Goal: Task Accomplishment & Management: Use online tool/utility

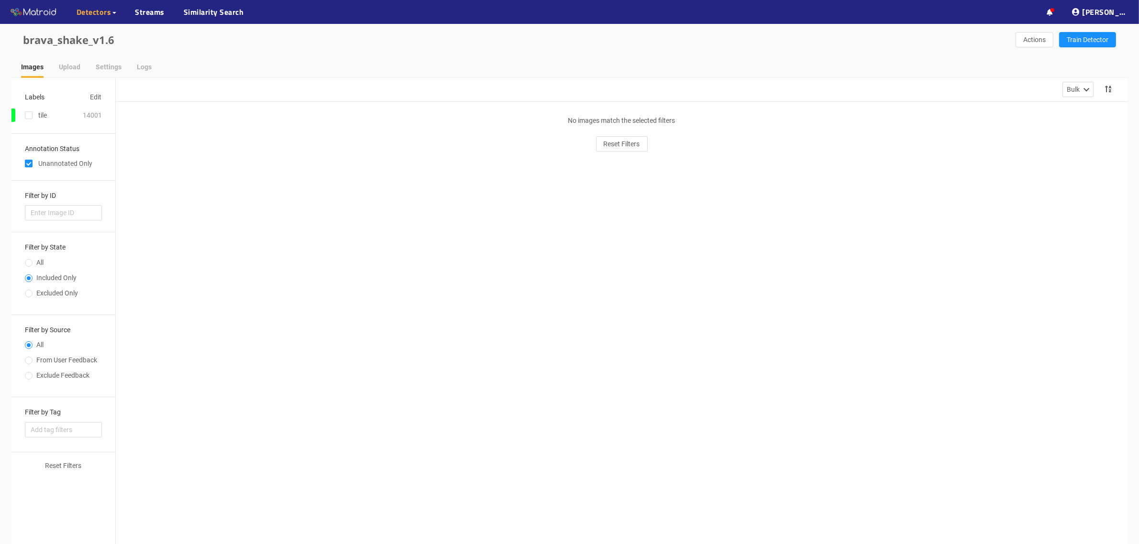
click at [29, 161] on span at bounding box center [29, 164] width 8 height 8
click at [29, 162] on input "checkbox" at bounding box center [29, 166] width 8 height 8
checkbox input "false"
click at [606, 142] on span "Reset Filters" at bounding box center [622, 144] width 36 height 11
radio input "true"
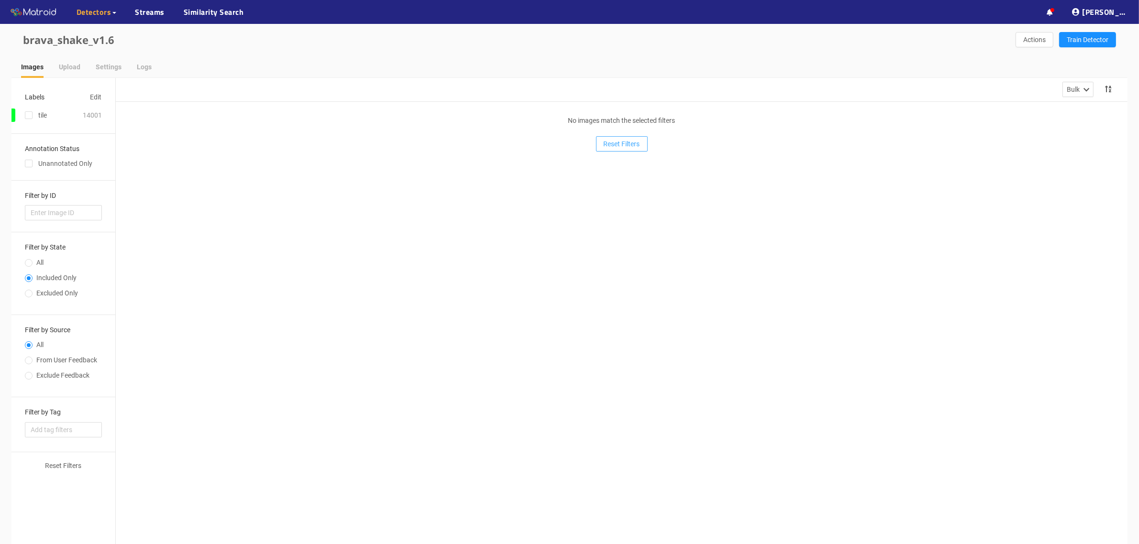
radio input "false"
click at [30, 163] on input "checkbox" at bounding box center [29, 166] width 8 height 8
checkbox input "true"
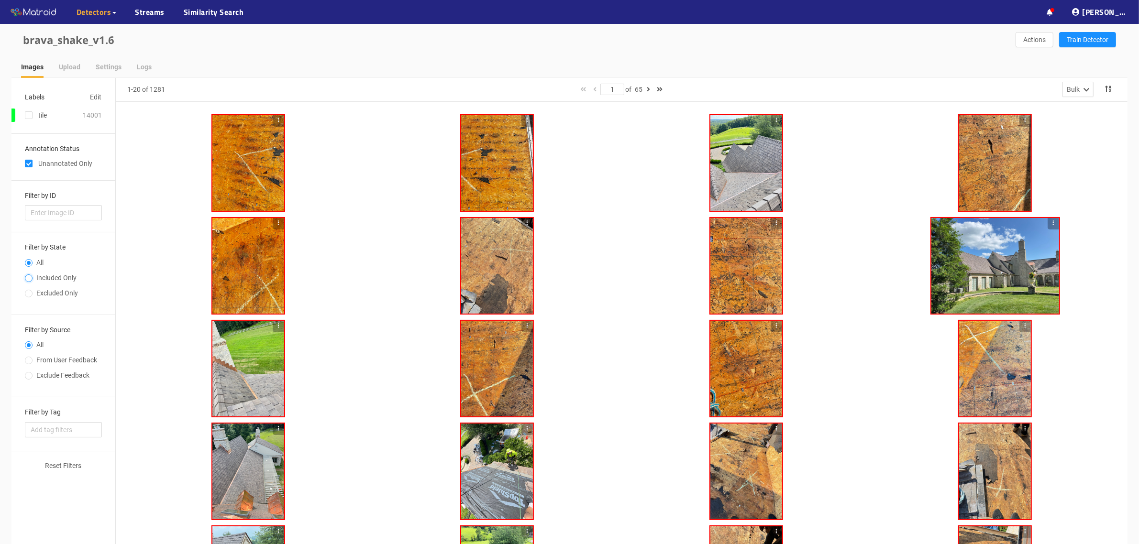
click at [29, 281] on input "Included Only" at bounding box center [29, 279] width 8 height 6
radio input "true"
radio input "false"
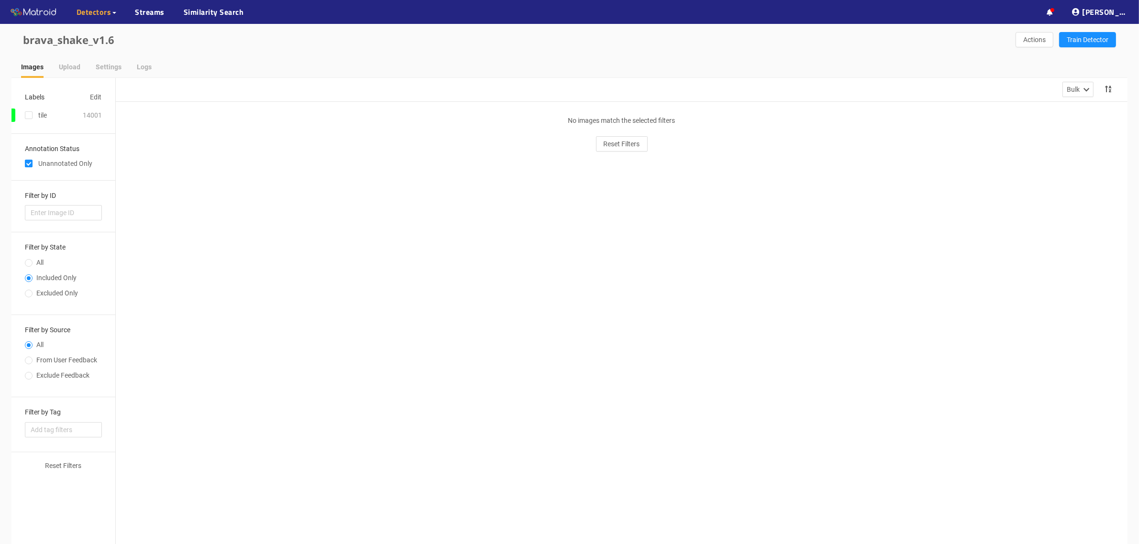
click at [26, 161] on span at bounding box center [29, 164] width 8 height 8
click at [26, 162] on input "checkbox" at bounding box center [29, 166] width 8 height 8
checkbox input "false"
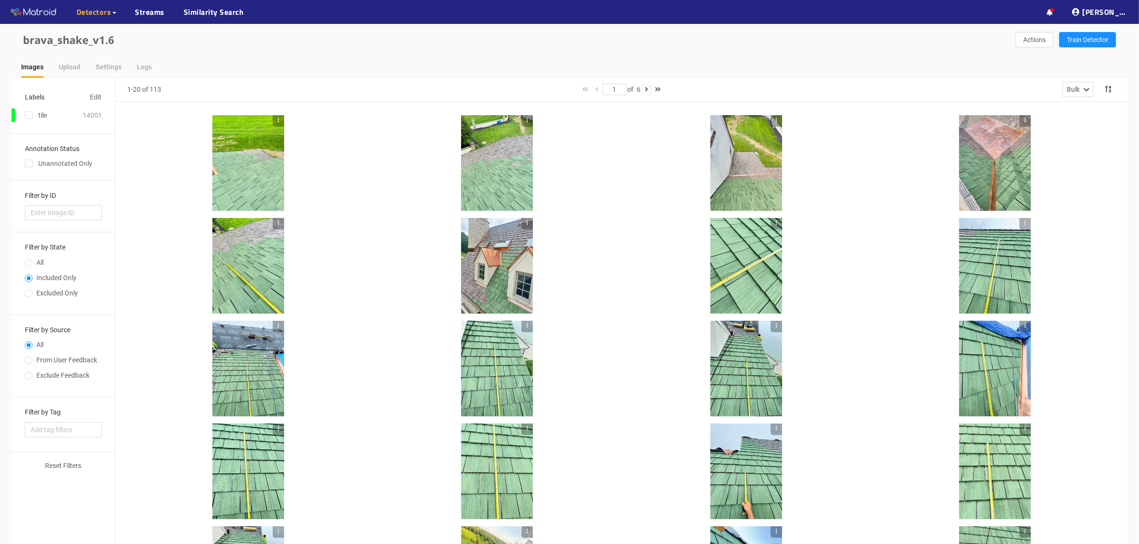
click at [646, 89] on icon "button" at bounding box center [646, 89] width 3 height 7
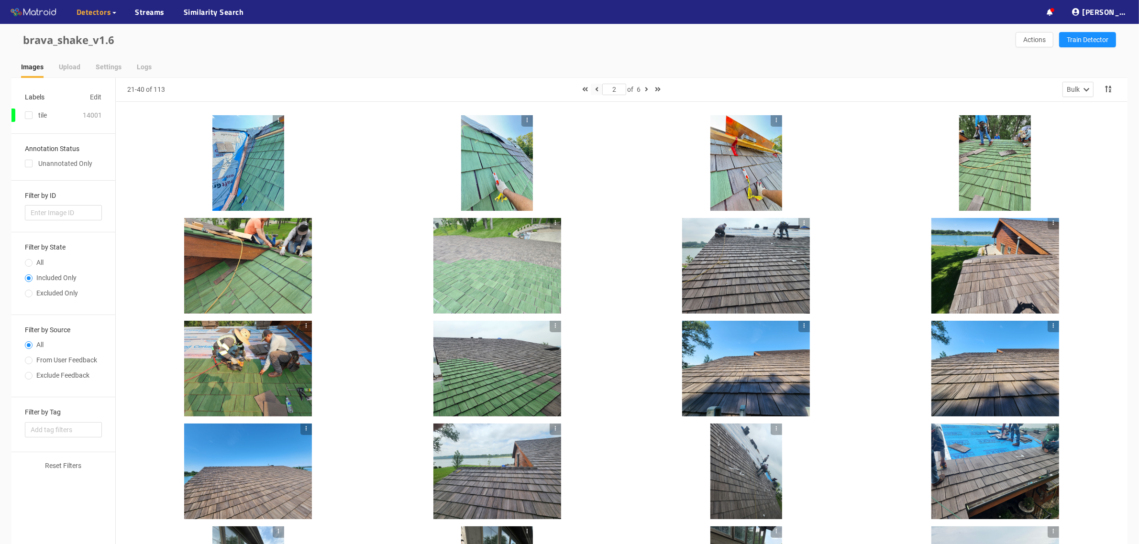
click at [595, 90] on icon "button" at bounding box center [596, 89] width 3 height 7
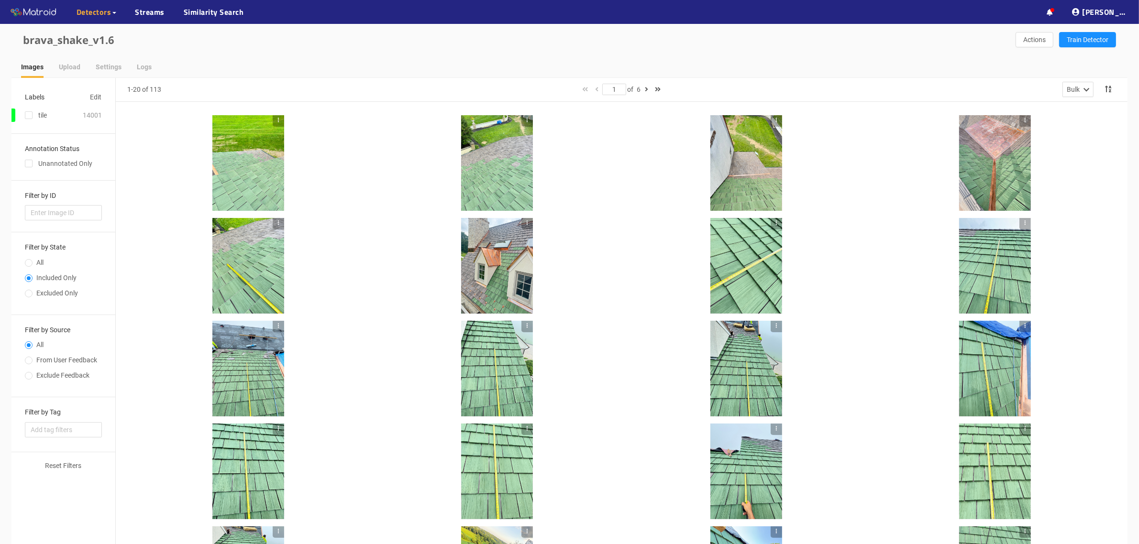
click at [249, 154] on div at bounding box center [248, 163] width 72 height 96
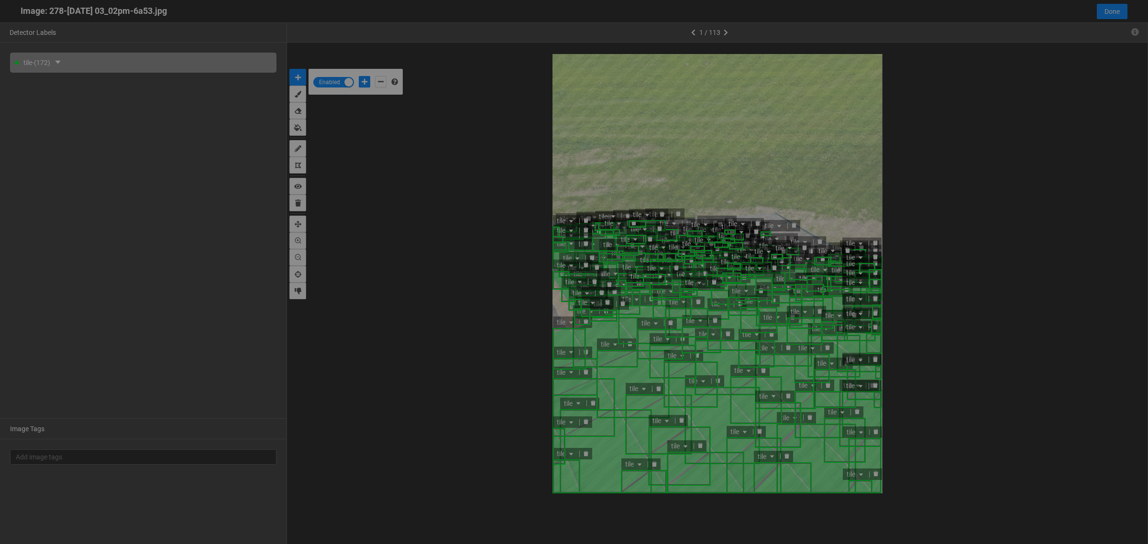
scroll to position [539, 0]
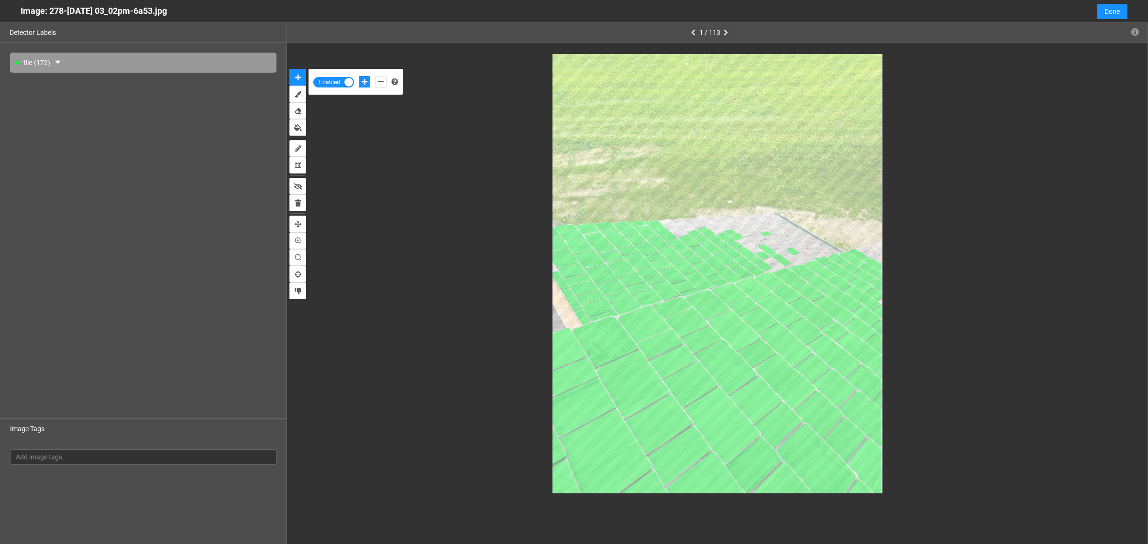
click at [724, 32] on icon "button" at bounding box center [726, 32] width 4 height 7
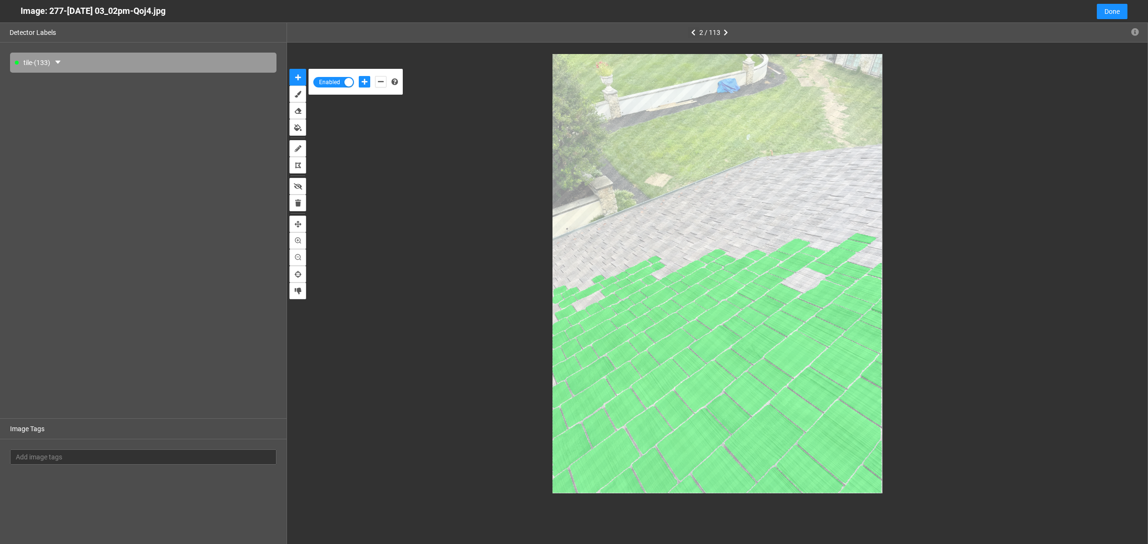
click at [693, 32] on icon "button" at bounding box center [693, 32] width 4 height 7
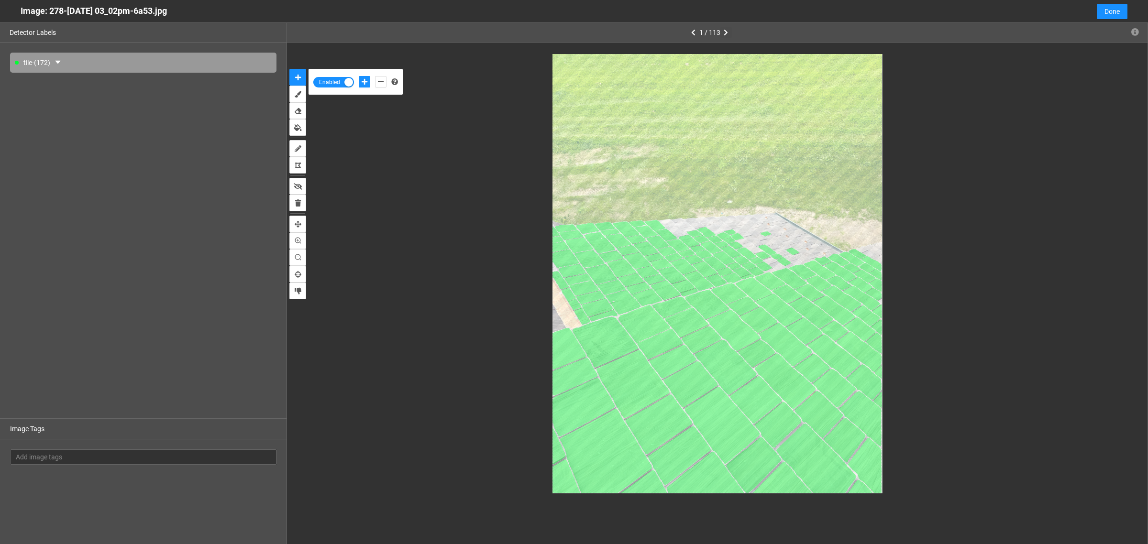
click at [727, 33] on icon "button" at bounding box center [726, 32] width 4 height 7
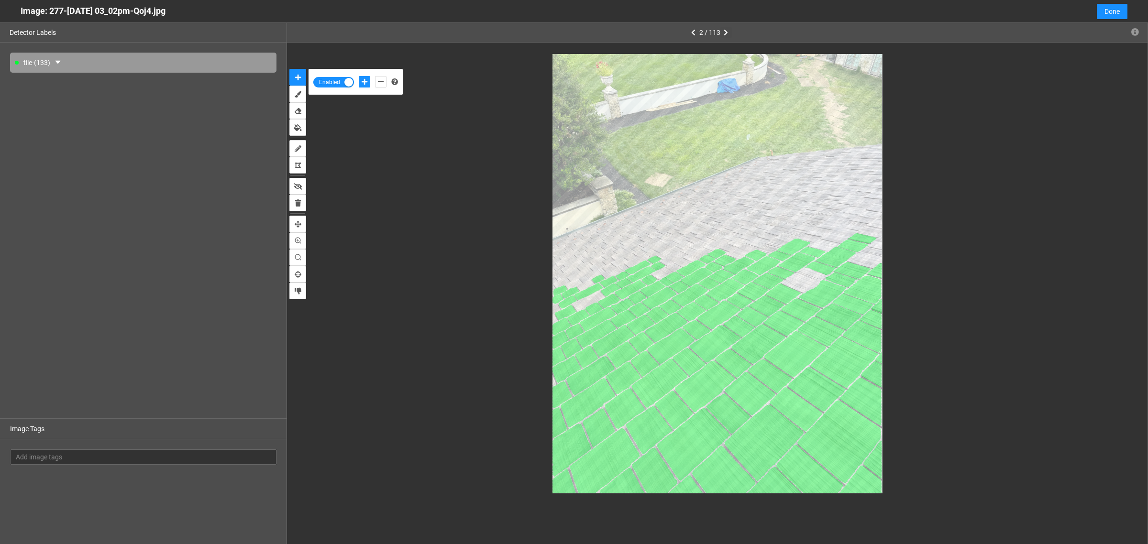
click at [727, 32] on icon "button" at bounding box center [726, 32] width 4 height 7
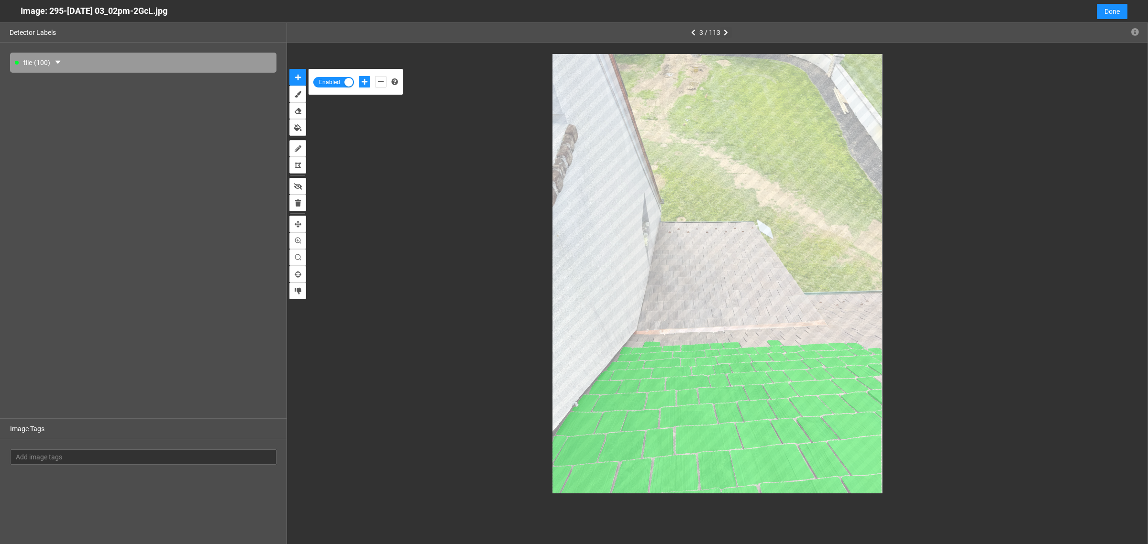
click at [722, 32] on button "button" at bounding box center [725, 32] width 11 height 11
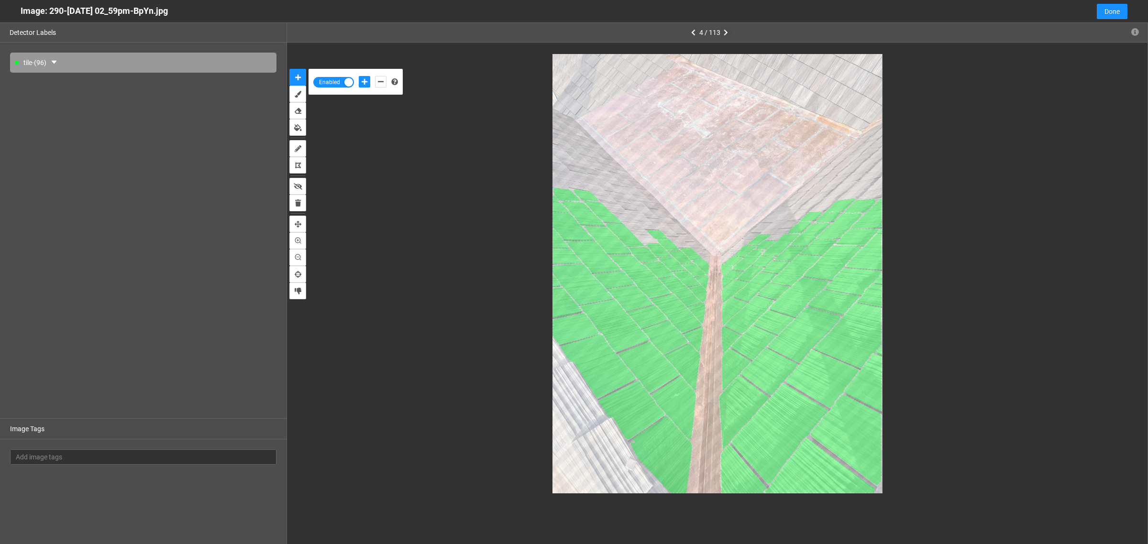
click at [725, 34] on icon "button" at bounding box center [726, 32] width 4 height 7
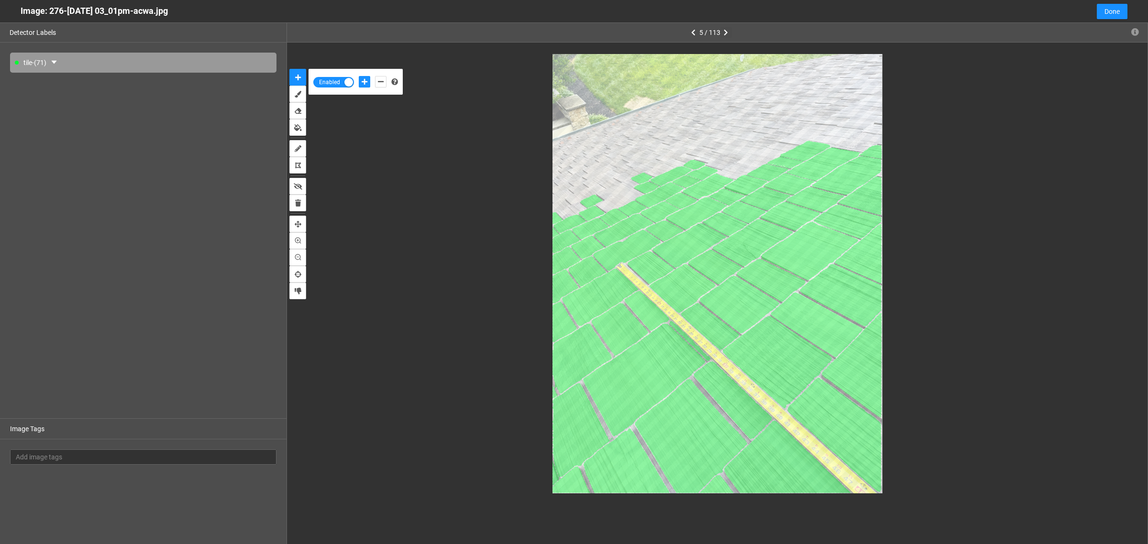
click at [725, 34] on icon "button" at bounding box center [726, 32] width 4 height 7
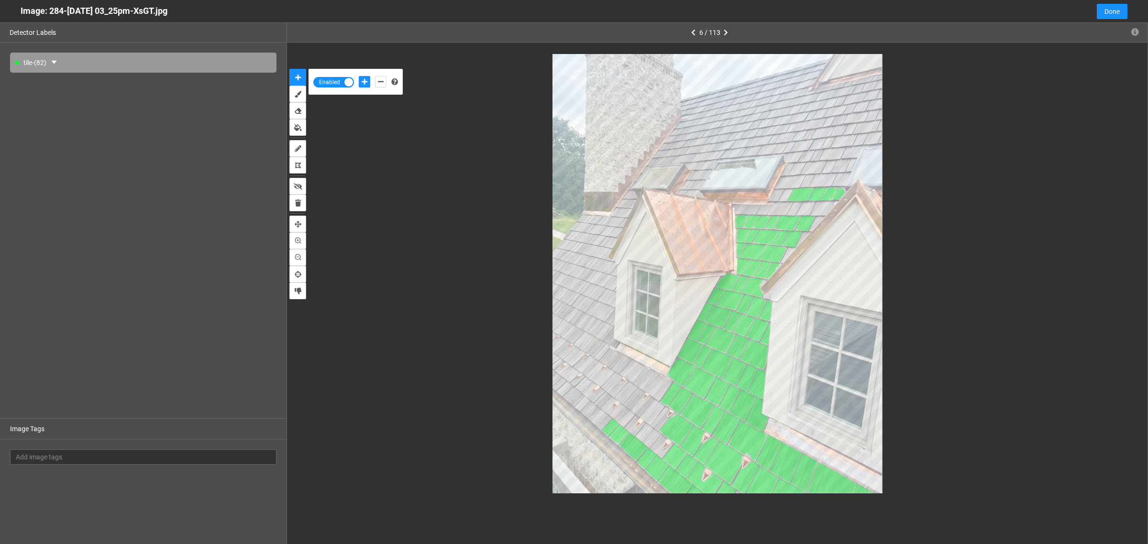
click at [726, 33] on icon "button" at bounding box center [726, 32] width 4 height 7
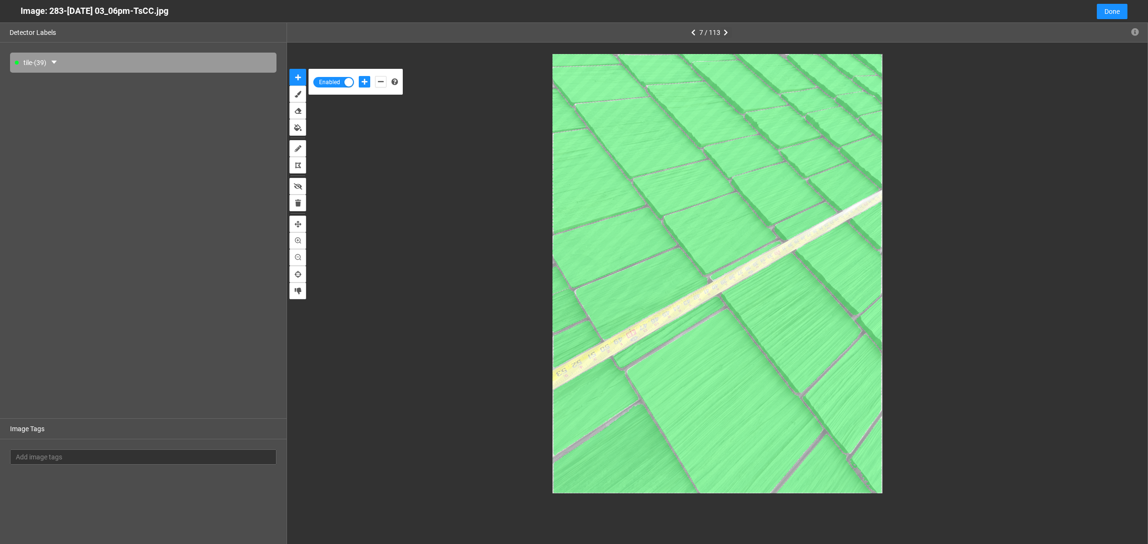
click at [728, 32] on button "button" at bounding box center [725, 32] width 11 height 11
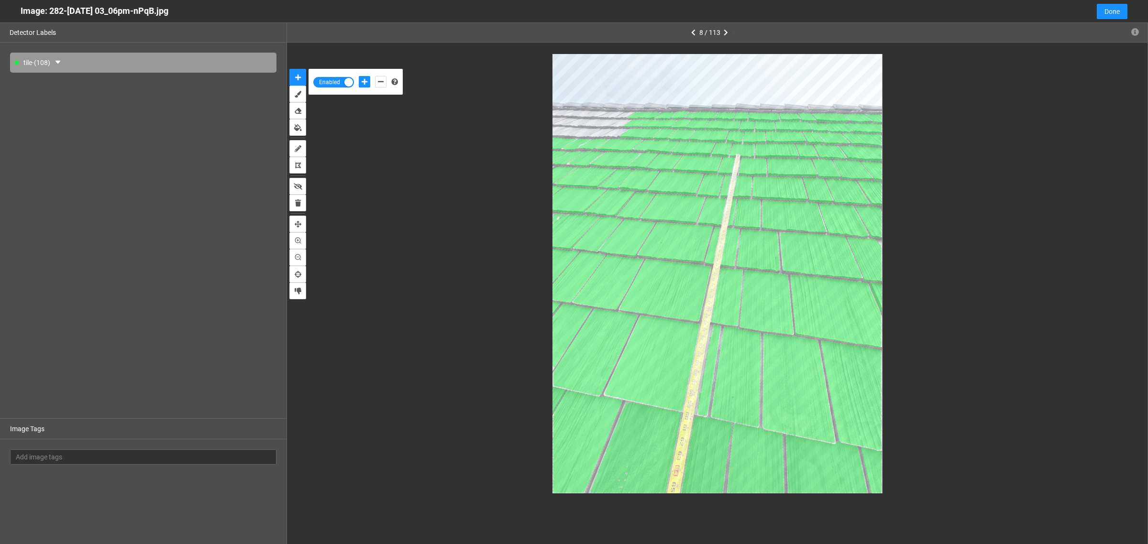
click at [725, 30] on icon "button" at bounding box center [726, 32] width 4 height 7
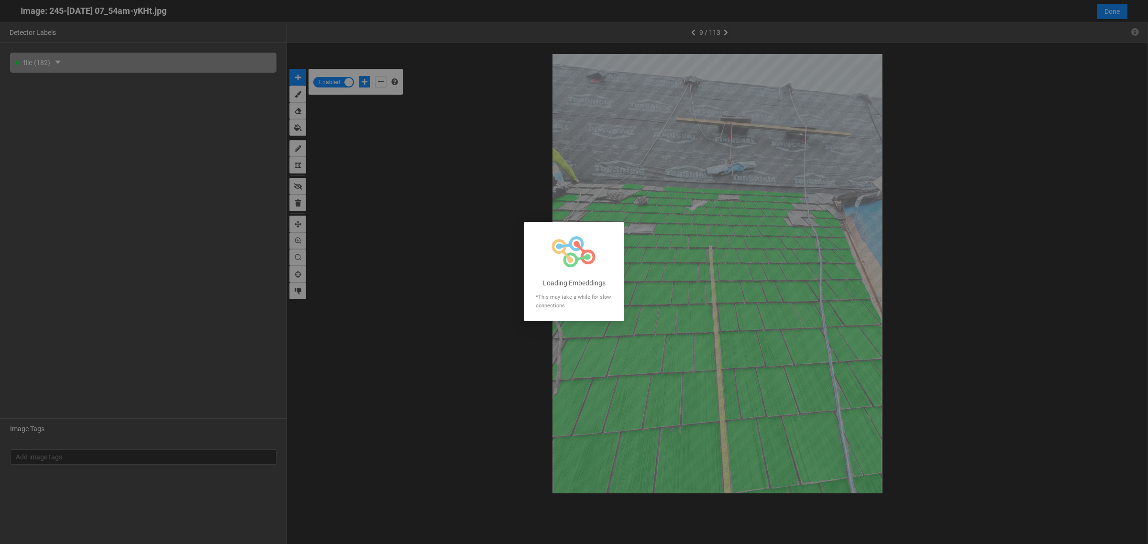
click at [725, 30] on div at bounding box center [574, 272] width 1148 height 544
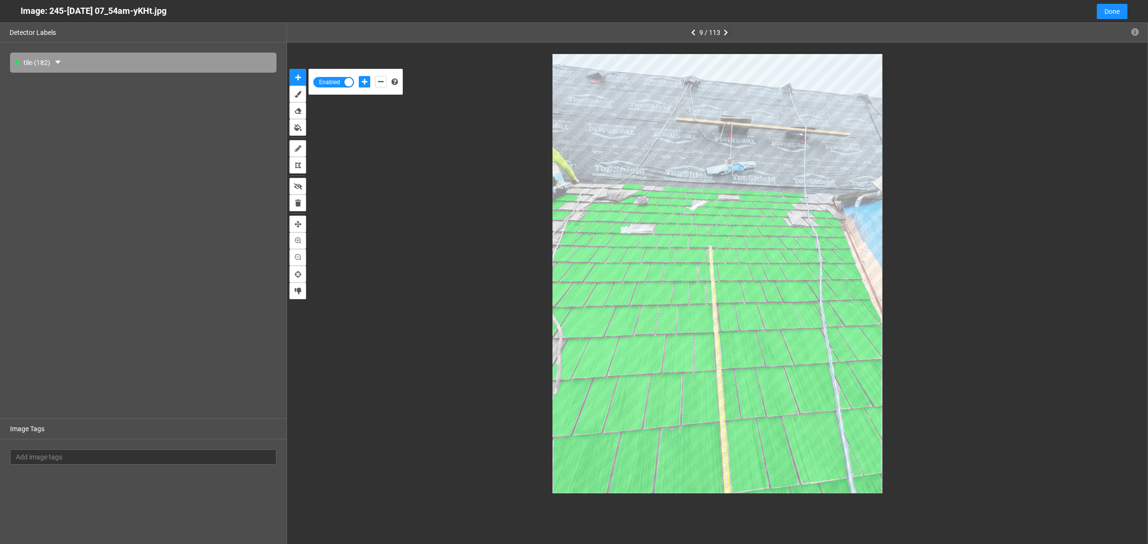
click at [725, 30] on icon "button" at bounding box center [726, 32] width 4 height 7
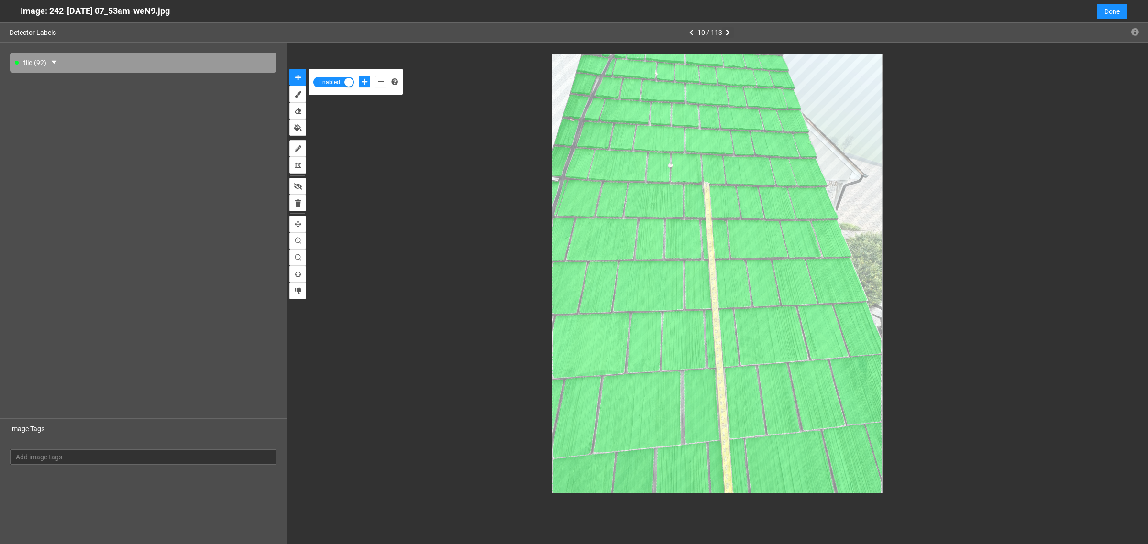
click at [727, 33] on icon "button" at bounding box center [728, 32] width 4 height 7
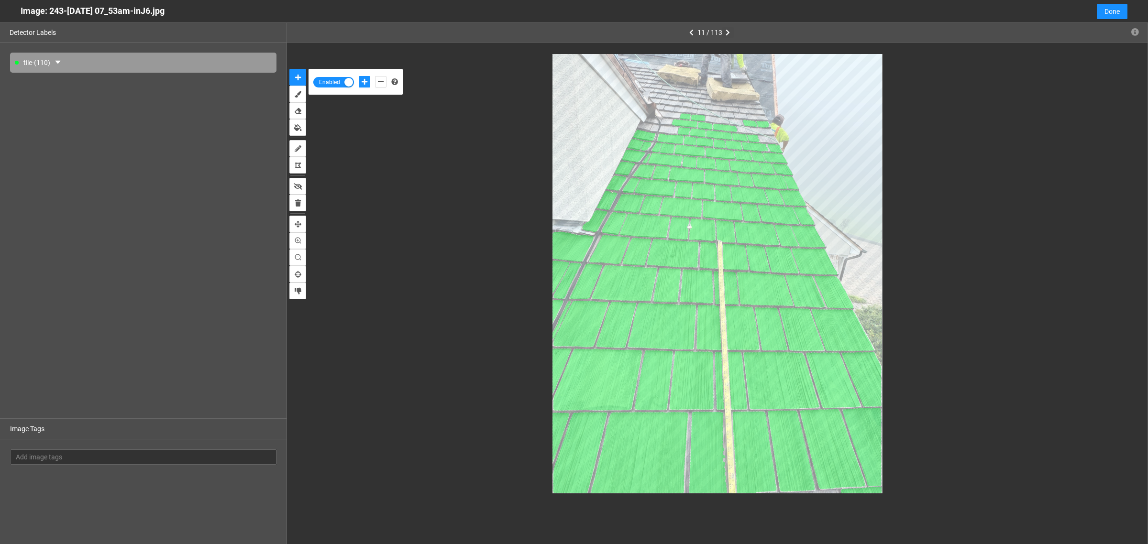
click at [727, 33] on icon "button" at bounding box center [728, 32] width 4 height 7
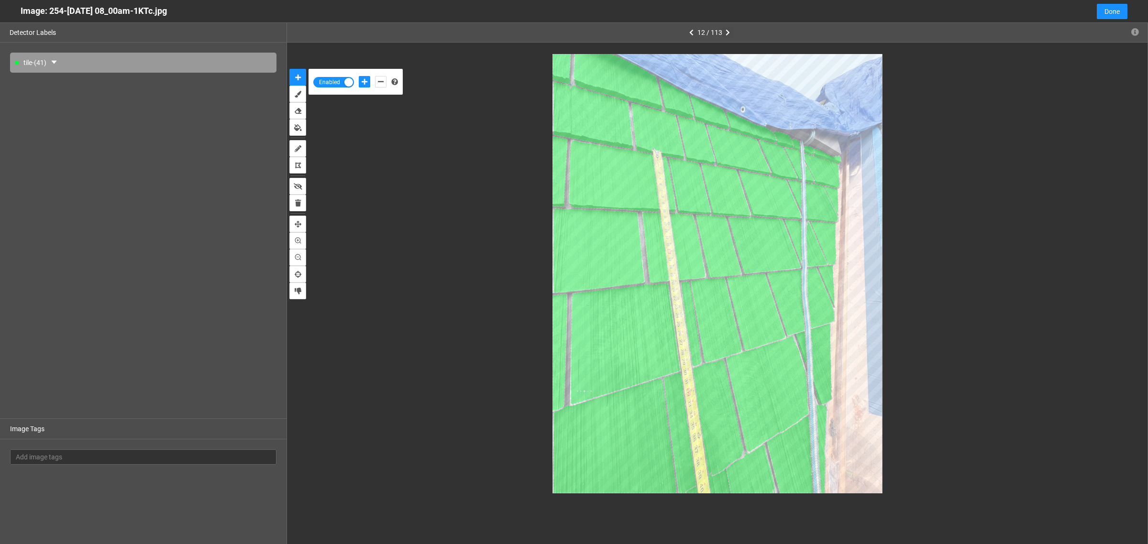
click at [728, 31] on icon "button" at bounding box center [728, 32] width 4 height 7
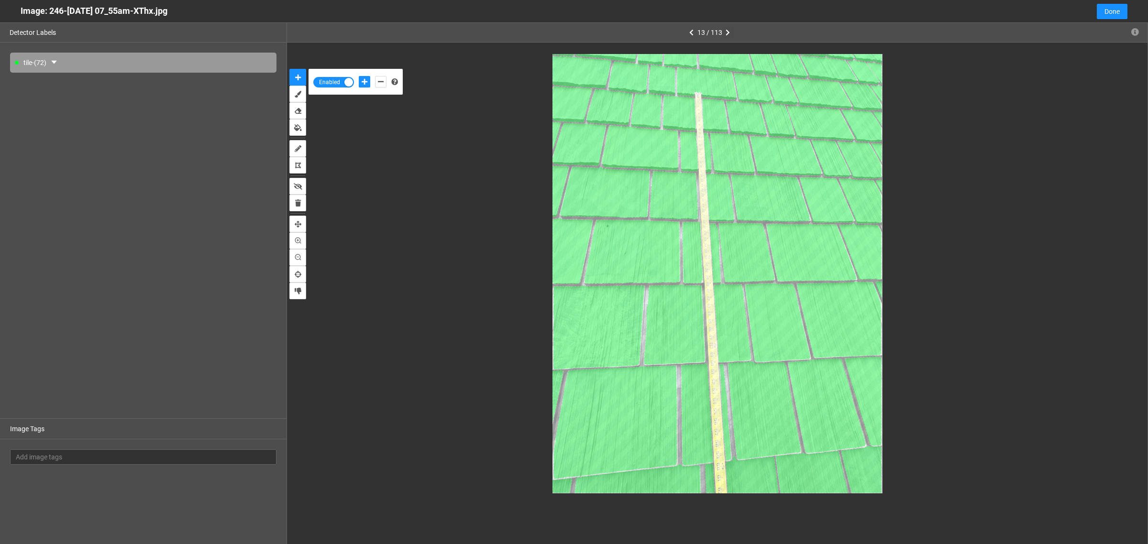
click at [728, 31] on icon "button" at bounding box center [728, 32] width 4 height 7
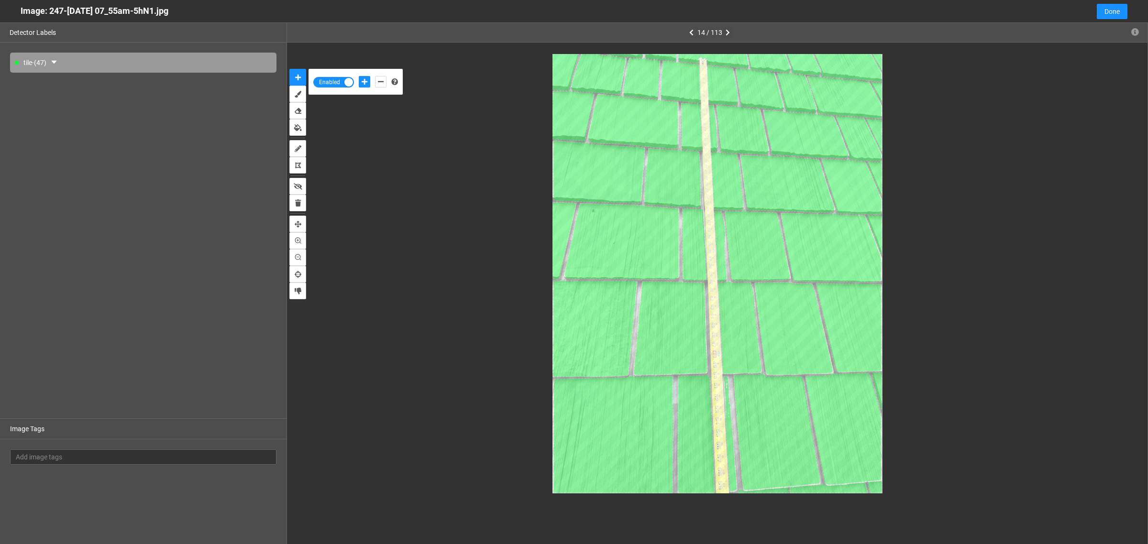
click at [726, 30] on icon "button" at bounding box center [728, 32] width 4 height 7
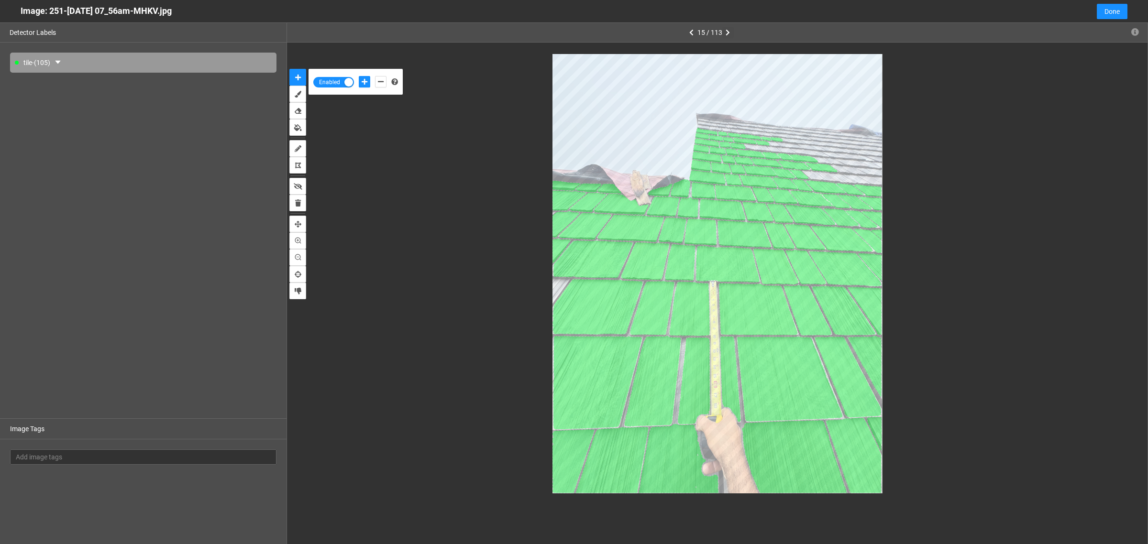
click at [727, 30] on icon "button" at bounding box center [728, 32] width 4 height 7
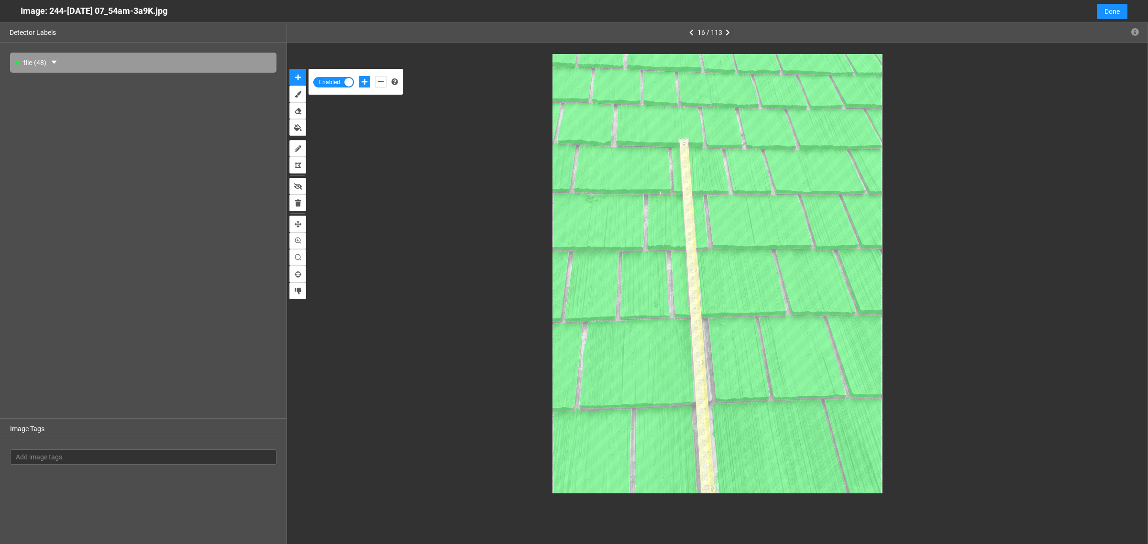
click at [726, 30] on icon "button" at bounding box center [728, 32] width 4 height 7
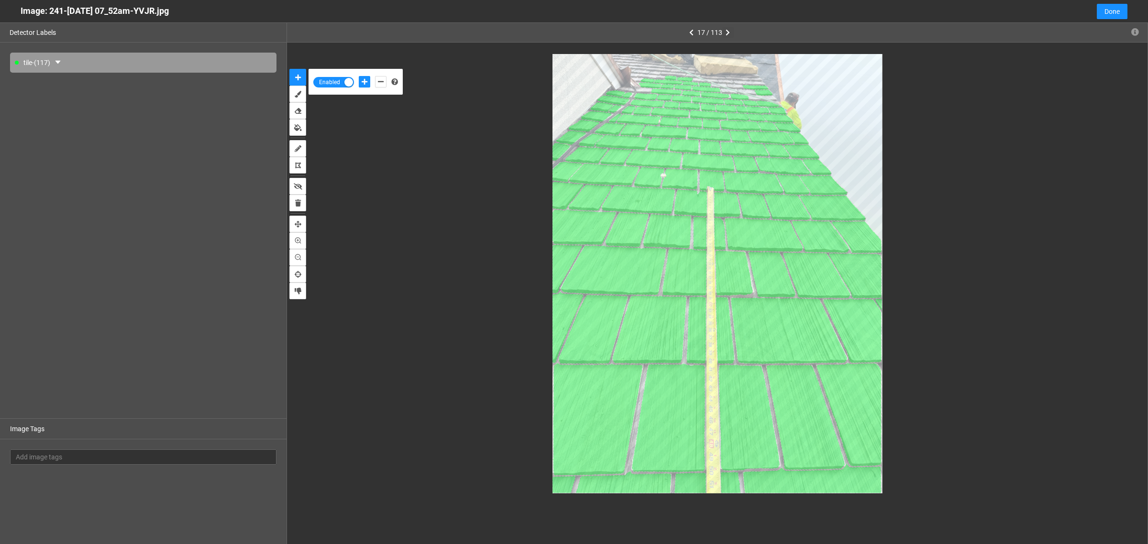
click at [726, 30] on icon "button" at bounding box center [728, 32] width 4 height 7
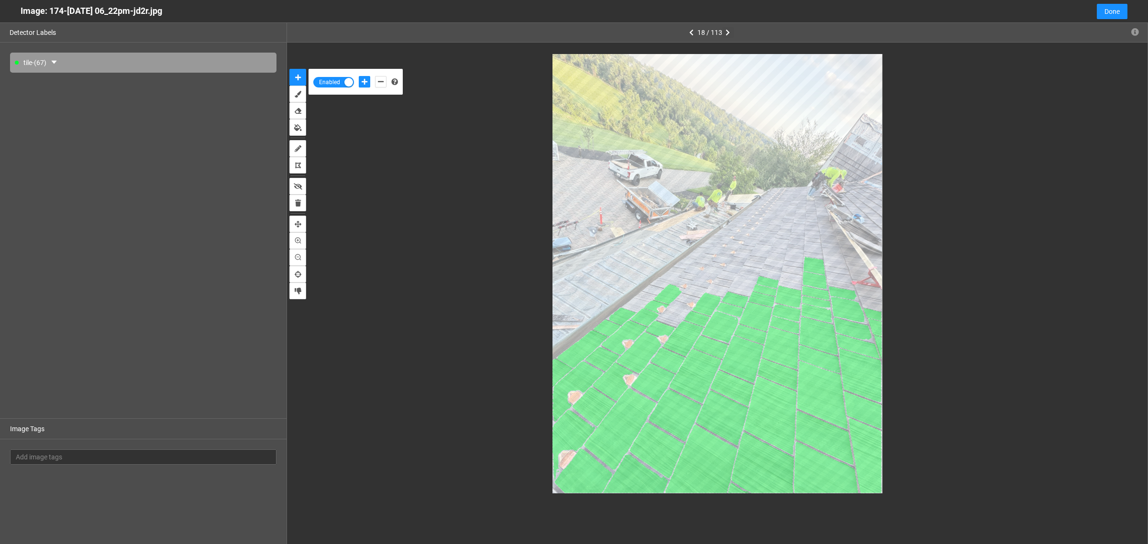
click at [728, 32] on icon "button" at bounding box center [728, 32] width 4 height 7
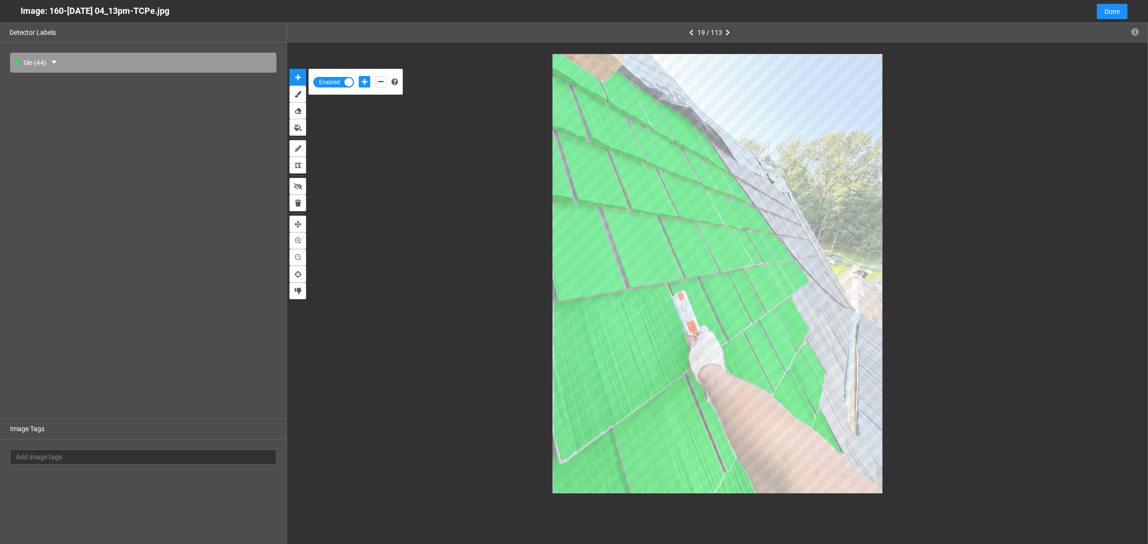
click at [728, 32] on icon "button" at bounding box center [728, 32] width 4 height 7
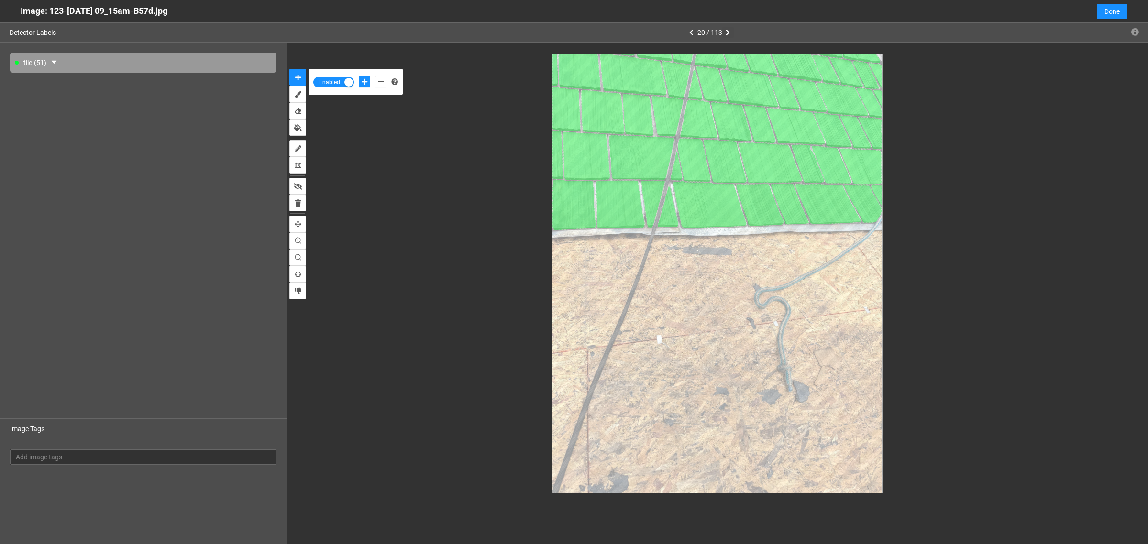
click at [727, 33] on icon "button" at bounding box center [728, 32] width 4 height 7
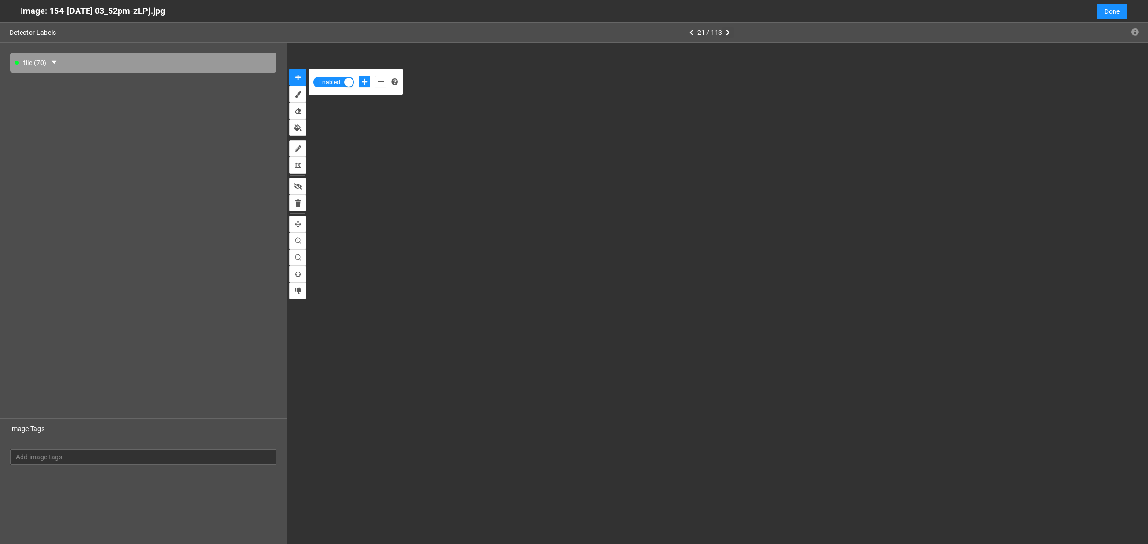
type input "2"
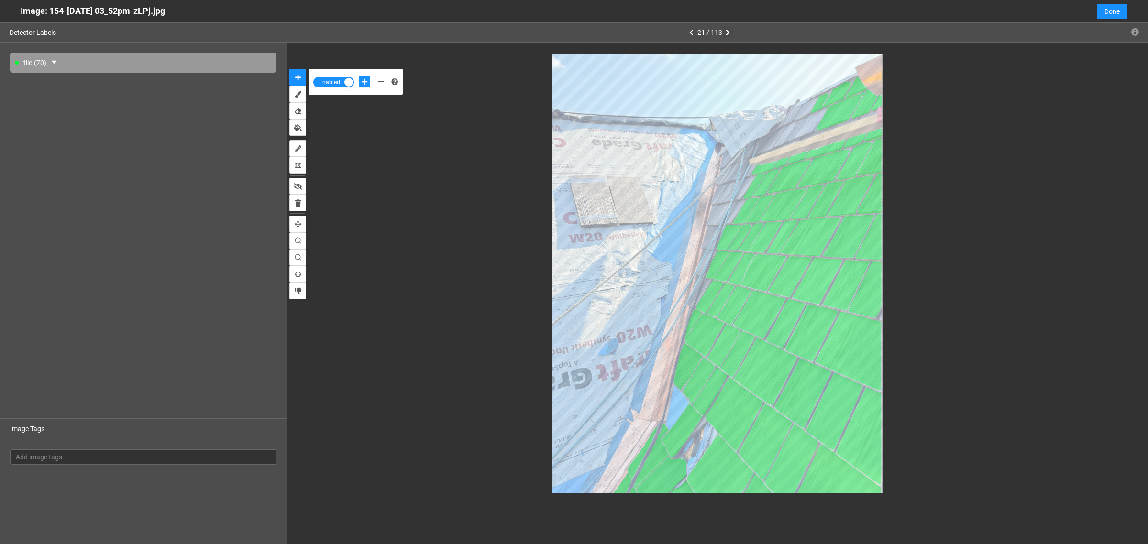
click at [728, 34] on icon "button" at bounding box center [728, 32] width 4 height 7
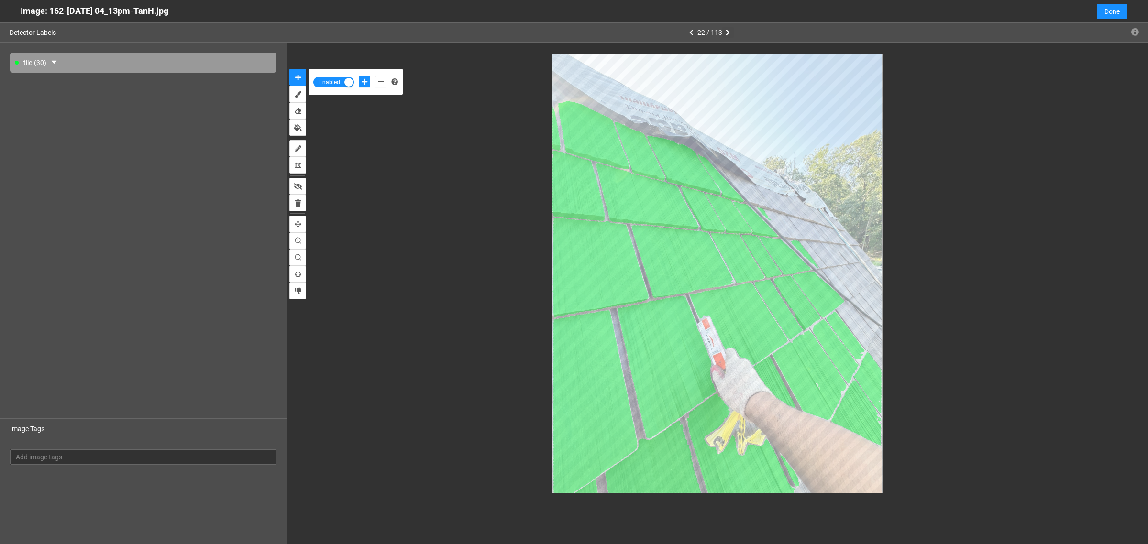
click at [728, 33] on icon "button" at bounding box center [728, 32] width 4 height 7
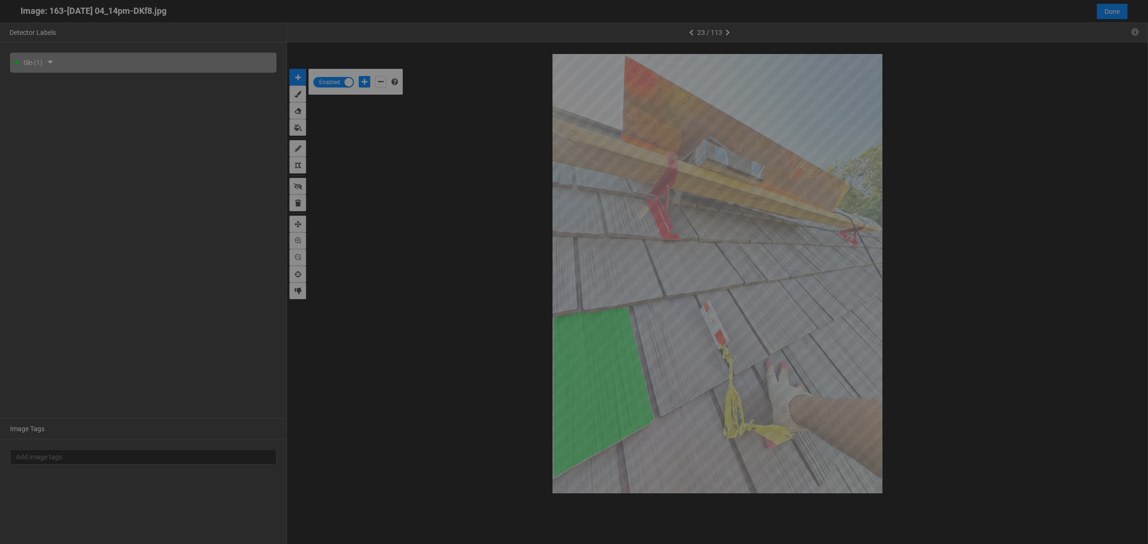
scroll to position [0, 0]
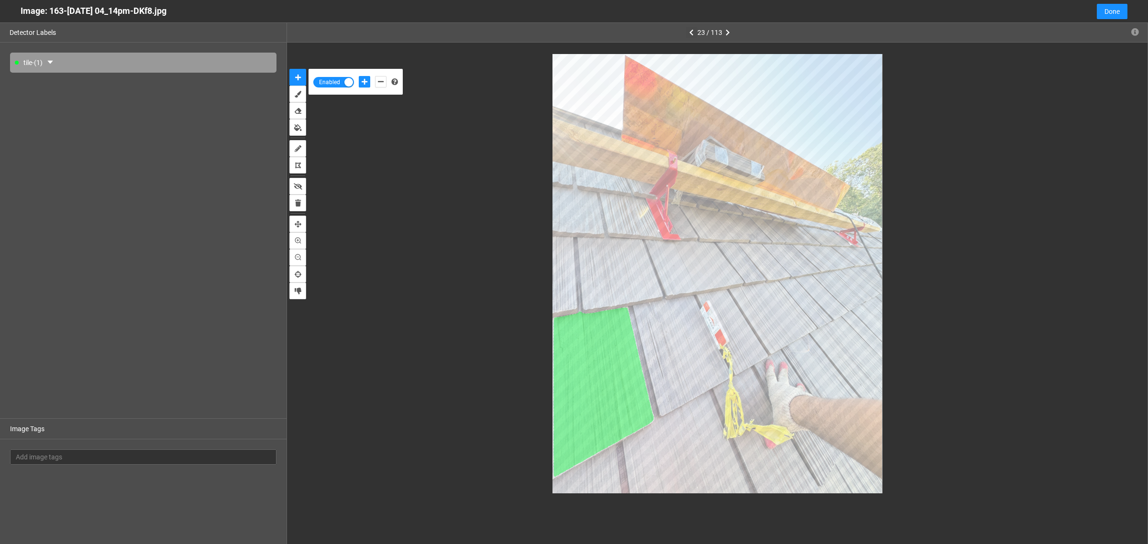
click at [690, 31] on icon "button" at bounding box center [691, 32] width 4 height 7
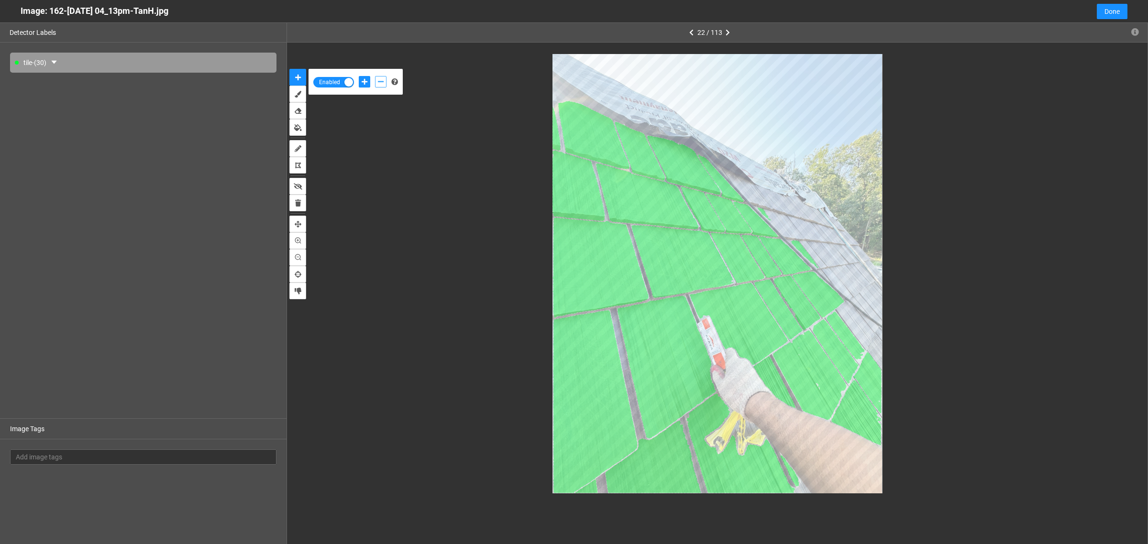
click at [381, 82] on icon "add-negative-points" at bounding box center [381, 81] width 6 height 7
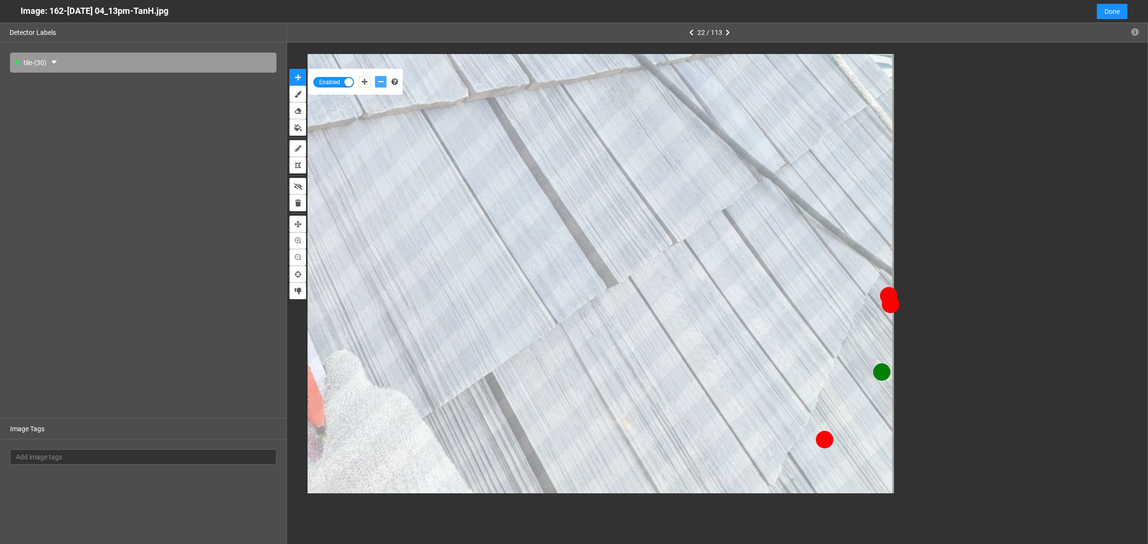
click at [375, 76] on button "add-negative-points" at bounding box center [380, 81] width 11 height 11
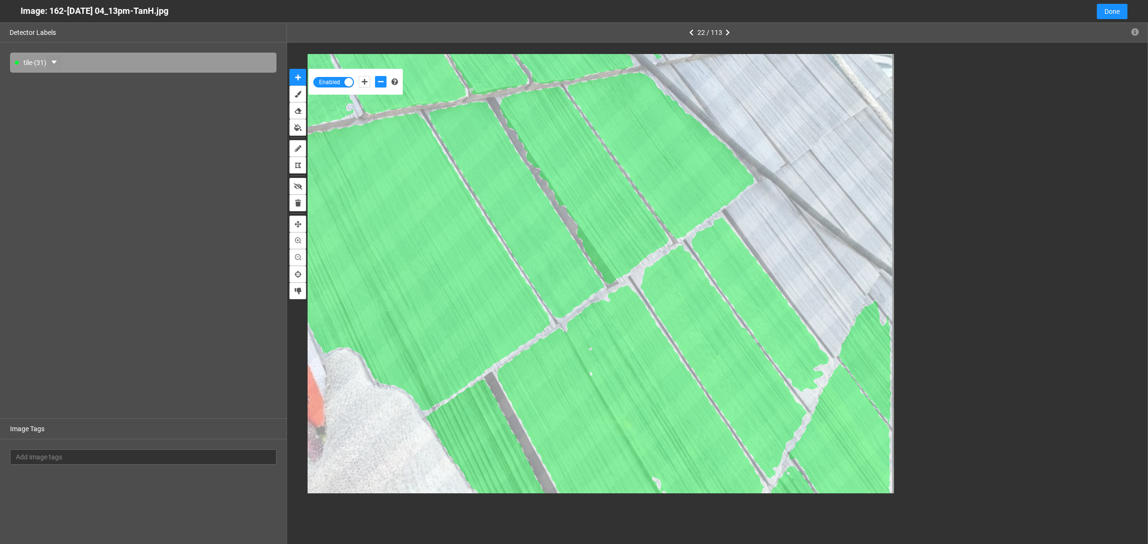
click at [56, 58] on button "button" at bounding box center [53, 62] width 15 height 15
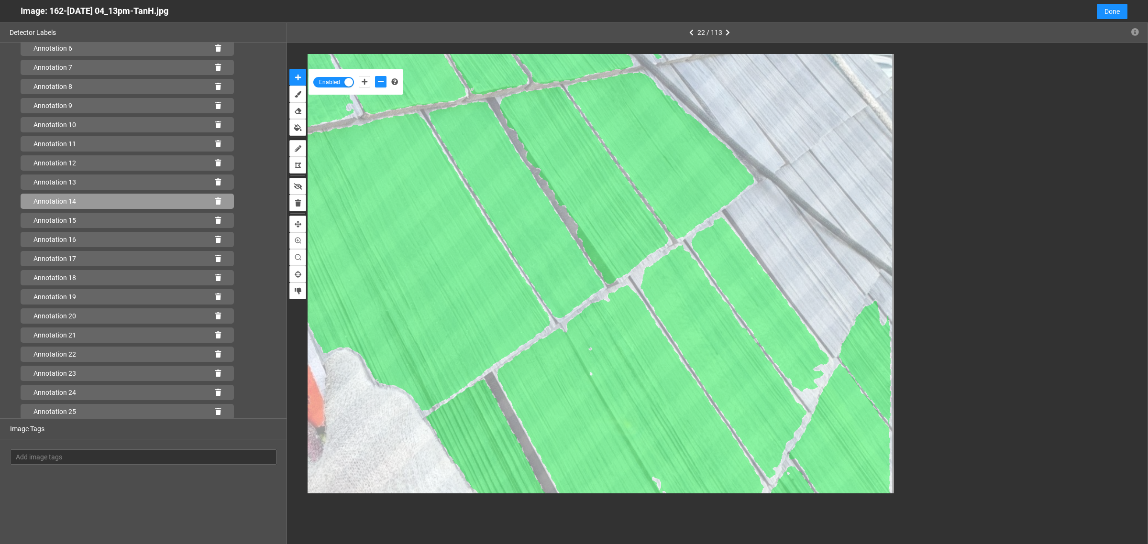
scroll to position [246, 0]
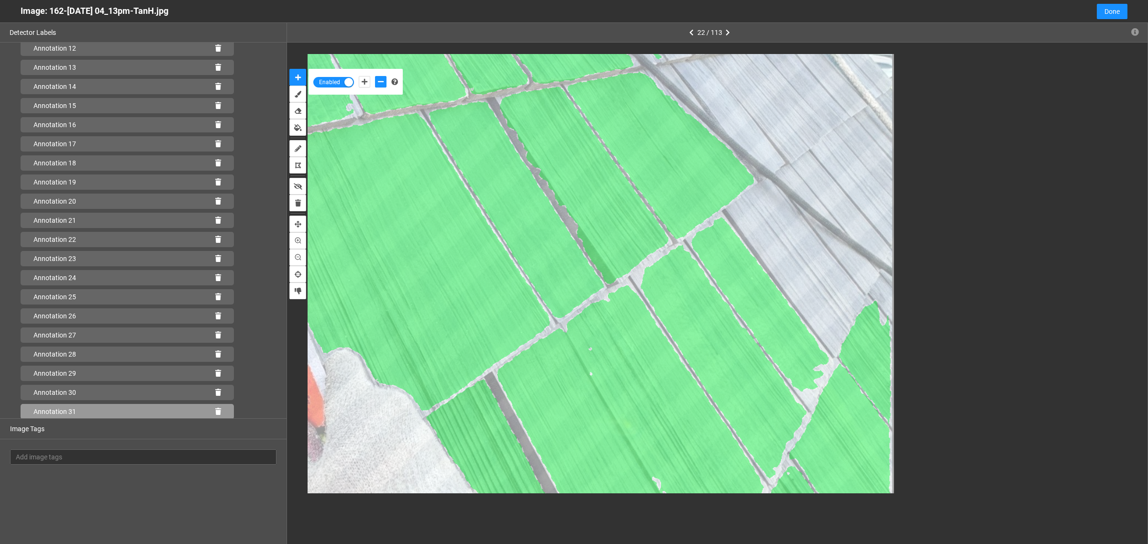
click at [215, 412] on icon at bounding box center [218, 411] width 6 height 7
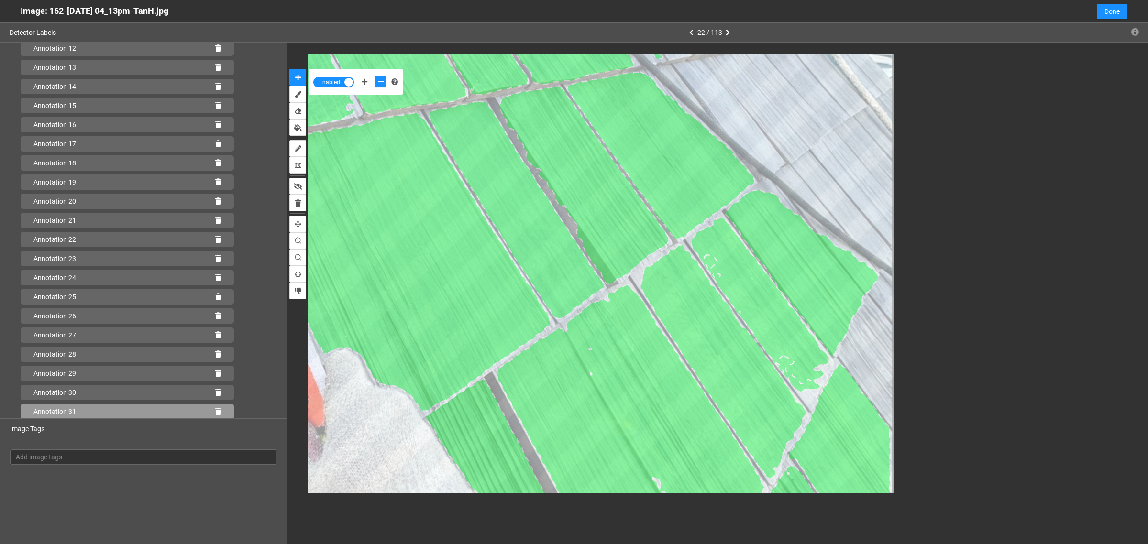
click at [215, 413] on icon at bounding box center [218, 411] width 6 height 7
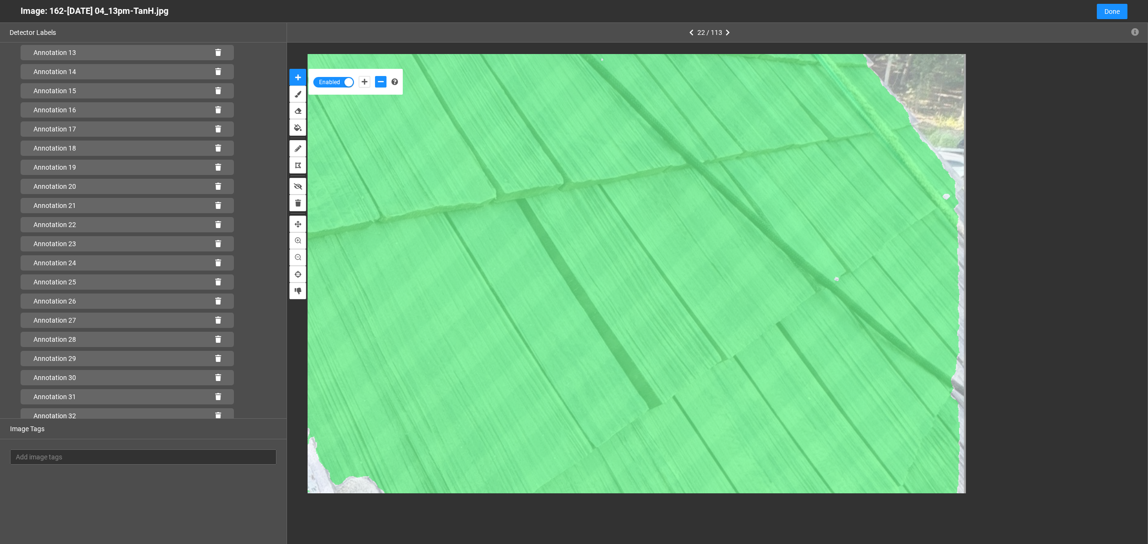
scroll to position [265, 0]
click at [215, 411] on icon at bounding box center [218, 411] width 6 height 7
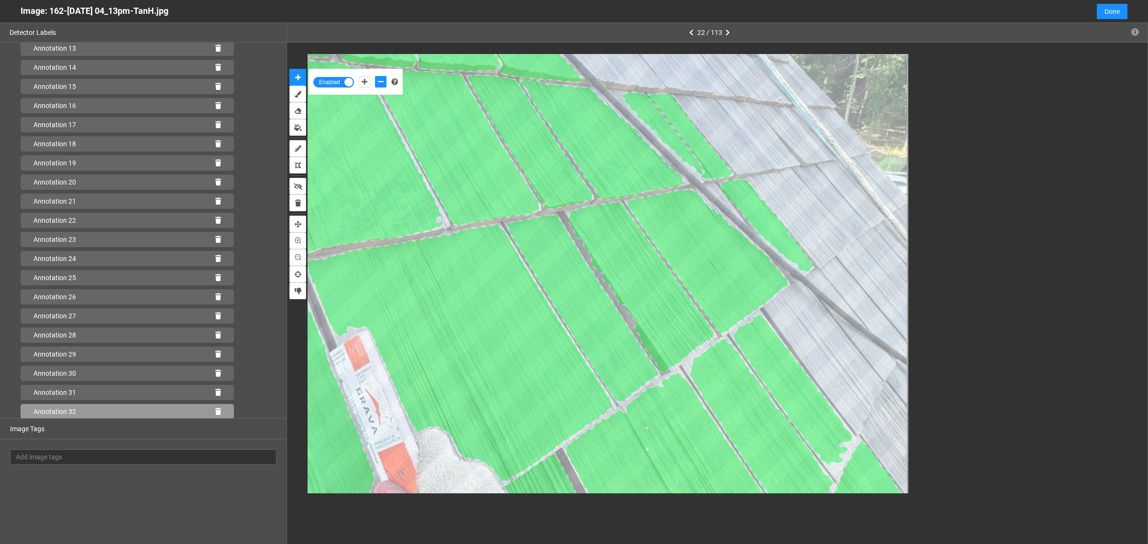
click at [215, 410] on icon at bounding box center [218, 411] width 6 height 7
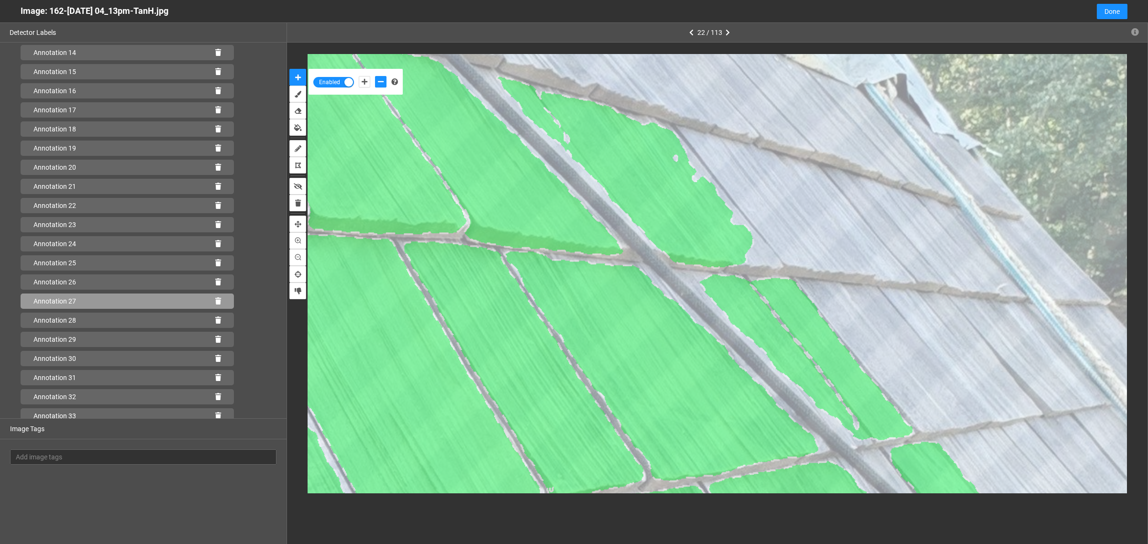
scroll to position [285, 0]
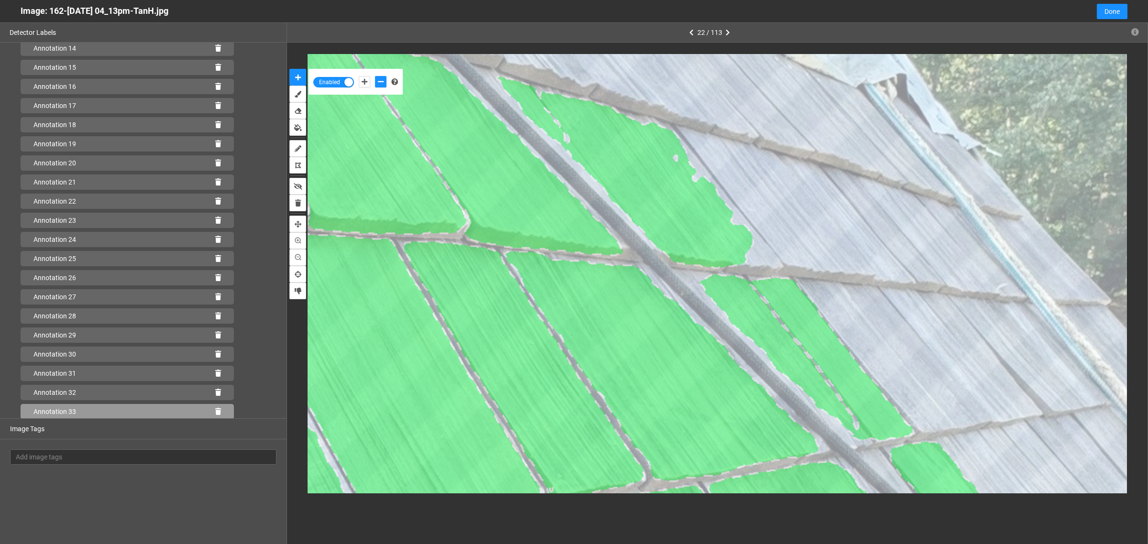
click at [215, 411] on icon at bounding box center [218, 411] width 6 height 7
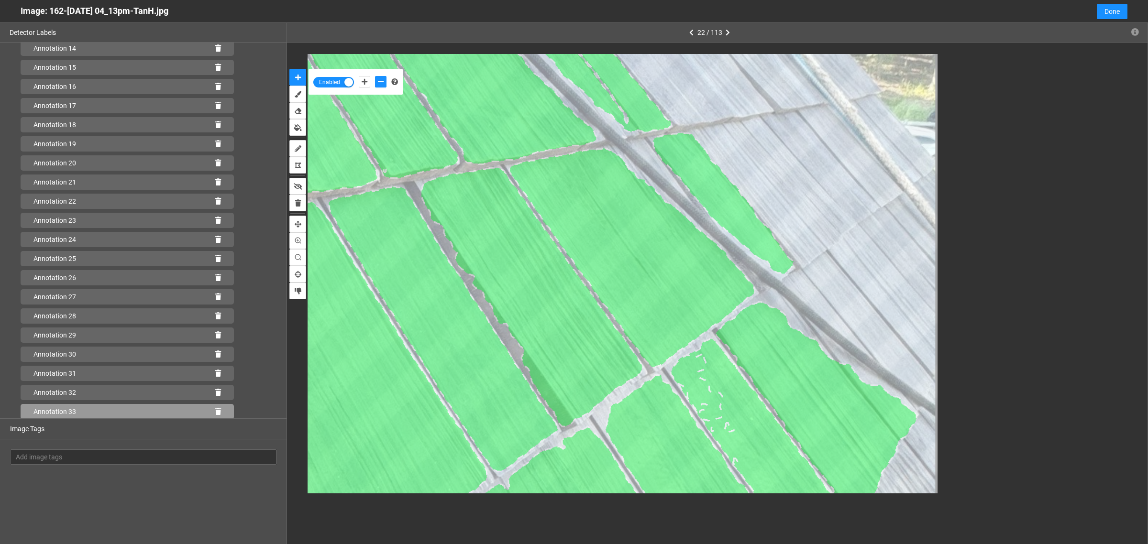
click at [215, 412] on icon at bounding box center [218, 411] width 6 height 7
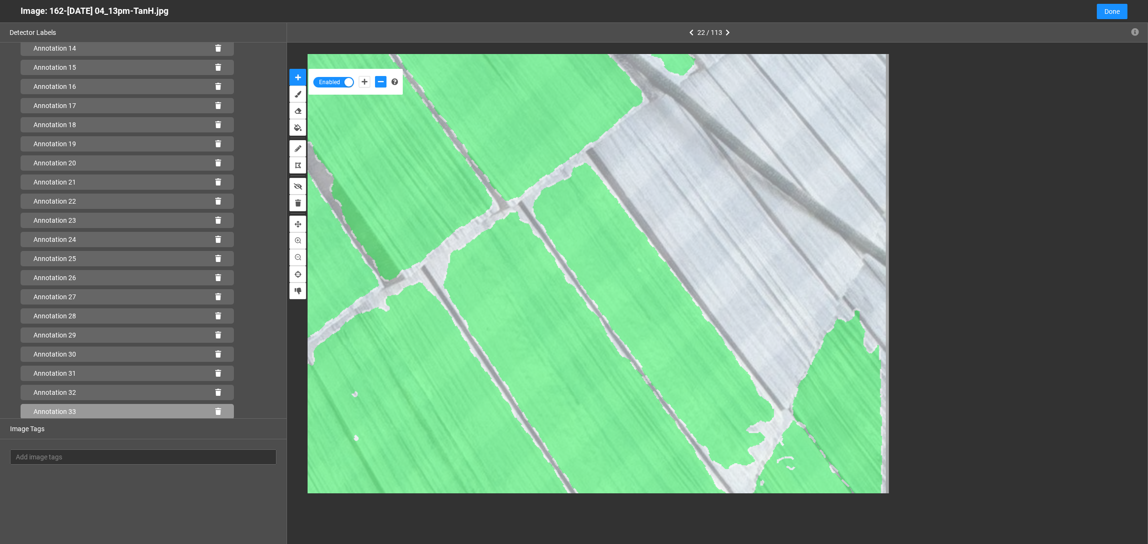
click at [215, 412] on icon at bounding box center [218, 411] width 6 height 7
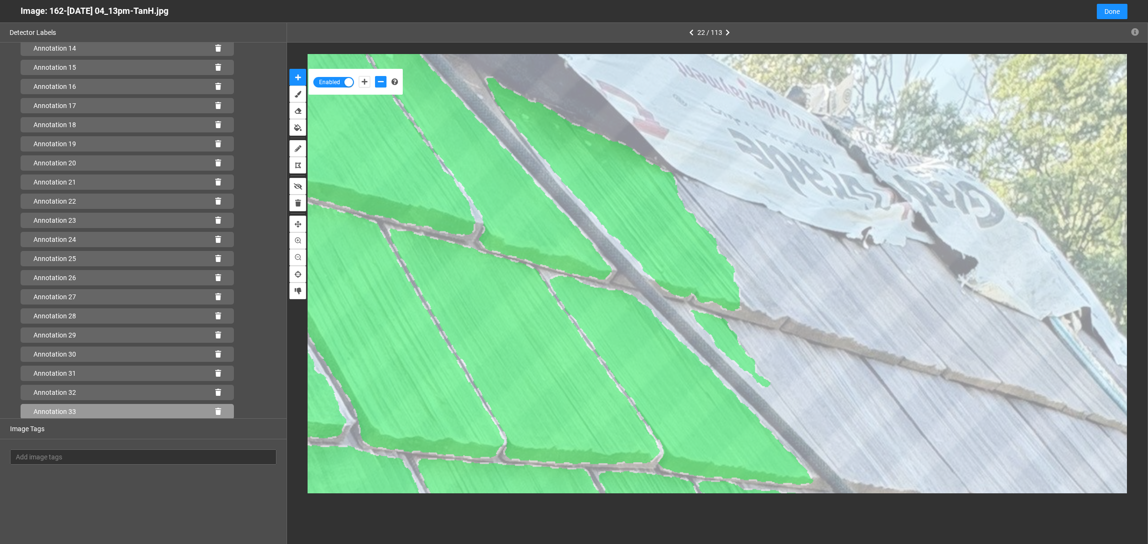
click at [215, 411] on icon at bounding box center [218, 411] width 6 height 7
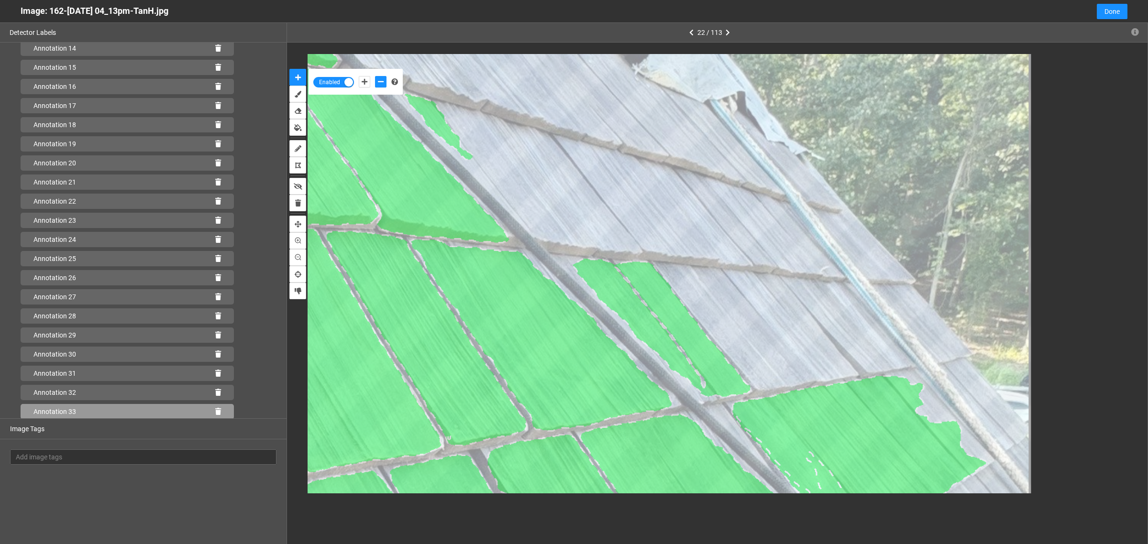
click at [215, 411] on icon at bounding box center [218, 411] width 6 height 7
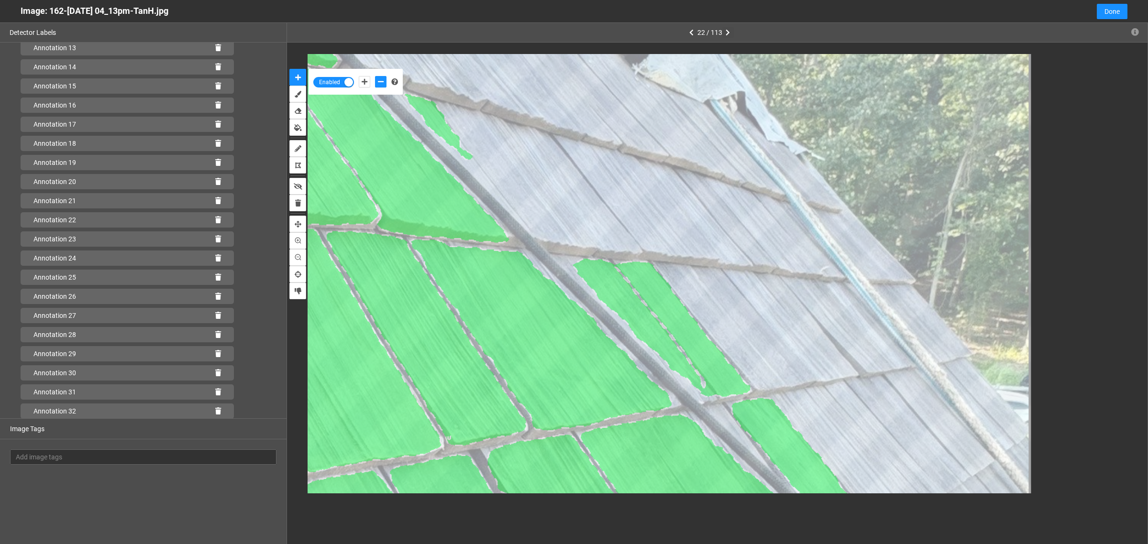
click at [727, 34] on icon "button" at bounding box center [728, 32] width 4 height 7
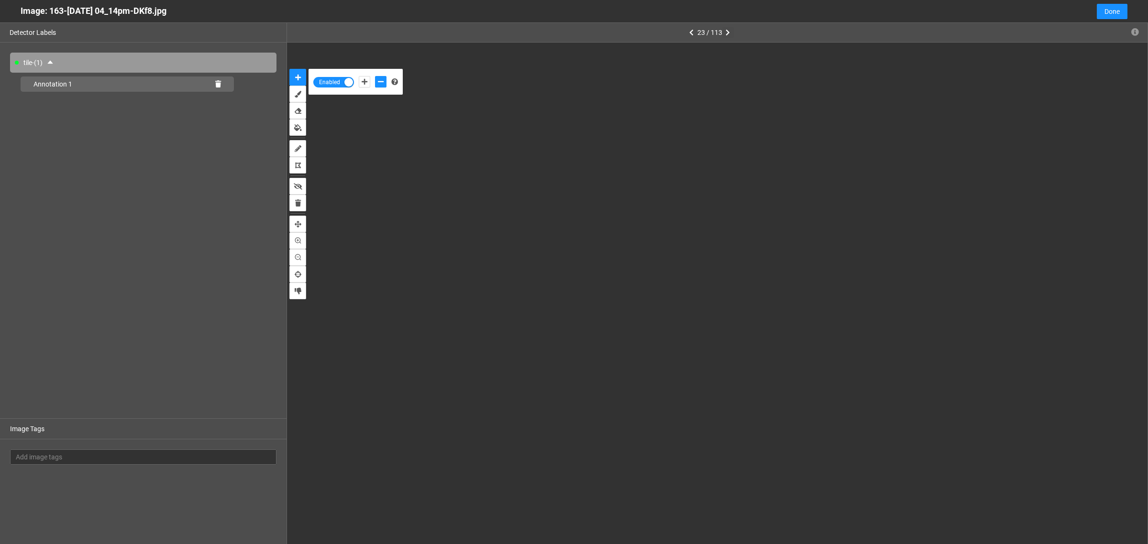
scroll to position [0, 0]
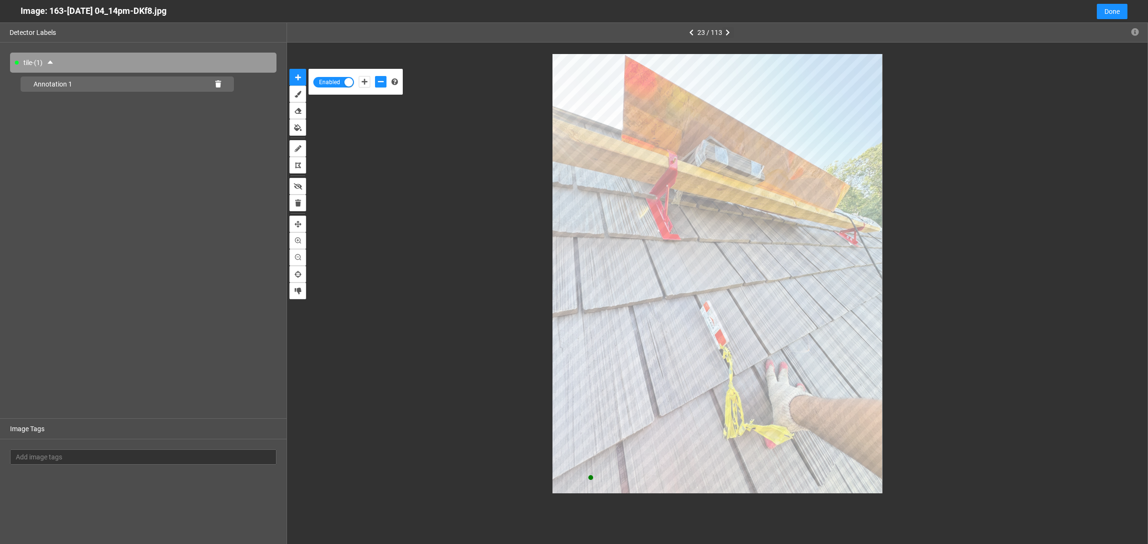
click at [722, 27] on button "button" at bounding box center [727, 32] width 11 height 11
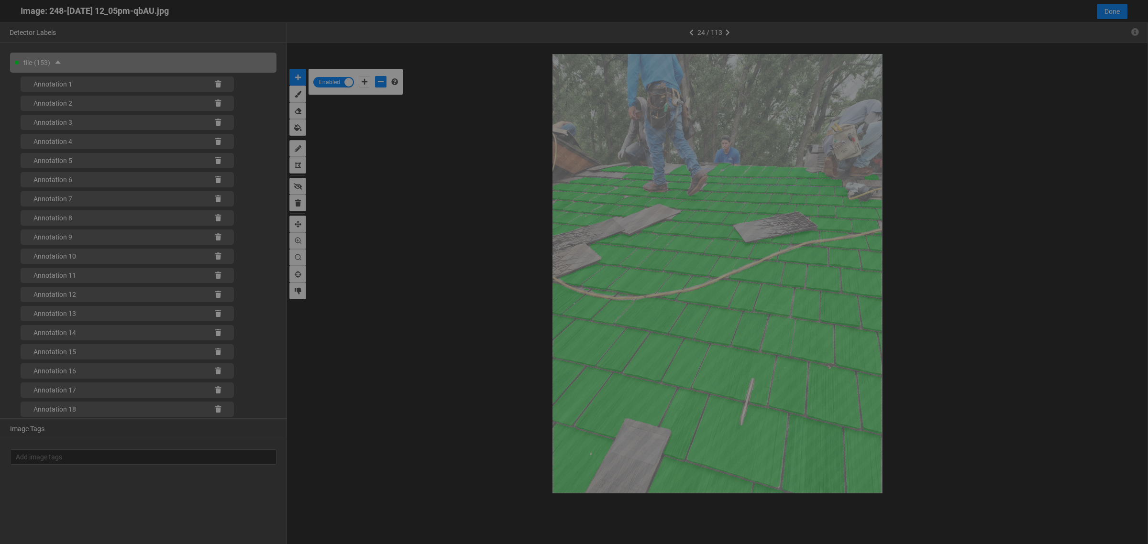
scroll to position [539, 0]
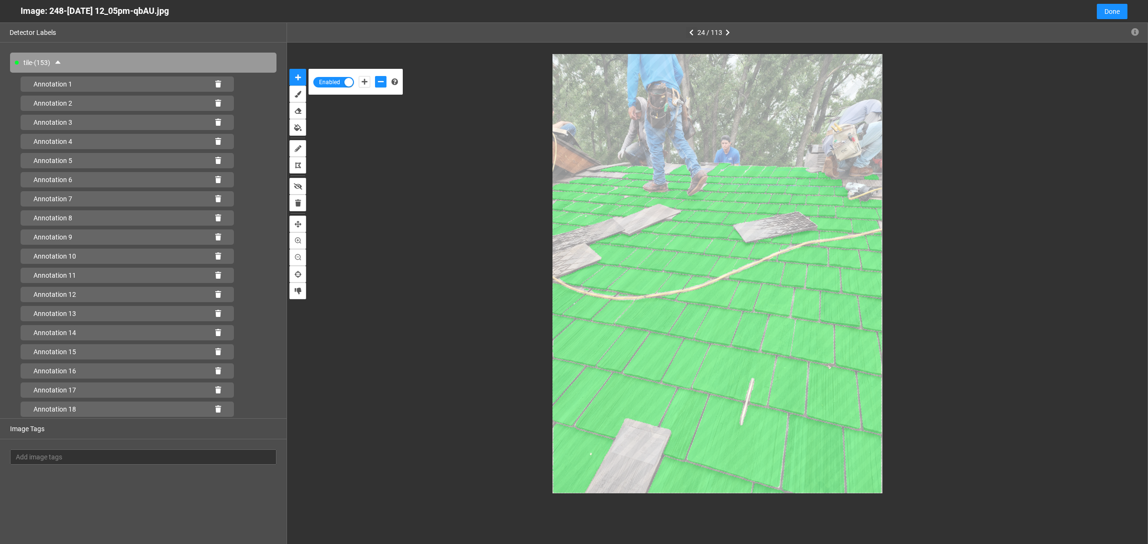
click at [692, 32] on icon "button" at bounding box center [691, 32] width 4 height 7
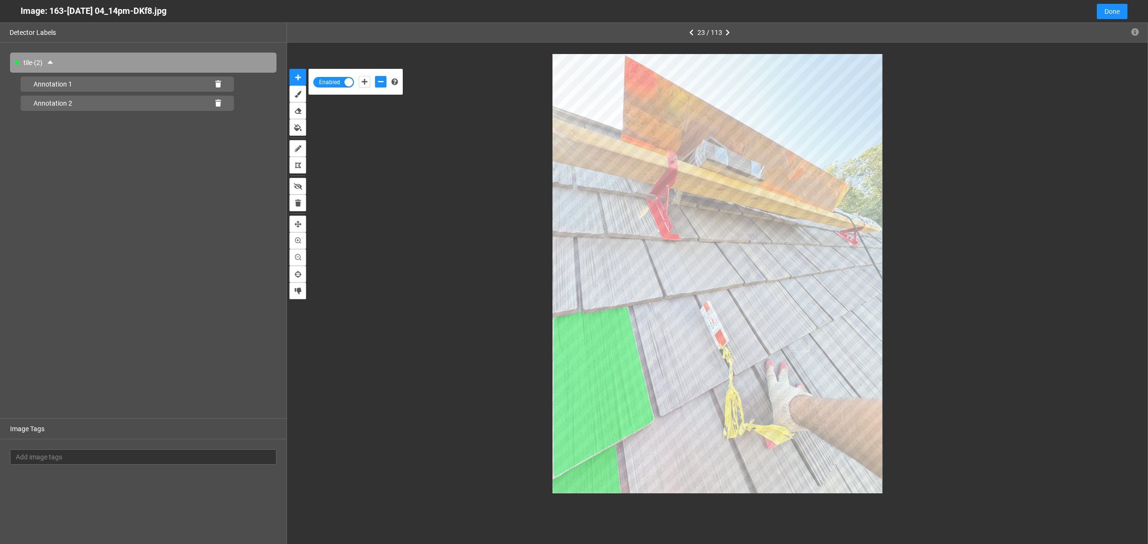
click at [149, 13] on div "Image: 163-Jul 03 2025 04_14pm-DKf8.jpg" at bounding box center [94, 11] width 146 height 22
copy div "Image: 163-Jul 03 2025 04_14pm-DKf8.jpg Cancel Done"
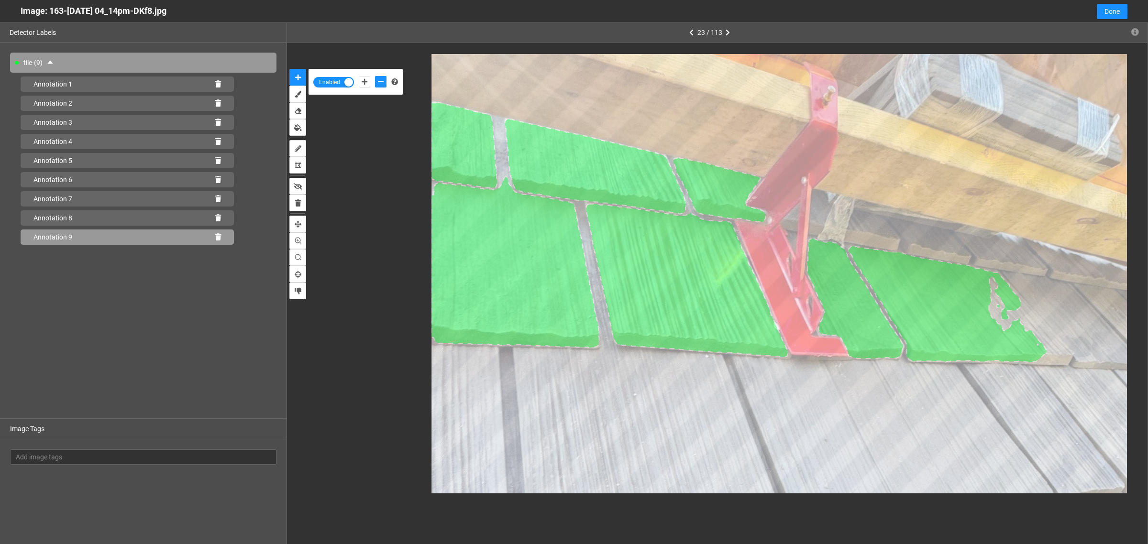
click at [218, 238] on icon at bounding box center [218, 237] width 6 height 7
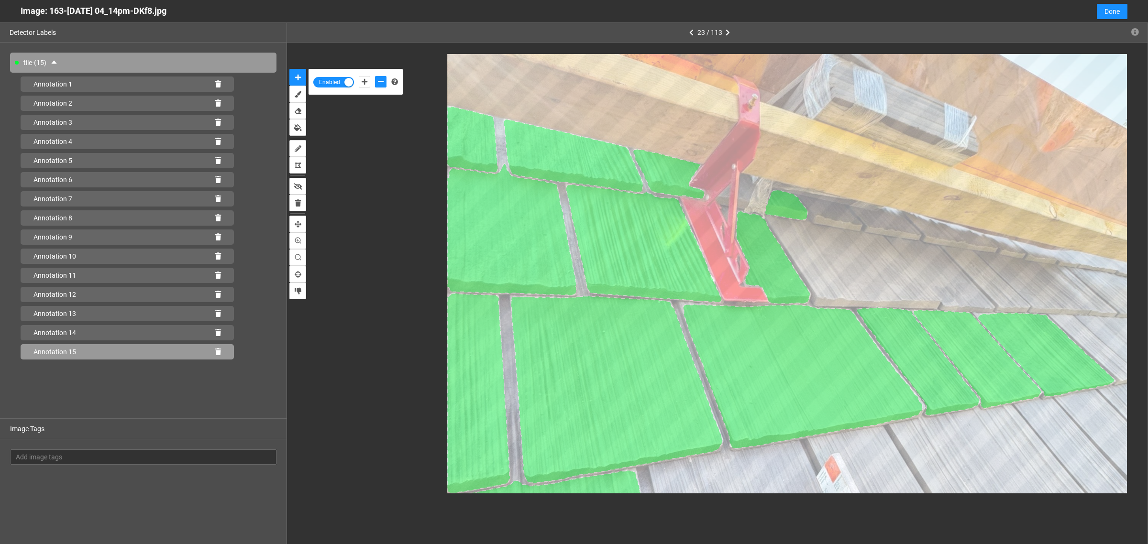
click at [218, 350] on icon at bounding box center [218, 352] width 6 height 7
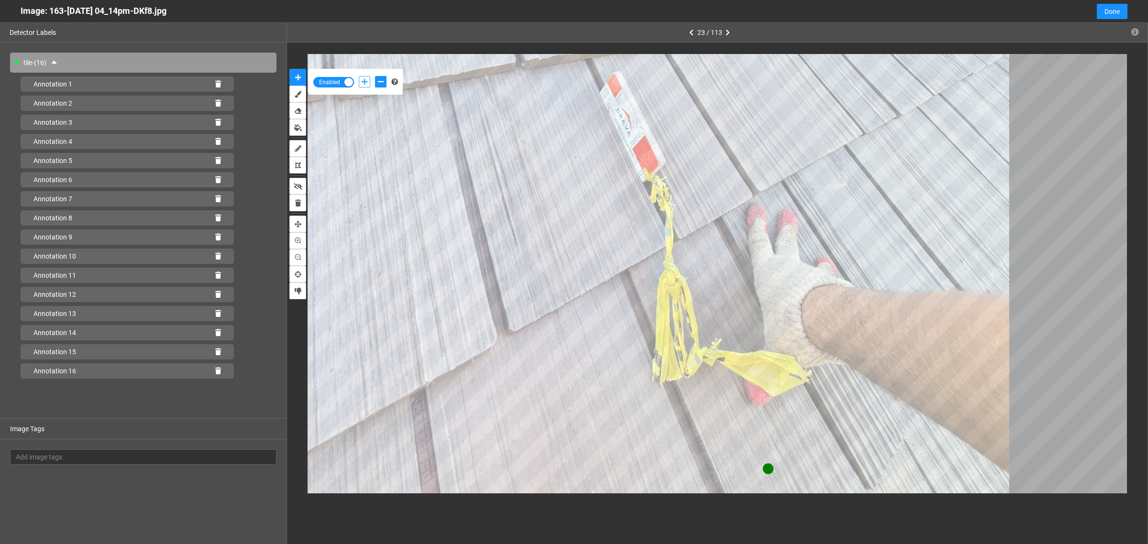
click at [367, 79] on icon "add-positive-points" at bounding box center [365, 81] width 6 height 7
click at [379, 77] on button "add-negative-points" at bounding box center [380, 81] width 11 height 11
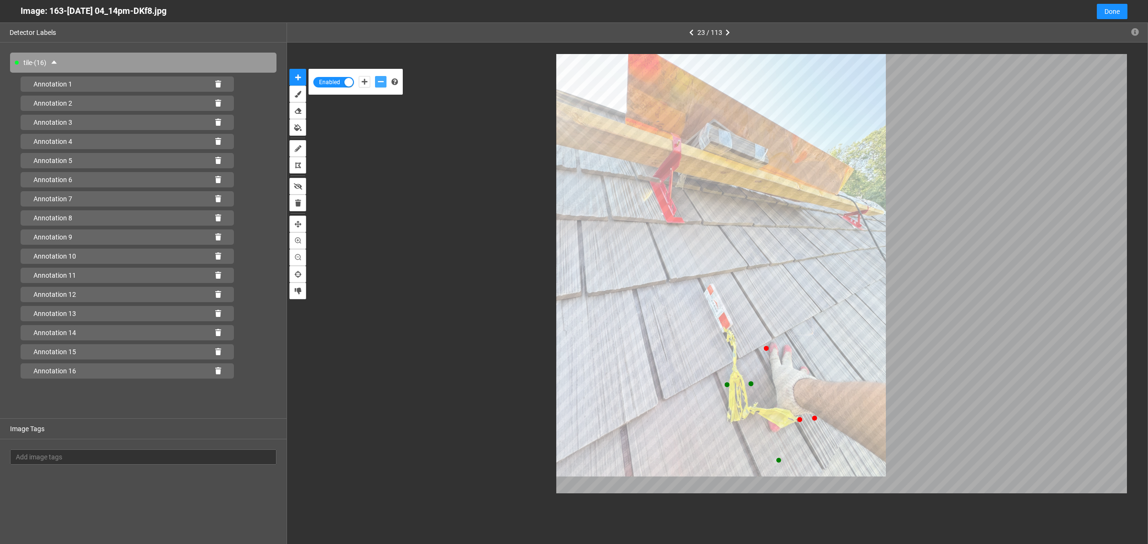
click at [375, 76] on button "add-negative-points" at bounding box center [380, 81] width 11 height 11
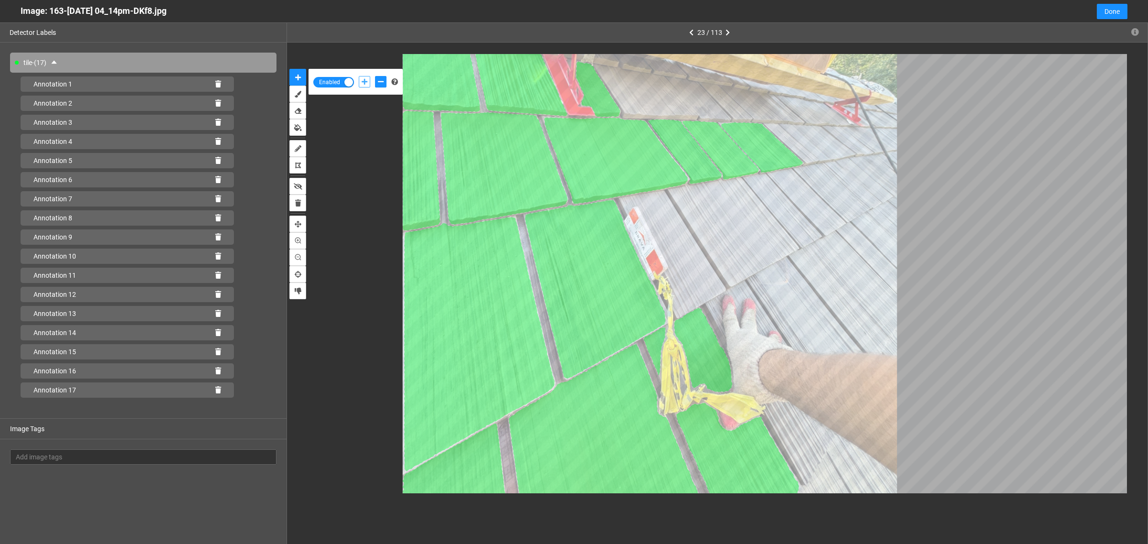
click at [364, 82] on icon "add-positive-points" at bounding box center [365, 81] width 6 height 7
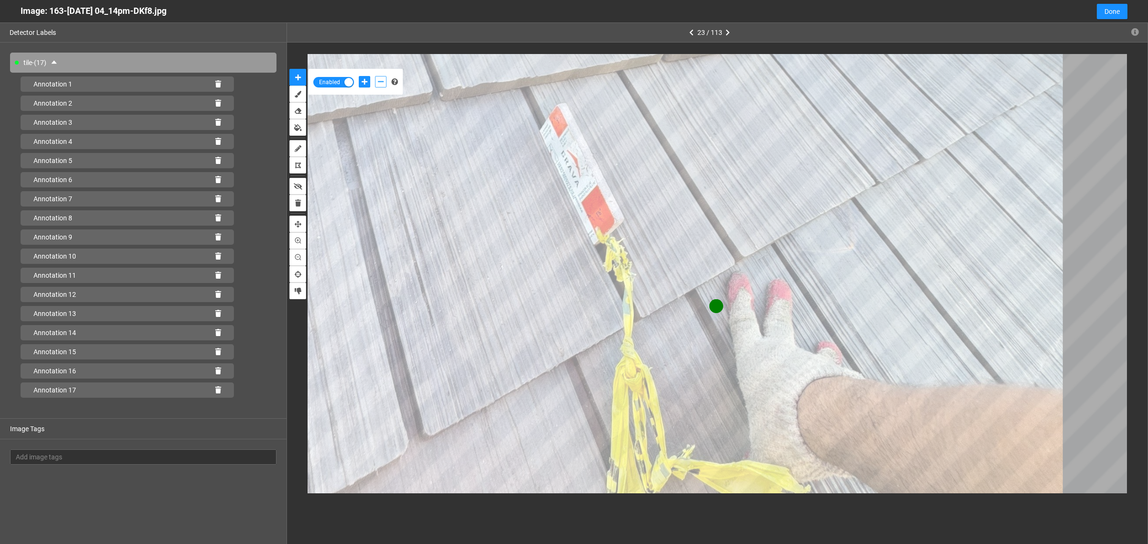
click at [381, 84] on icon "add-negative-points" at bounding box center [381, 81] width 6 height 7
click at [375, 76] on button "add-negative-points" at bounding box center [380, 81] width 11 height 11
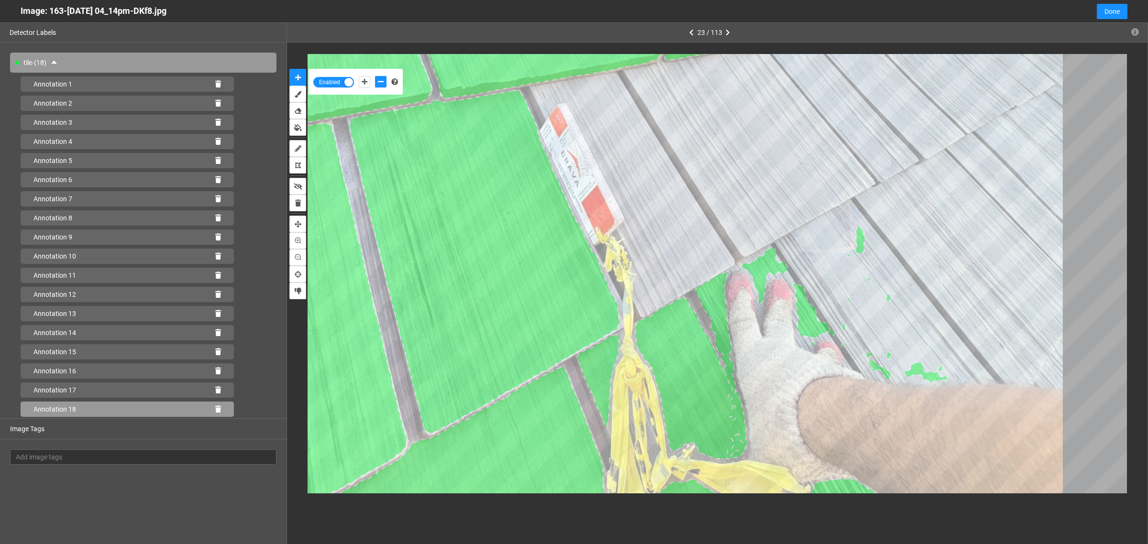
click at [218, 408] on icon at bounding box center [218, 409] width 6 height 7
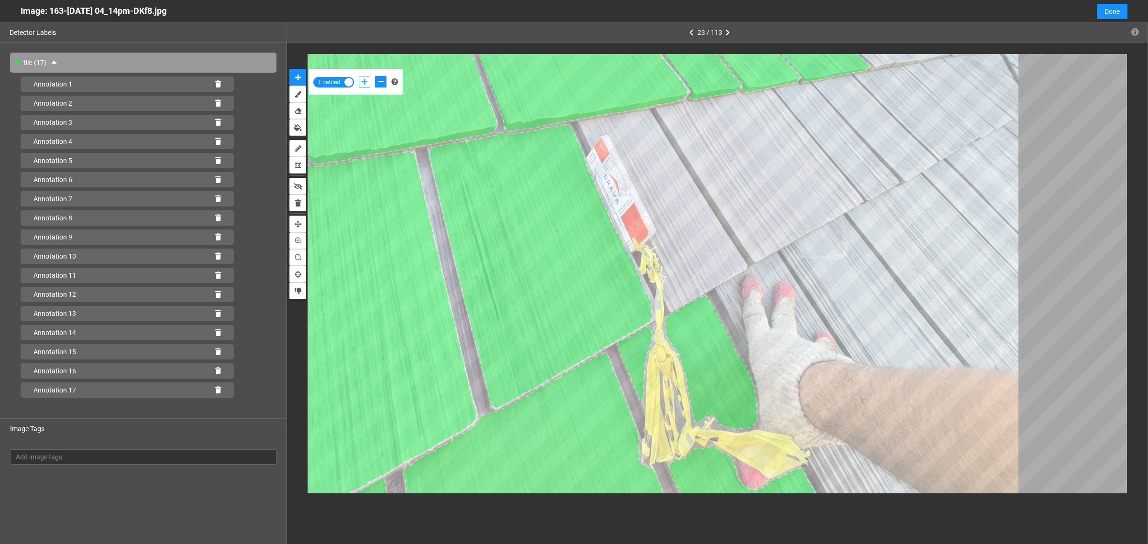
click at [366, 82] on icon "add-positive-points" at bounding box center [365, 81] width 6 height 7
click at [380, 84] on icon "add-negative-points" at bounding box center [381, 81] width 6 height 7
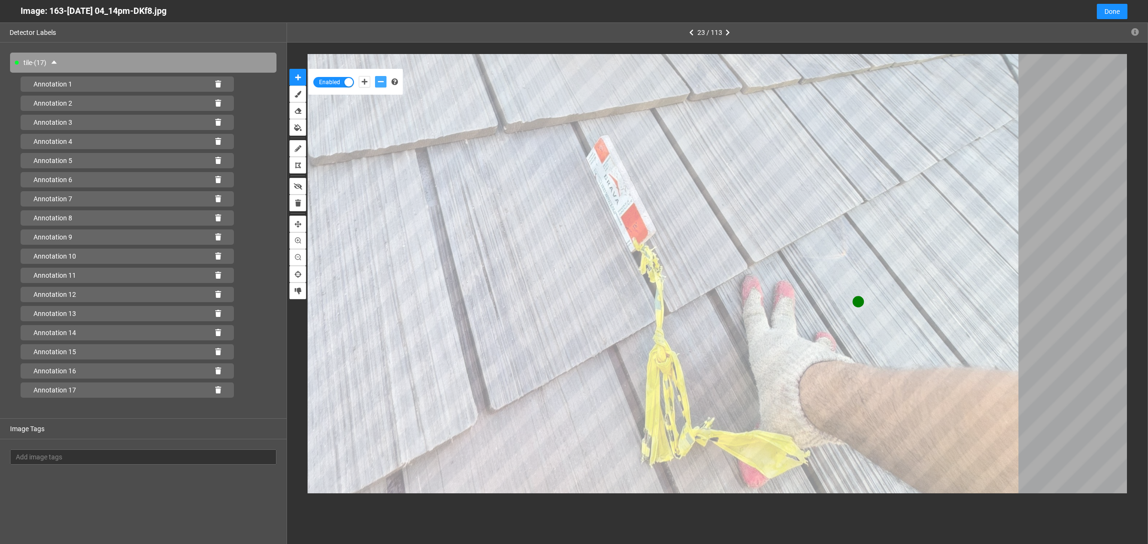
click at [375, 76] on button "add-negative-points" at bounding box center [380, 81] width 11 height 11
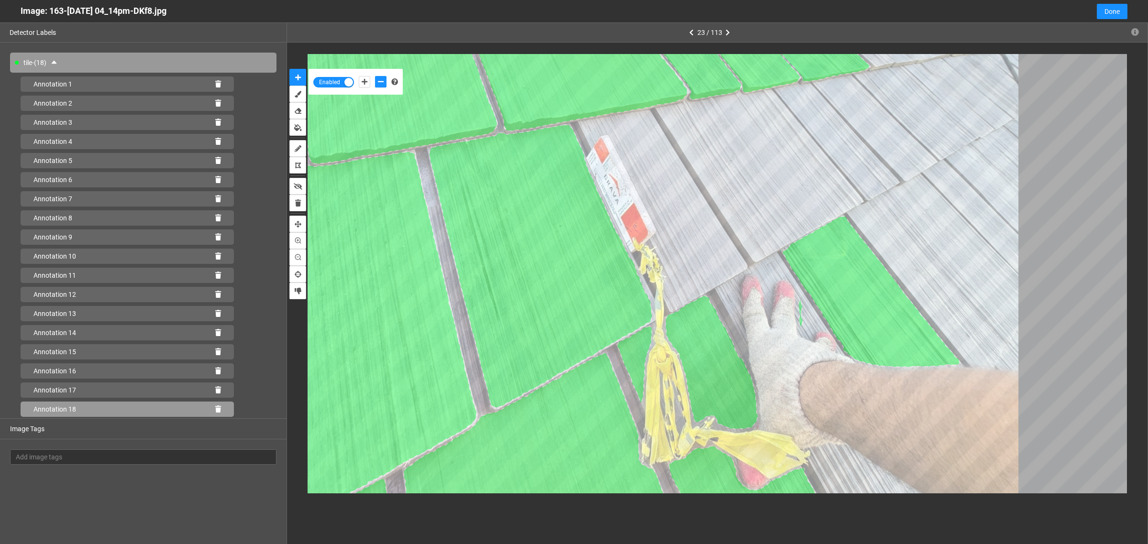
click at [218, 406] on icon at bounding box center [218, 409] width 6 height 7
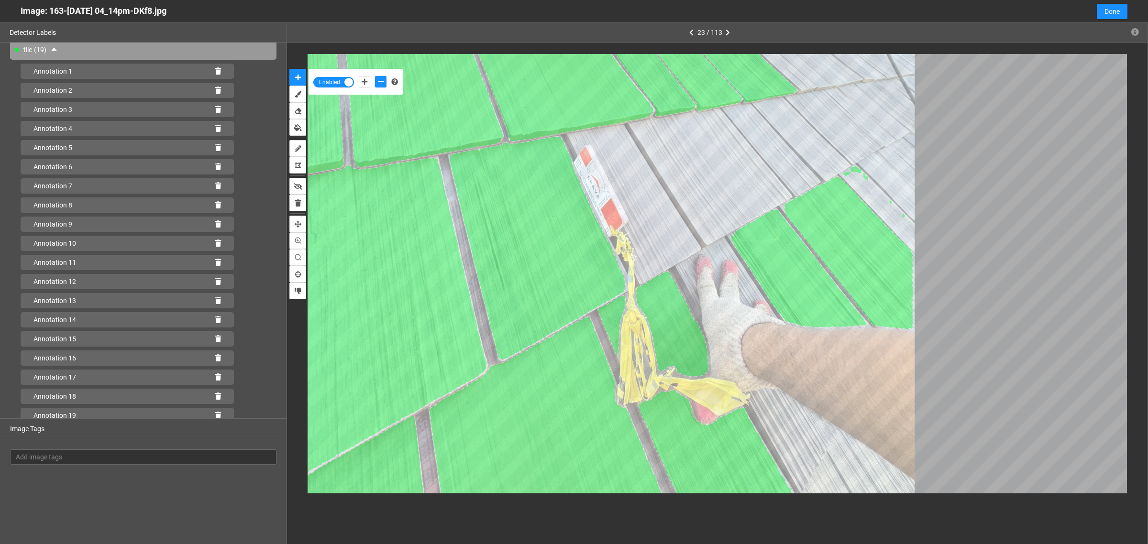
scroll to position [17, 0]
click at [215, 410] on icon at bounding box center [218, 411] width 6 height 7
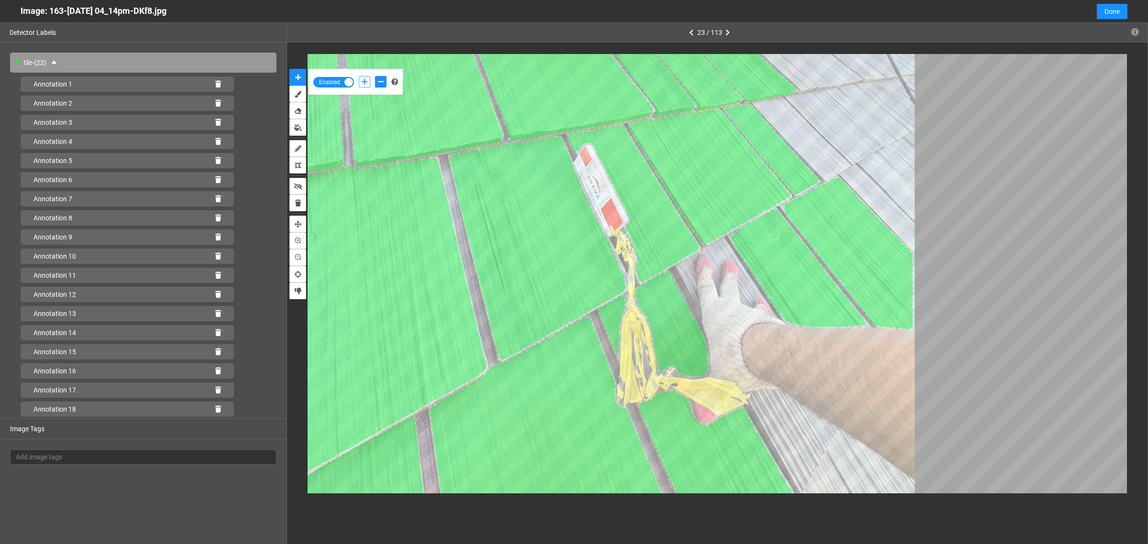
click at [367, 81] on button "add-positive-points" at bounding box center [364, 81] width 11 height 11
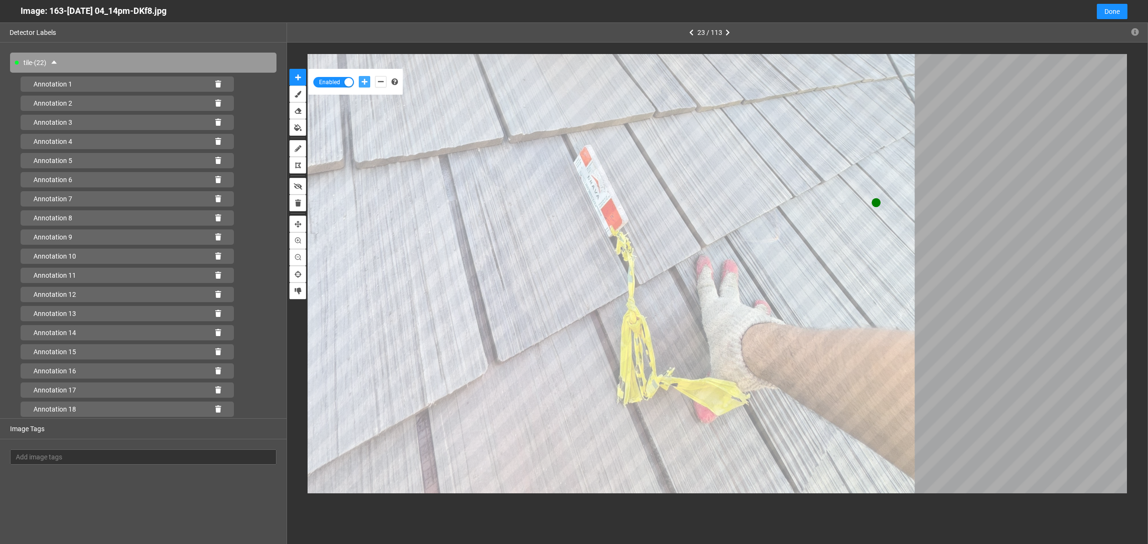
click at [359, 76] on button "add-positive-points" at bounding box center [364, 81] width 11 height 11
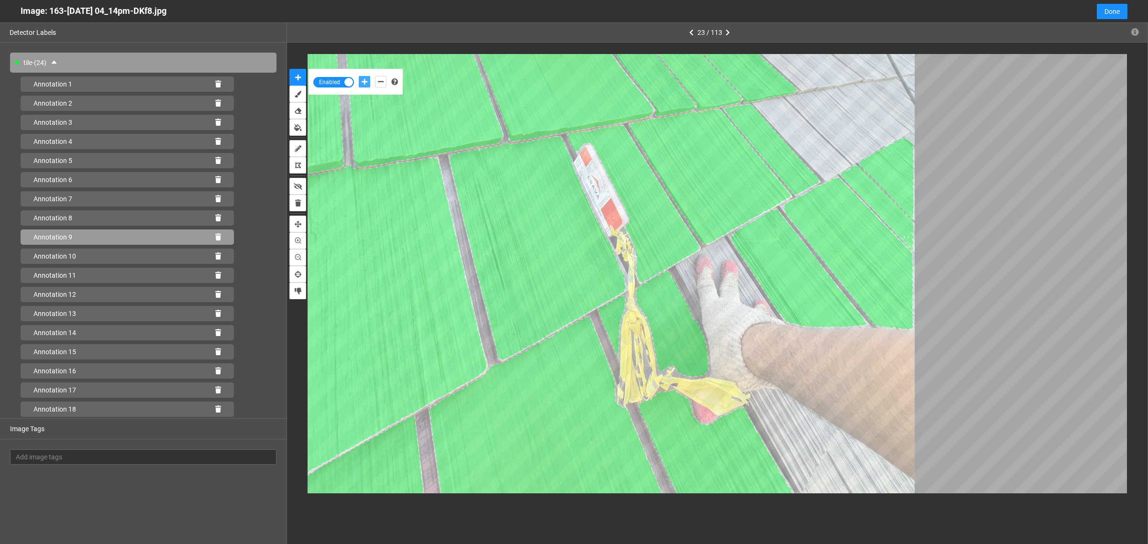
scroll to position [112, 0]
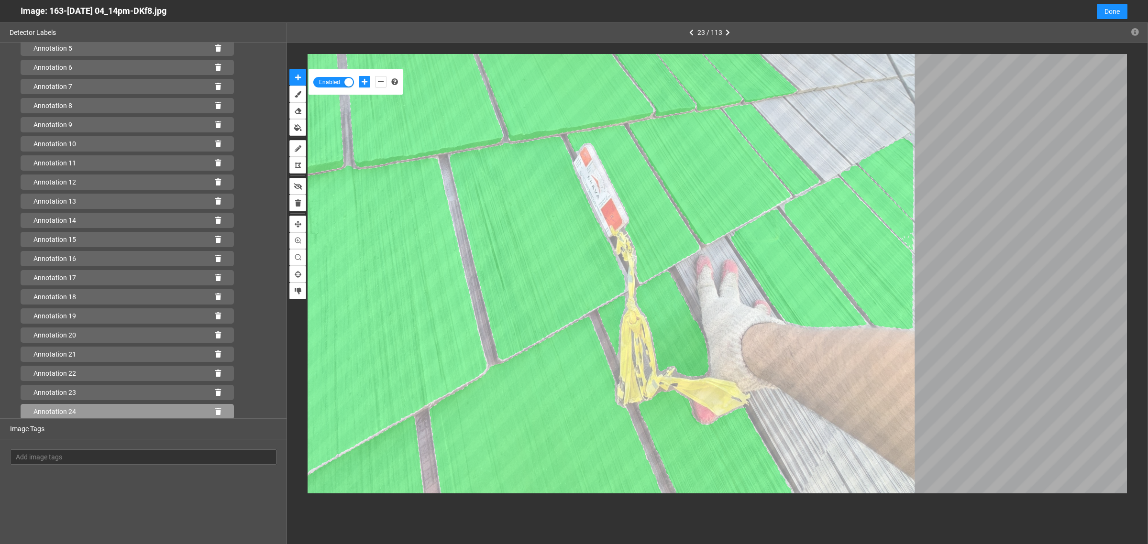
click at [215, 410] on icon at bounding box center [218, 411] width 6 height 7
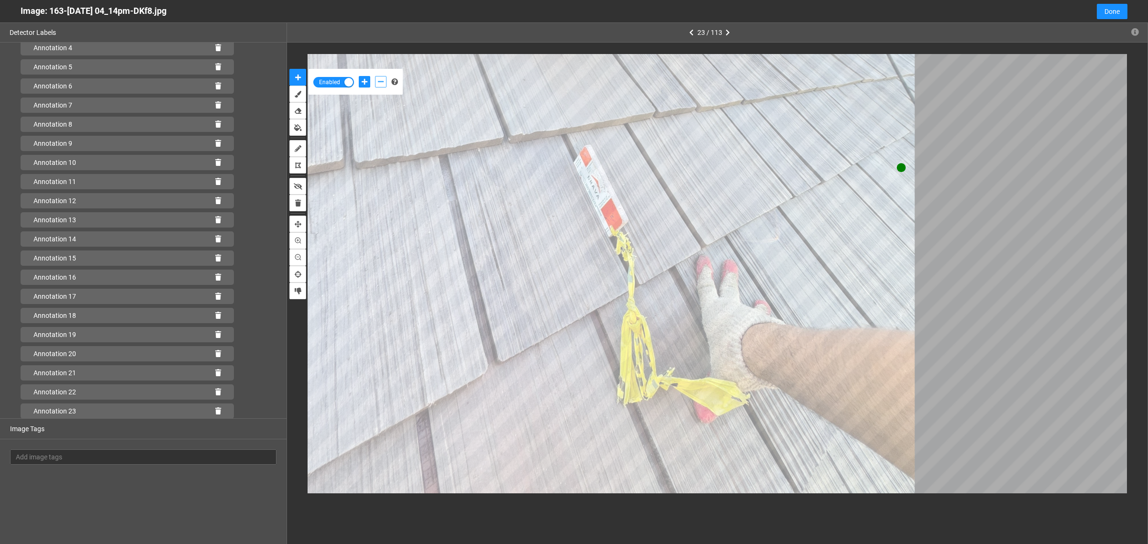
click at [378, 83] on icon "add-negative-points" at bounding box center [381, 81] width 6 height 7
click at [375, 76] on button "add-negative-points" at bounding box center [380, 81] width 11 height 11
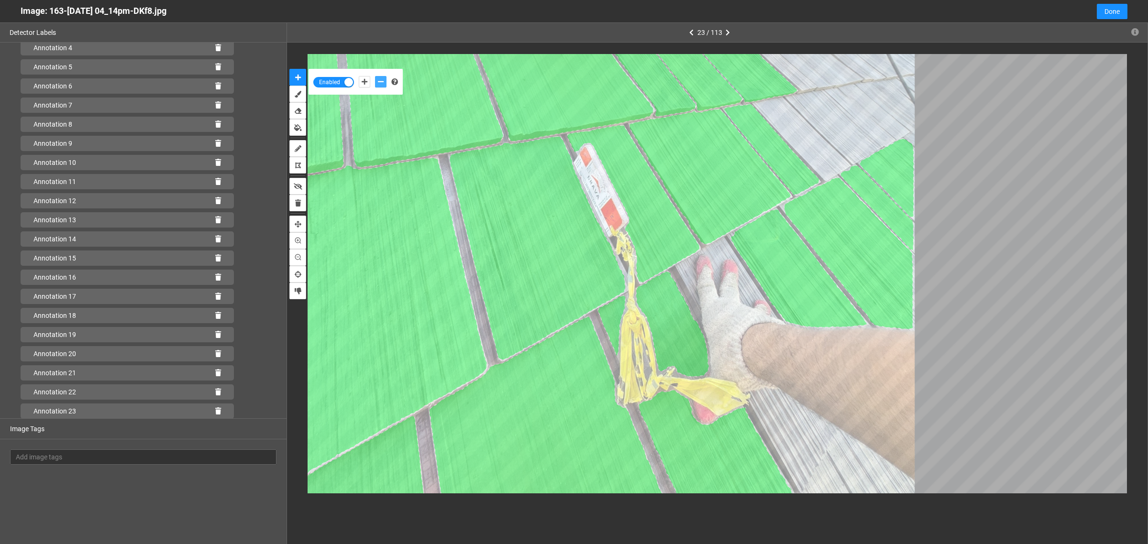
scroll to position [112, 0]
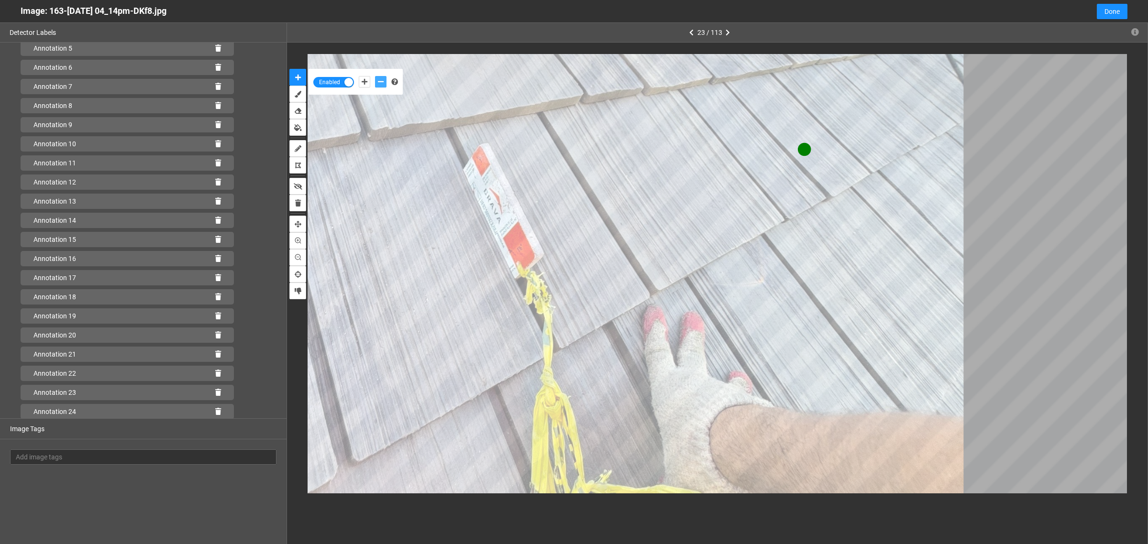
click at [375, 76] on button "add-negative-points" at bounding box center [380, 81] width 11 height 11
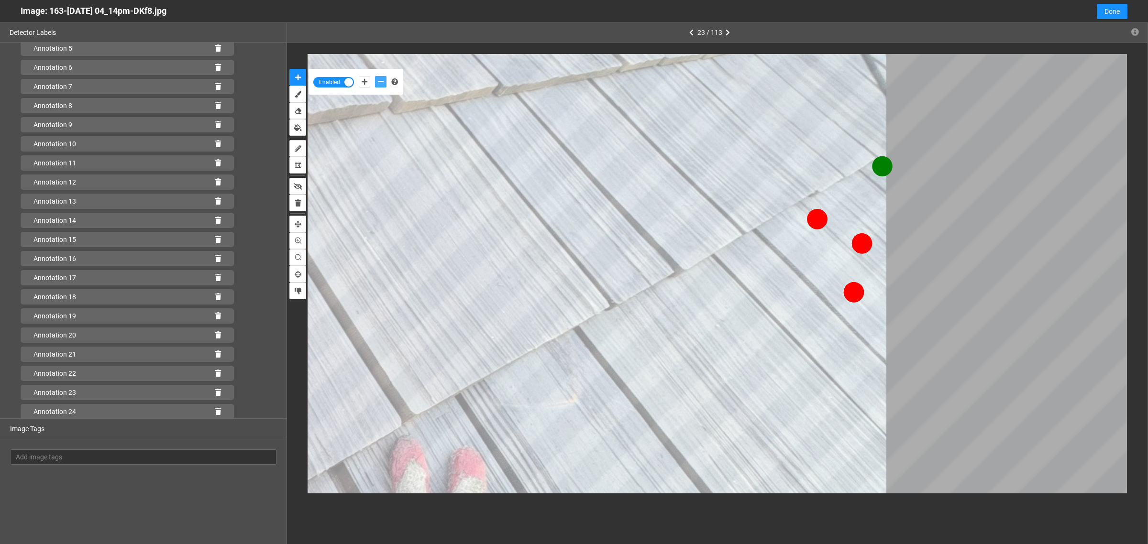
click at [375, 76] on button "add-negative-points" at bounding box center [380, 81] width 11 height 11
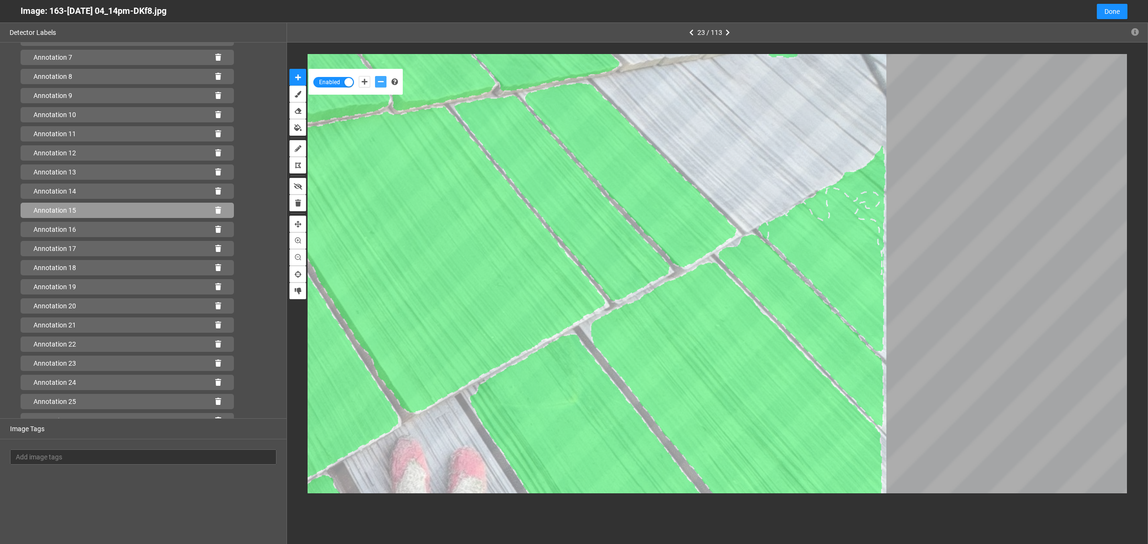
scroll to position [151, 0]
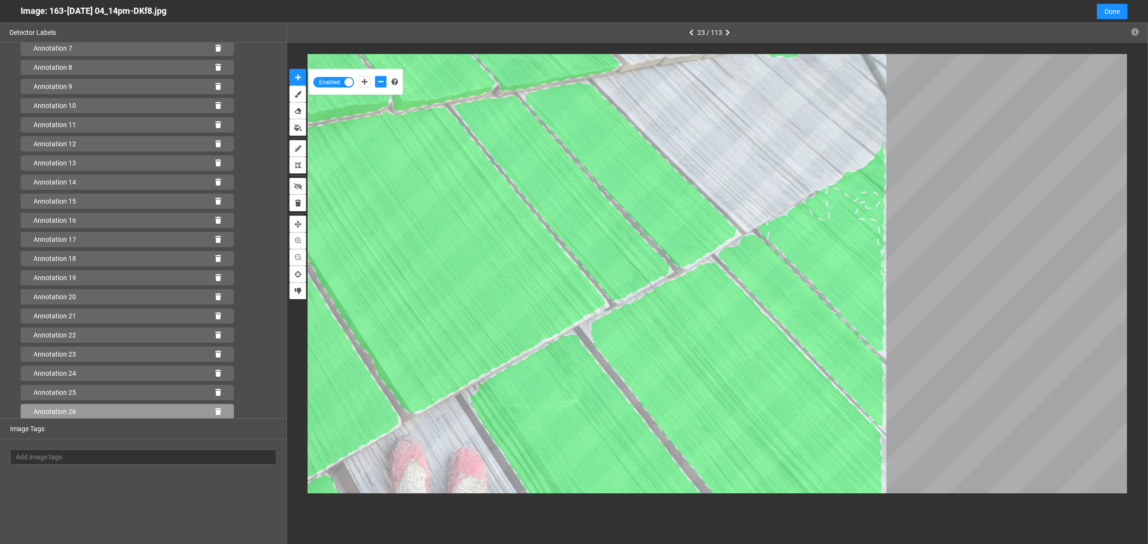
click at [215, 409] on icon at bounding box center [218, 411] width 6 height 7
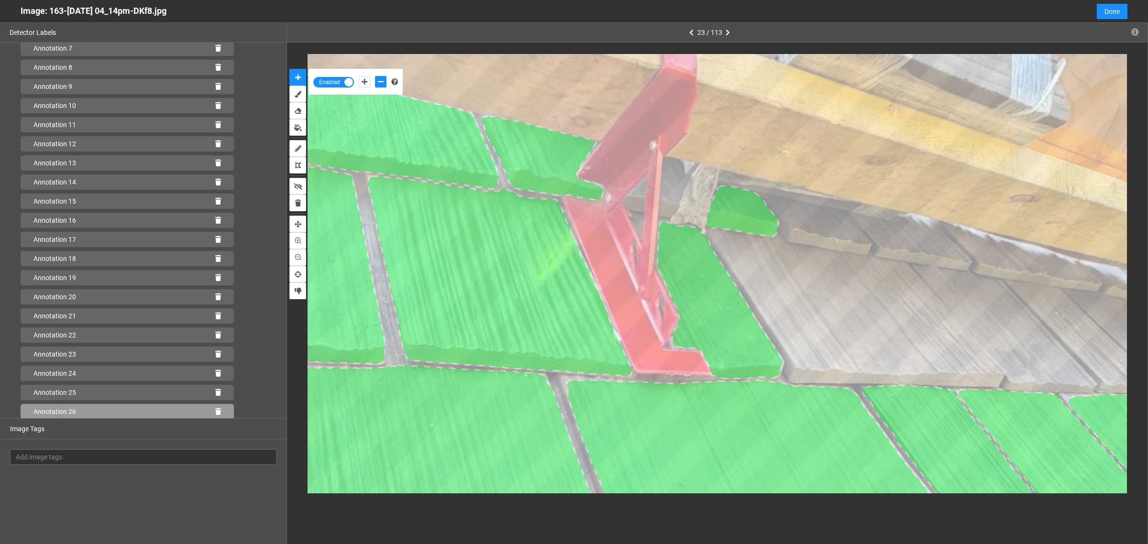
click at [215, 414] on icon at bounding box center [218, 411] width 6 height 7
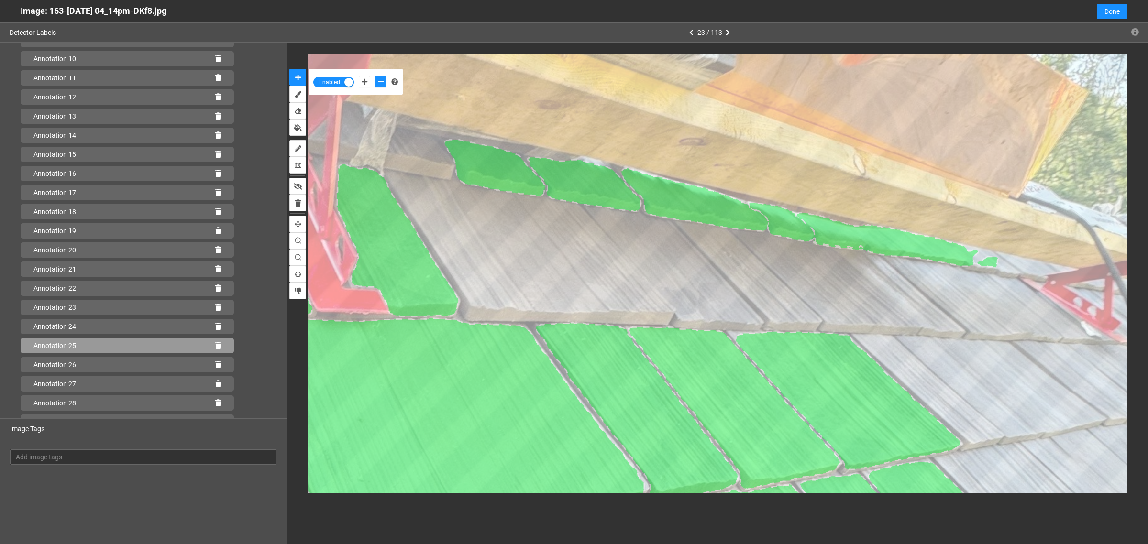
scroll to position [246, 0]
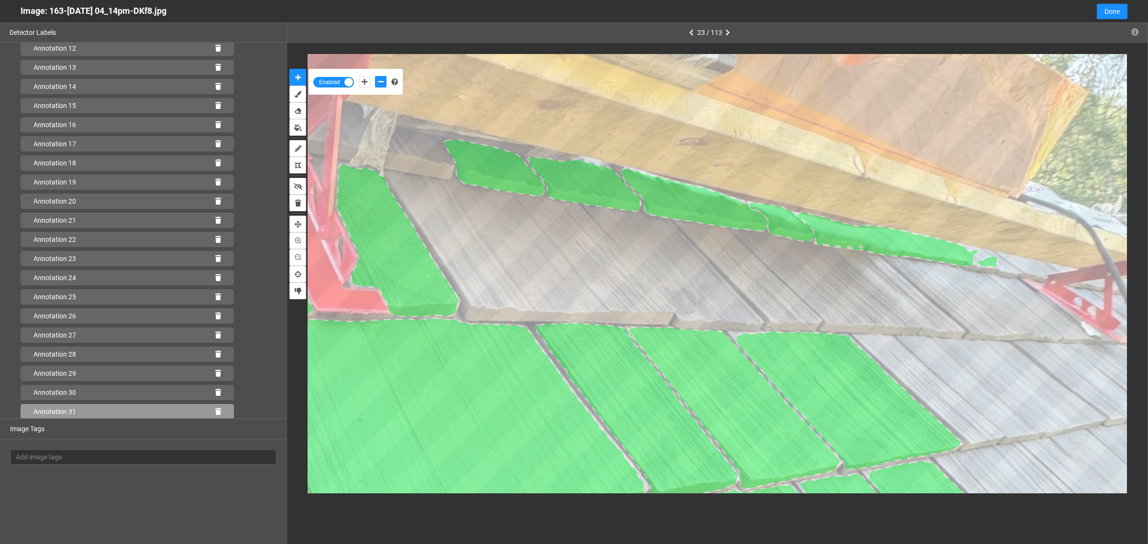
click at [215, 414] on icon at bounding box center [218, 411] width 6 height 7
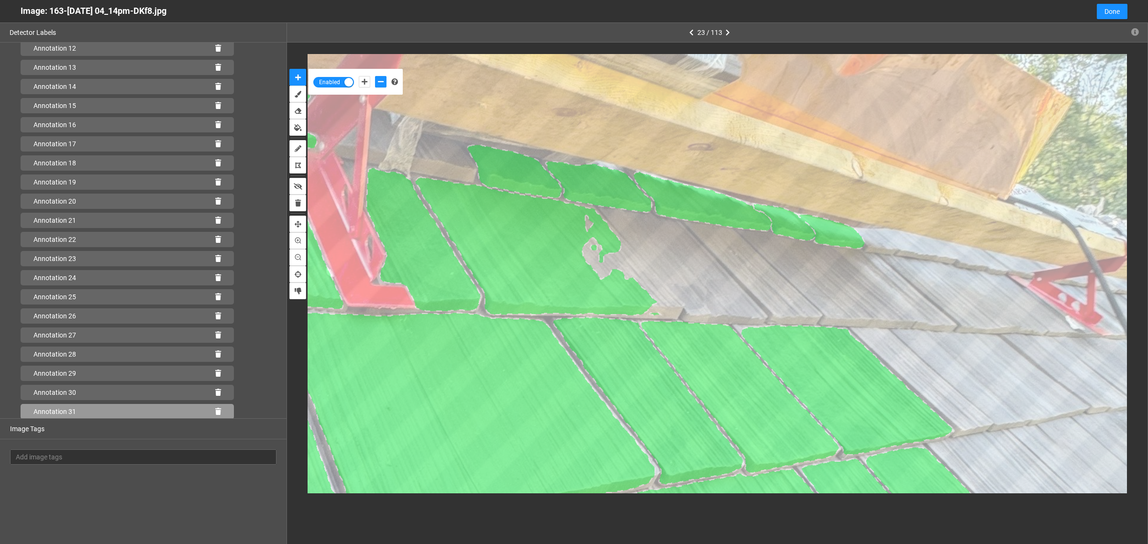
click at [215, 410] on icon at bounding box center [218, 411] width 6 height 7
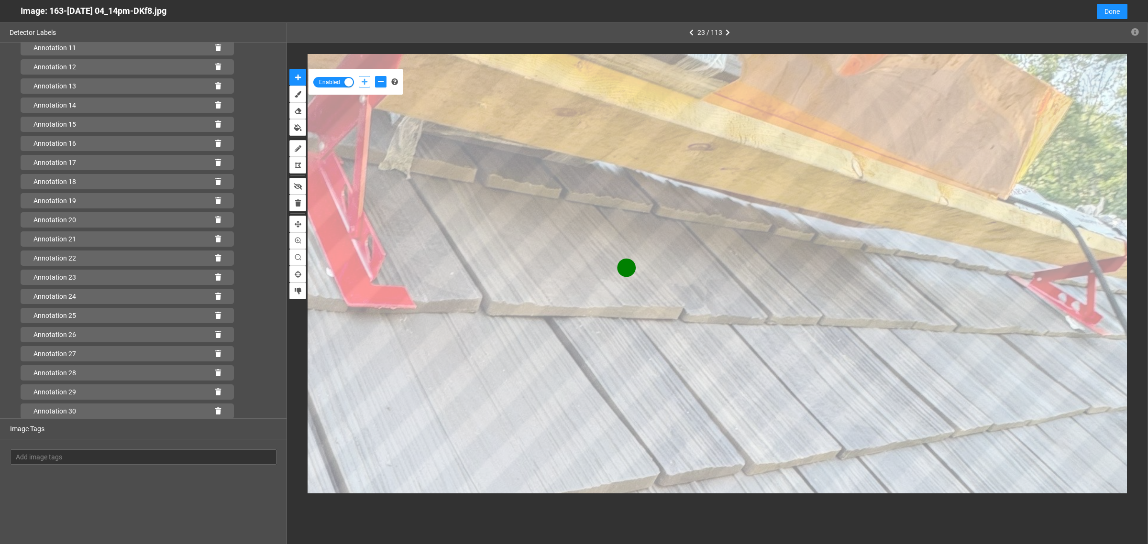
click at [367, 77] on button "add-positive-points" at bounding box center [364, 81] width 11 height 11
click at [359, 76] on button "add-positive-points" at bounding box center [364, 81] width 11 height 11
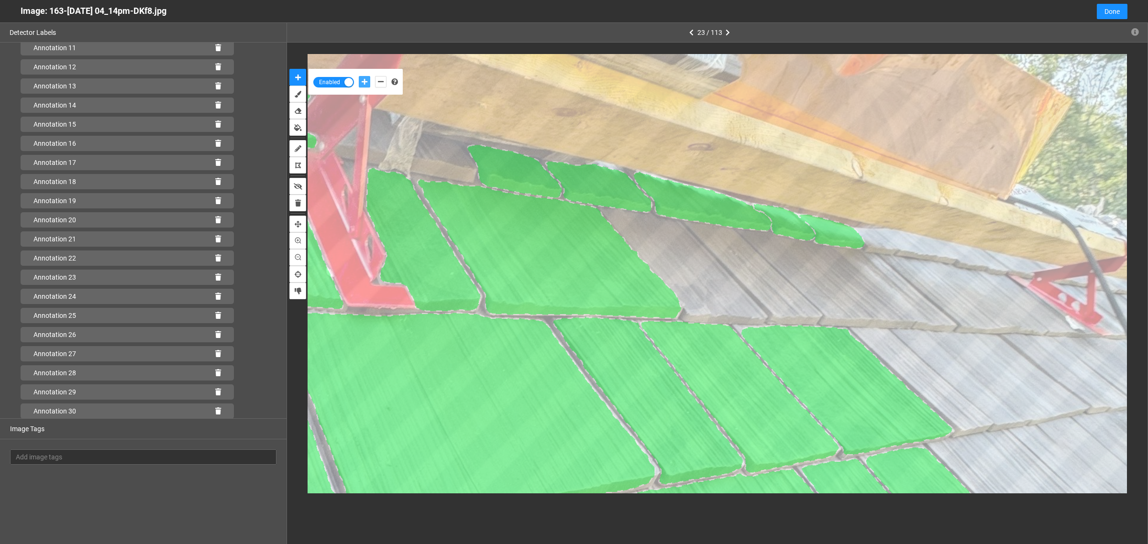
scroll to position [246, 0]
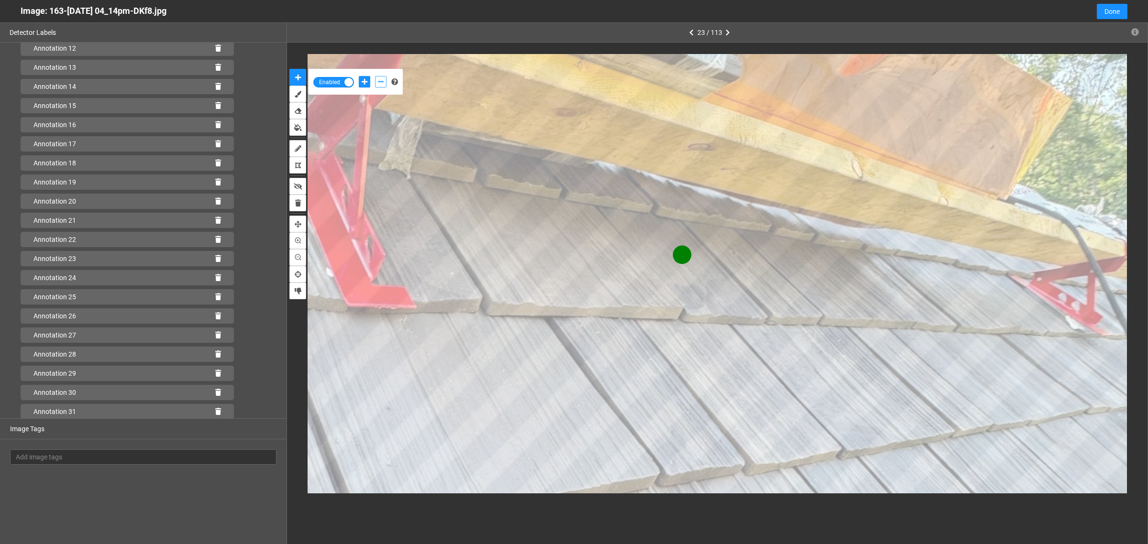
click at [378, 80] on icon "add-negative-points" at bounding box center [381, 81] width 6 height 7
click at [375, 76] on button "add-negative-points" at bounding box center [380, 81] width 11 height 11
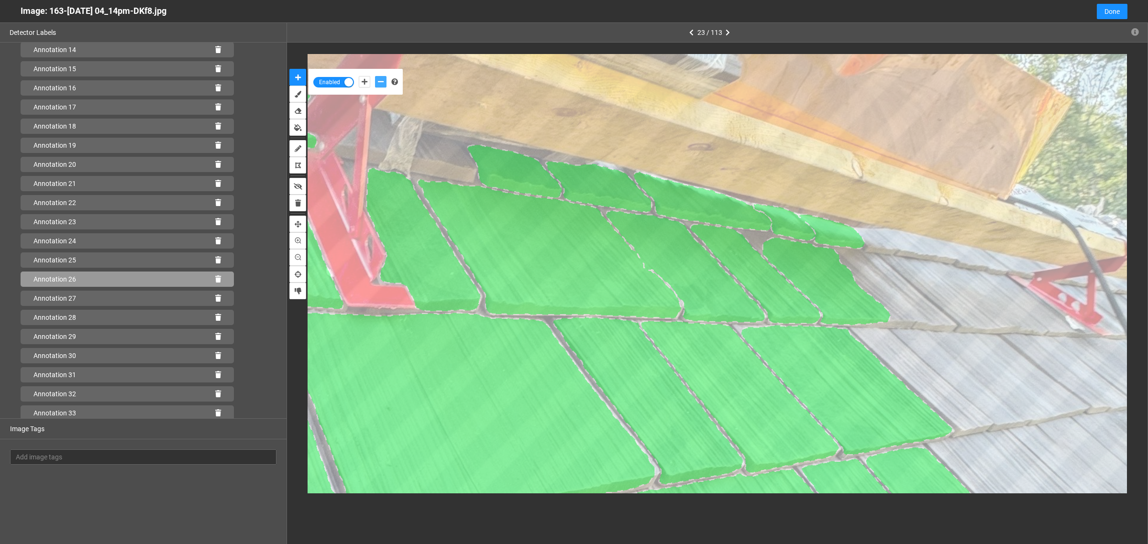
scroll to position [304, 0]
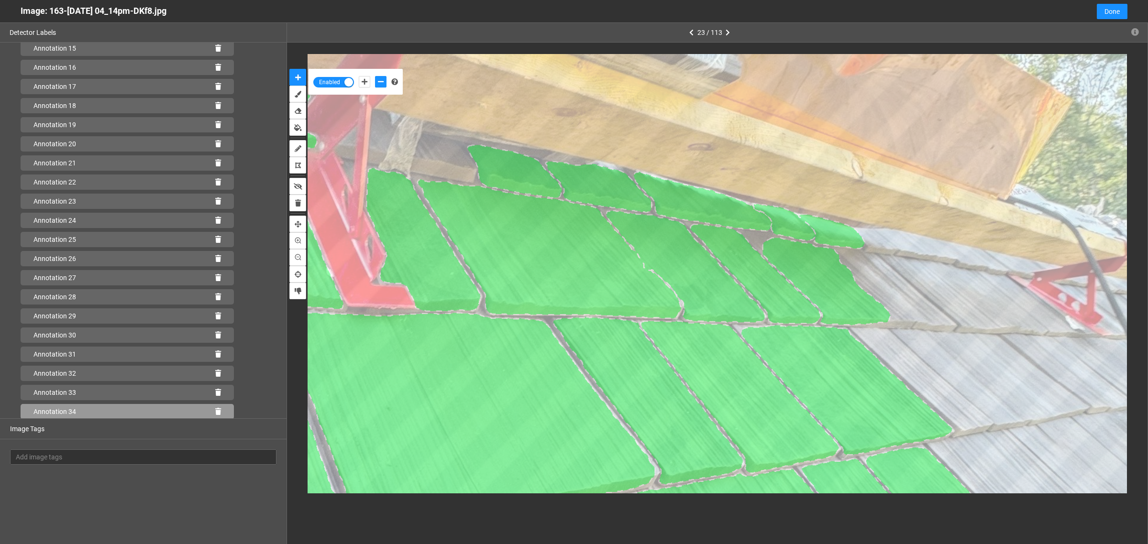
click at [215, 410] on icon at bounding box center [218, 411] width 6 height 7
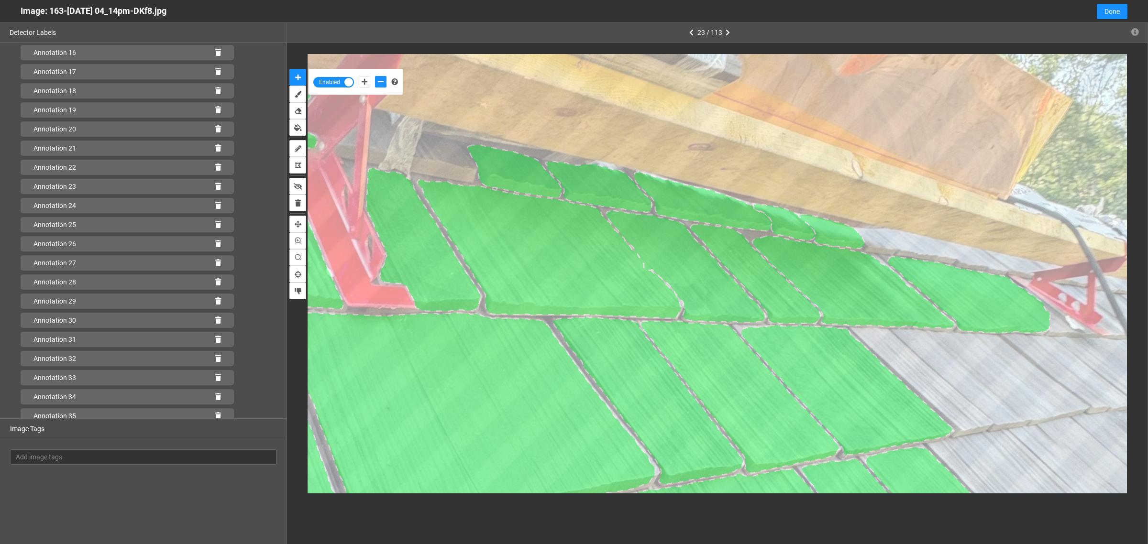
scroll to position [323, 0]
click at [207, 410] on div "Annotation 35" at bounding box center [127, 411] width 213 height 15
click at [215, 413] on icon at bounding box center [218, 411] width 6 height 7
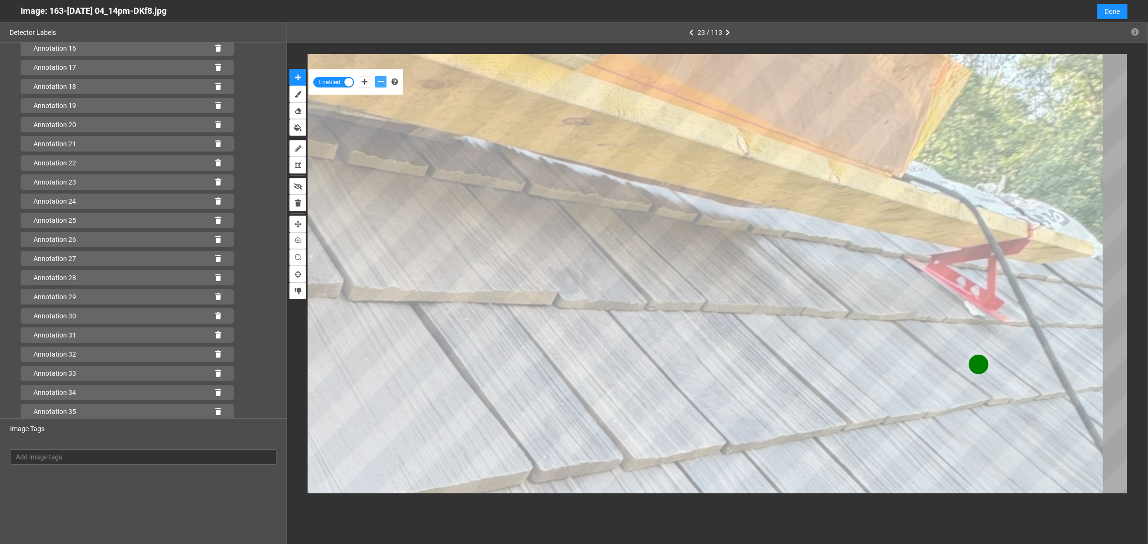
click at [379, 84] on icon "add-negative-points" at bounding box center [381, 81] width 6 height 7
click at [375, 76] on button "add-negative-points" at bounding box center [380, 81] width 11 height 11
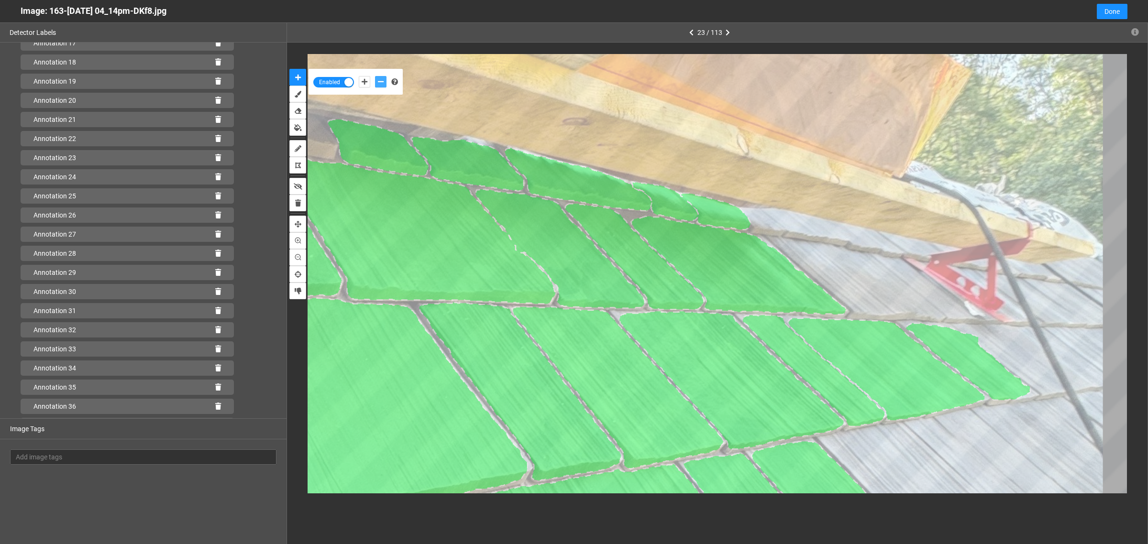
scroll to position [361, 0]
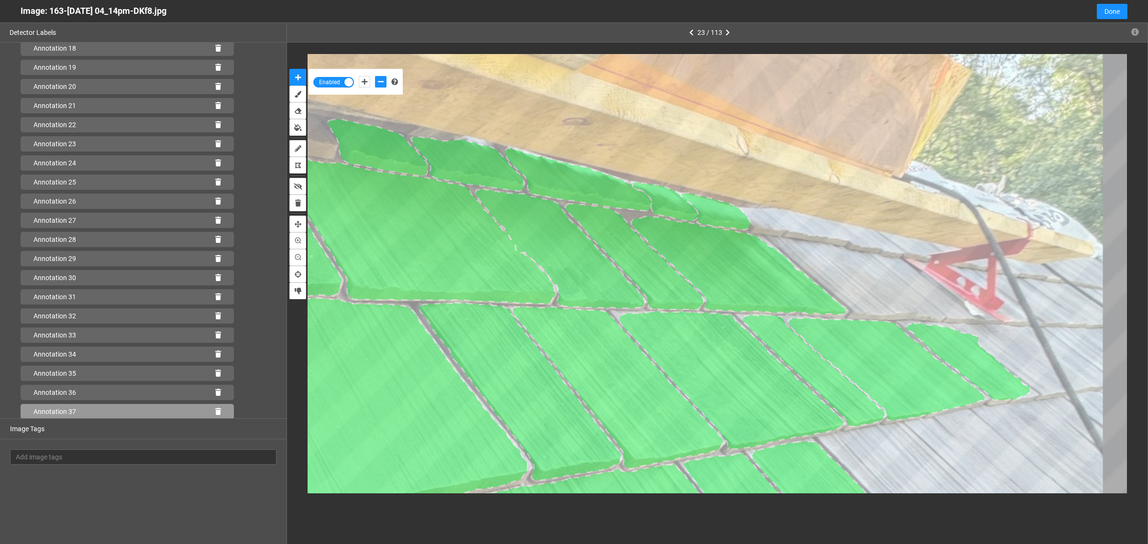
click at [215, 409] on icon at bounding box center [218, 411] width 6 height 7
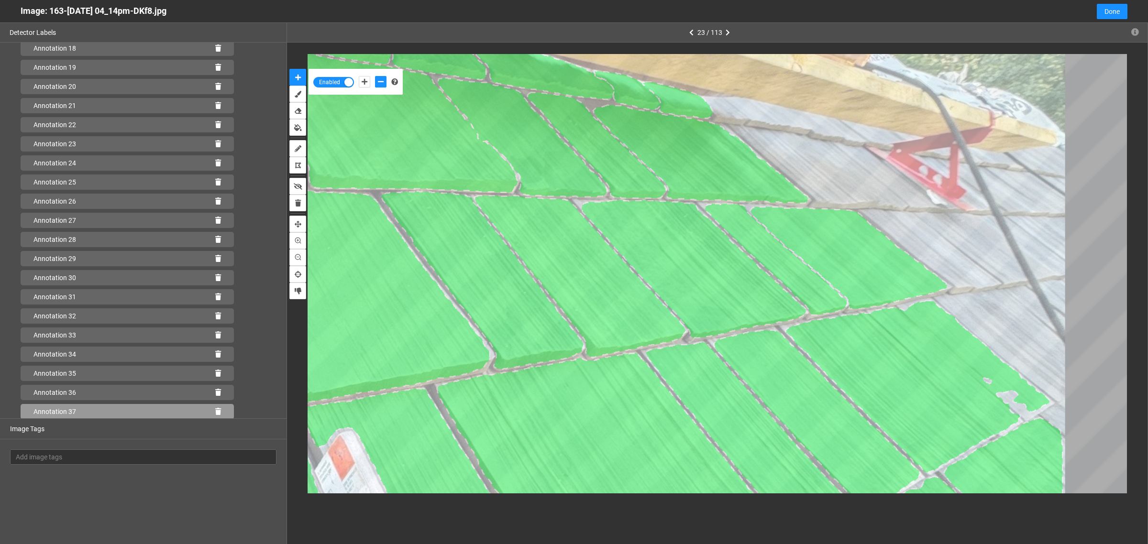
click at [215, 409] on icon at bounding box center [218, 411] width 6 height 7
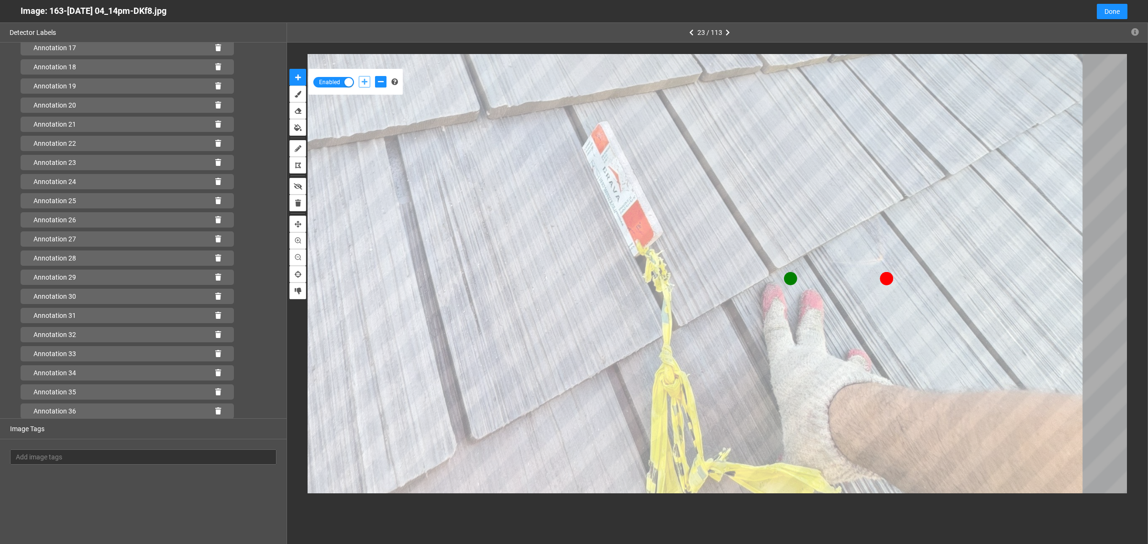
click at [363, 83] on icon "add-positive-points" at bounding box center [365, 81] width 6 height 7
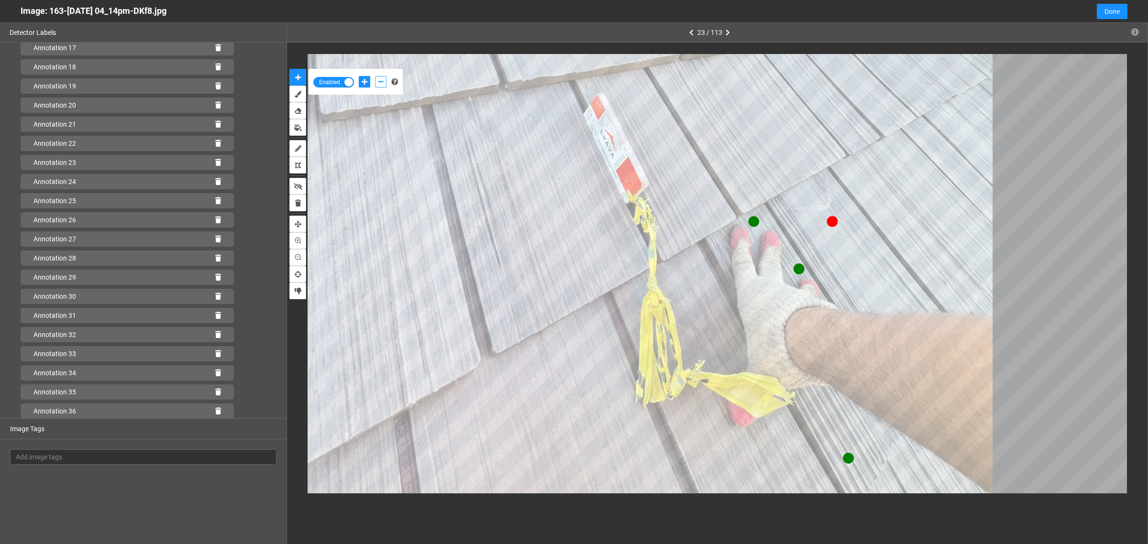
click at [378, 82] on icon "add-negative-points" at bounding box center [381, 81] width 6 height 7
click at [375, 76] on button "add-negative-points" at bounding box center [380, 81] width 11 height 11
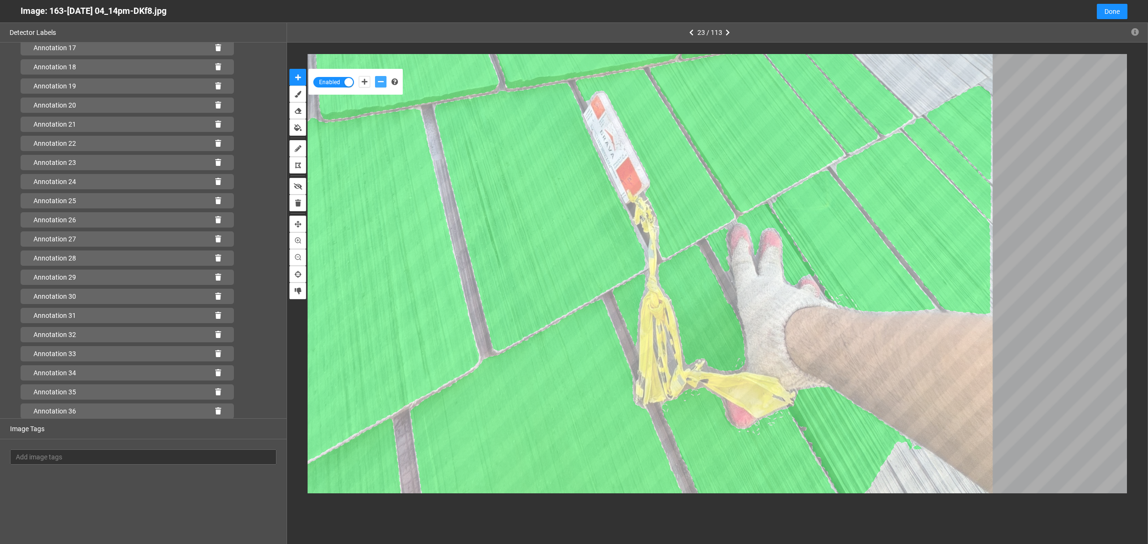
scroll to position [361, 0]
click at [215, 412] on icon at bounding box center [218, 411] width 6 height 7
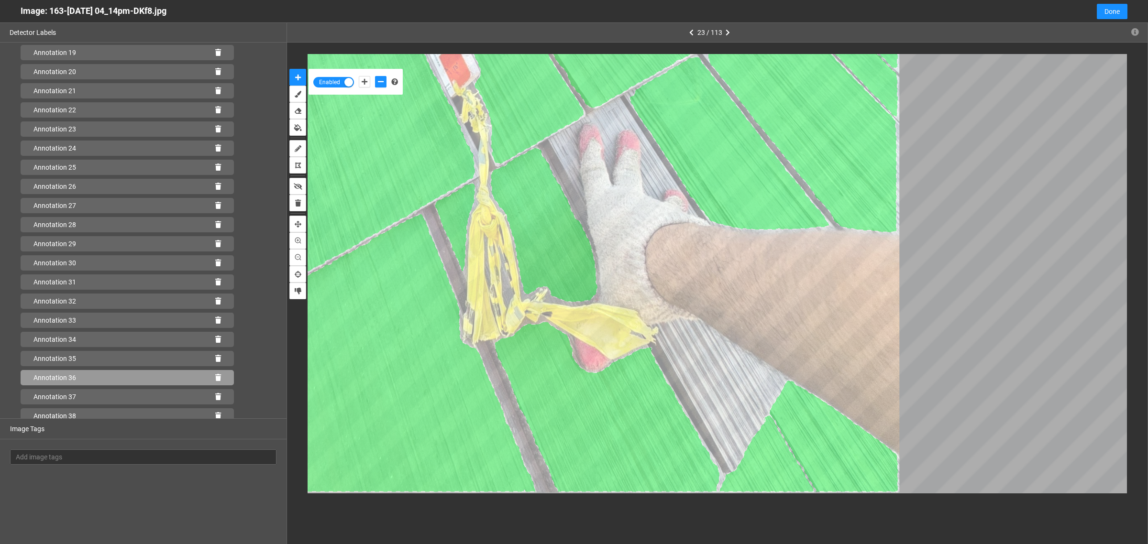
scroll to position [380, 0]
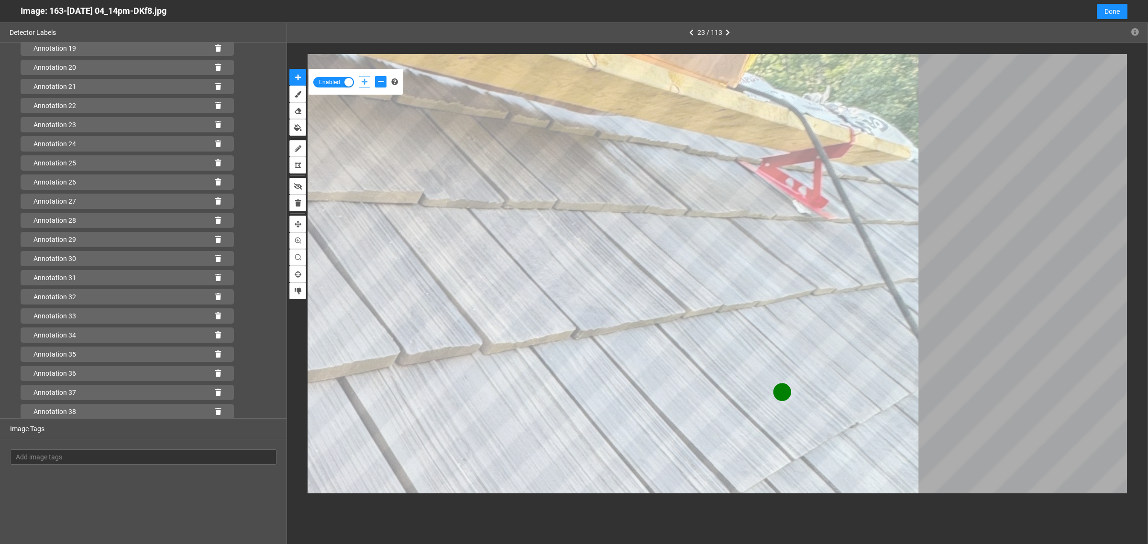
click at [362, 81] on icon "add-positive-points" at bounding box center [365, 81] width 6 height 7
click at [380, 81] on icon "add-negative-points" at bounding box center [381, 81] width 6 height 7
click at [364, 81] on icon "add-positive-points" at bounding box center [365, 81] width 6 height 7
click at [359, 76] on button "add-positive-points" at bounding box center [364, 81] width 11 height 11
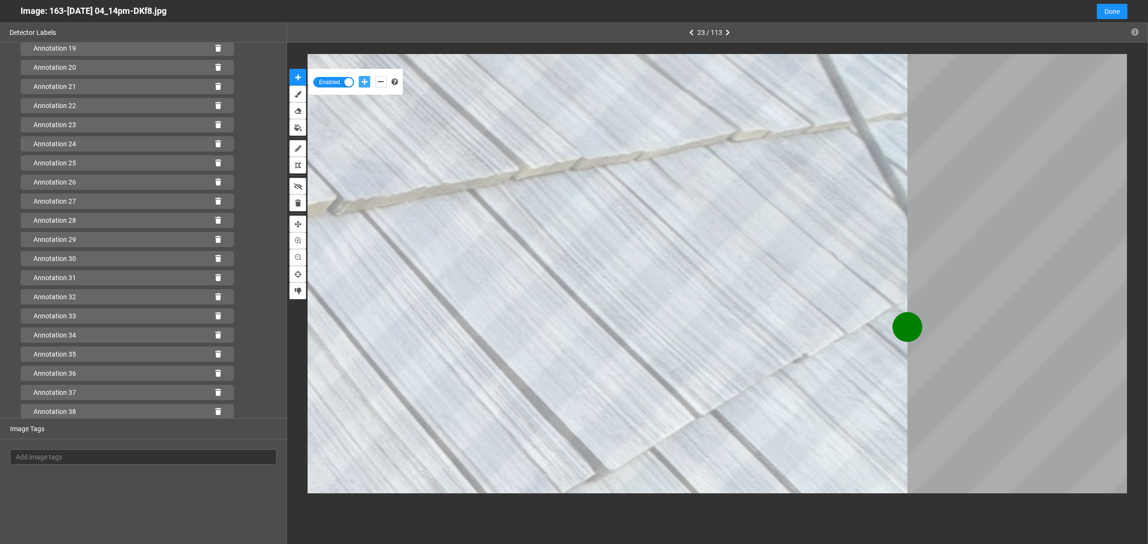
click at [359, 76] on button "add-positive-points" at bounding box center [364, 81] width 11 height 11
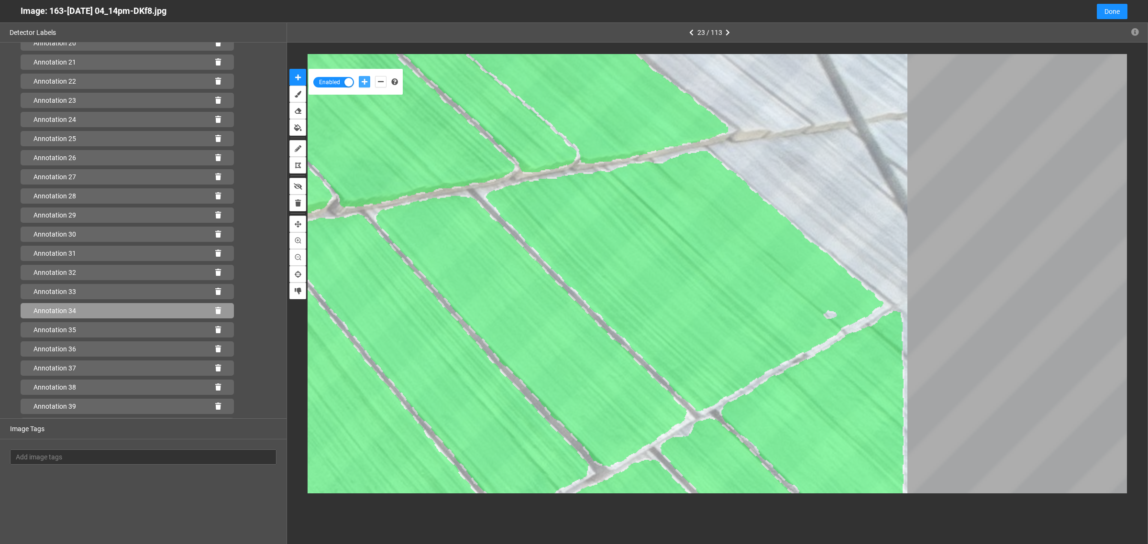
scroll to position [418, 0]
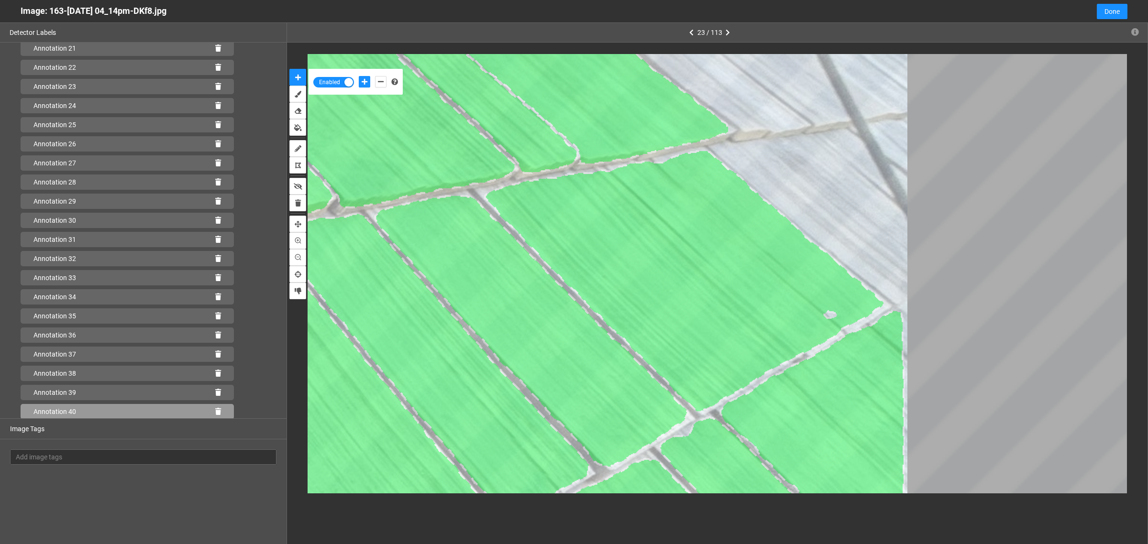
click at [215, 413] on icon at bounding box center [218, 411] width 6 height 7
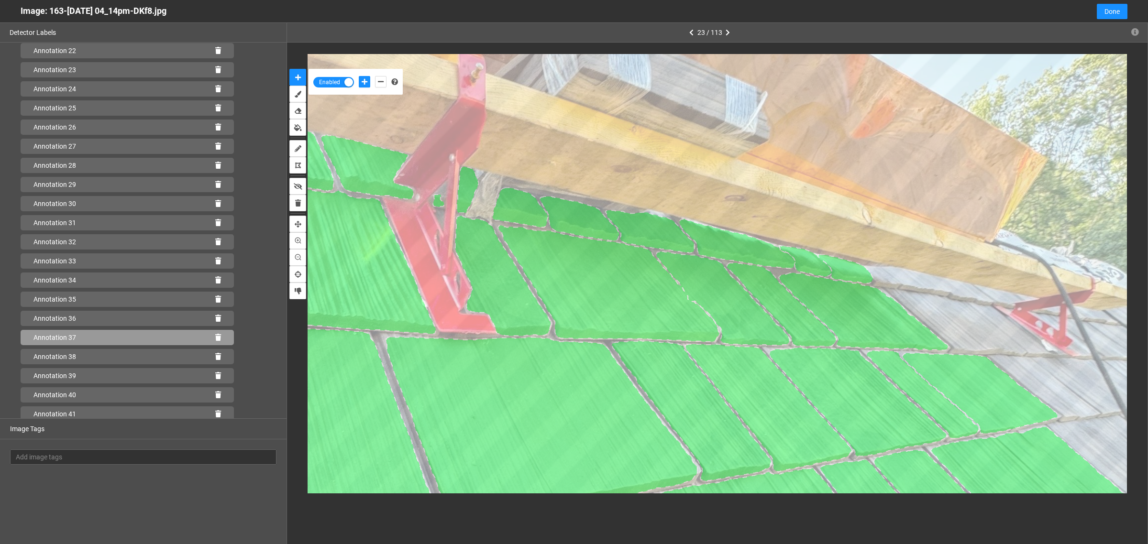
scroll to position [438, 0]
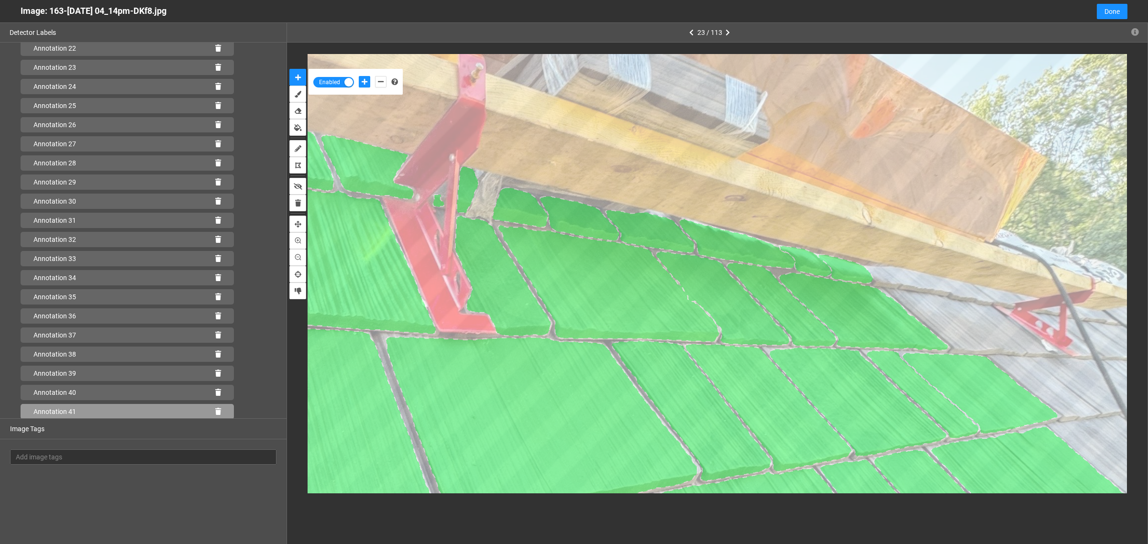
click at [215, 408] on icon at bounding box center [218, 411] width 6 height 7
click at [215, 409] on icon at bounding box center [218, 411] width 6 height 7
click at [215, 410] on icon at bounding box center [218, 411] width 6 height 7
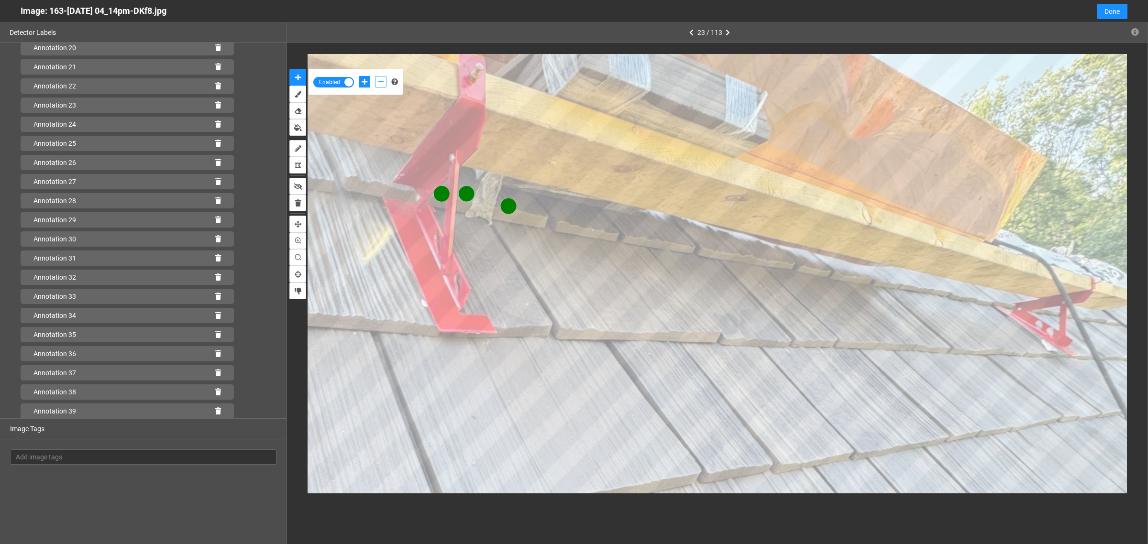
click at [376, 80] on button "add-negative-points" at bounding box center [380, 81] width 11 height 11
click at [375, 76] on button "add-negative-points" at bounding box center [380, 81] width 11 height 11
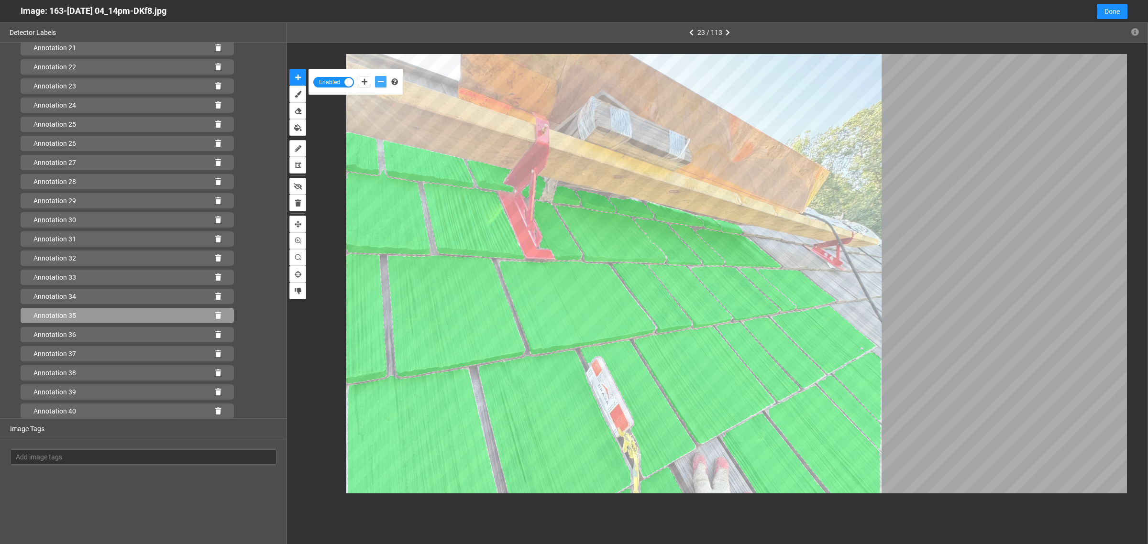
scroll to position [418, 0]
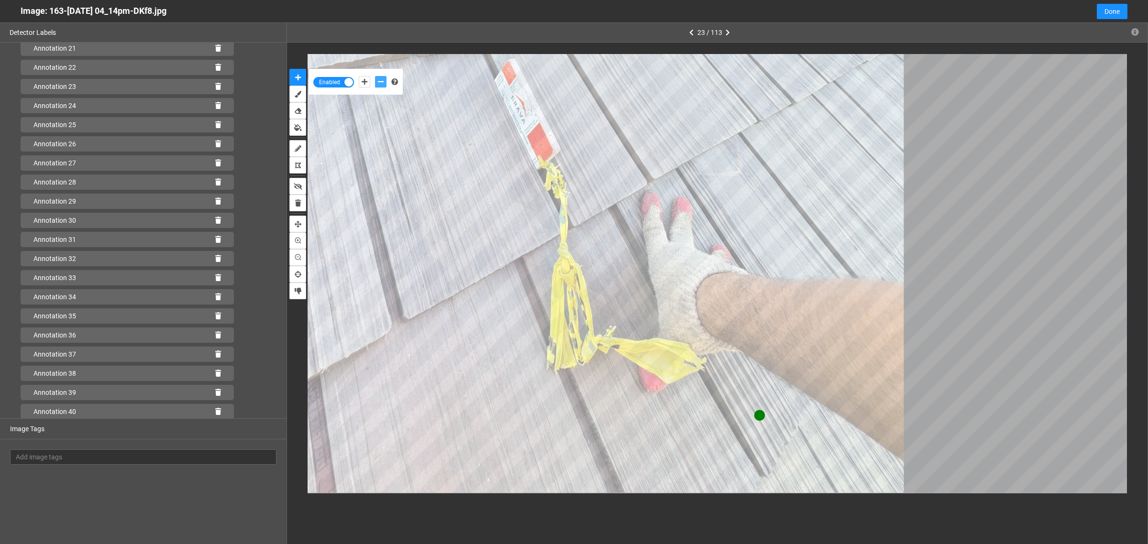
click at [375, 76] on button "add-negative-points" at bounding box center [380, 81] width 11 height 11
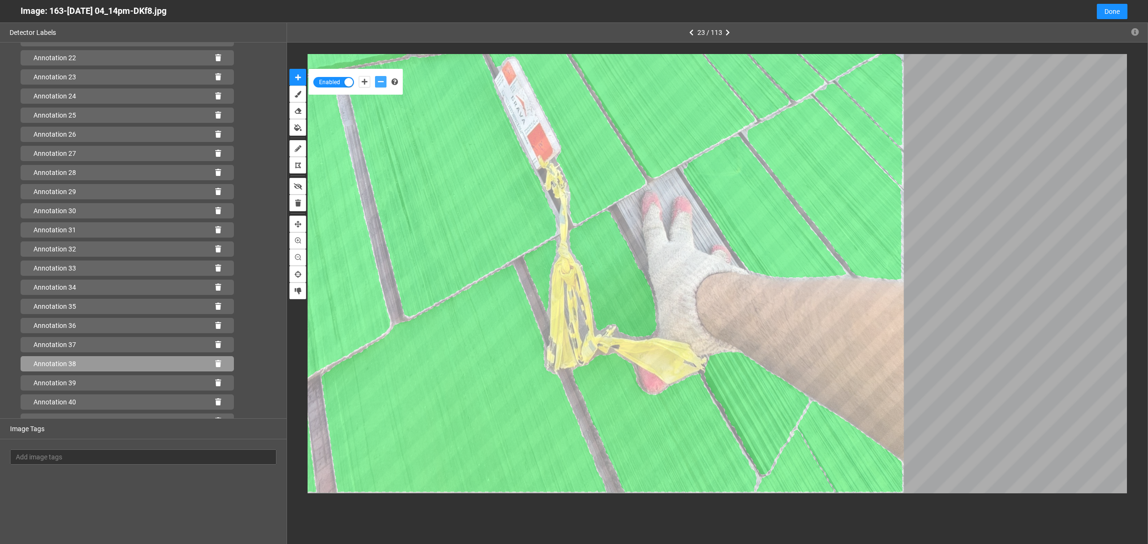
scroll to position [438, 0]
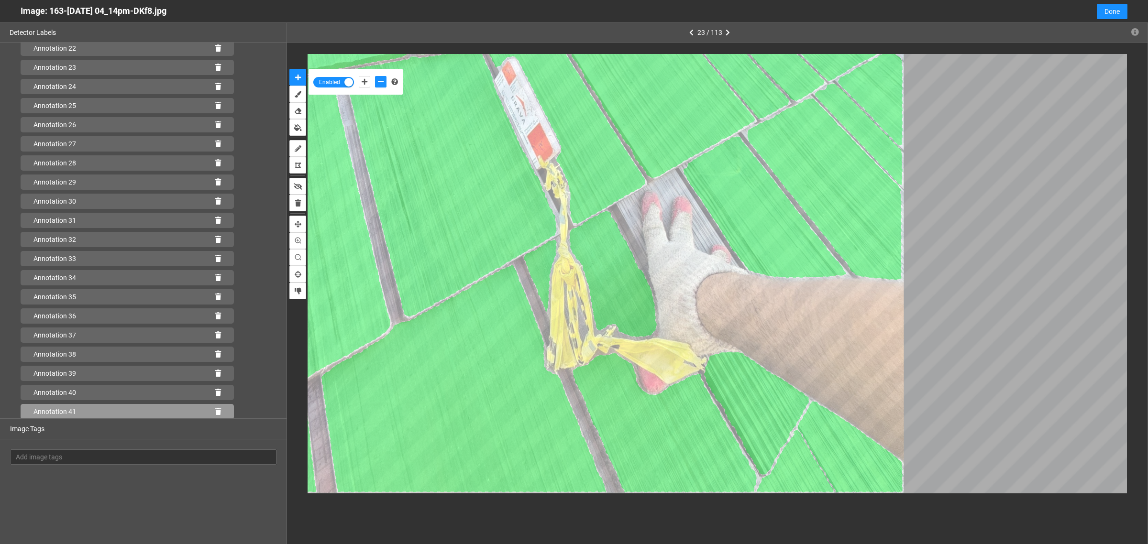
click at [215, 411] on icon at bounding box center [218, 411] width 6 height 7
drag, startPoint x: 212, startPoint y: 411, endPoint x: 374, endPoint y: 417, distance: 161.7
click at [215, 411] on icon at bounding box center [218, 411] width 6 height 7
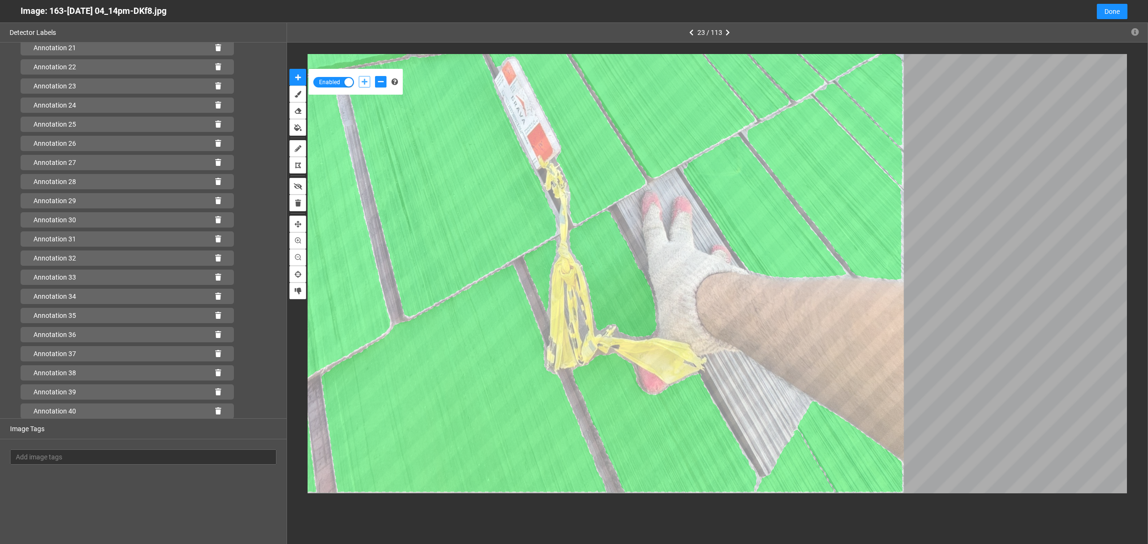
click at [364, 80] on icon "add-positive-points" at bounding box center [365, 81] width 6 height 7
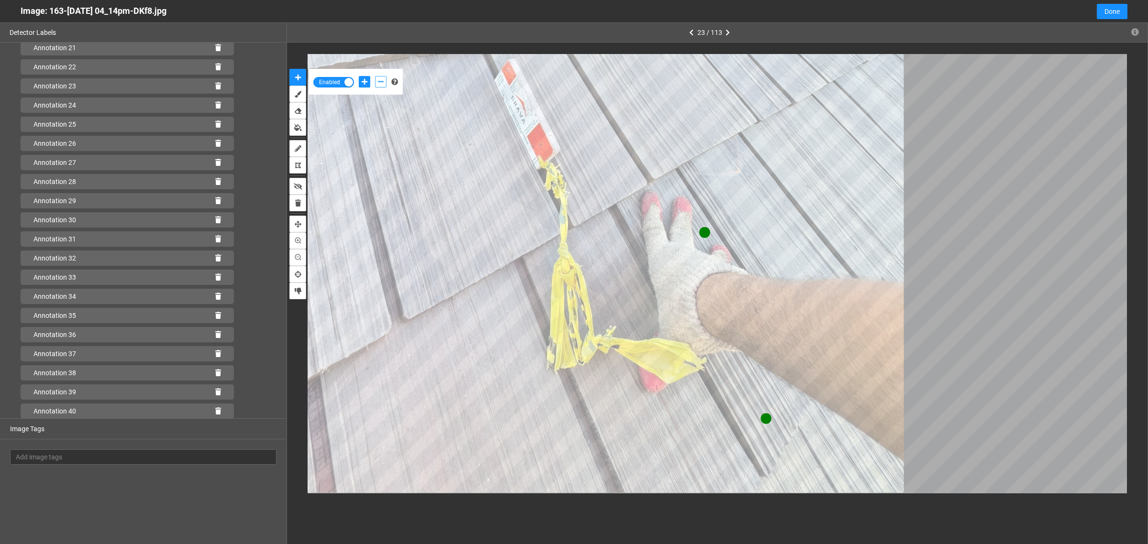
click at [383, 85] on button "add-negative-points" at bounding box center [380, 81] width 11 height 11
click at [375, 76] on button "add-negative-points" at bounding box center [380, 81] width 11 height 11
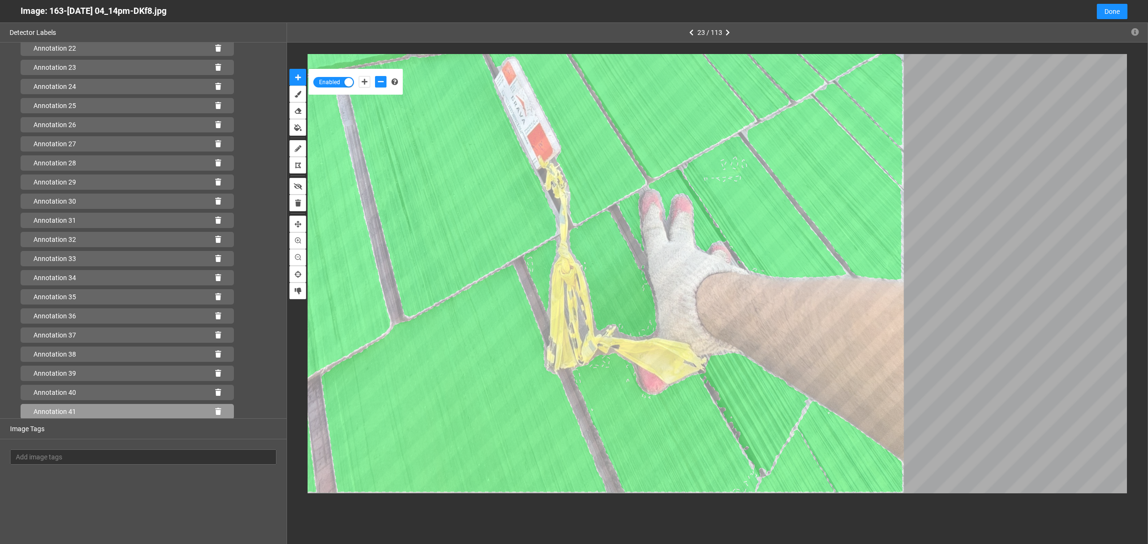
click at [215, 412] on icon at bounding box center [218, 411] width 6 height 7
click at [215, 409] on icon at bounding box center [218, 411] width 6 height 7
click at [215, 410] on icon at bounding box center [218, 411] width 6 height 7
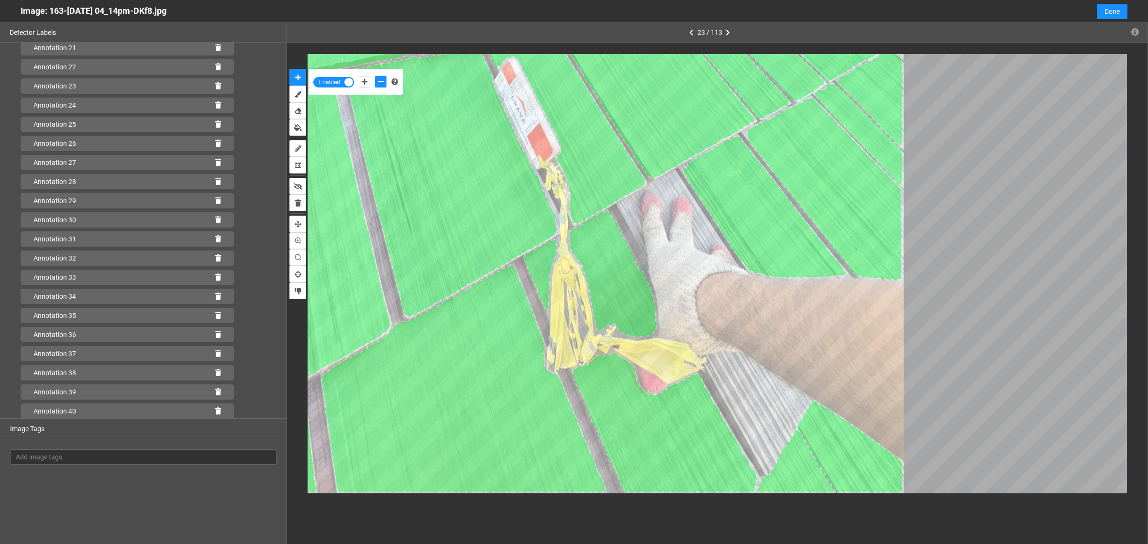
click at [366, 88] on div at bounding box center [372, 82] width 33 height 16
click at [365, 81] on icon "add-positive-points" at bounding box center [365, 81] width 6 height 7
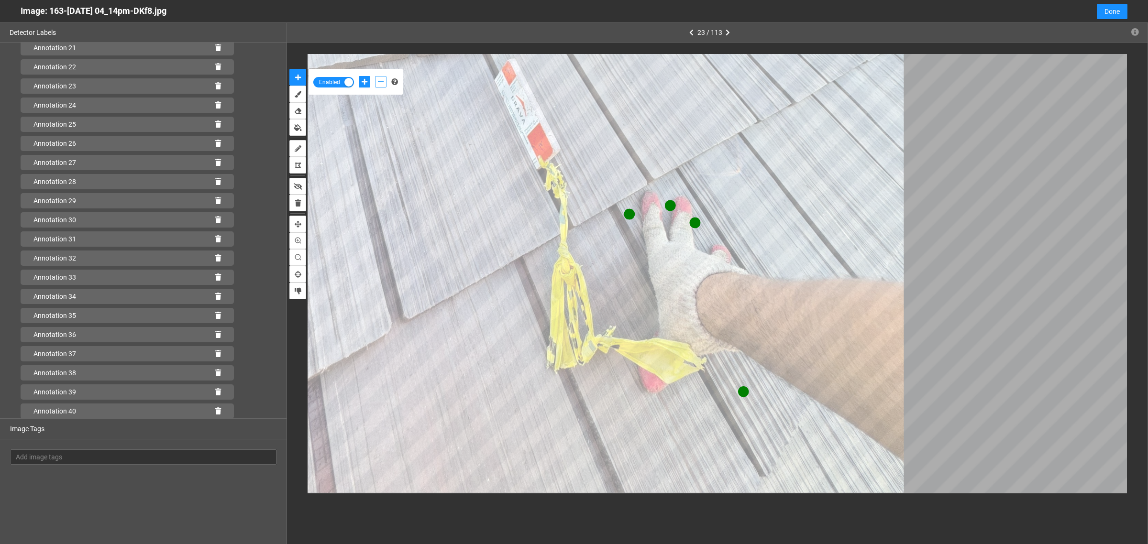
click at [384, 82] on button "add-negative-points" at bounding box center [380, 81] width 11 height 11
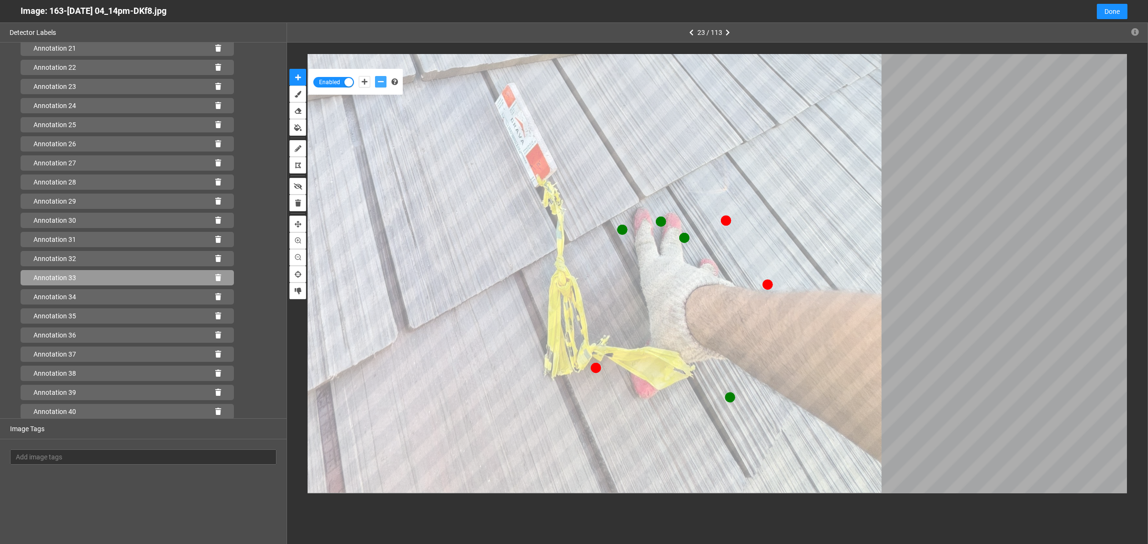
click at [375, 76] on button "add-negative-points" at bounding box center [380, 81] width 11 height 11
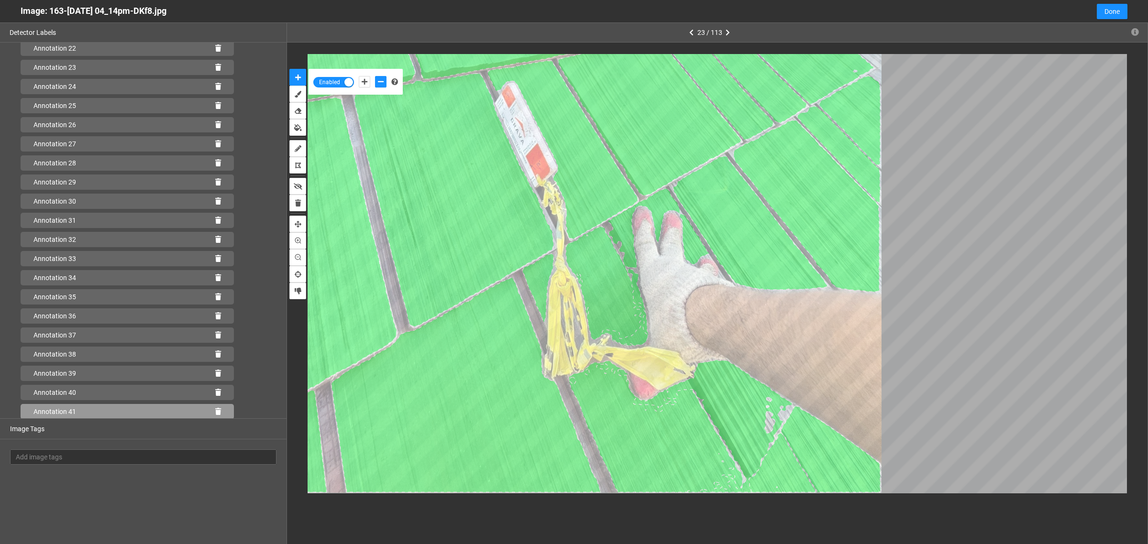
click at [215, 410] on icon at bounding box center [218, 411] width 6 height 7
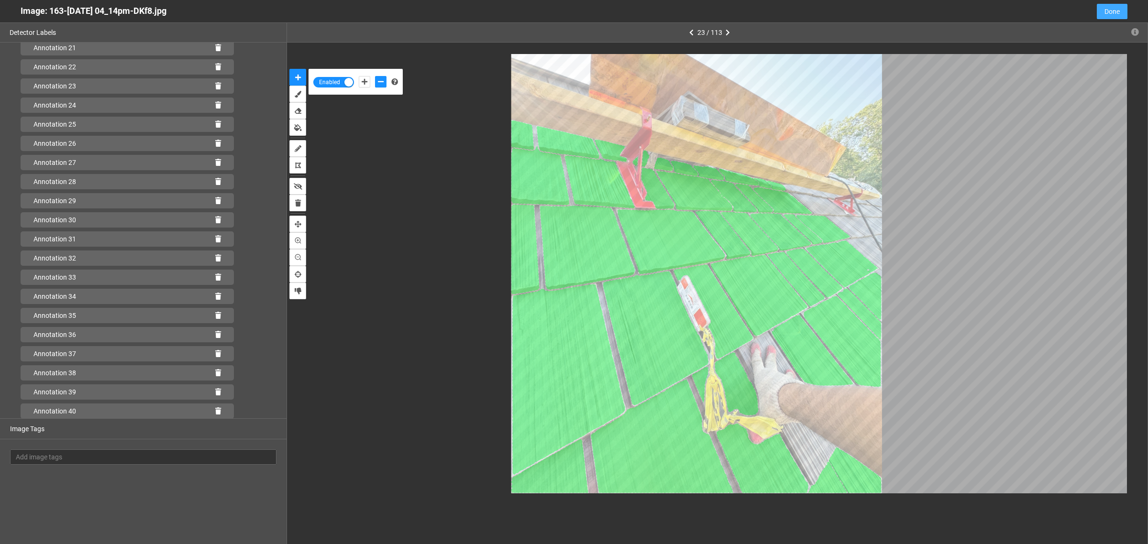
click at [1120, 10] on button "Done" at bounding box center [1112, 11] width 31 height 15
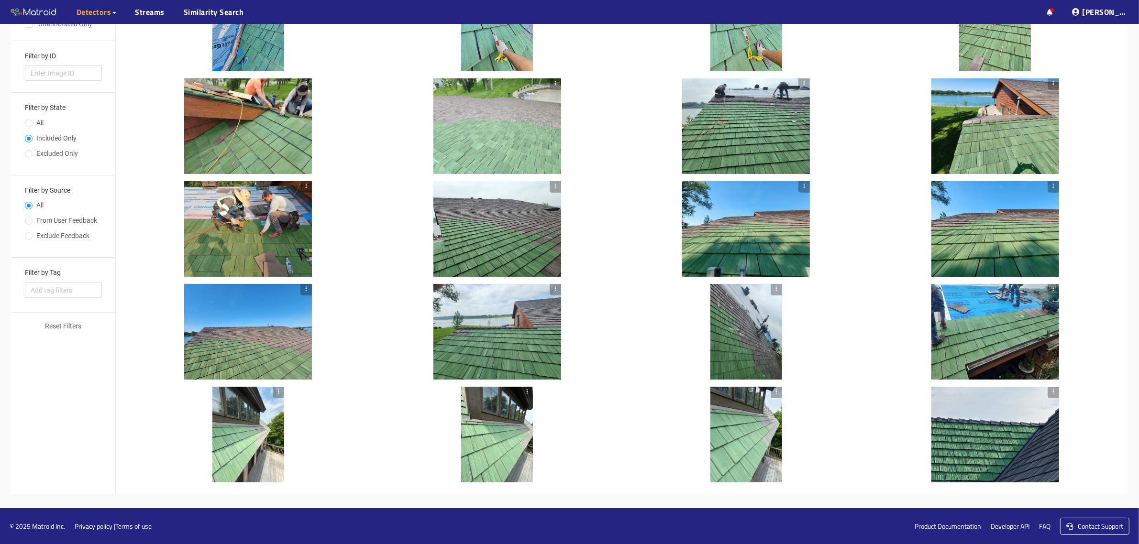
scroll to position [0, 0]
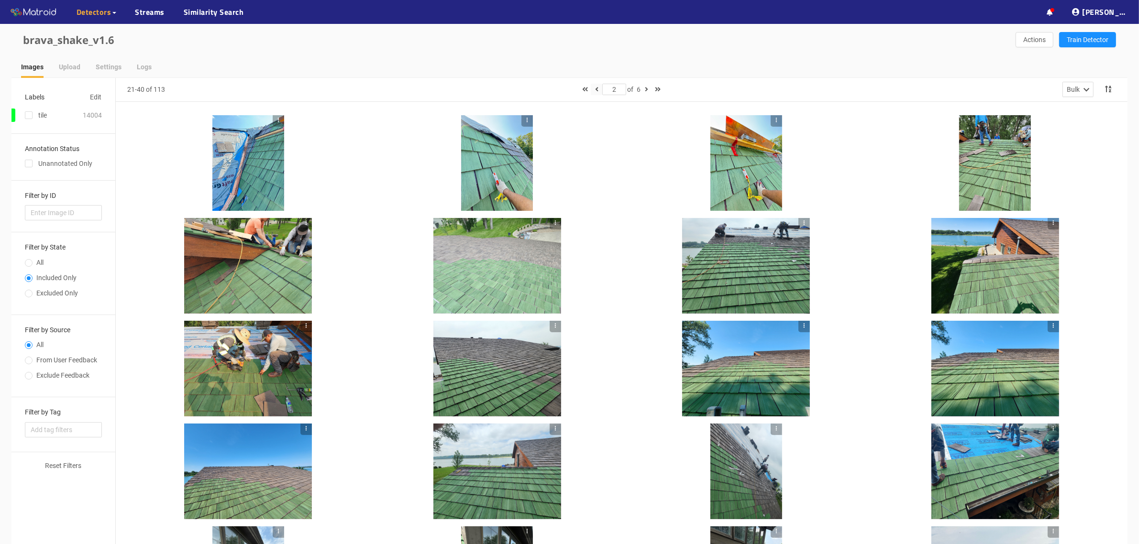
click at [595, 90] on icon "button" at bounding box center [596, 89] width 3 height 7
type input "1"
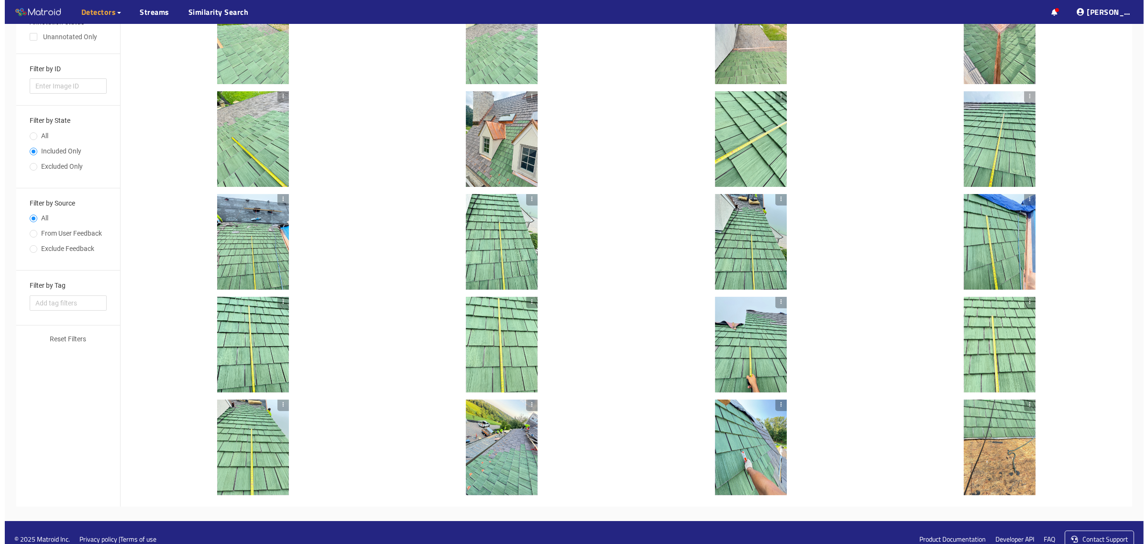
scroll to position [140, 0]
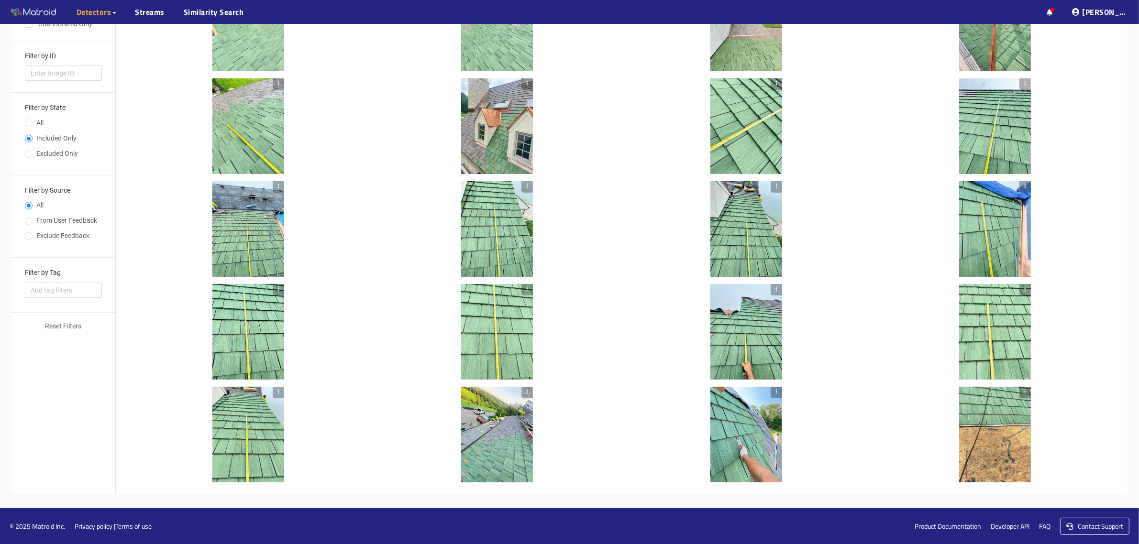
click at [488, 131] on div at bounding box center [497, 126] width 72 height 96
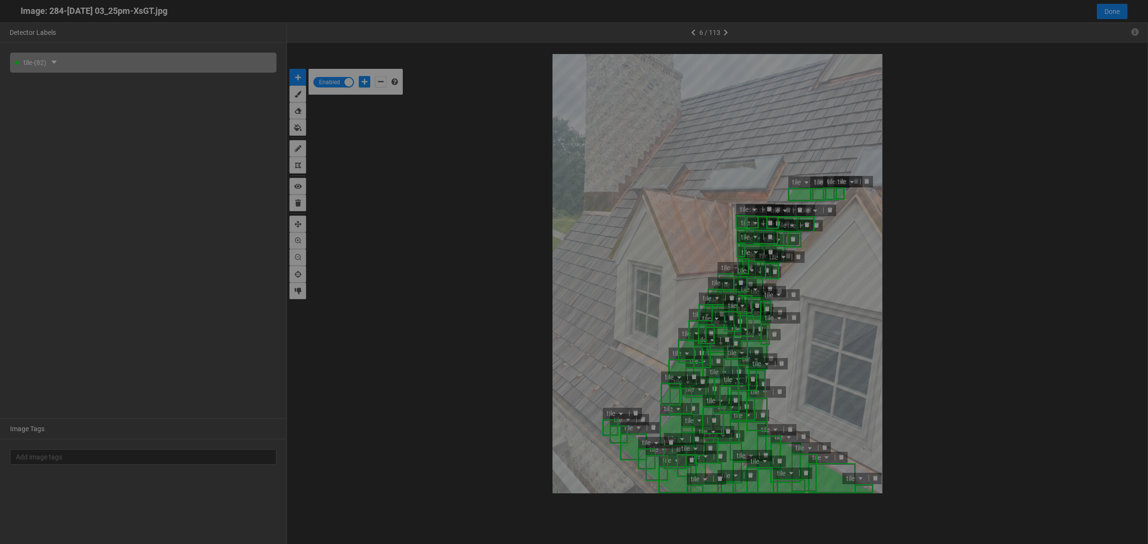
scroll to position [539, 0]
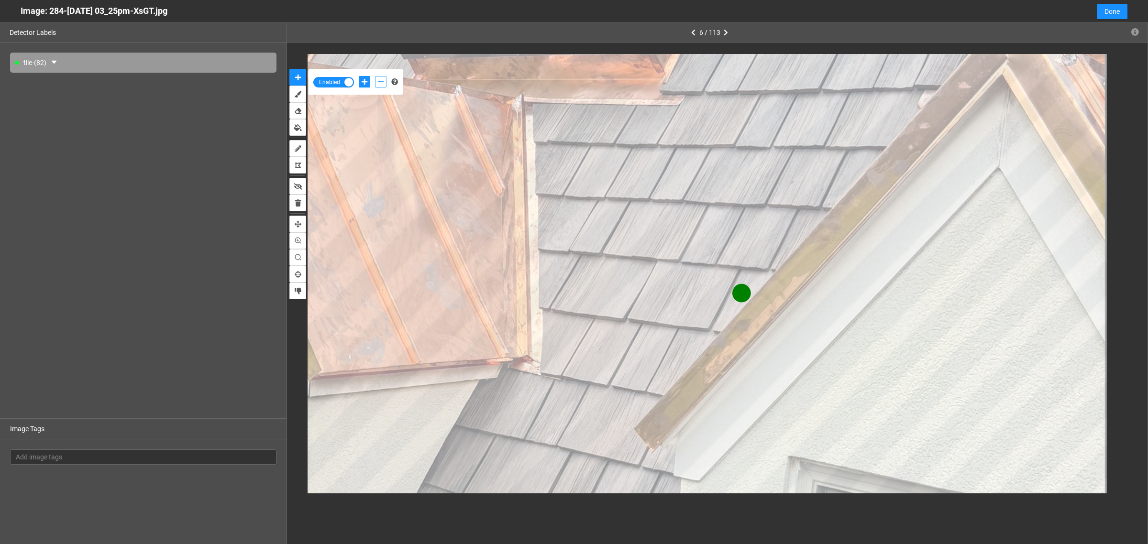
click at [384, 82] on button "add-negative-points" at bounding box center [380, 81] width 11 height 11
click at [375, 76] on button "add-negative-points" at bounding box center [380, 81] width 11 height 11
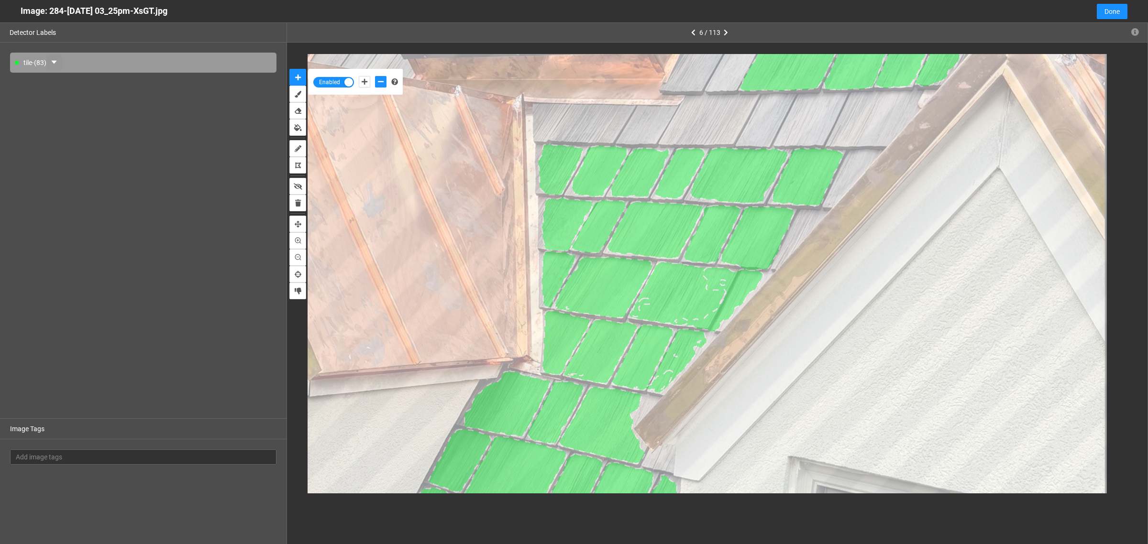
click at [58, 61] on icon "caret-down" at bounding box center [54, 62] width 8 height 8
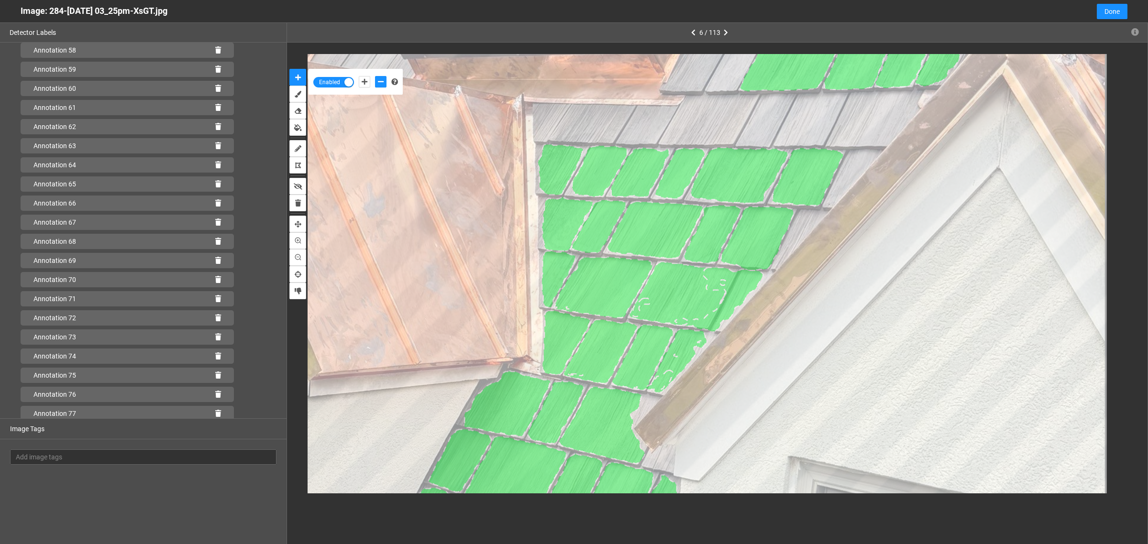
scroll to position [1240, 0]
click at [215, 414] on icon at bounding box center [218, 412] width 6 height 7
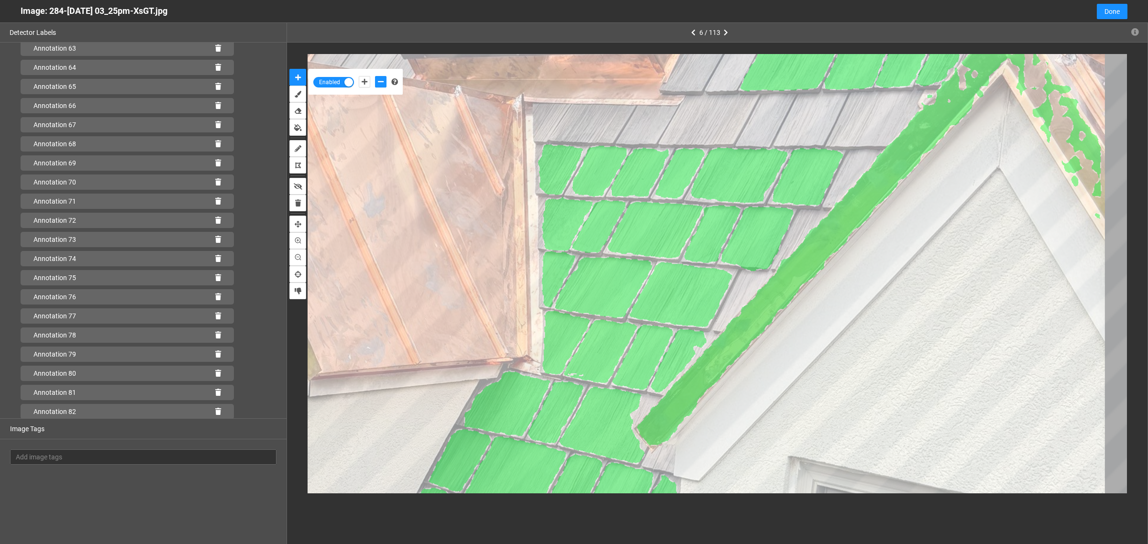
scroll to position [1240, 0]
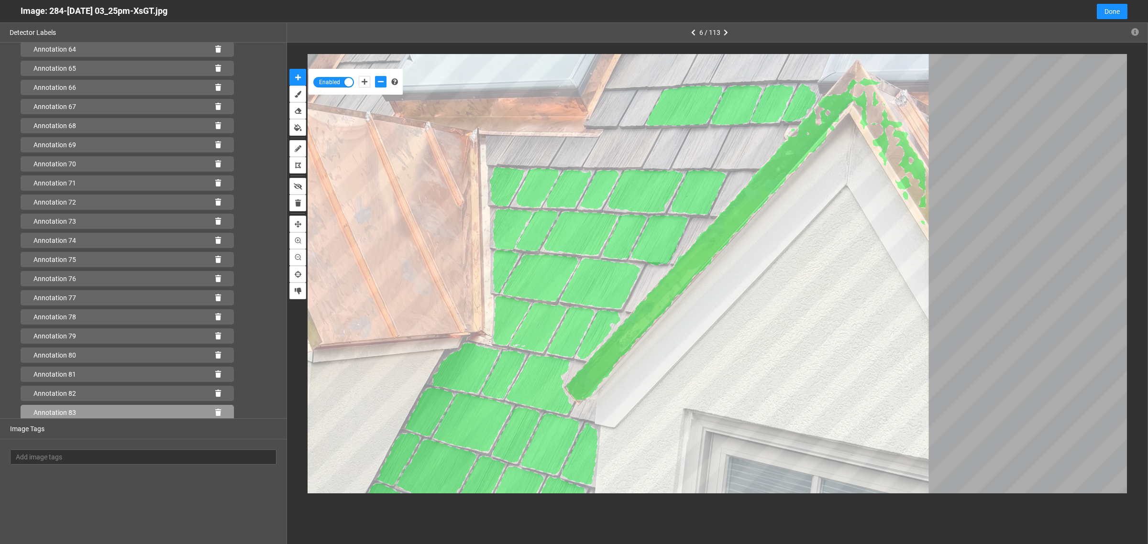
click at [215, 410] on icon at bounding box center [218, 412] width 6 height 7
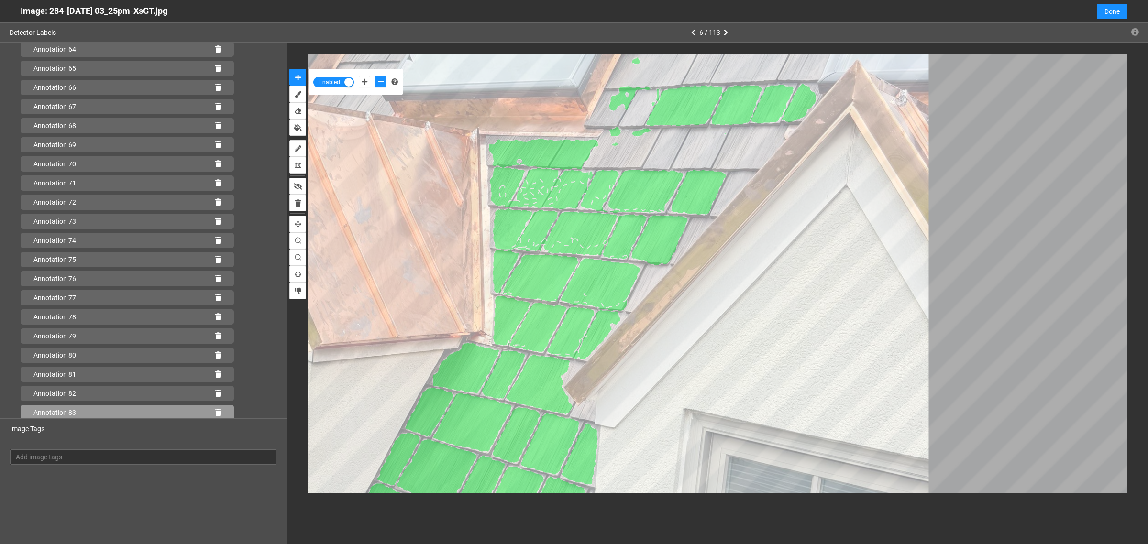
click at [207, 413] on div "Annotation 83" at bounding box center [127, 412] width 213 height 15
click at [215, 410] on icon at bounding box center [218, 412] width 6 height 7
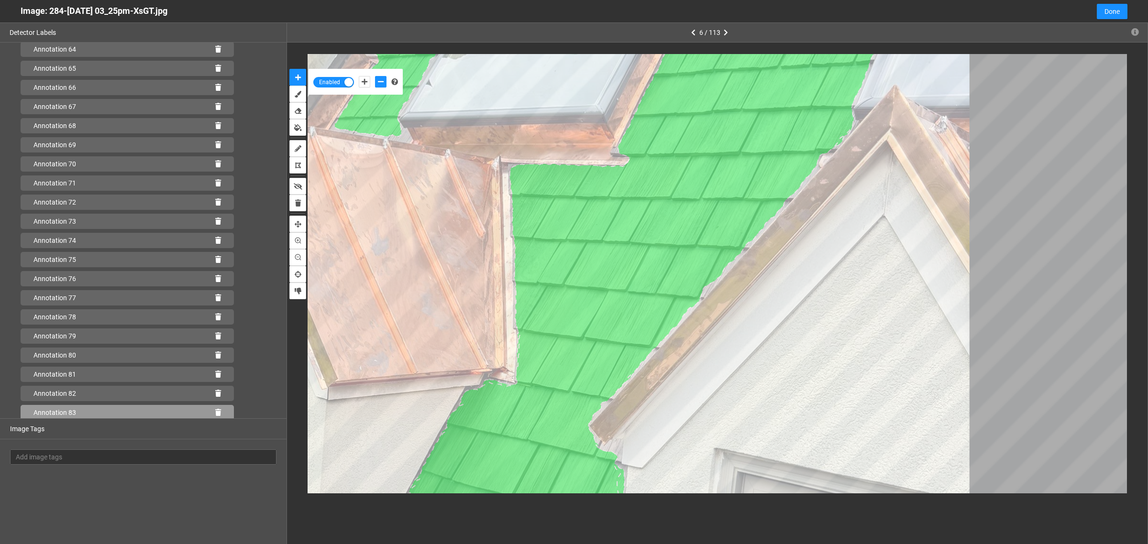
click at [215, 410] on icon at bounding box center [218, 412] width 6 height 7
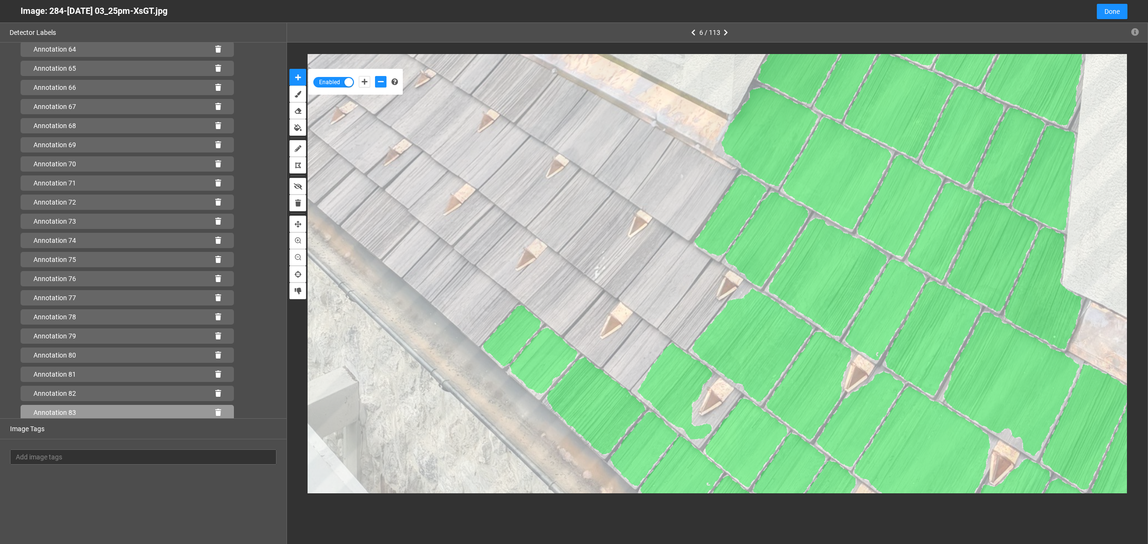
click at [215, 413] on icon at bounding box center [218, 412] width 6 height 7
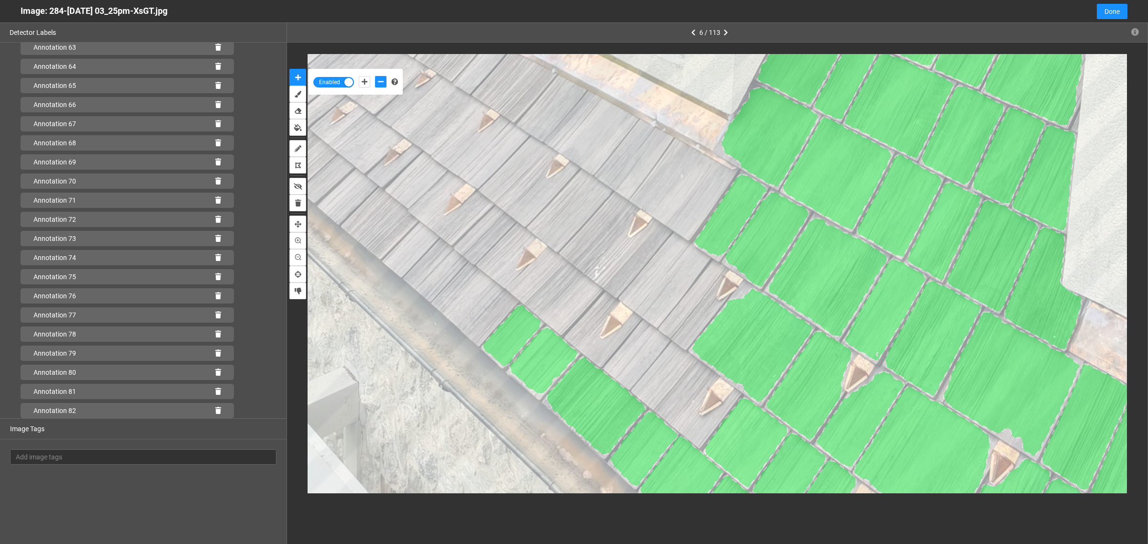
scroll to position [1222, 0]
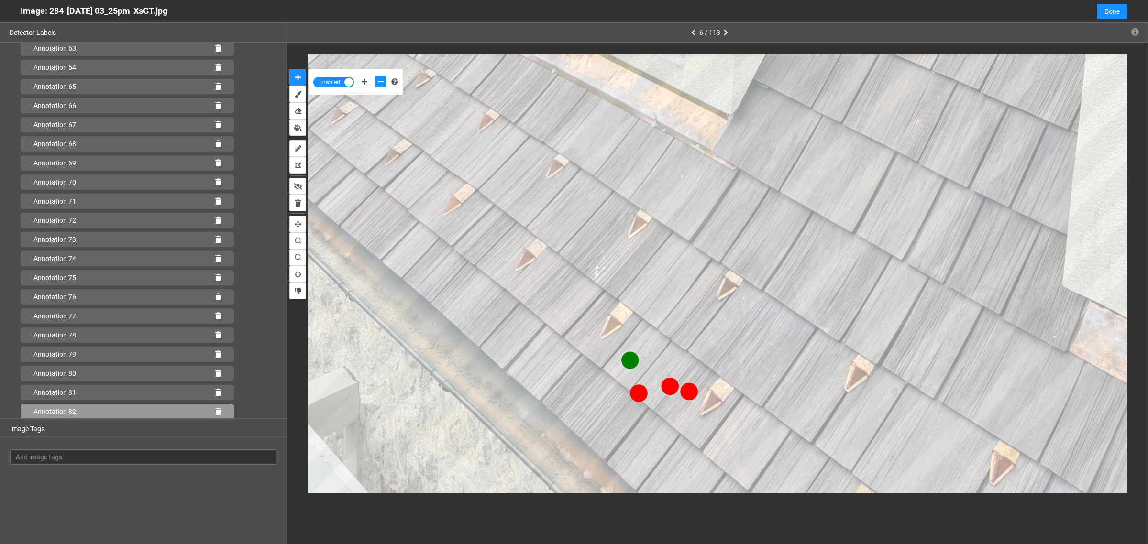
click at [207, 410] on div "Annotation 82" at bounding box center [127, 411] width 213 height 15
click at [214, 407] on div "Annotation 82" at bounding box center [127, 411] width 213 height 15
click at [215, 412] on icon at bounding box center [218, 411] width 6 height 7
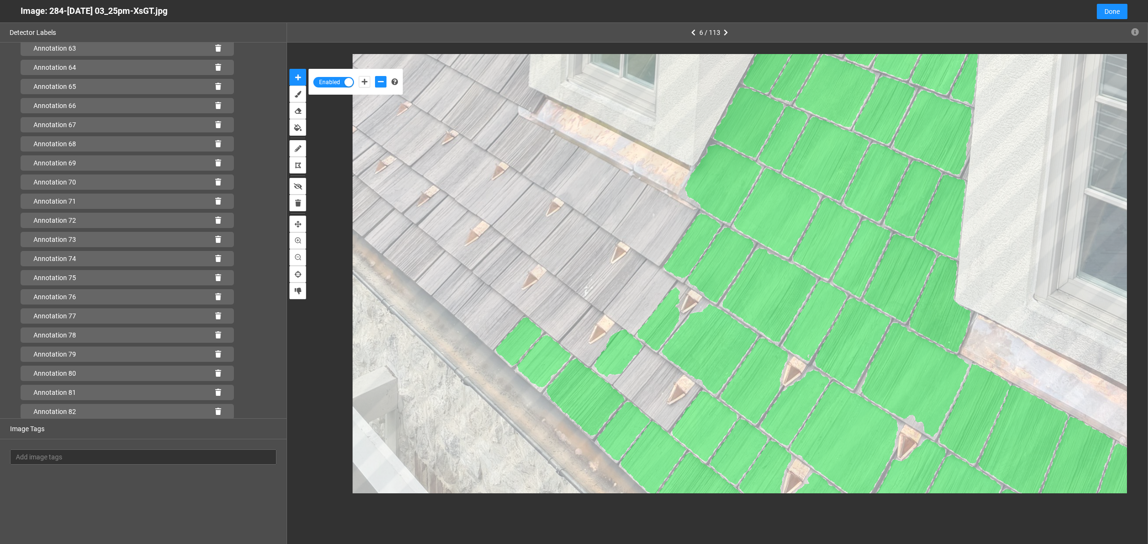
scroll to position [1240, 0]
click at [209, 416] on div "Annotation 83" at bounding box center [127, 412] width 213 height 15
click at [215, 412] on icon at bounding box center [218, 412] width 6 height 7
click at [215, 412] on icon at bounding box center [218, 411] width 6 height 7
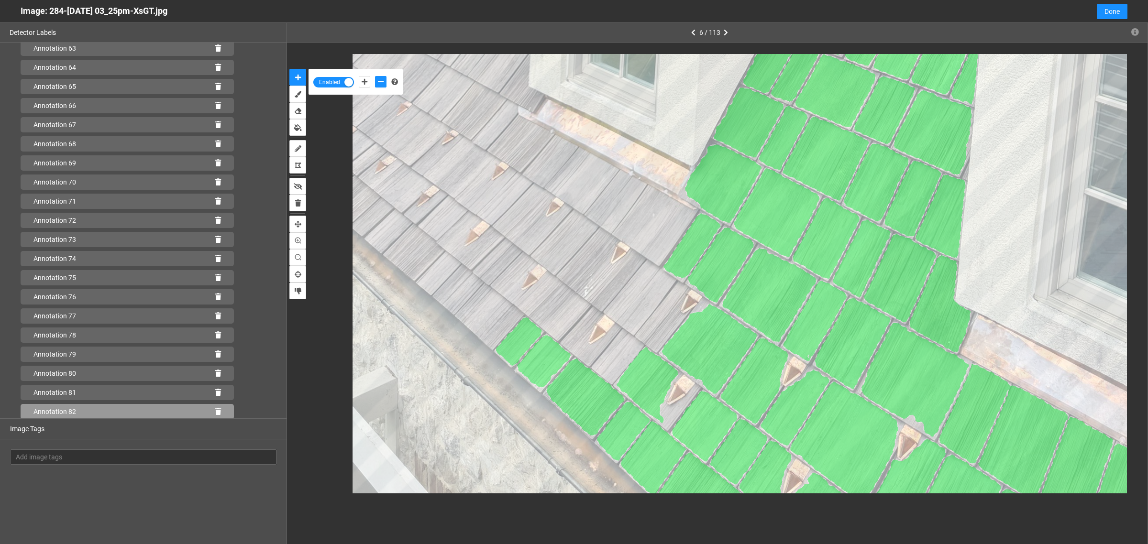
click at [215, 413] on icon at bounding box center [218, 411] width 6 height 7
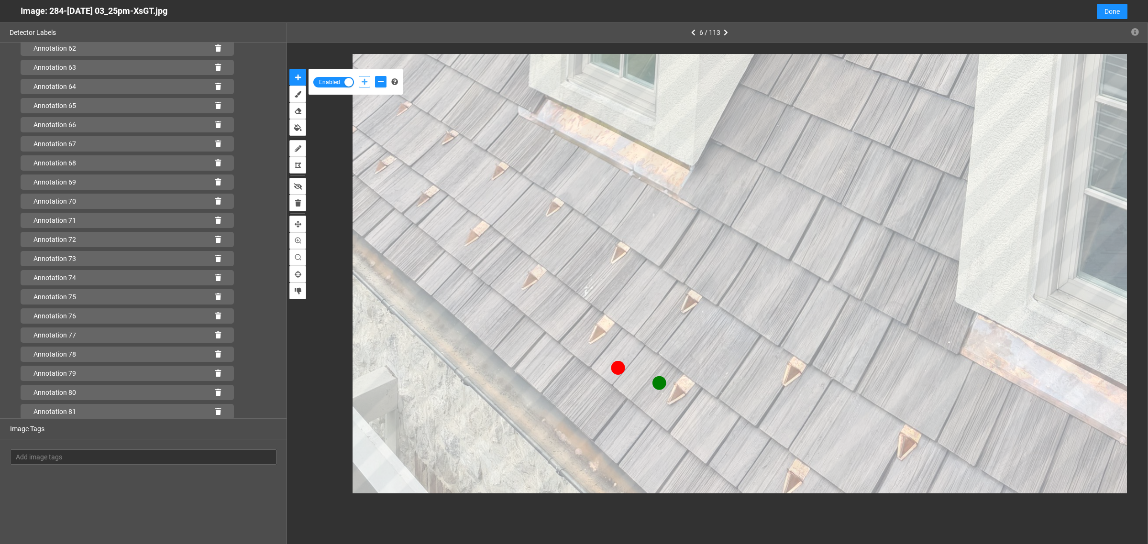
click at [365, 82] on icon "add-positive-points" at bounding box center [365, 81] width 6 height 7
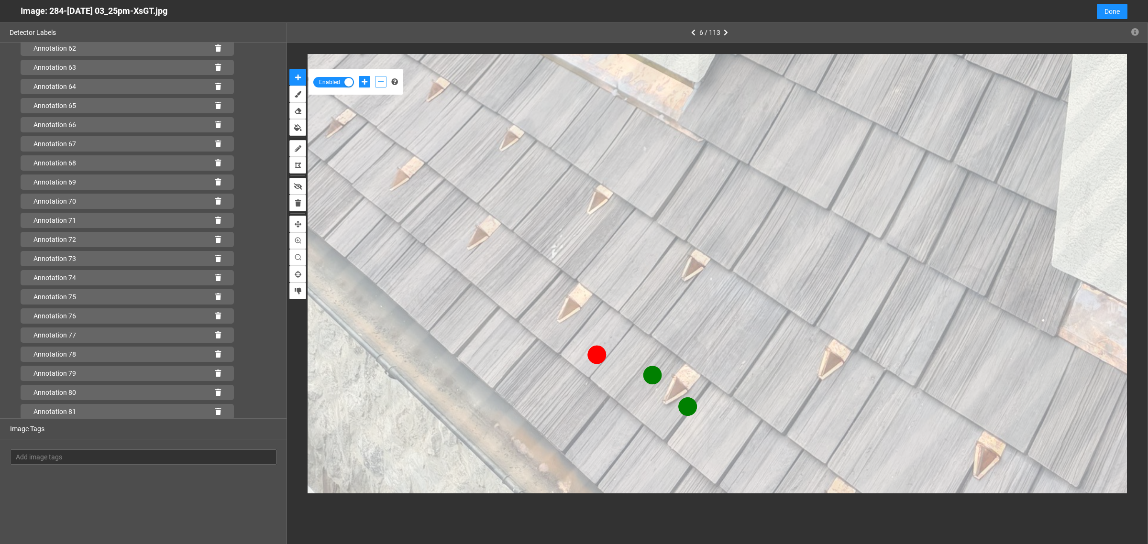
click at [376, 87] on button "add-negative-points" at bounding box center [380, 81] width 11 height 11
click at [363, 88] on div at bounding box center [372, 82] width 33 height 16
click at [359, 76] on button "add-positive-points" at bounding box center [364, 81] width 11 height 11
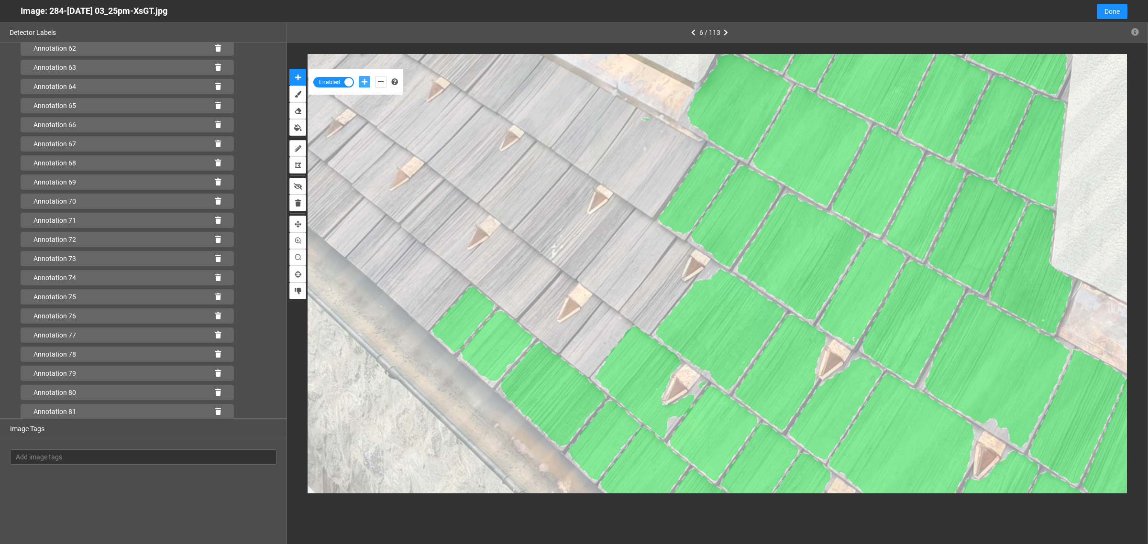
scroll to position [1222, 0]
click at [215, 412] on icon at bounding box center [218, 411] width 6 height 7
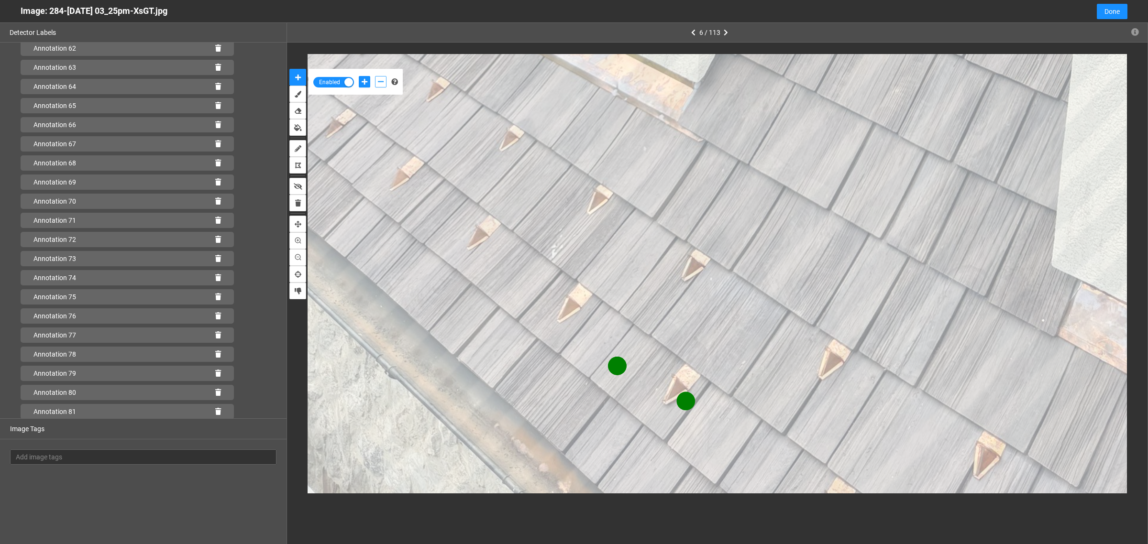
drag, startPoint x: 382, startPoint y: 80, endPoint x: 389, endPoint y: 90, distance: 12.0
click at [382, 81] on icon "add-negative-points" at bounding box center [381, 81] width 6 height 7
click at [375, 76] on button "add-negative-points" at bounding box center [380, 81] width 11 height 11
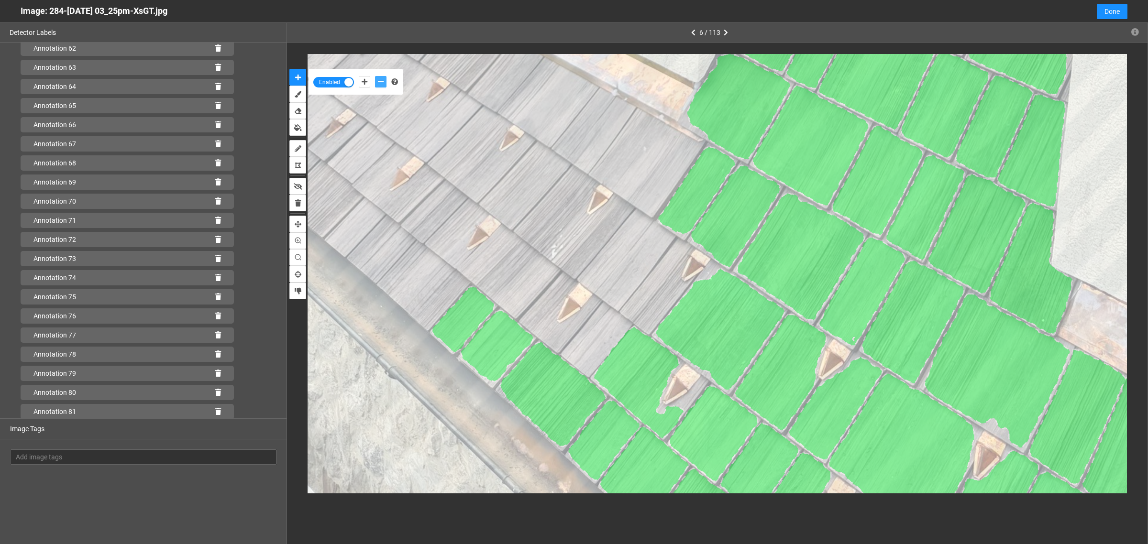
scroll to position [1222, 0]
click at [215, 410] on icon at bounding box center [218, 411] width 6 height 7
click at [362, 85] on icon "add-positive-points" at bounding box center [365, 81] width 6 height 7
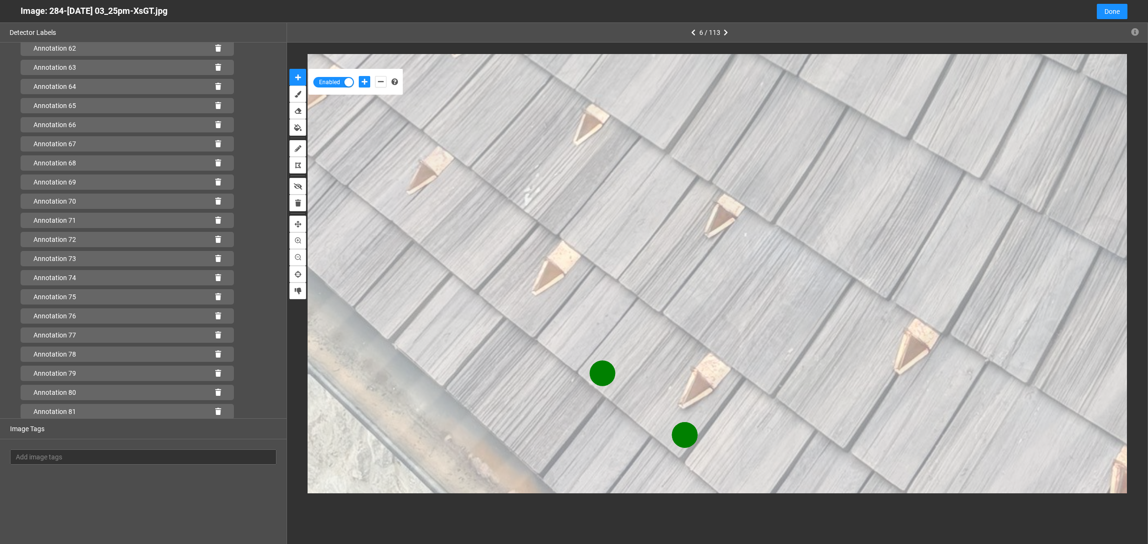
click at [383, 73] on div "Enabled" at bounding box center [355, 82] width 94 height 26
click at [382, 79] on icon "add-negative-points" at bounding box center [381, 81] width 6 height 7
click at [375, 76] on button "add-negative-points" at bounding box center [380, 81] width 11 height 11
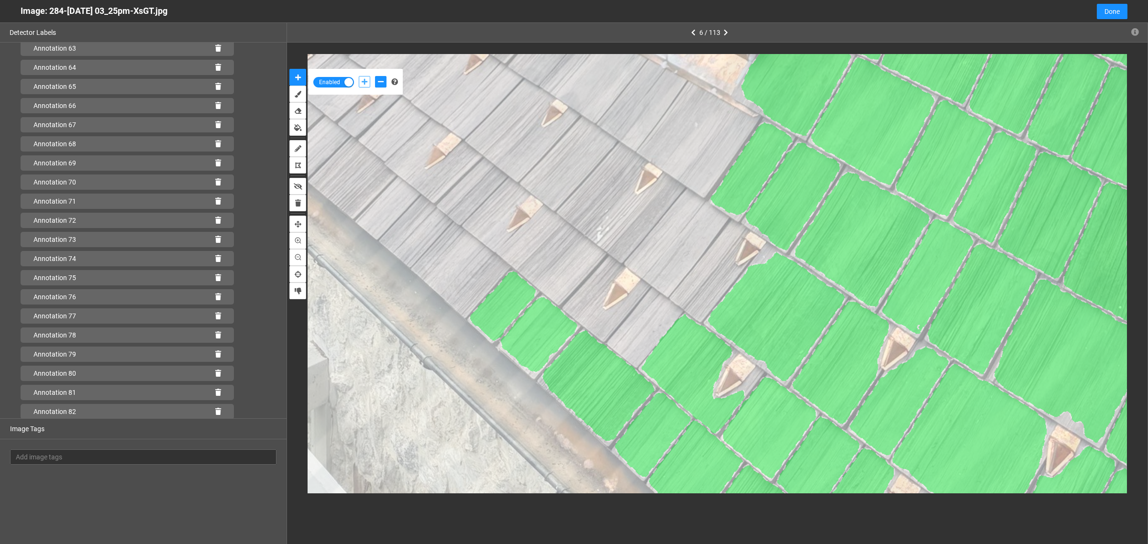
click at [364, 83] on icon "add-positive-points" at bounding box center [365, 81] width 6 height 7
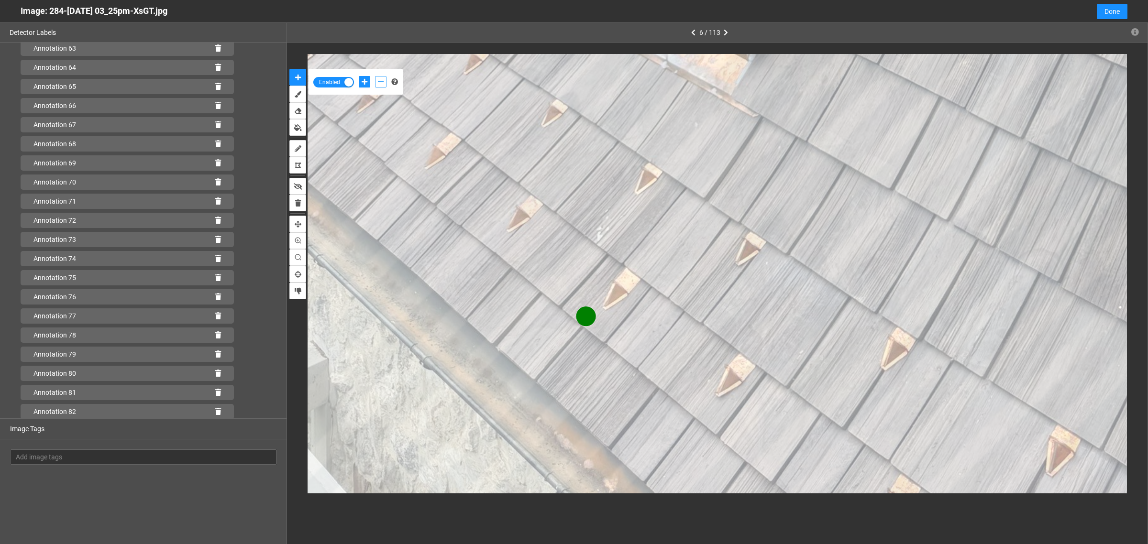
click at [376, 80] on button "add-negative-points" at bounding box center [380, 81] width 11 height 11
click at [375, 76] on button "add-negative-points" at bounding box center [380, 81] width 11 height 11
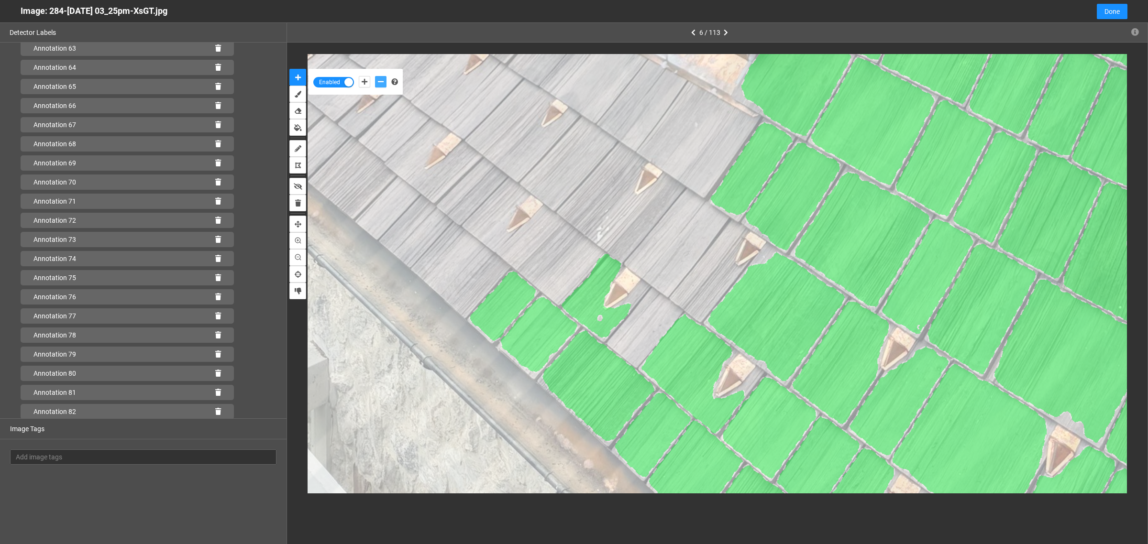
scroll to position [1240, 0]
click at [215, 409] on icon at bounding box center [218, 412] width 6 height 7
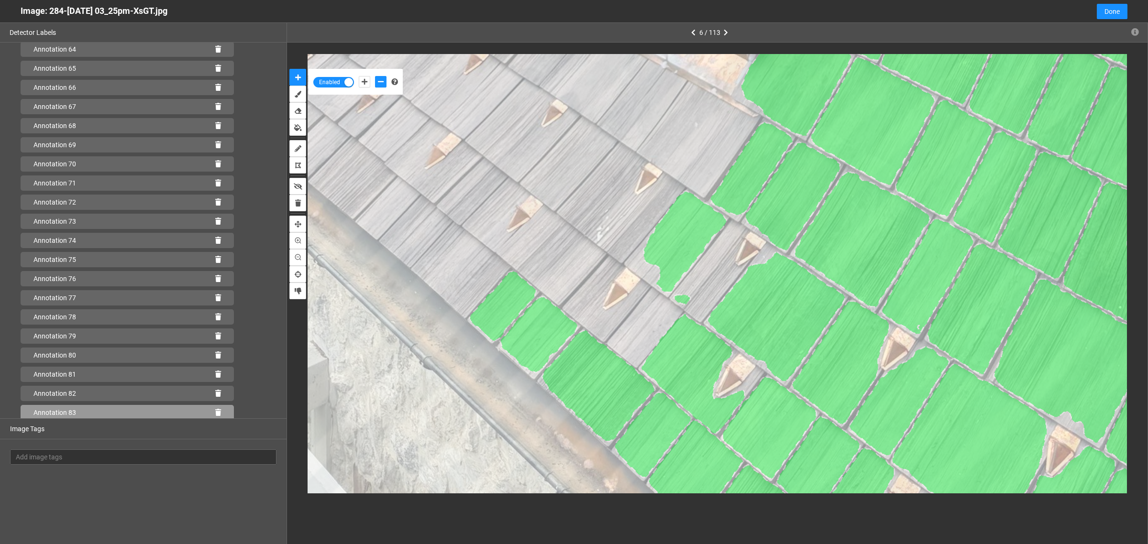
click at [215, 412] on icon at bounding box center [218, 412] width 6 height 7
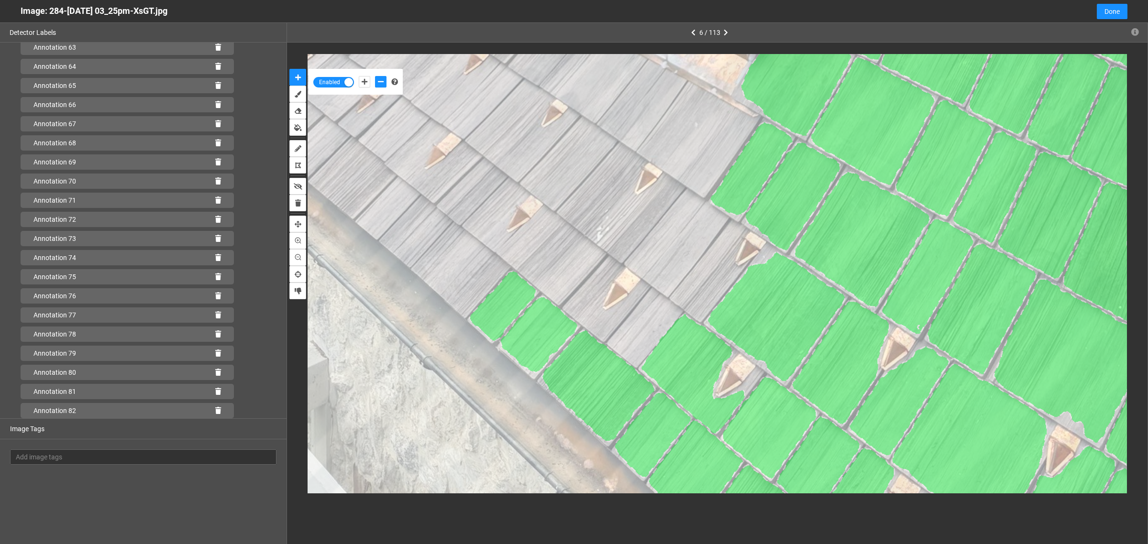
scroll to position [1222, 0]
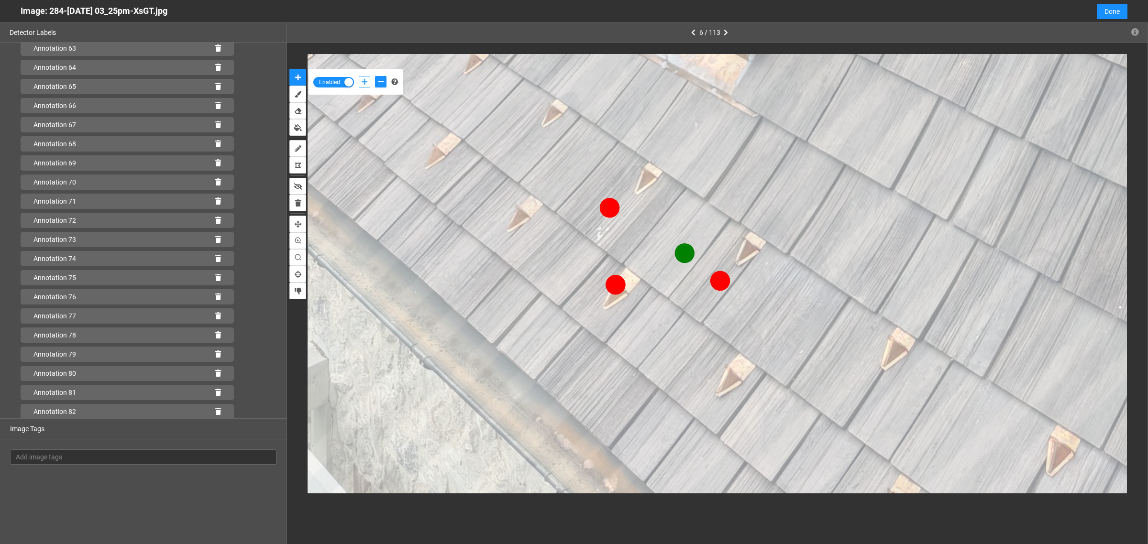
click at [365, 84] on icon "add-positive-points" at bounding box center [365, 81] width 6 height 7
drag, startPoint x: 378, startPoint y: 84, endPoint x: 390, endPoint y: 91, distance: 14.1
click at [379, 85] on icon "add-negative-points" at bounding box center [381, 81] width 6 height 7
click at [375, 76] on button "add-negative-points" at bounding box center [380, 81] width 11 height 11
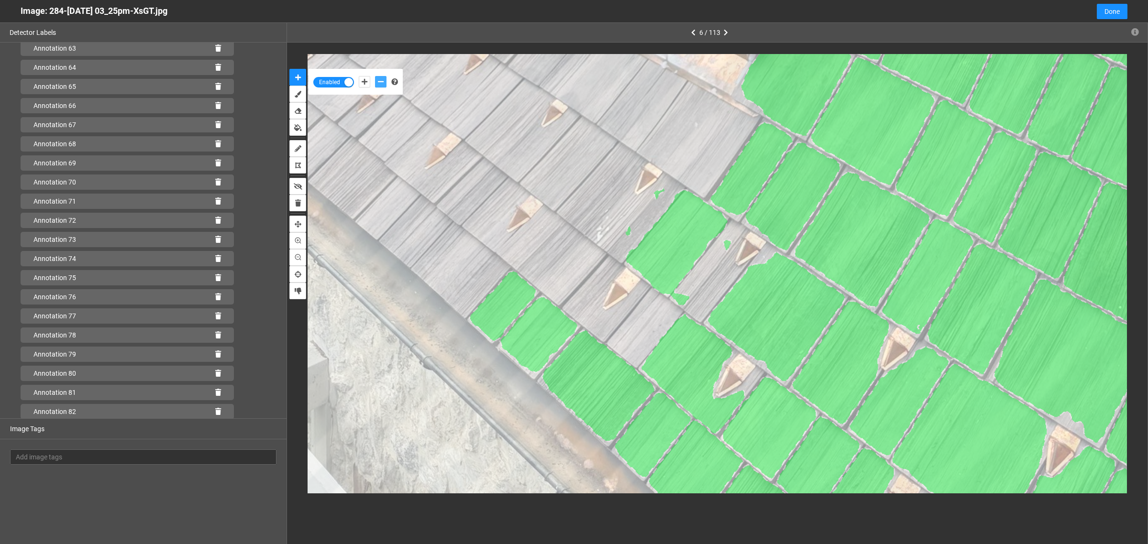
scroll to position [1240, 0]
click at [215, 409] on icon at bounding box center [218, 412] width 6 height 7
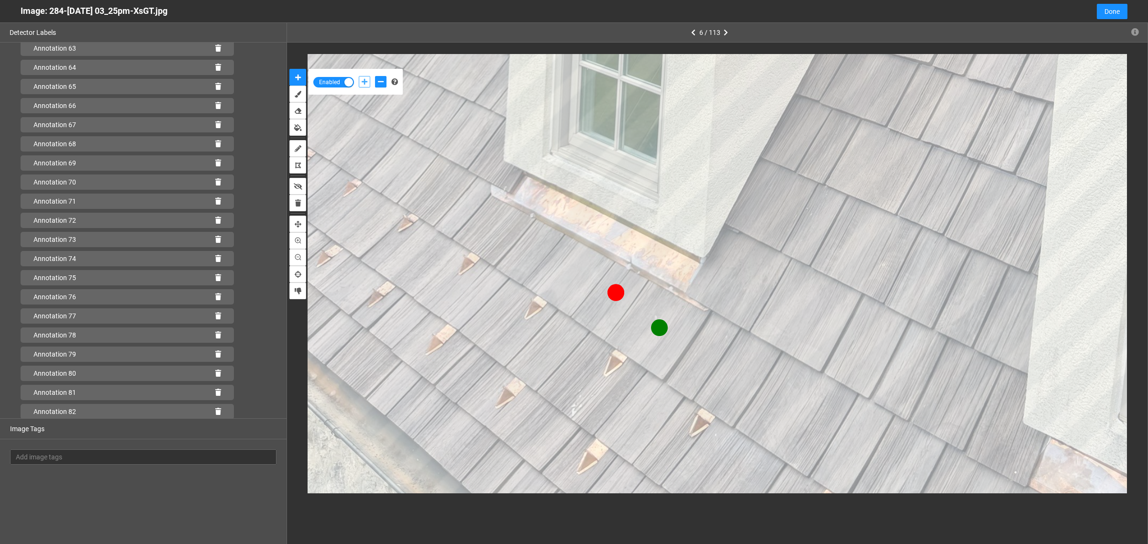
click at [363, 85] on button "add-positive-points" at bounding box center [364, 81] width 11 height 11
click at [359, 76] on button "add-positive-points" at bounding box center [364, 81] width 11 height 11
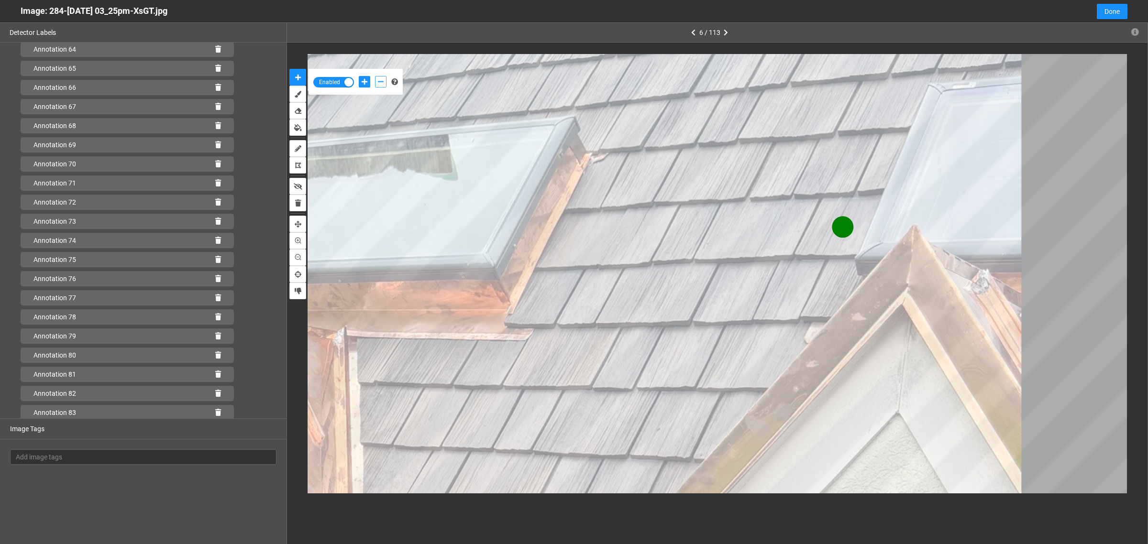
click at [381, 82] on icon "add-negative-points" at bounding box center [381, 81] width 6 height 7
click at [375, 76] on button "add-negative-points" at bounding box center [380, 81] width 11 height 11
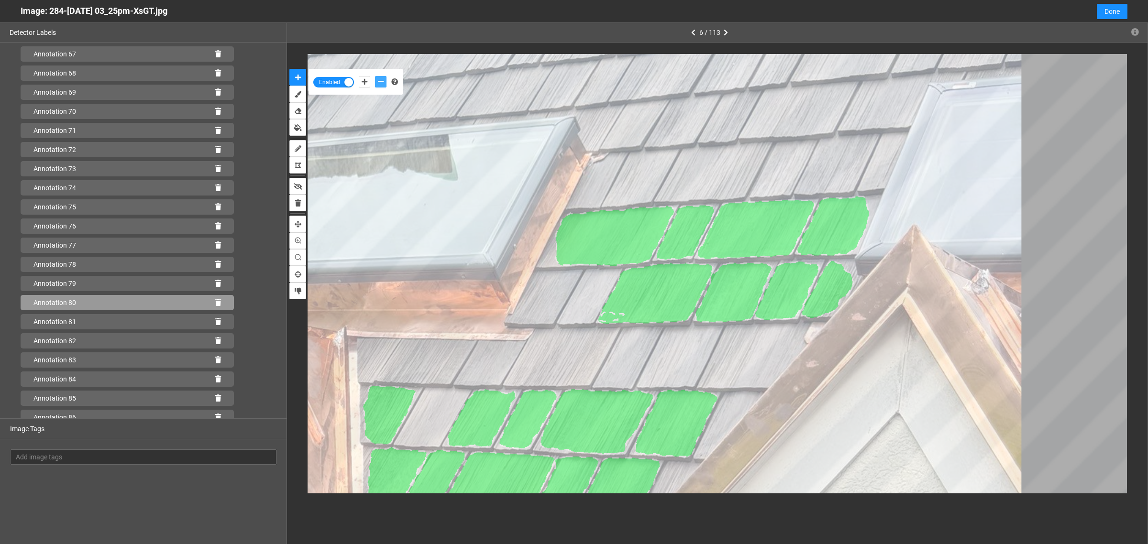
scroll to position [1317, 0]
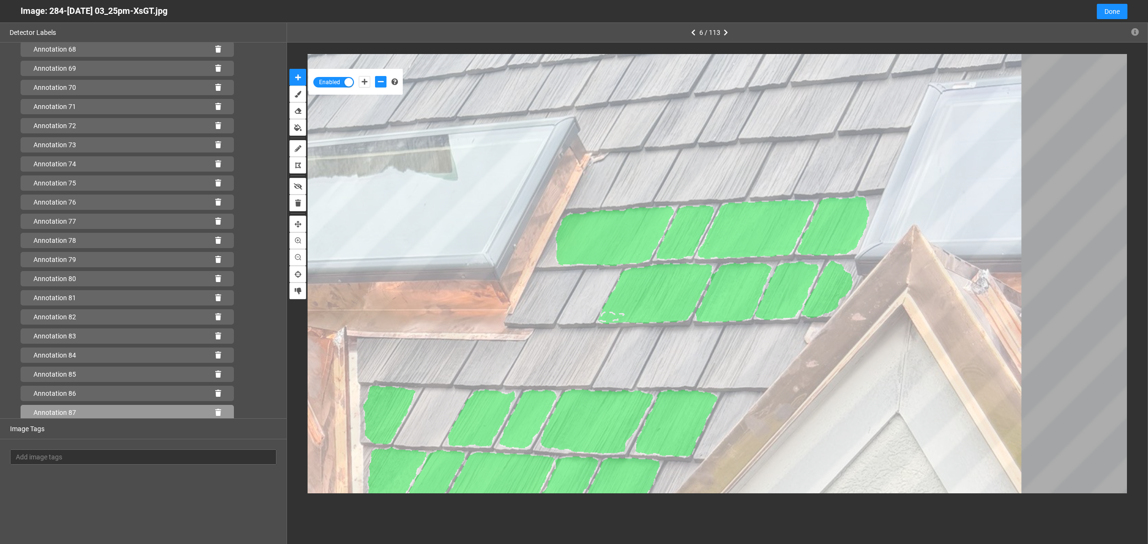
click at [215, 413] on icon at bounding box center [218, 412] width 6 height 7
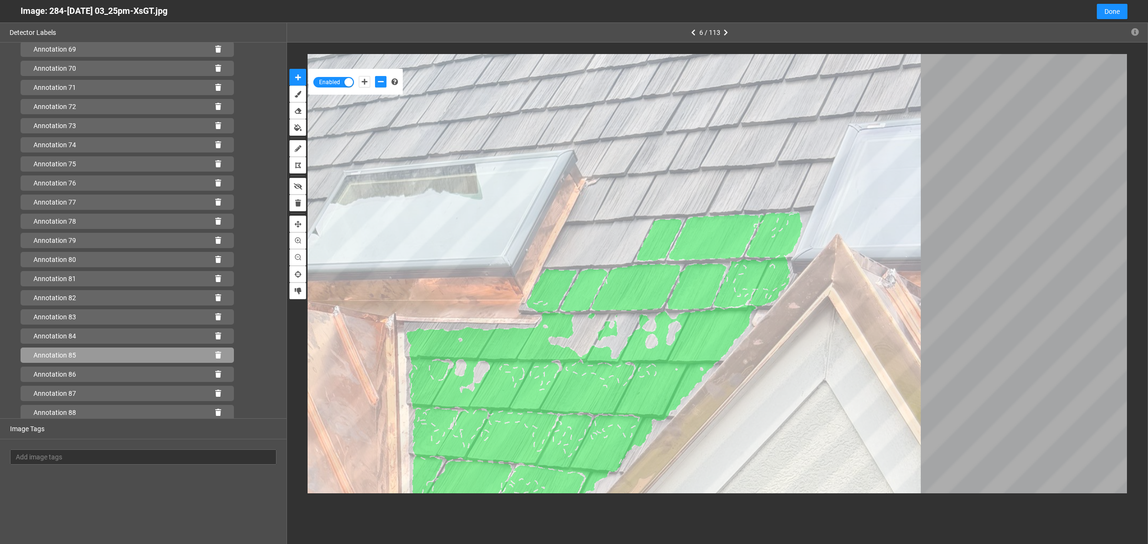
scroll to position [1355, 0]
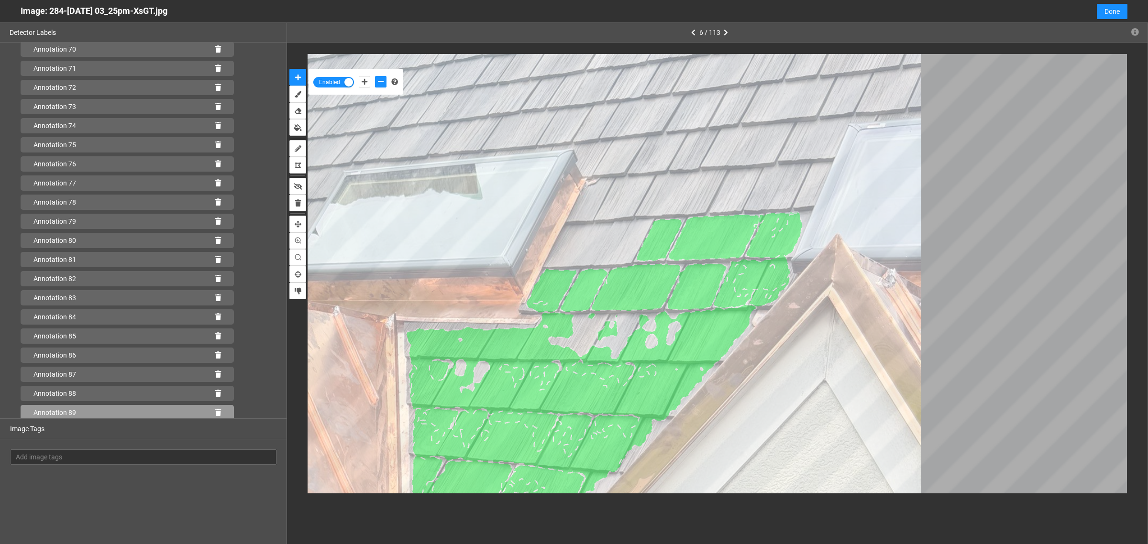
click at [215, 412] on icon at bounding box center [218, 412] width 6 height 7
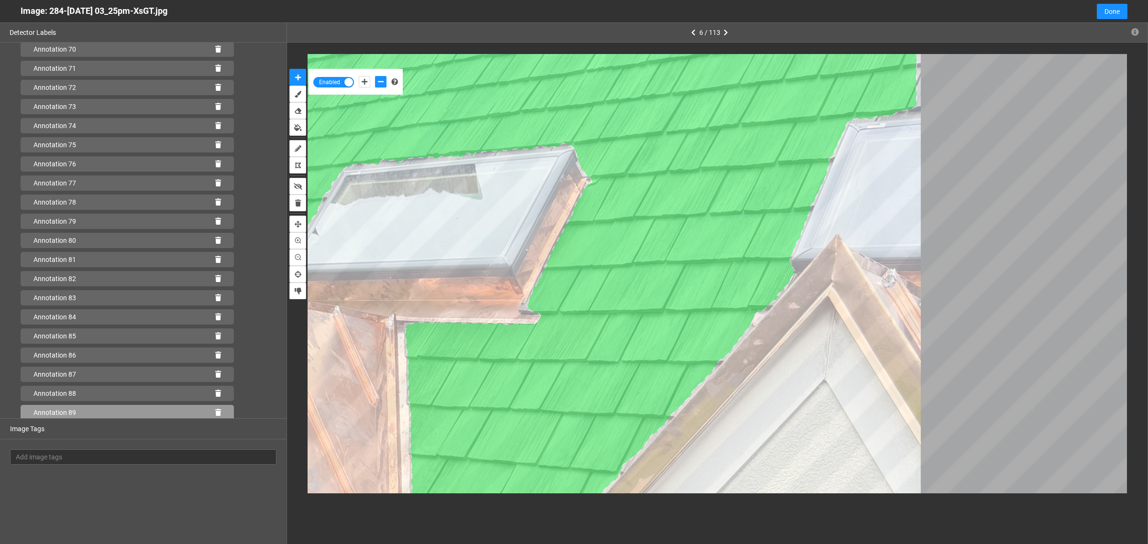
click at [215, 412] on icon at bounding box center [218, 412] width 6 height 7
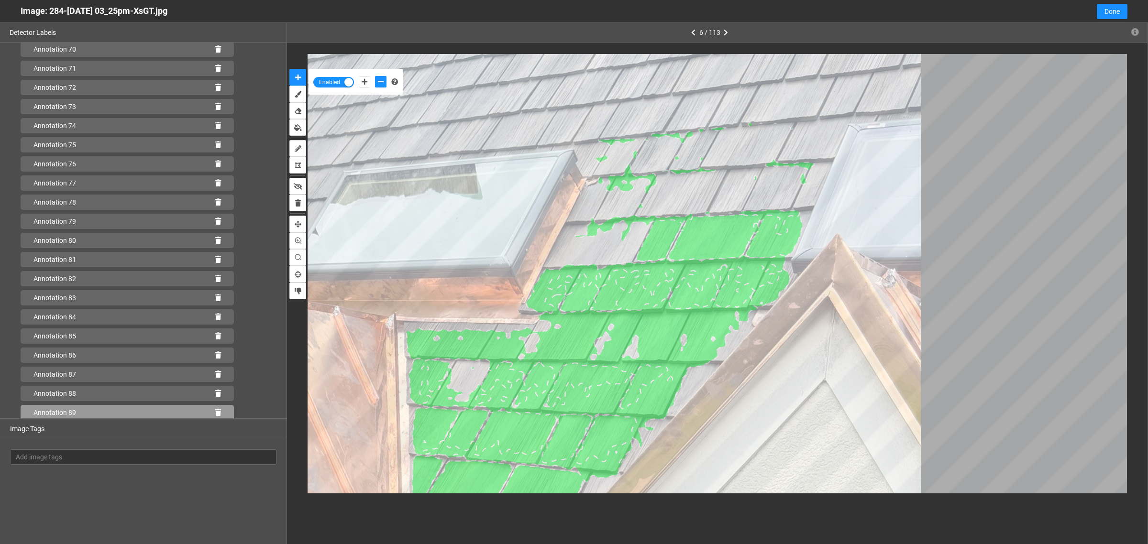
click at [215, 411] on icon at bounding box center [218, 412] width 6 height 7
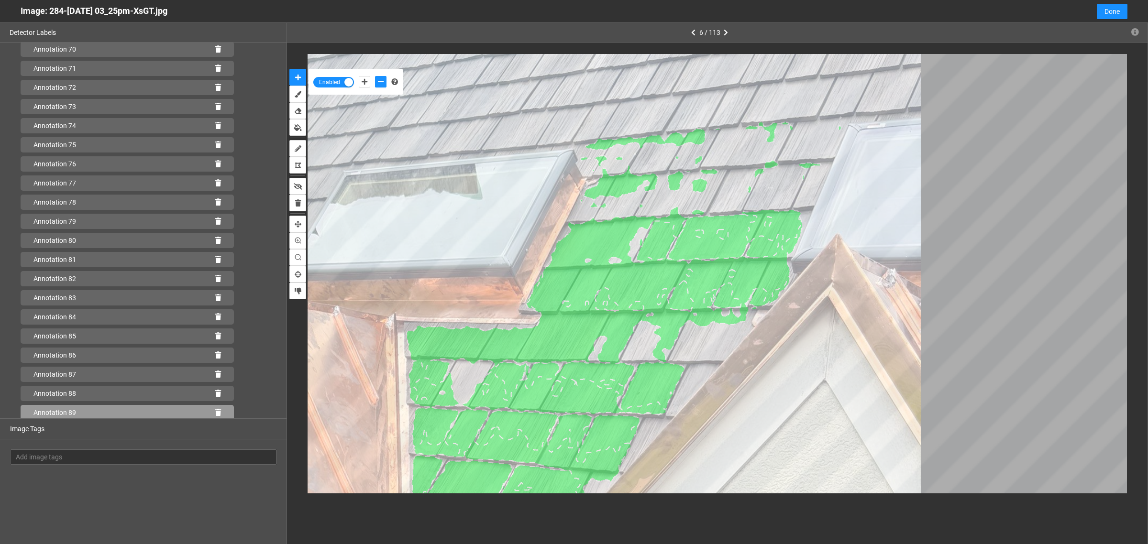
click at [215, 409] on icon at bounding box center [218, 412] width 6 height 7
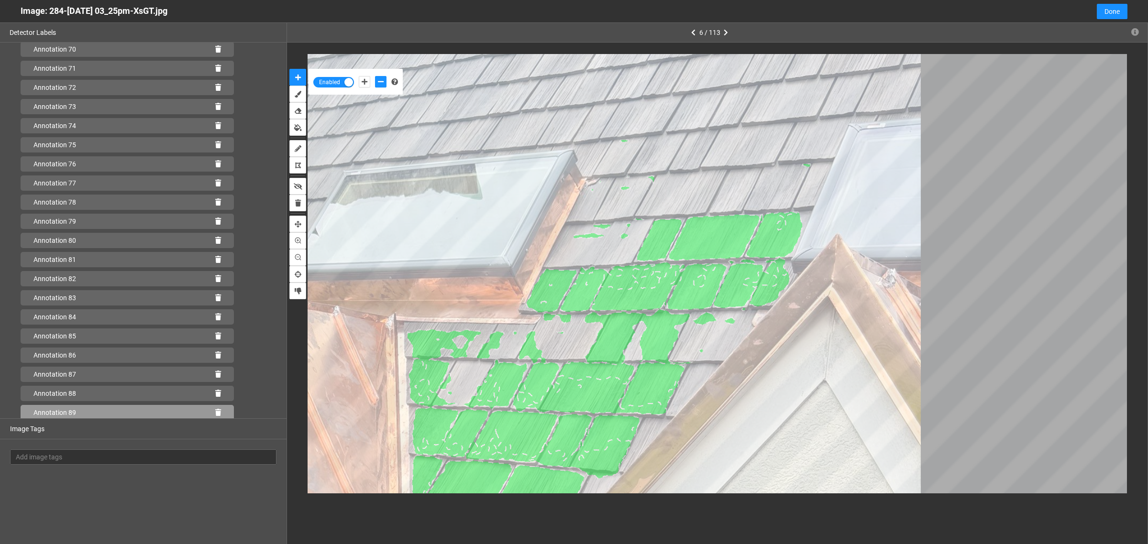
click at [215, 410] on icon at bounding box center [218, 412] width 6 height 7
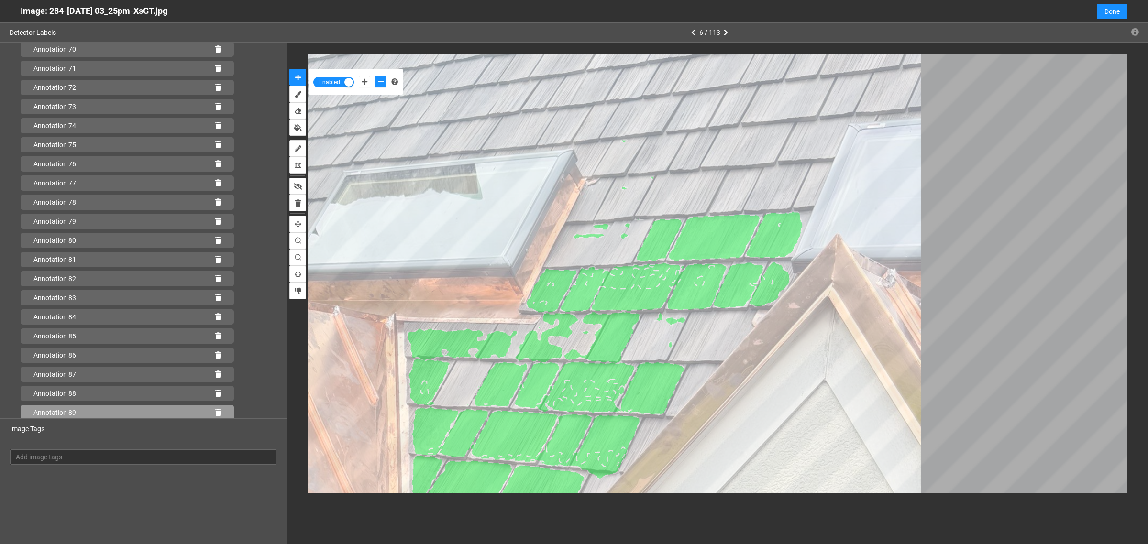
click at [215, 410] on icon at bounding box center [218, 412] width 6 height 7
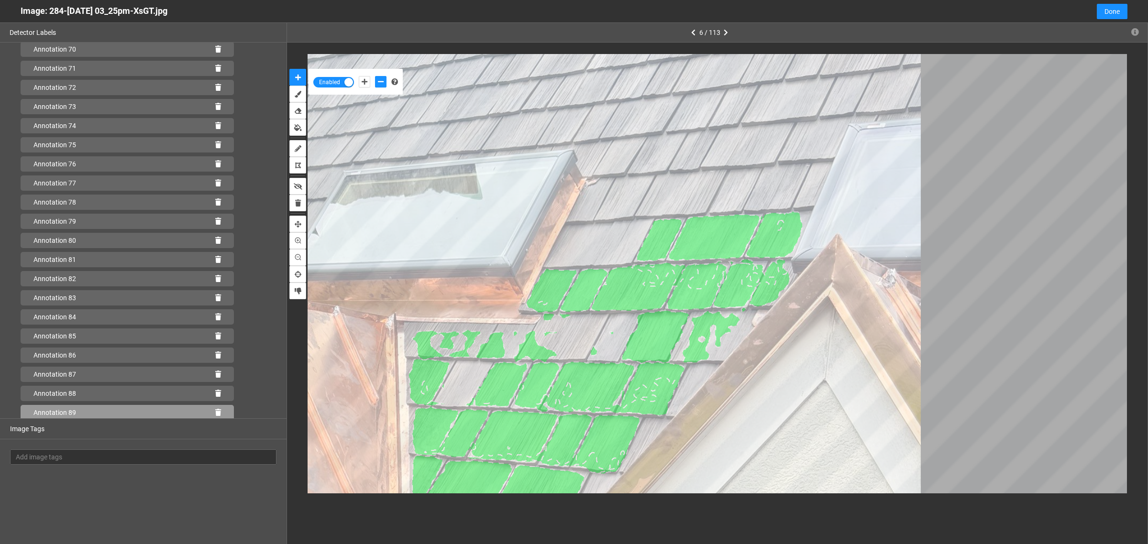
click at [215, 410] on icon at bounding box center [218, 412] width 6 height 7
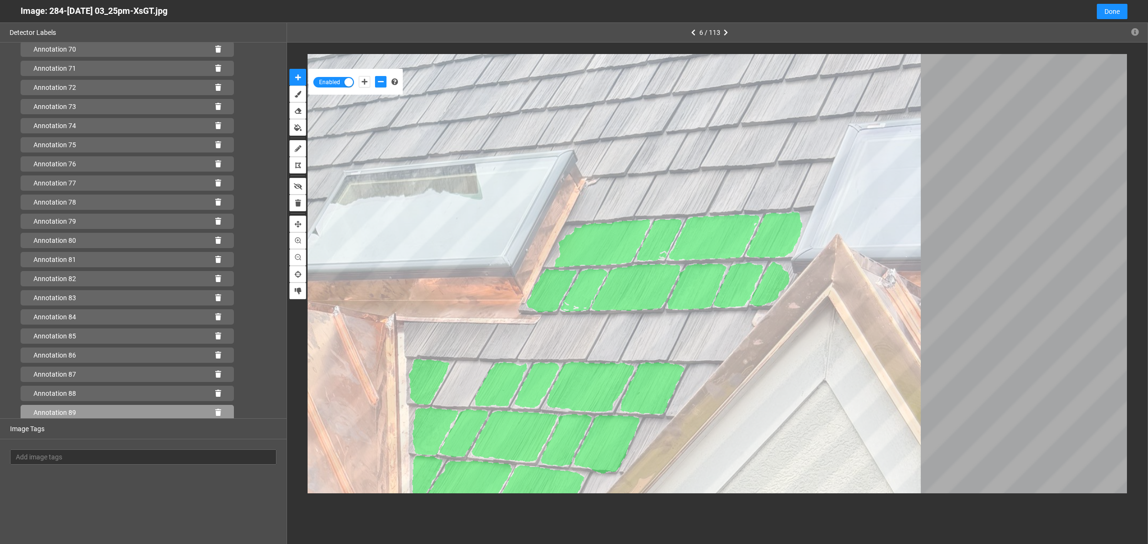
click at [215, 410] on icon at bounding box center [218, 412] width 6 height 7
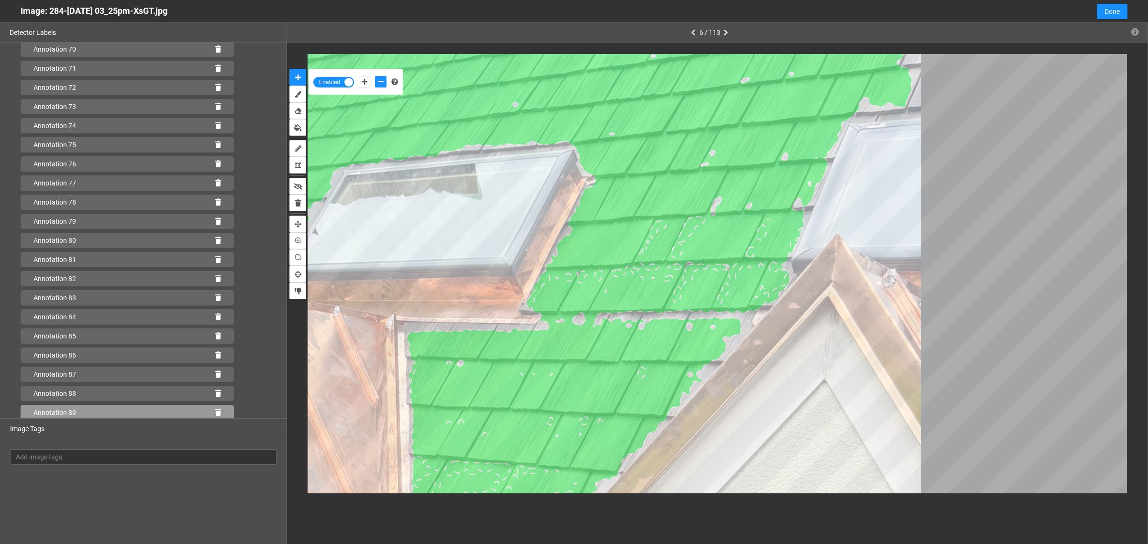
click at [215, 411] on icon at bounding box center [218, 412] width 6 height 7
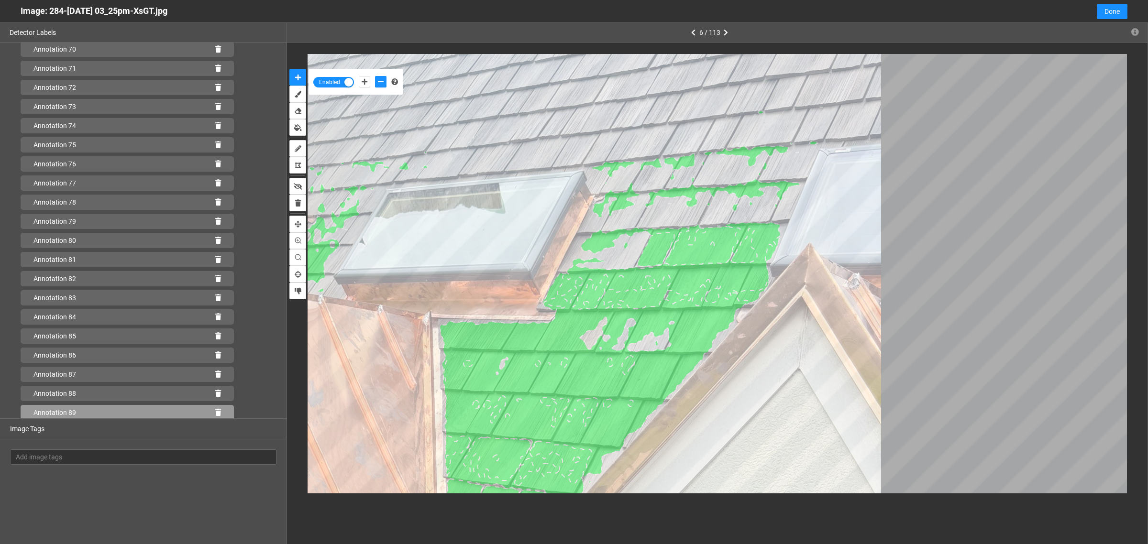
click at [215, 414] on icon at bounding box center [218, 412] width 6 height 7
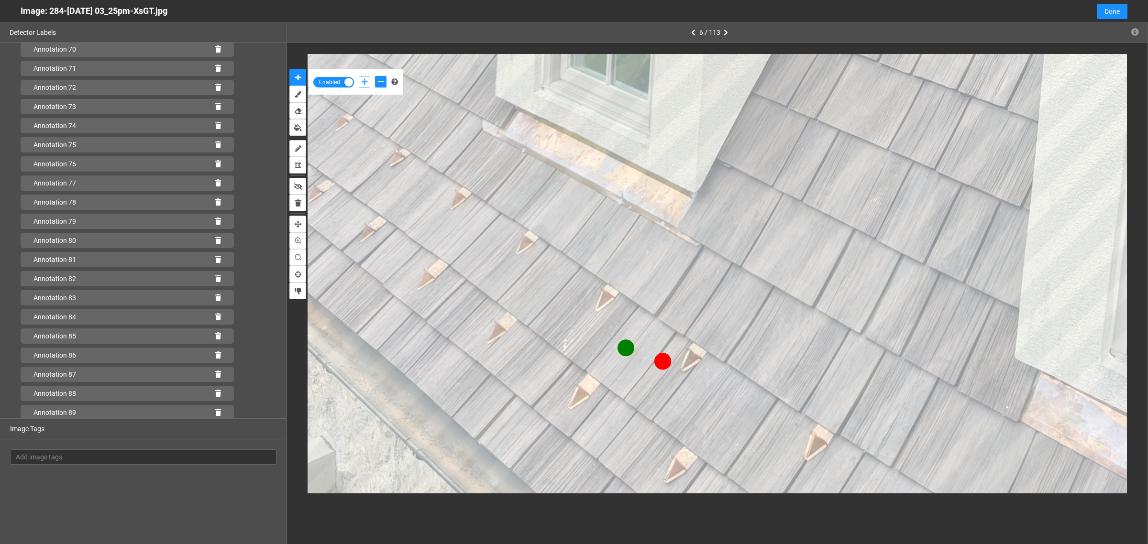
drag, startPoint x: 367, startPoint y: 84, endPoint x: 369, endPoint y: 92, distance: 8.3
click at [367, 84] on button "add-positive-points" at bounding box center [364, 81] width 11 height 11
click at [377, 73] on div "Enabled" at bounding box center [355, 82] width 94 height 26
click at [381, 79] on button "add-negative-points" at bounding box center [380, 81] width 11 height 11
click at [375, 76] on button "add-negative-points" at bounding box center [380, 81] width 11 height 11
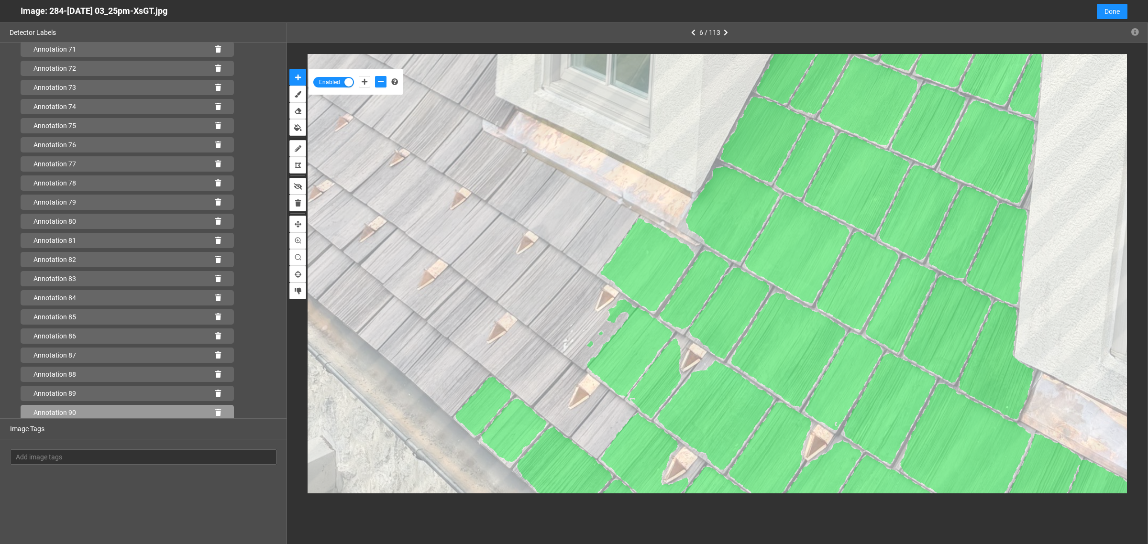
click at [215, 411] on icon at bounding box center [218, 412] width 6 height 7
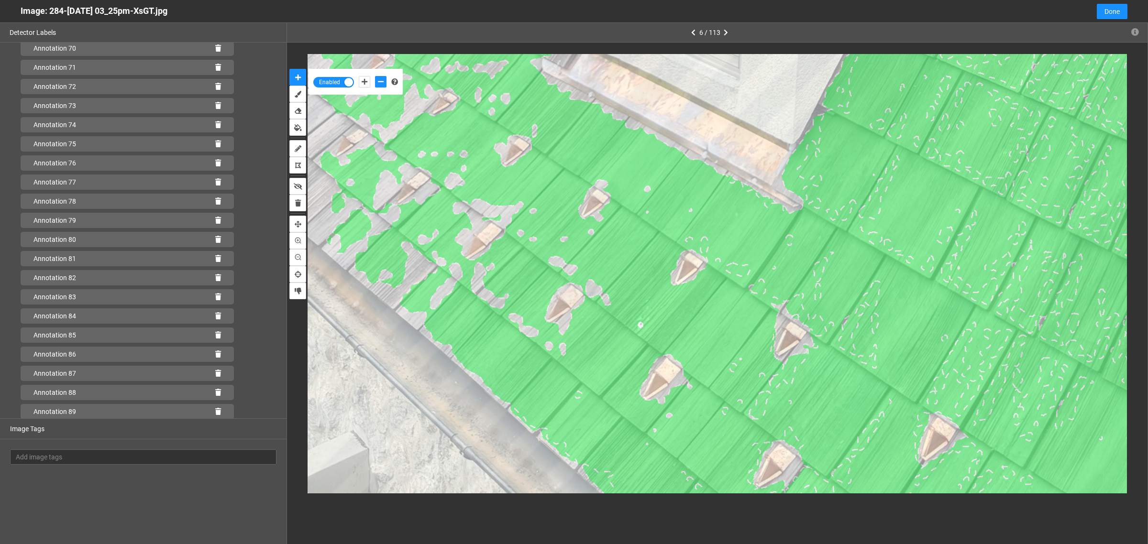
scroll to position [1374, 0]
click at [215, 412] on icon at bounding box center [218, 412] width 6 height 7
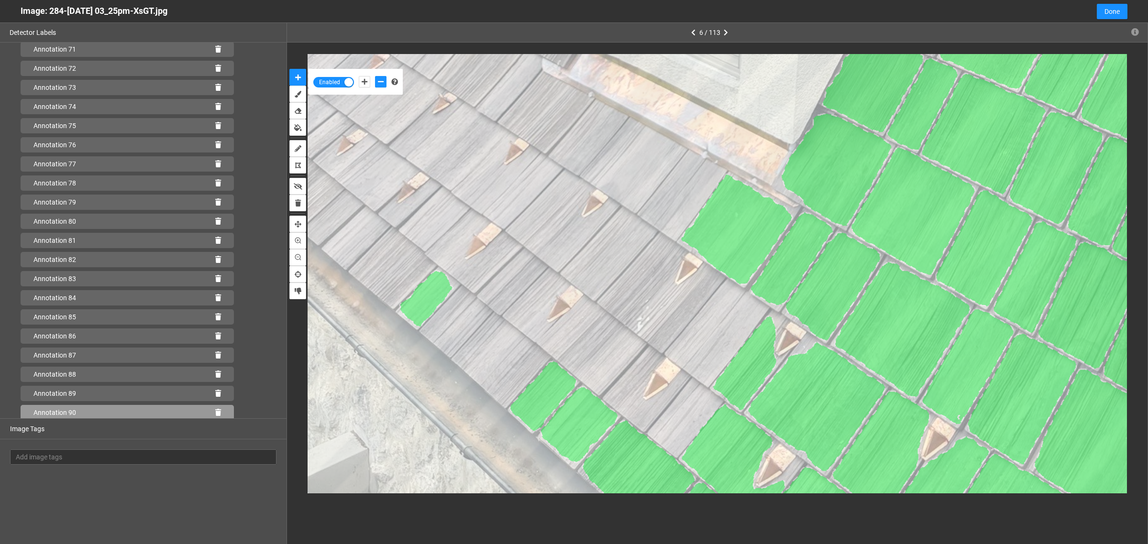
click at [215, 412] on icon at bounding box center [218, 412] width 6 height 7
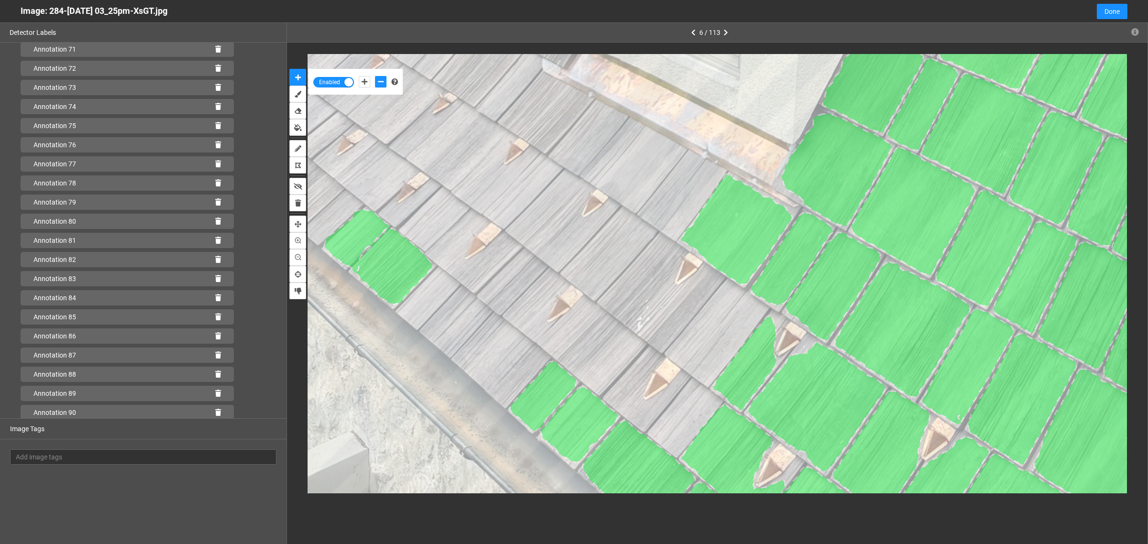
click at [215, 413] on icon at bounding box center [218, 412] width 6 height 7
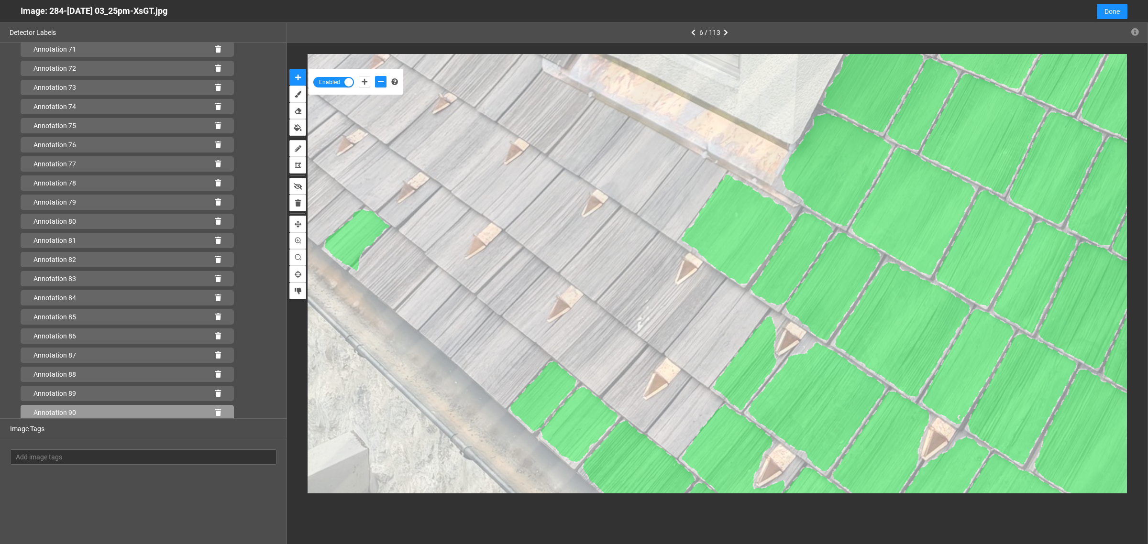
click at [215, 410] on icon at bounding box center [218, 412] width 6 height 7
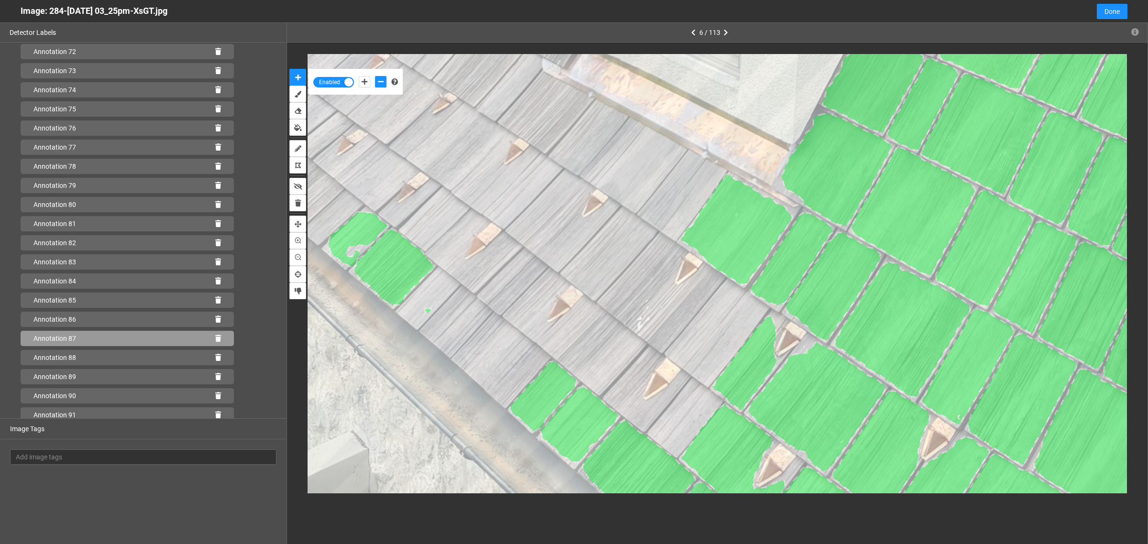
scroll to position [1393, 0]
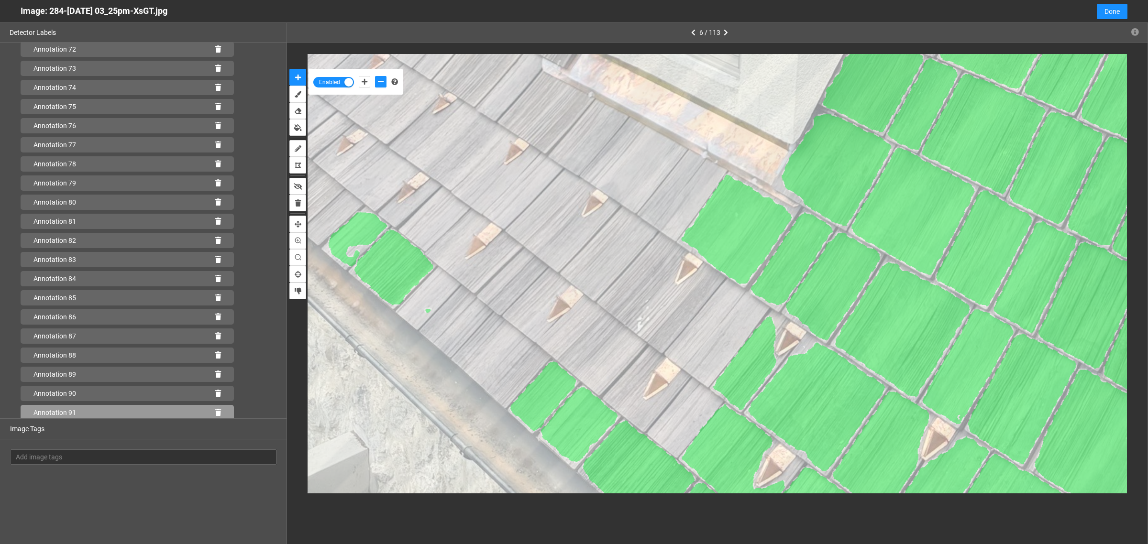
click at [215, 409] on icon at bounding box center [218, 412] width 6 height 7
click at [215, 410] on icon at bounding box center [218, 412] width 6 height 7
click at [215, 414] on icon at bounding box center [218, 412] width 6 height 7
click at [215, 410] on icon at bounding box center [218, 412] width 6 height 7
click at [215, 411] on icon at bounding box center [218, 412] width 6 height 7
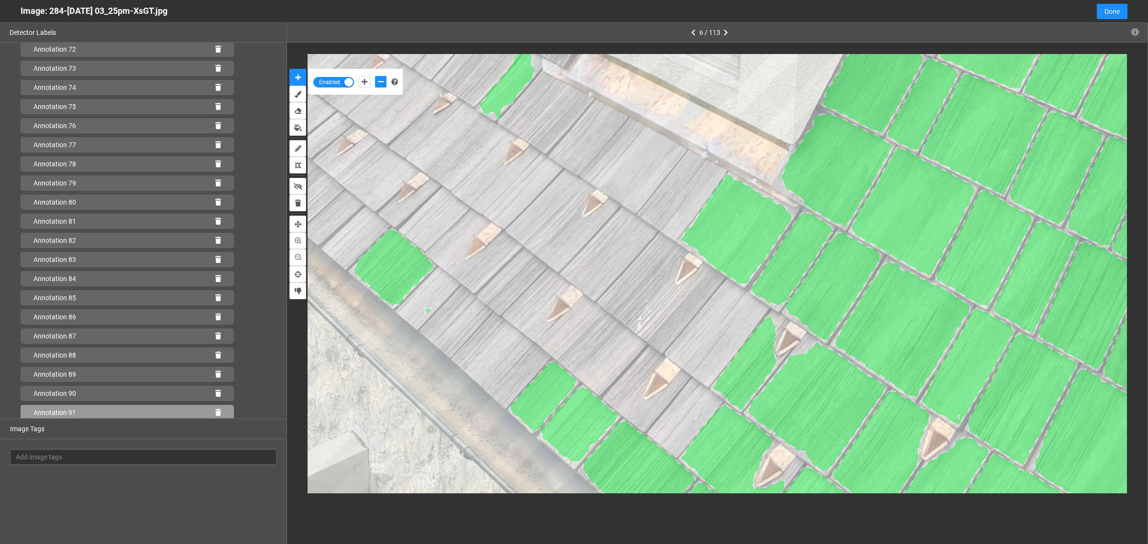
click at [215, 412] on icon at bounding box center [218, 412] width 6 height 7
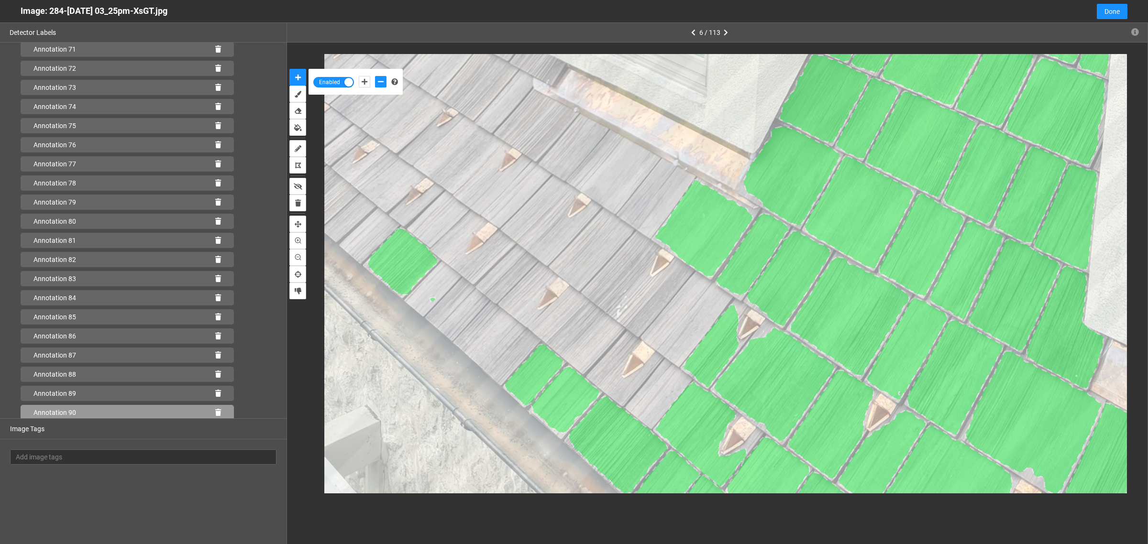
click at [215, 412] on icon at bounding box center [218, 412] width 6 height 7
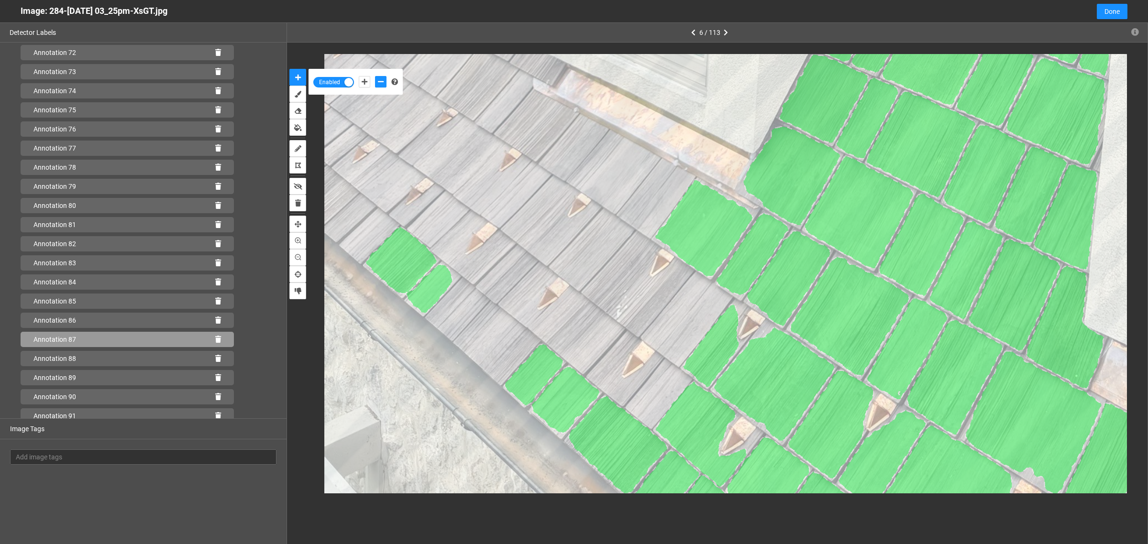
scroll to position [1393, 0]
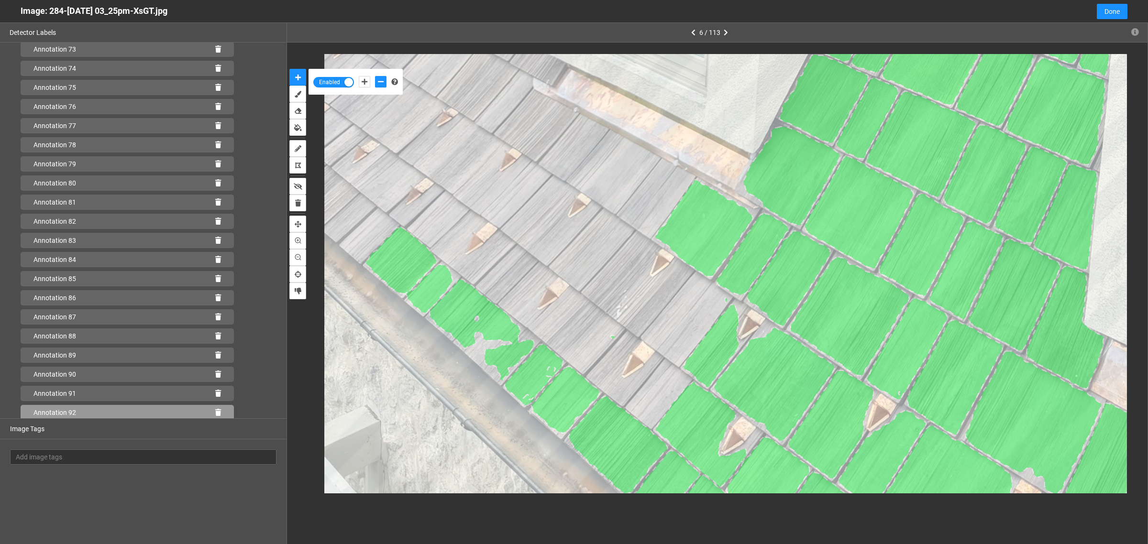
click at [215, 413] on icon at bounding box center [218, 412] width 6 height 7
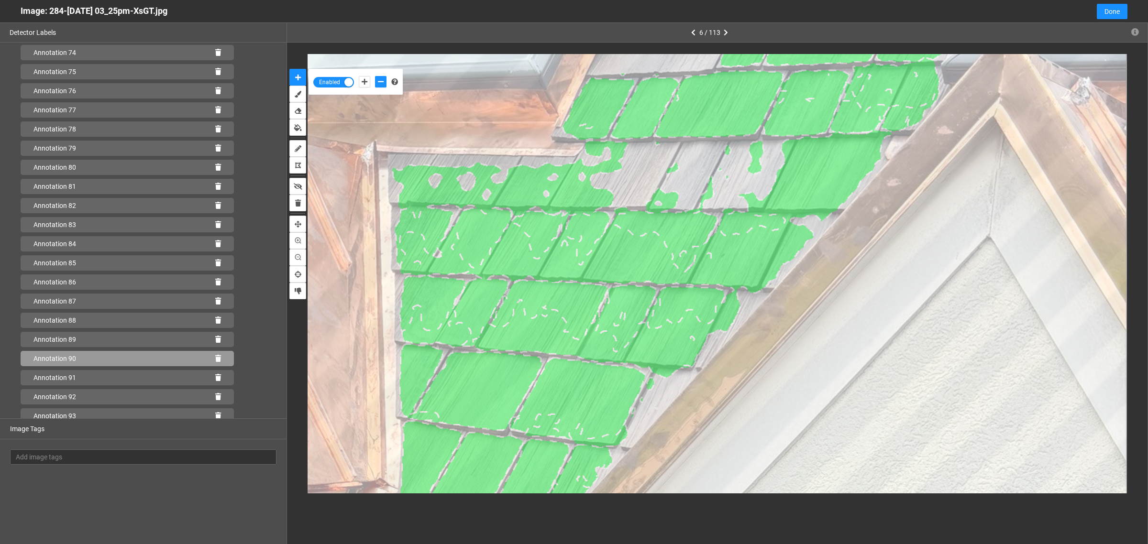
scroll to position [1431, 0]
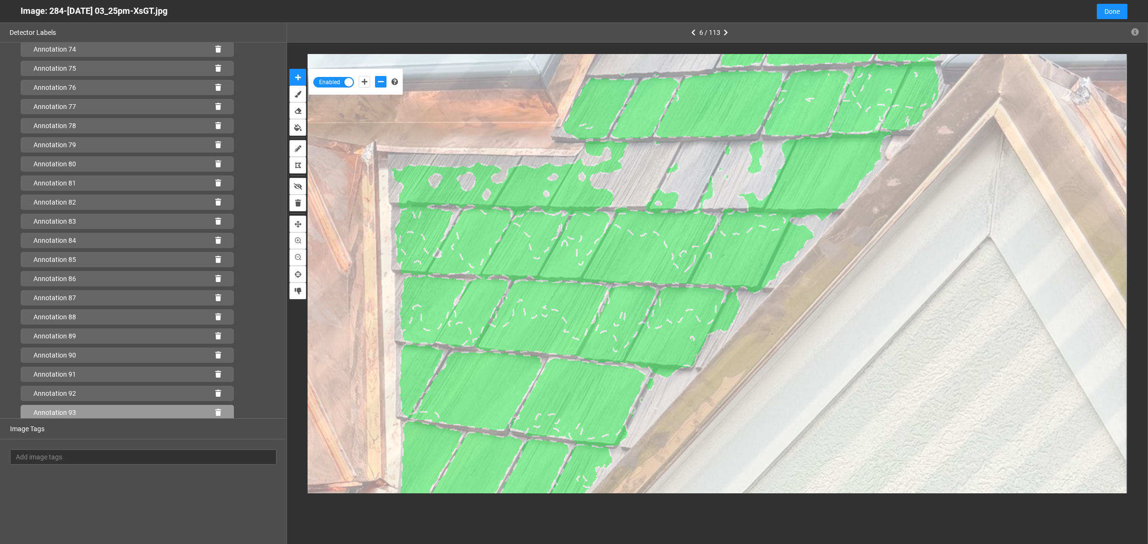
click at [215, 412] on icon at bounding box center [218, 412] width 6 height 7
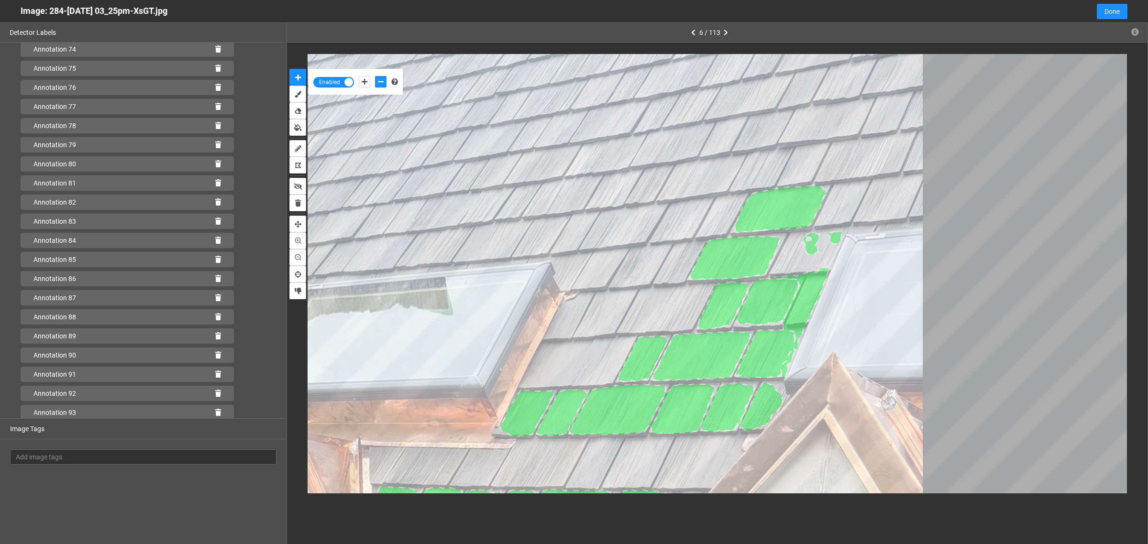
scroll to position [1508, 0]
click at [215, 412] on icon at bounding box center [218, 412] width 6 height 7
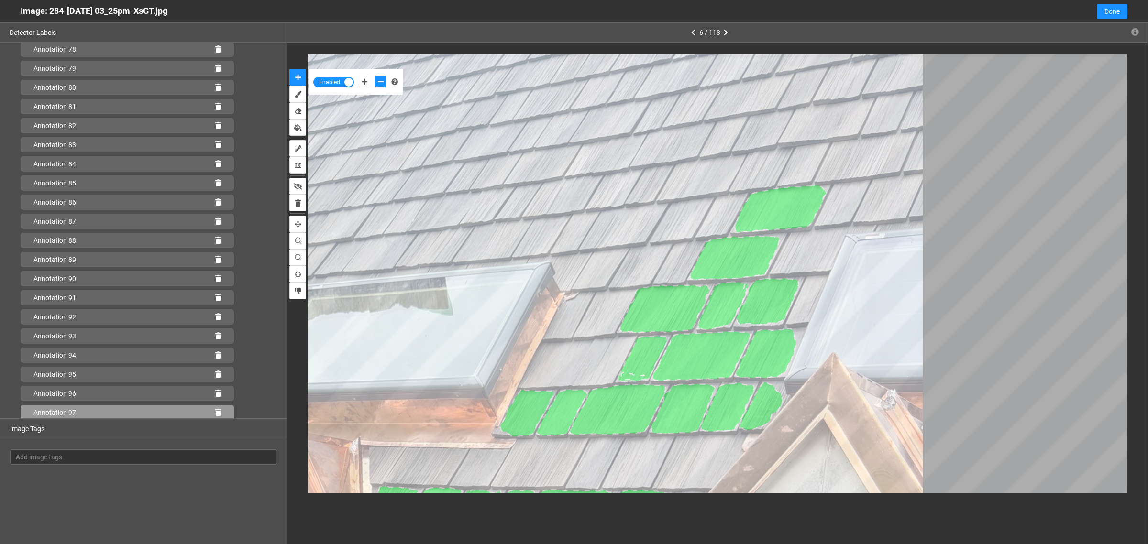
click at [215, 411] on icon at bounding box center [218, 412] width 6 height 7
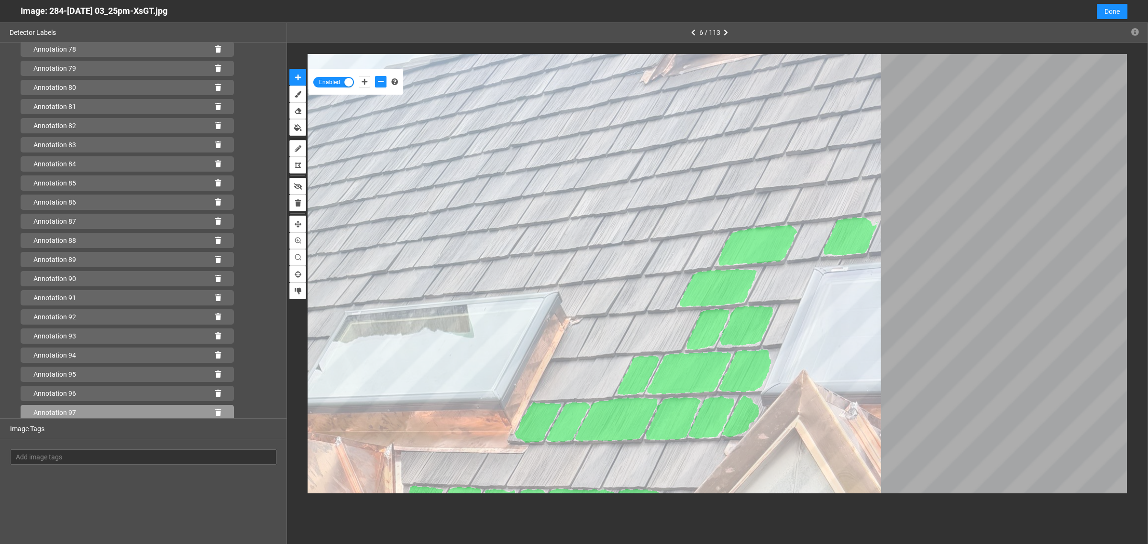
click at [215, 411] on icon at bounding box center [218, 412] width 6 height 7
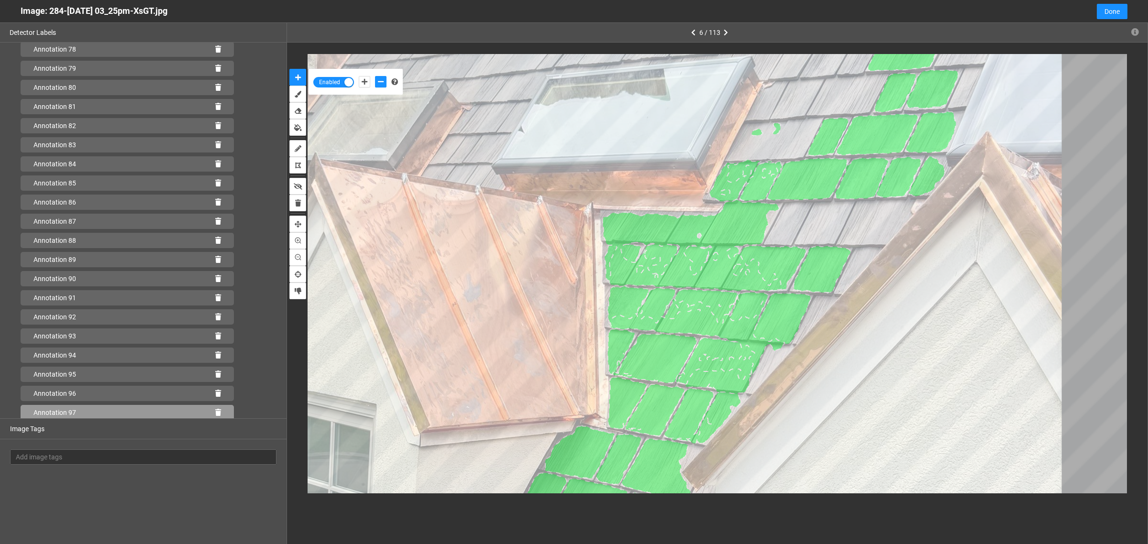
click at [214, 411] on div "Annotation 97" at bounding box center [127, 412] width 213 height 15
click at [206, 412] on div "Annotation 97" at bounding box center [127, 412] width 213 height 15
click at [214, 413] on div "Annotation 97" at bounding box center [127, 412] width 213 height 15
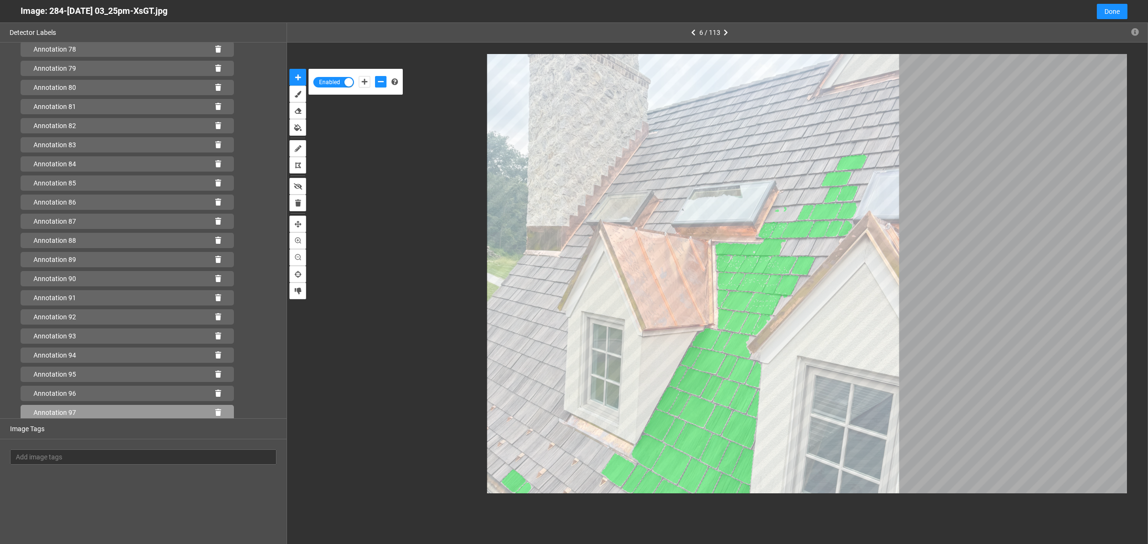
click at [466, 348] on div at bounding box center [717, 274] width 819 height 440
click at [215, 412] on icon at bounding box center [218, 412] width 6 height 7
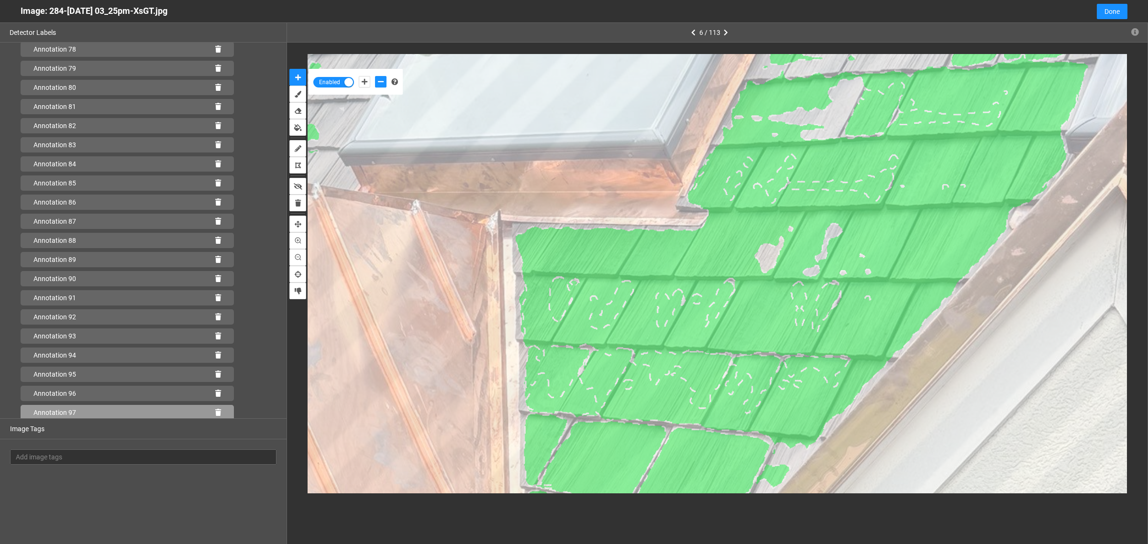
click at [215, 412] on icon at bounding box center [218, 412] width 6 height 7
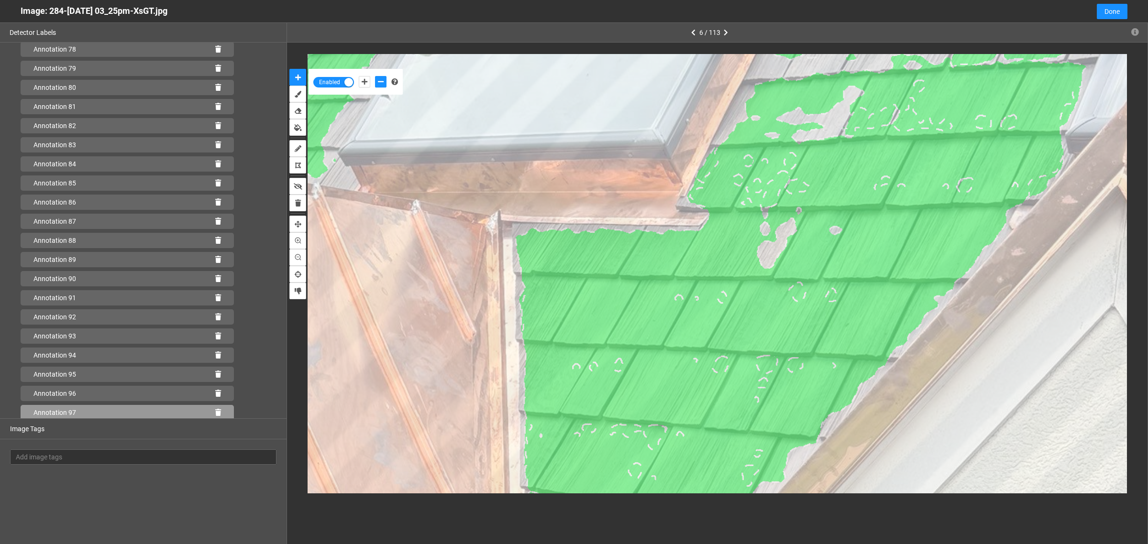
click at [215, 413] on icon at bounding box center [218, 412] width 6 height 7
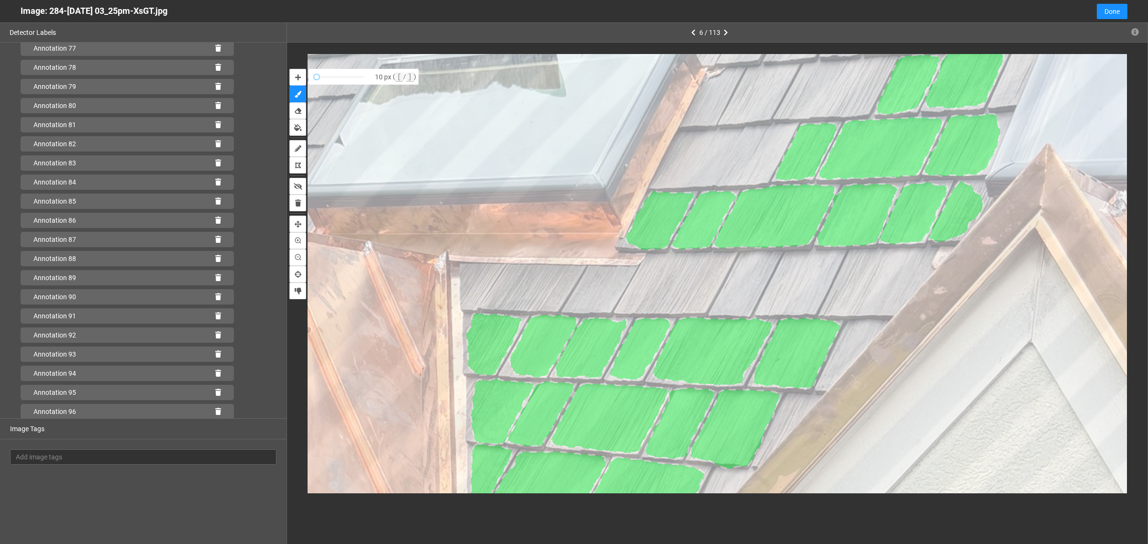
scroll to position [1489, 0]
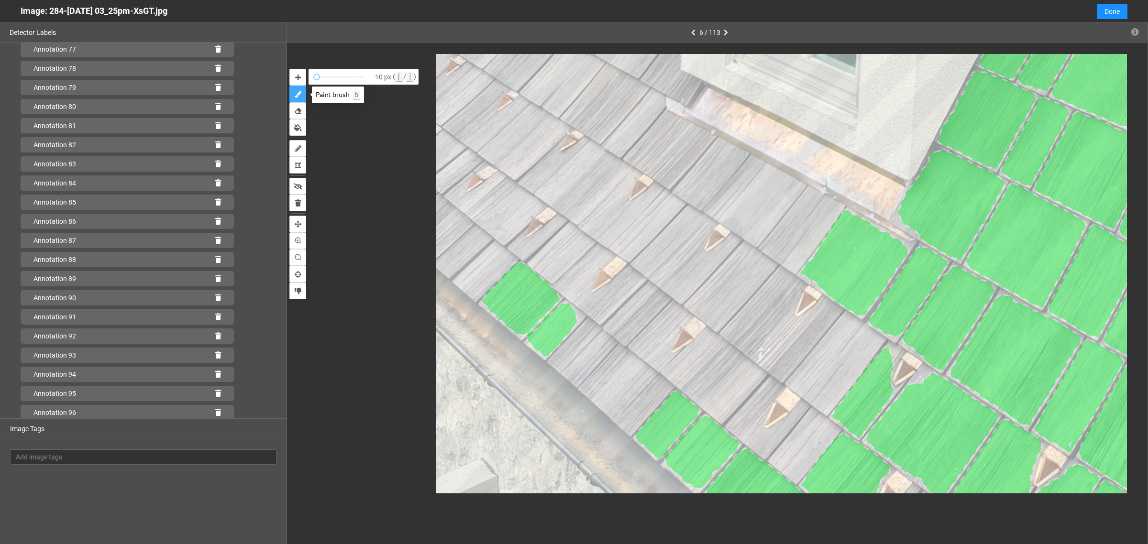
click at [296, 94] on icon "brush" at bounding box center [298, 94] width 7 height 7
click at [300, 75] on button "auto-mask" at bounding box center [297, 77] width 17 height 17
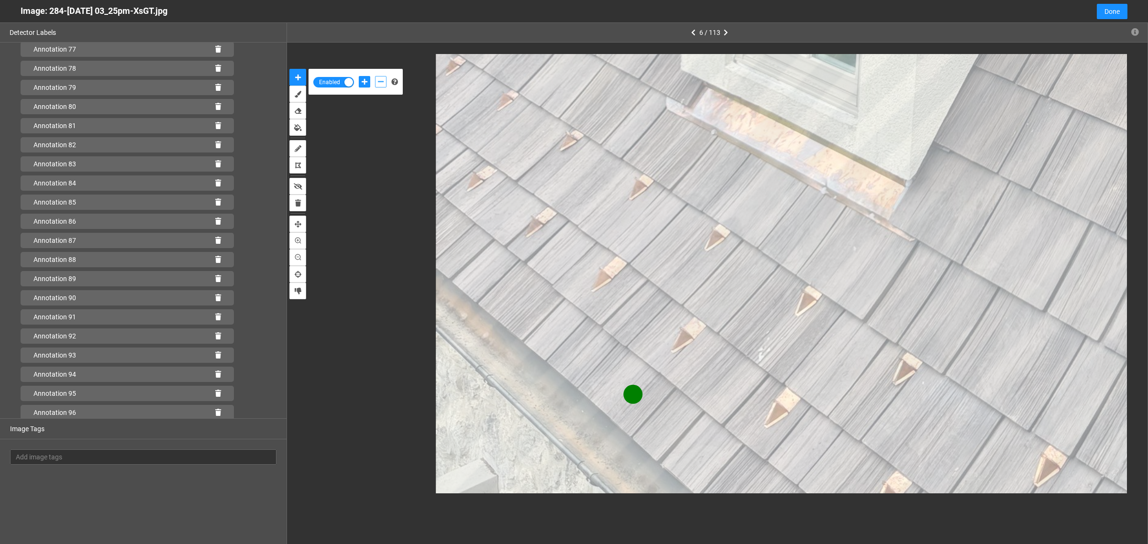
click at [384, 84] on button "add-negative-points" at bounding box center [380, 81] width 11 height 11
click at [375, 76] on button "add-negative-points" at bounding box center [380, 81] width 11 height 11
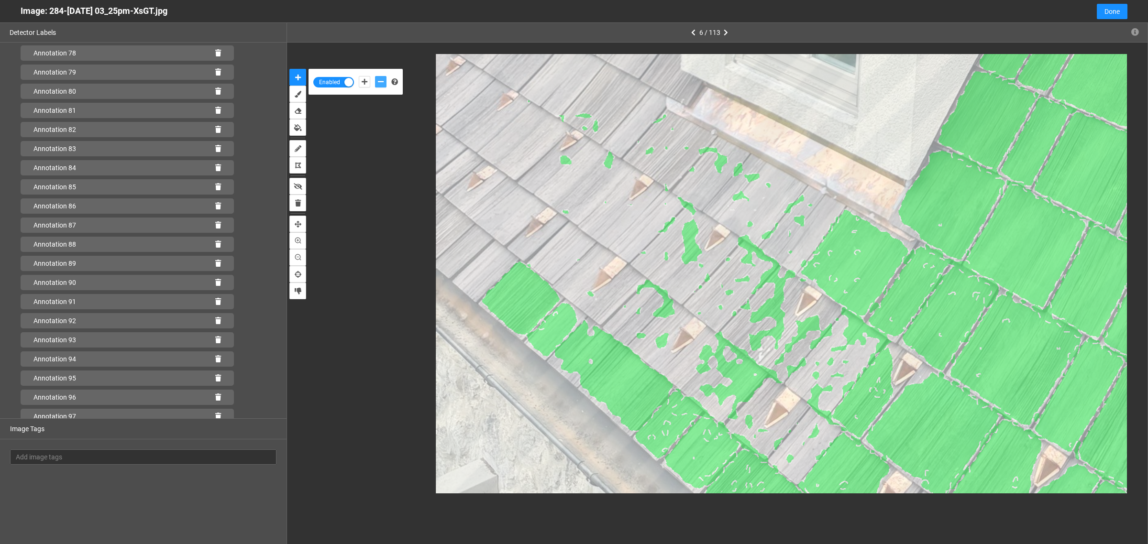
scroll to position [1508, 0]
click at [215, 412] on icon at bounding box center [218, 412] width 6 height 7
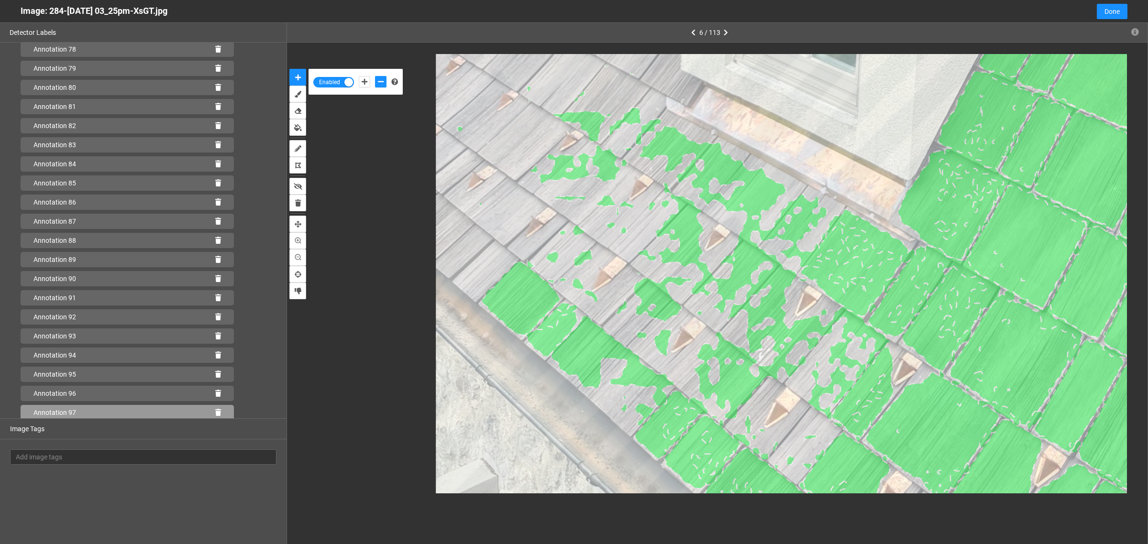
click at [215, 413] on icon at bounding box center [218, 412] width 6 height 7
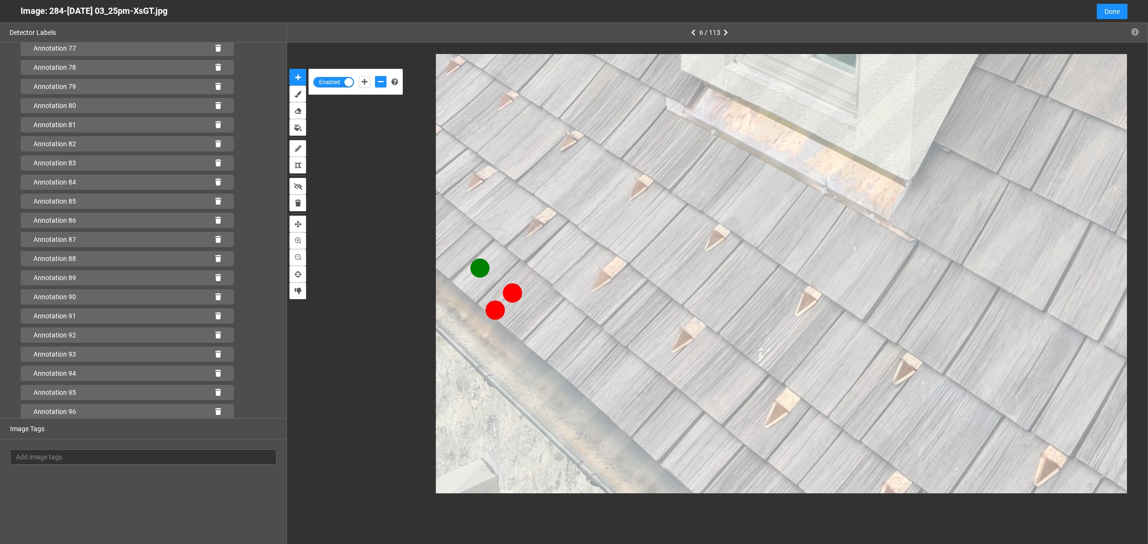
scroll to position [1508, 0]
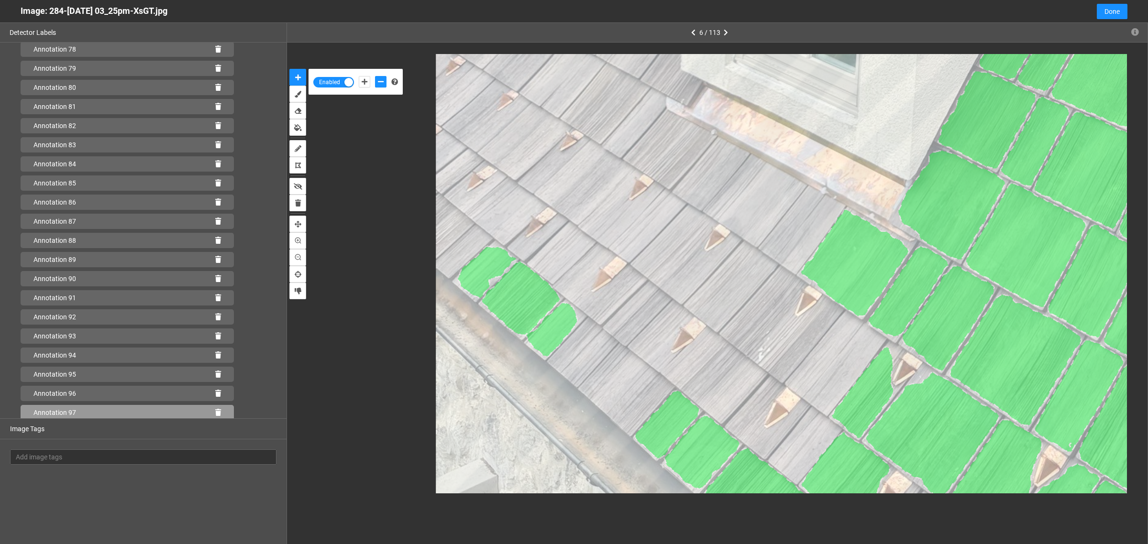
click at [215, 412] on icon at bounding box center [218, 412] width 6 height 7
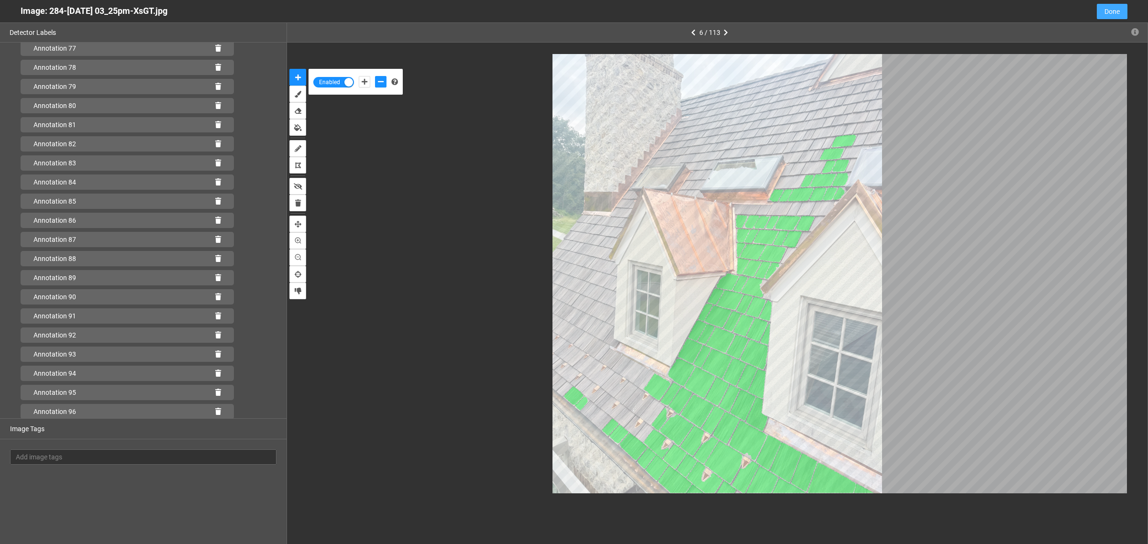
click at [1112, 12] on span "Done" at bounding box center [1111, 11] width 15 height 11
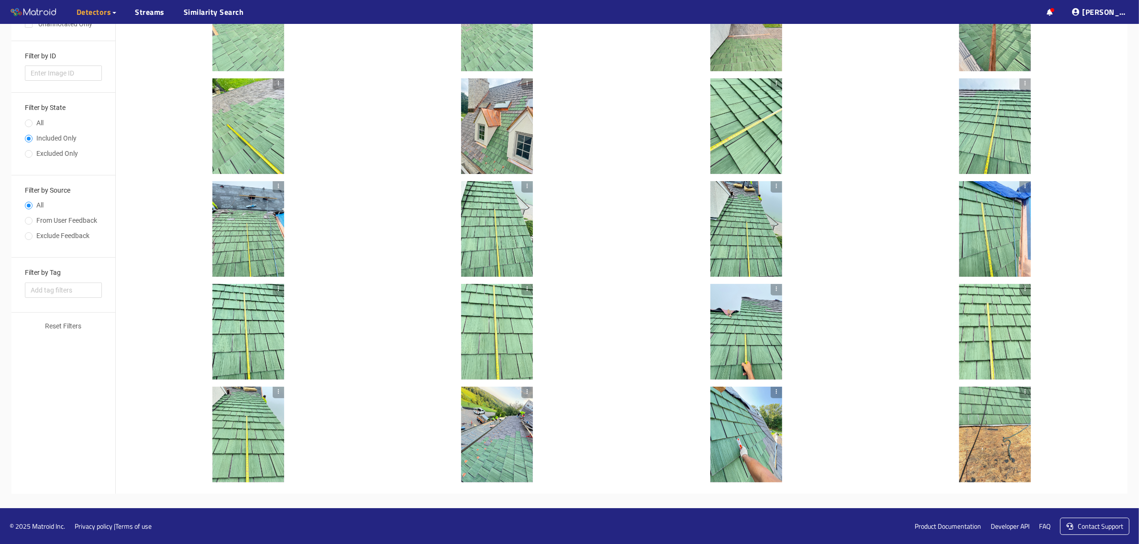
click at [492, 115] on div at bounding box center [497, 126] width 72 height 96
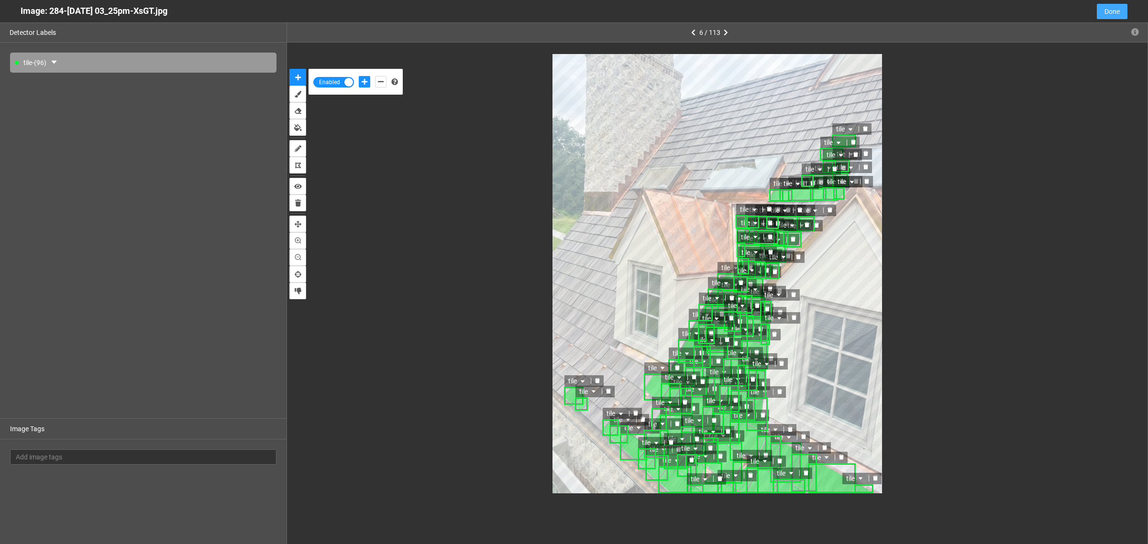
click at [1110, 11] on span "Done" at bounding box center [1111, 11] width 15 height 11
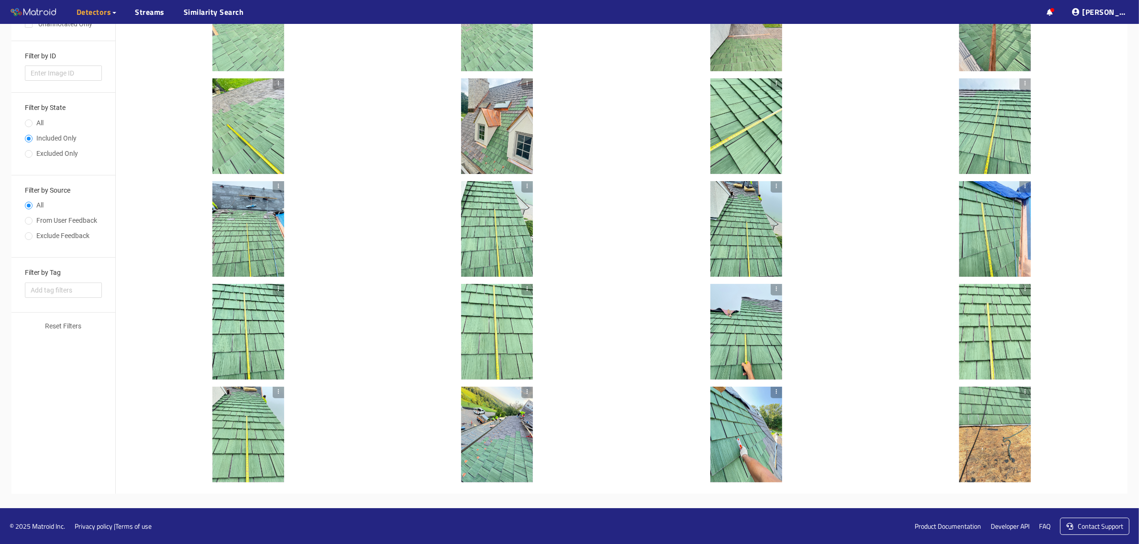
click at [229, 235] on div at bounding box center [248, 229] width 72 height 96
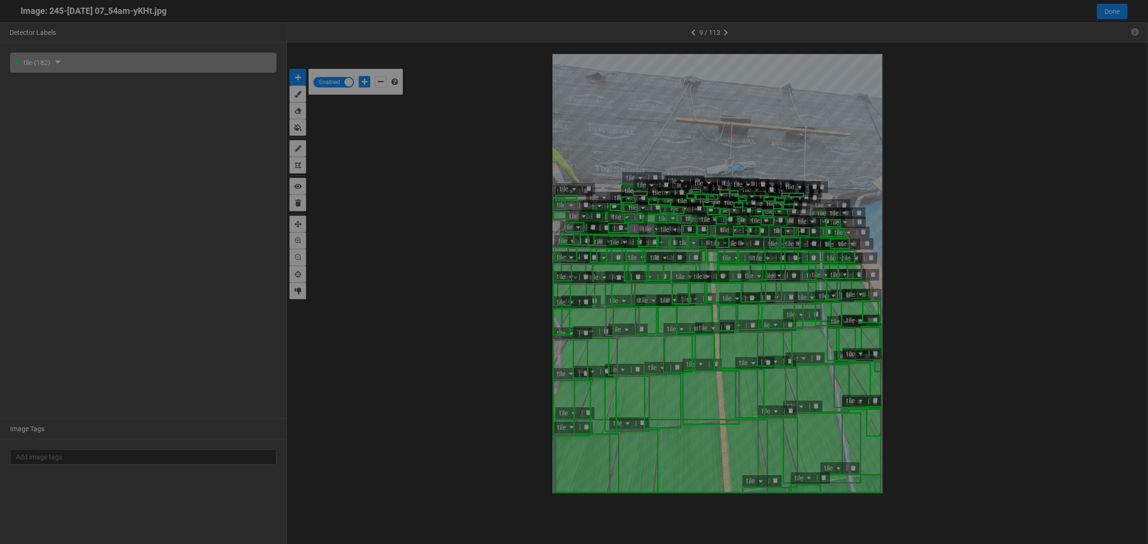
scroll to position [539, 0]
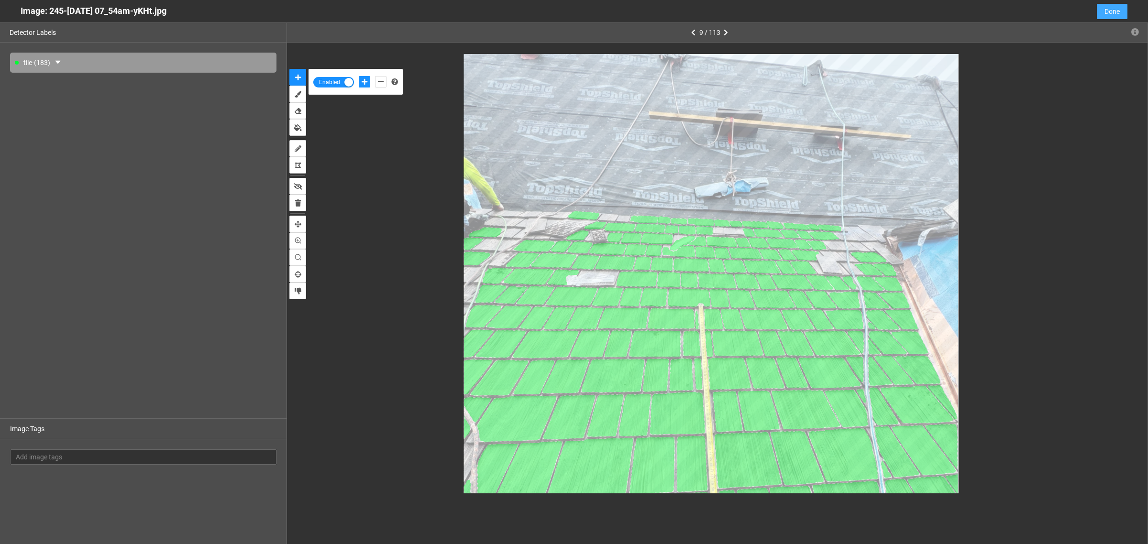
click at [1112, 12] on span "Done" at bounding box center [1111, 11] width 15 height 11
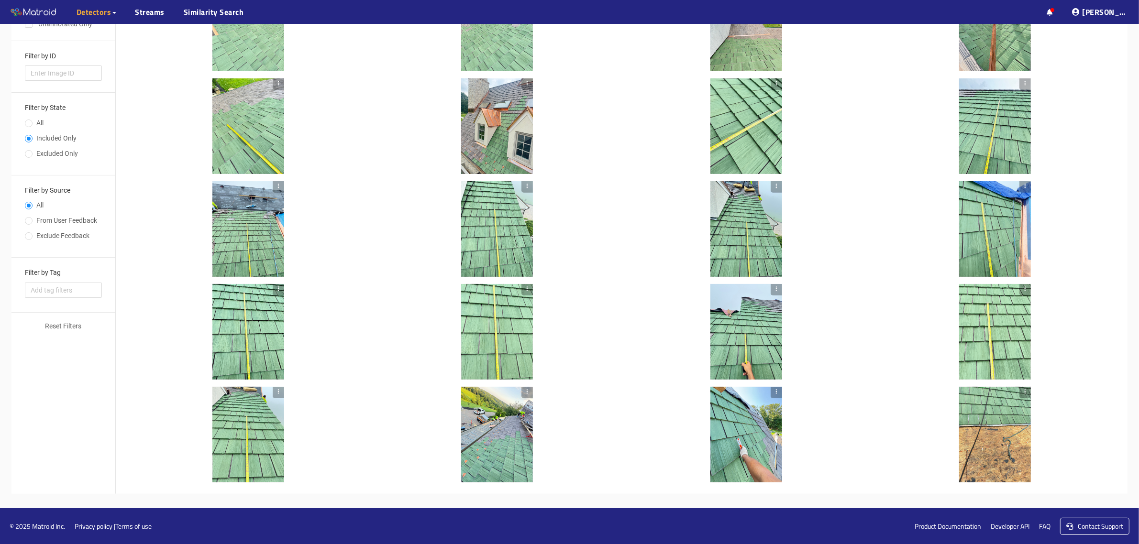
click at [506, 440] on div at bounding box center [497, 435] width 72 height 96
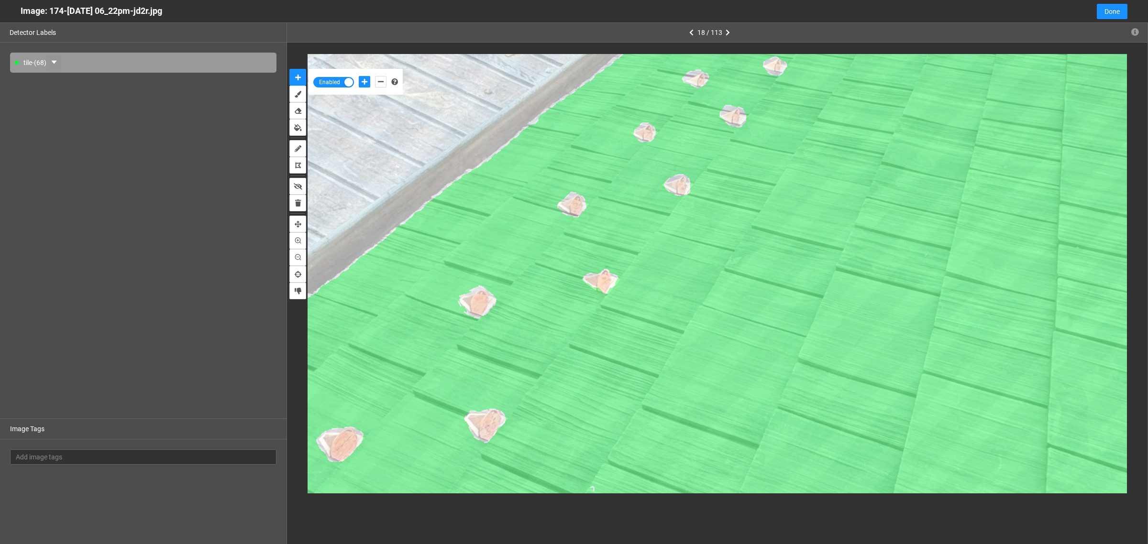
click at [58, 64] on icon "caret-down" at bounding box center [54, 62] width 8 height 8
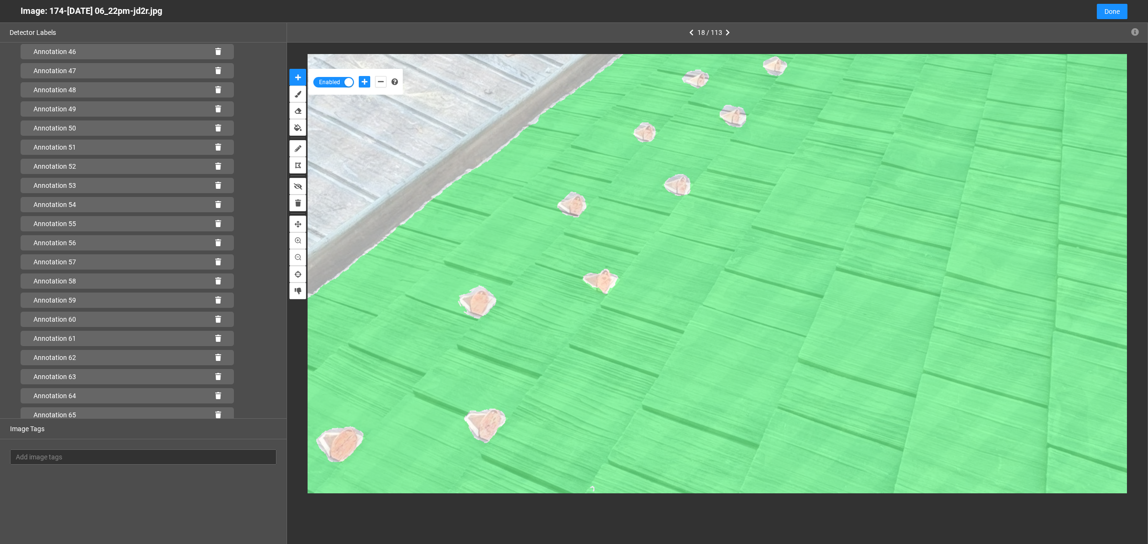
scroll to position [954, 0]
click at [215, 409] on icon at bounding box center [218, 411] width 6 height 7
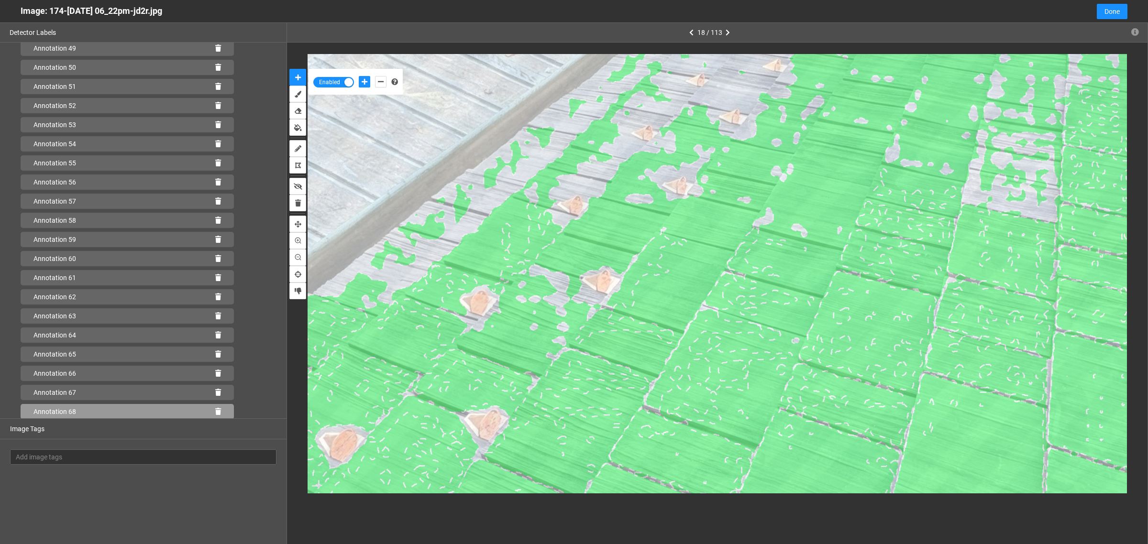
click at [215, 412] on icon at bounding box center [218, 411] width 6 height 7
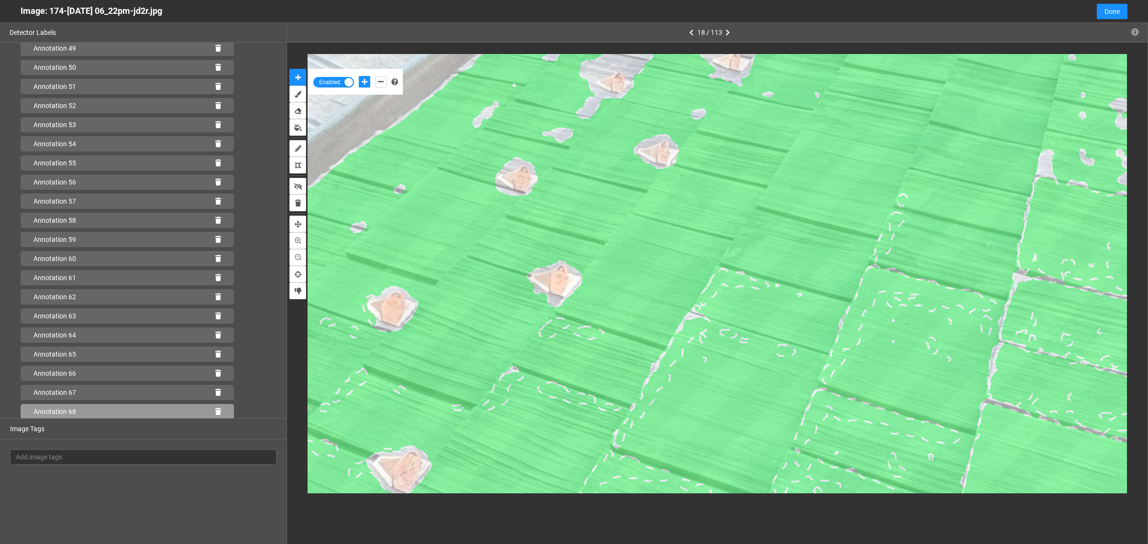
click at [211, 416] on div "Annotation 68" at bounding box center [127, 411] width 213 height 15
click at [215, 410] on icon at bounding box center [218, 411] width 6 height 7
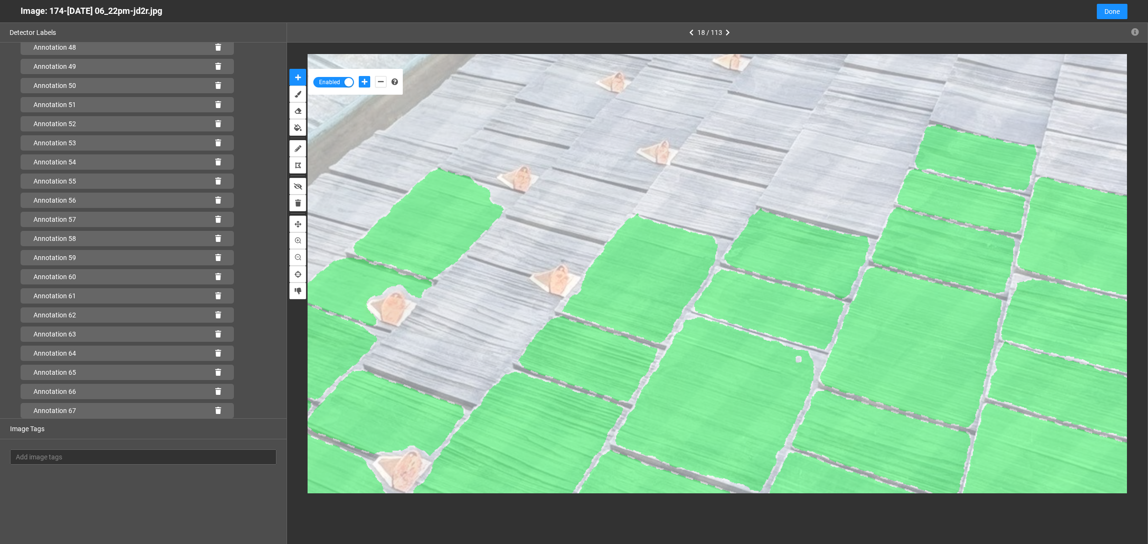
scroll to position [935, 0]
click at [380, 84] on icon "add-negative-points" at bounding box center [381, 81] width 6 height 7
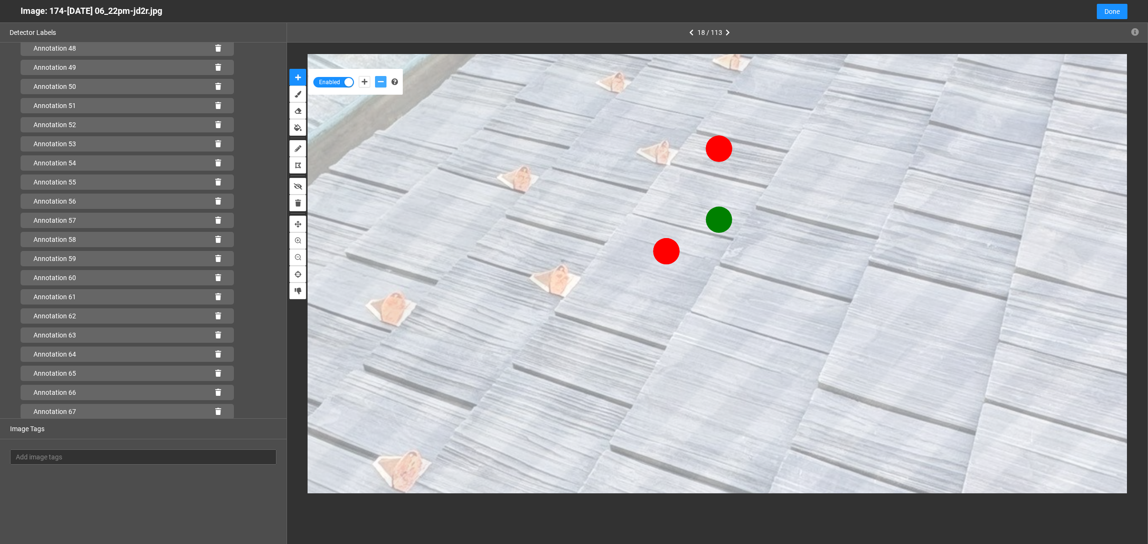
click at [375, 76] on button "add-negative-points" at bounding box center [380, 81] width 11 height 11
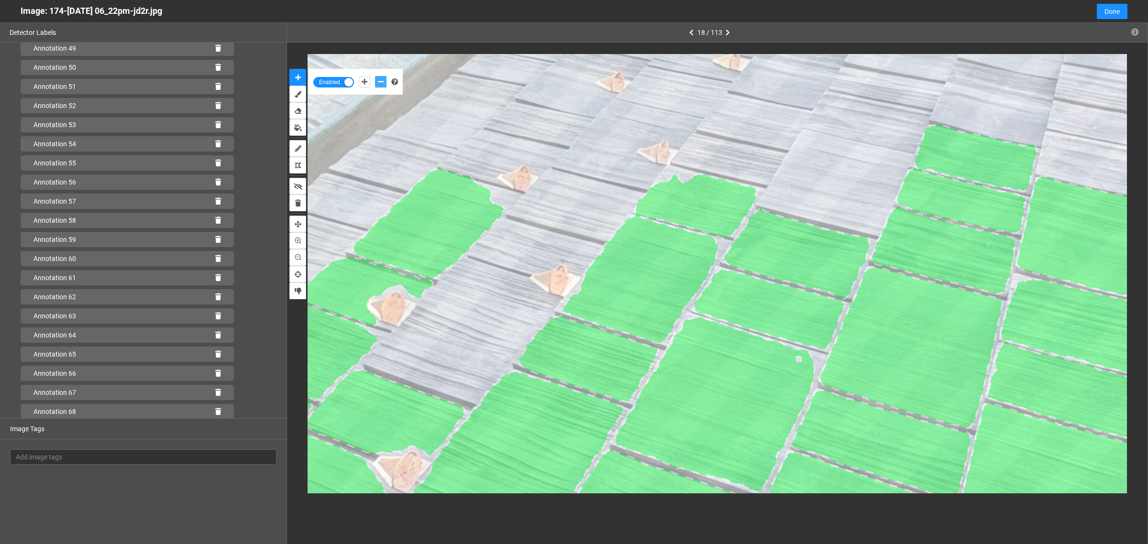
scroll to position [954, 0]
click at [215, 412] on icon at bounding box center [218, 411] width 6 height 7
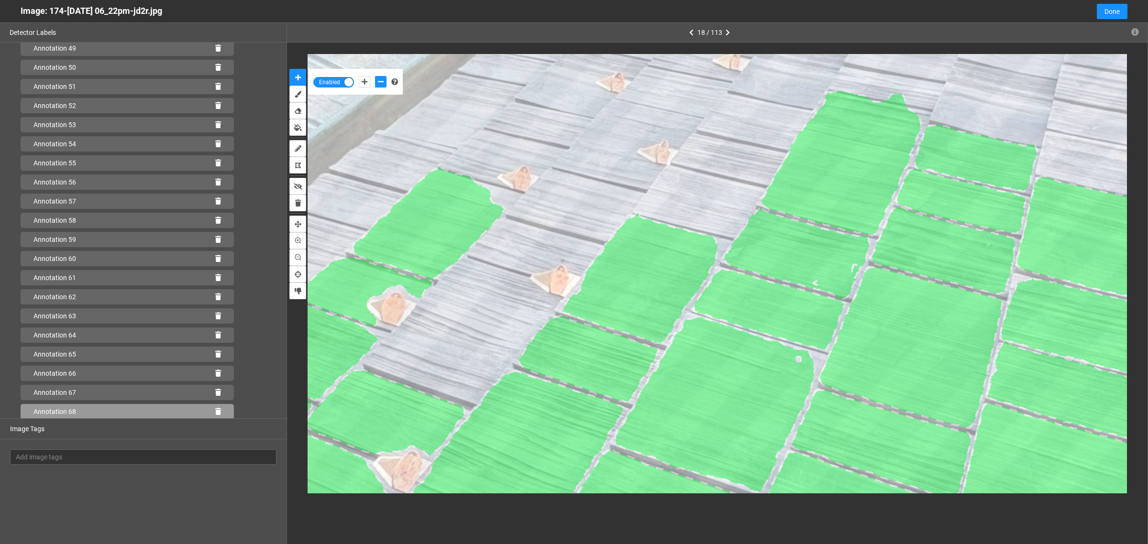
click at [215, 414] on icon at bounding box center [218, 411] width 6 height 7
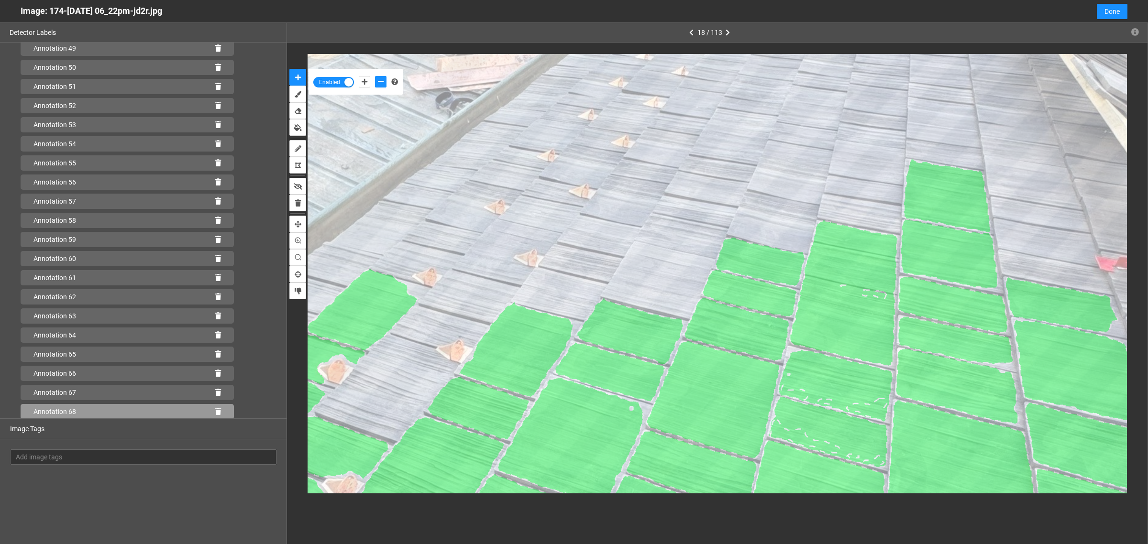
click at [215, 409] on icon at bounding box center [218, 411] width 6 height 7
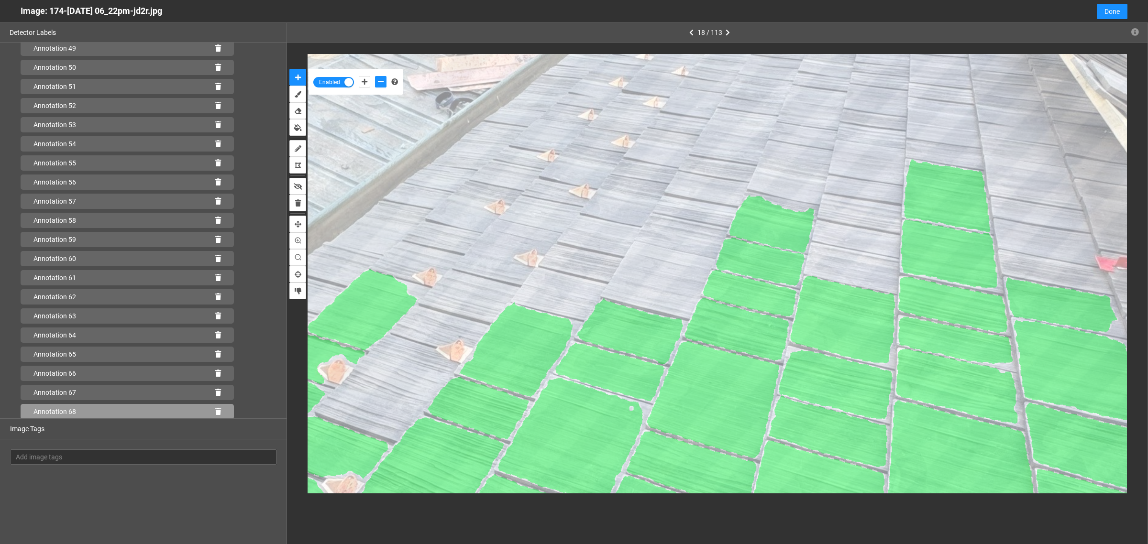
click at [215, 412] on icon at bounding box center [218, 411] width 6 height 7
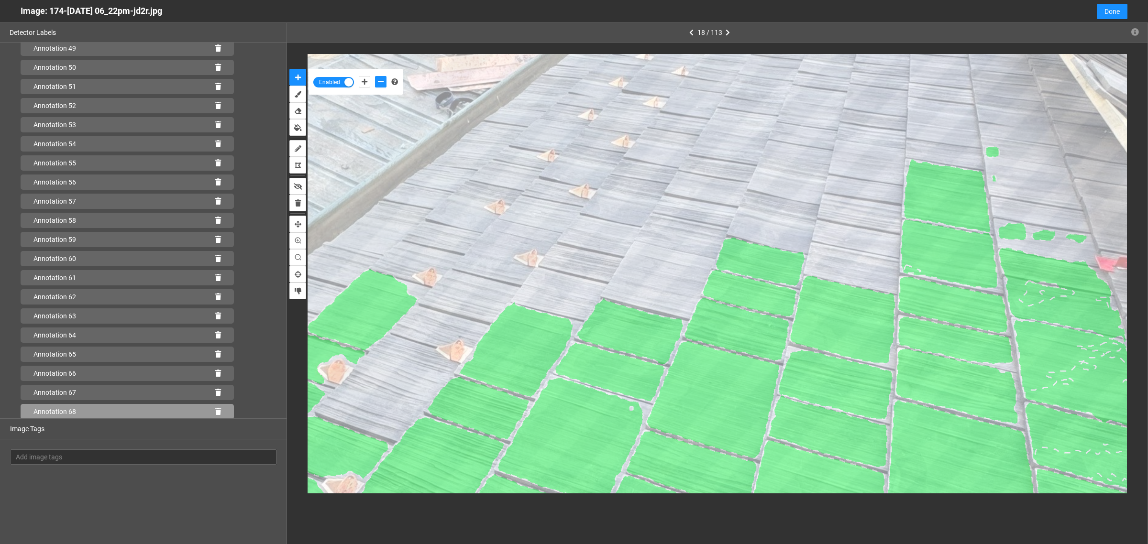
click at [215, 410] on icon at bounding box center [218, 411] width 6 height 7
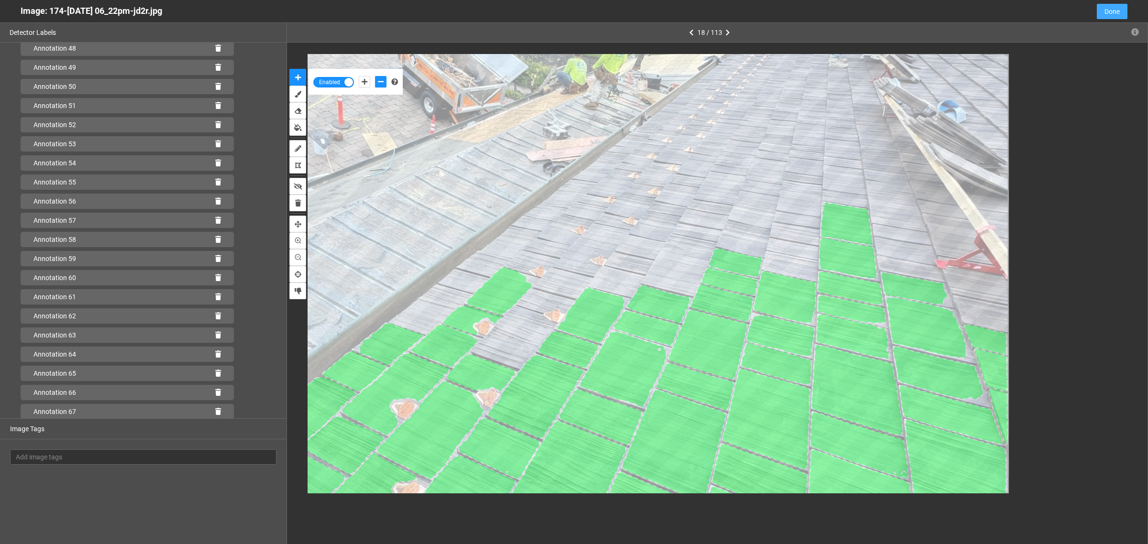
click at [1104, 13] on span "Done" at bounding box center [1111, 11] width 15 height 11
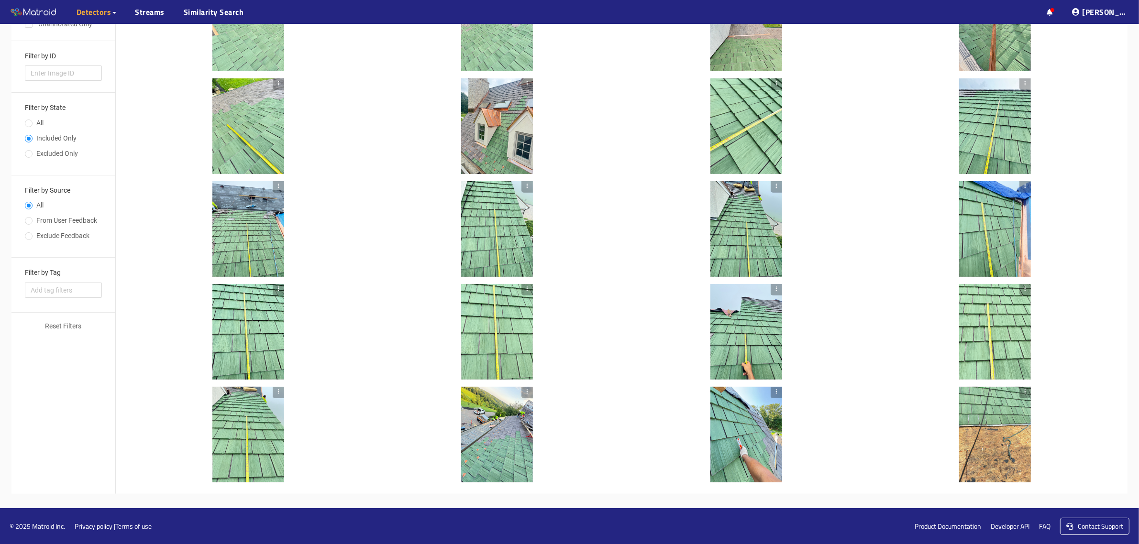
click at [749, 427] on div at bounding box center [746, 435] width 72 height 96
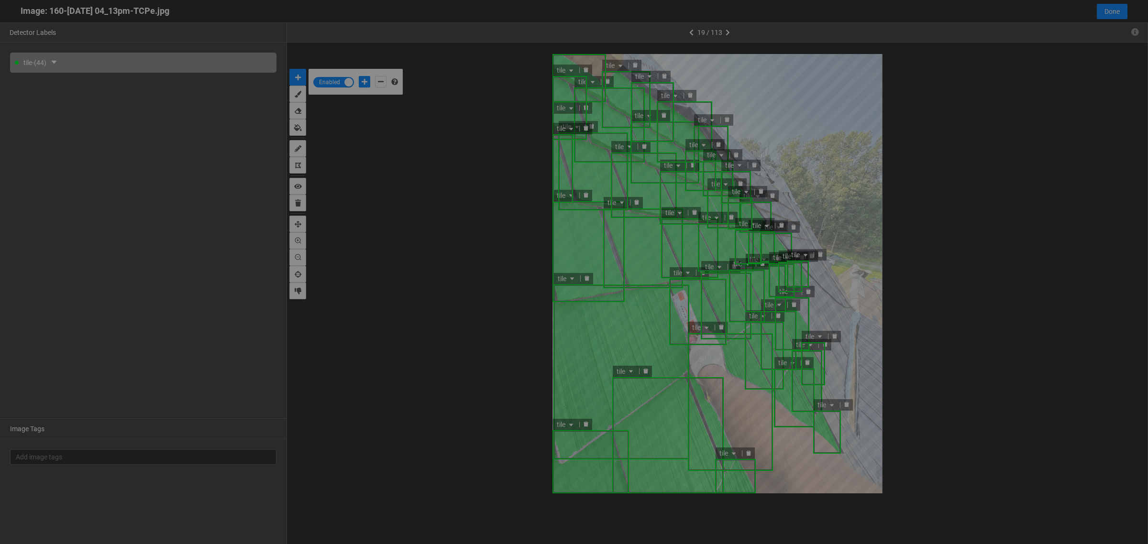
scroll to position [539, 0]
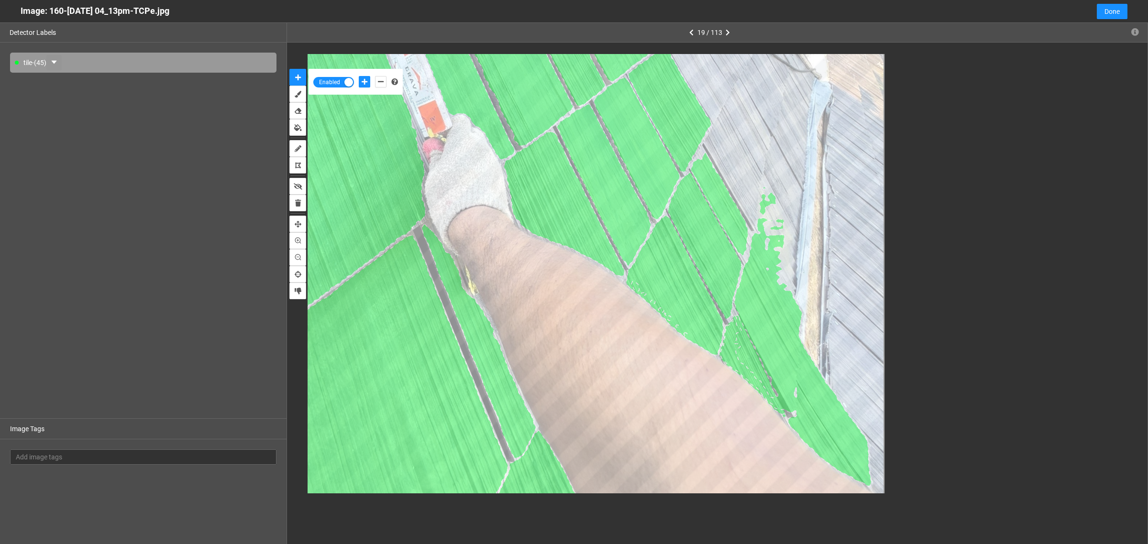
click at [58, 61] on icon "caret-down" at bounding box center [54, 62] width 8 height 8
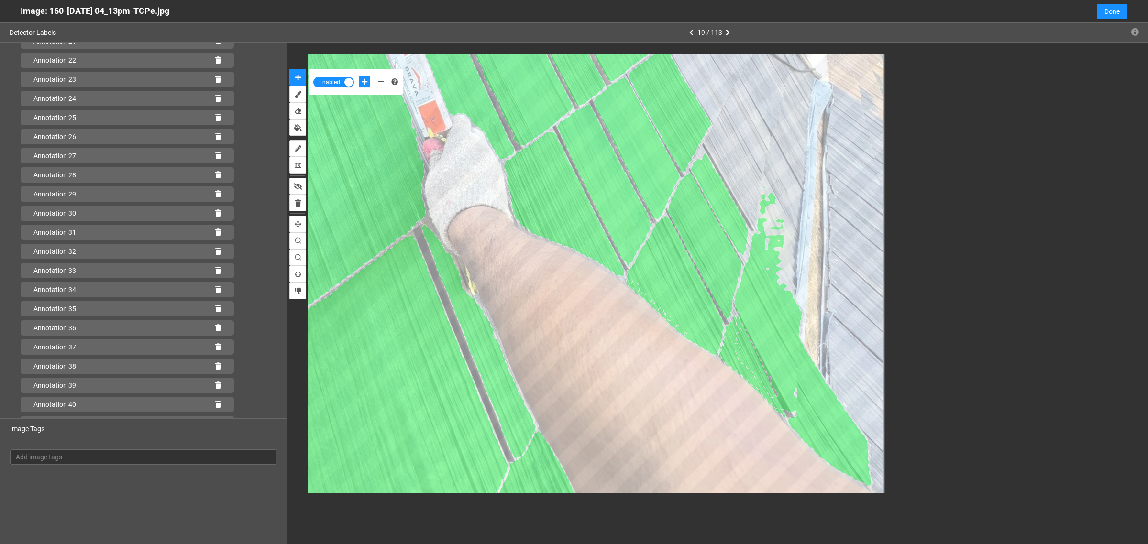
scroll to position [514, 0]
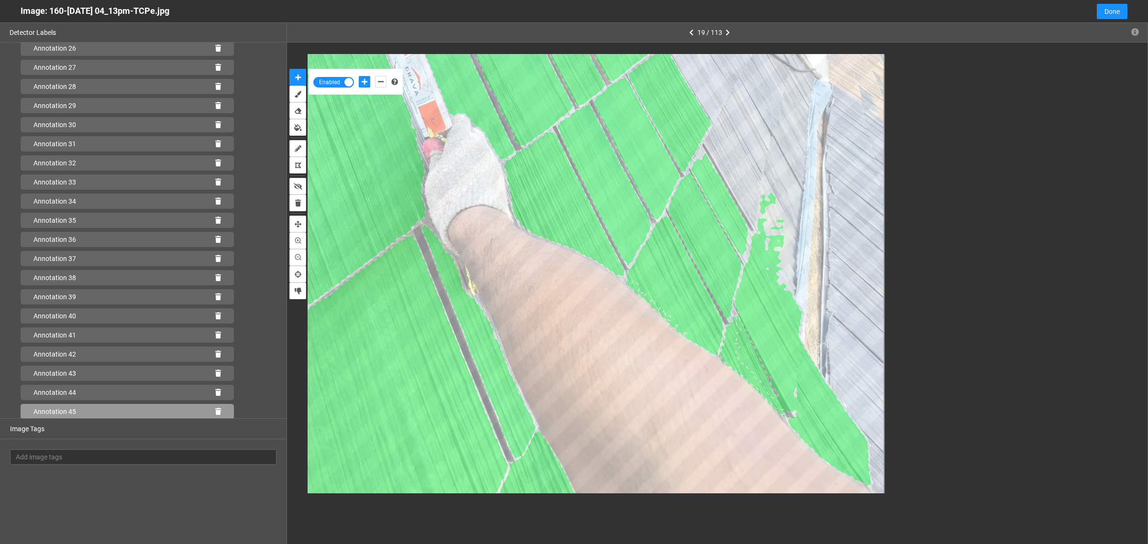
click at [215, 412] on icon at bounding box center [218, 411] width 6 height 7
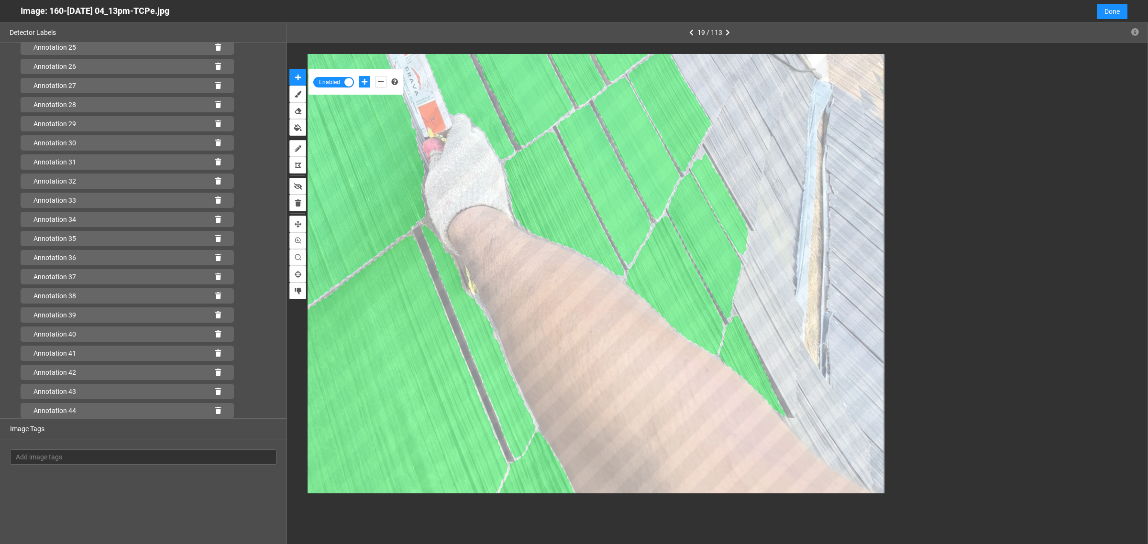
scroll to position [495, 0]
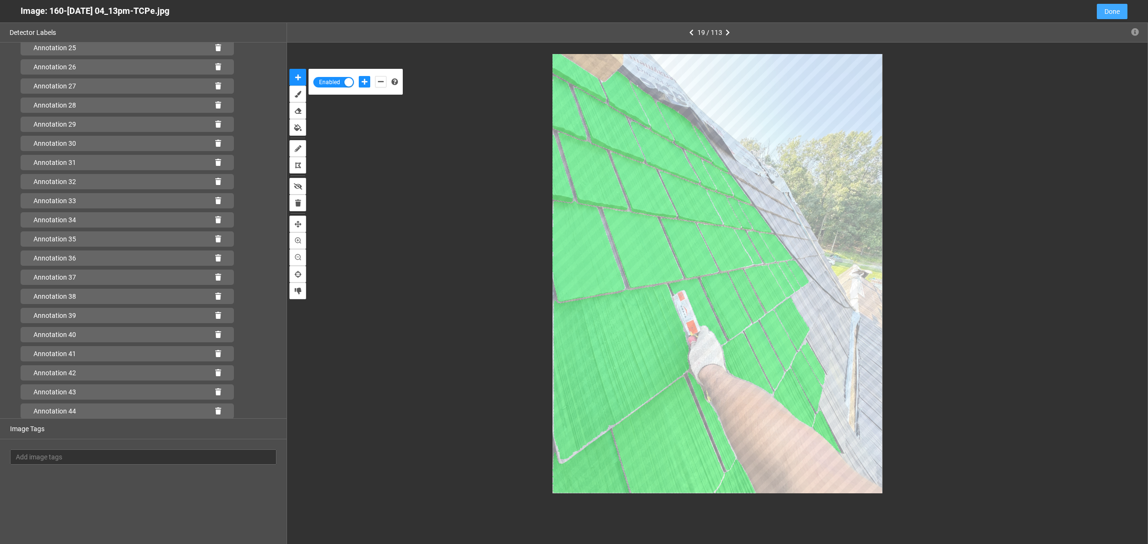
click at [1110, 7] on span "Done" at bounding box center [1111, 11] width 15 height 11
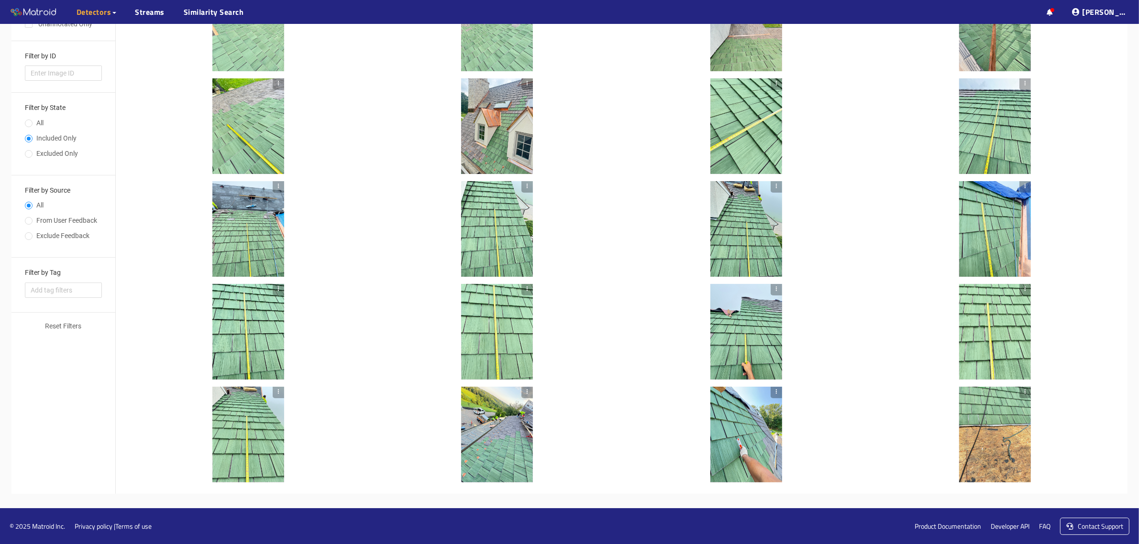
click at [224, 429] on div at bounding box center [248, 435] width 72 height 96
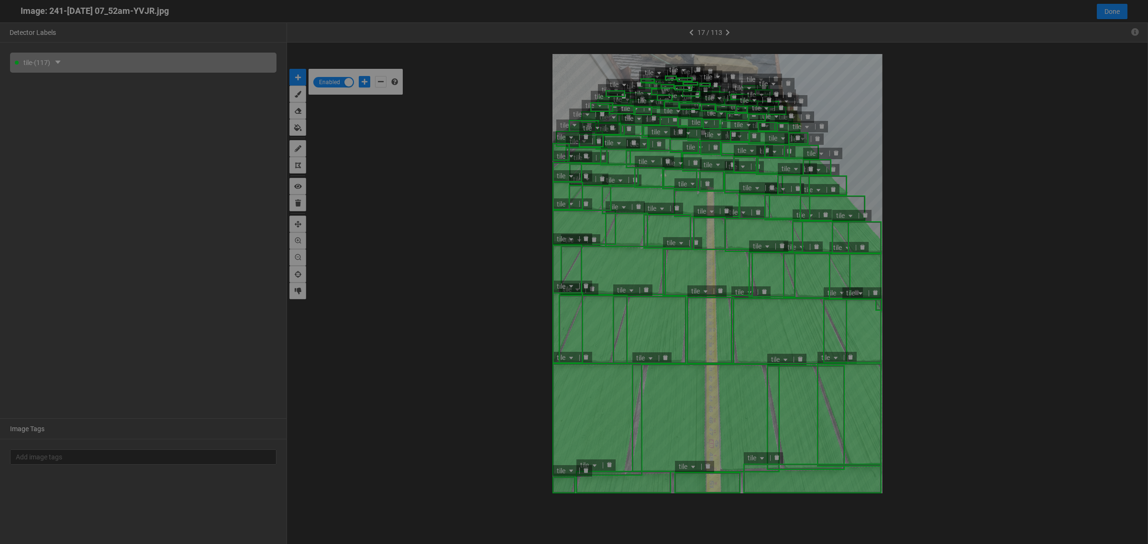
scroll to position [539, 0]
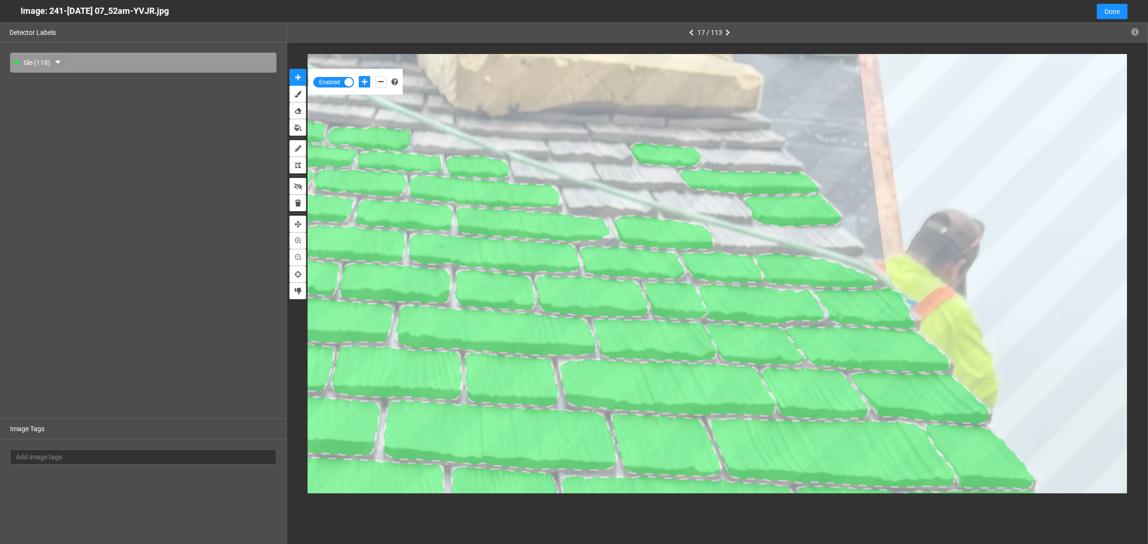
click at [66, 63] on button "button" at bounding box center [57, 62] width 15 height 15
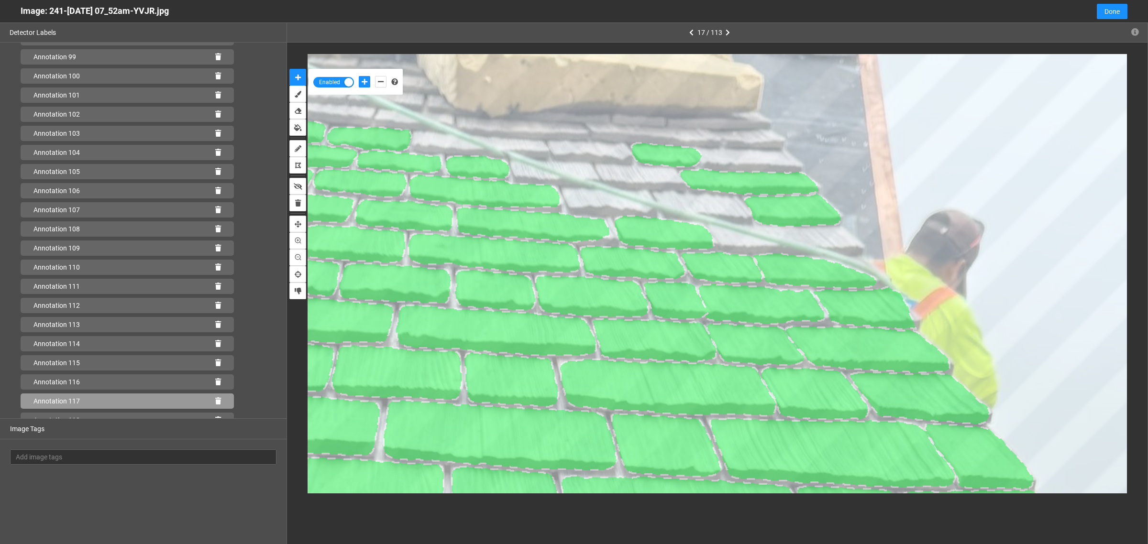
scroll to position [1910, 0]
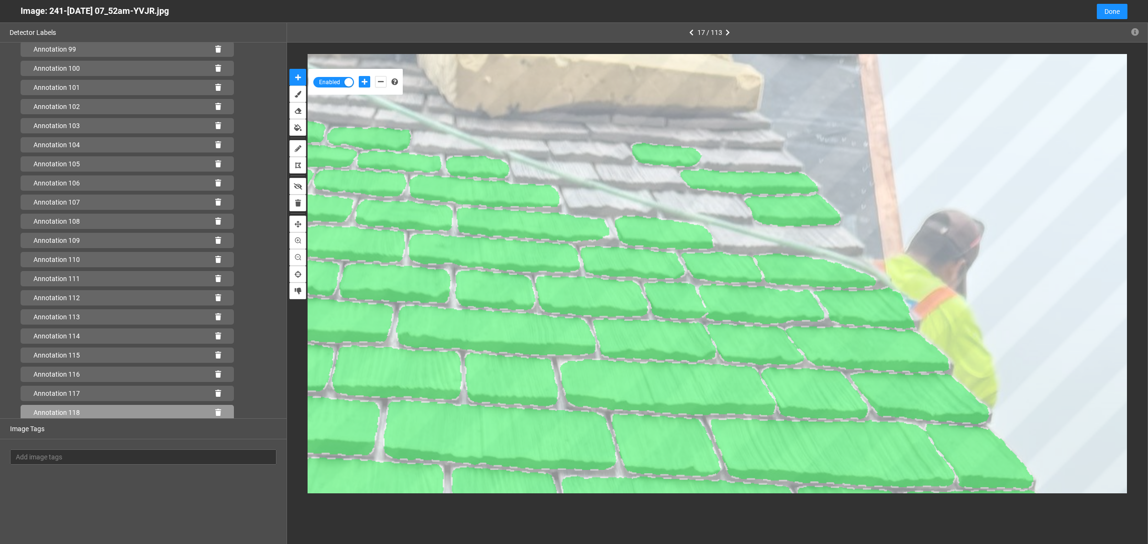
click at [215, 411] on icon at bounding box center [218, 412] width 6 height 7
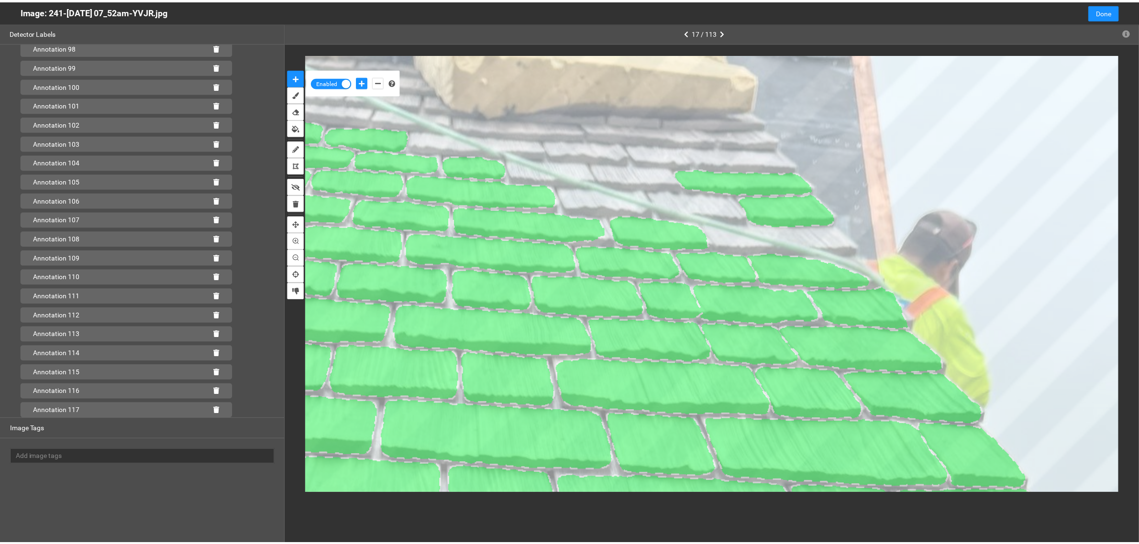
scroll to position [1891, 0]
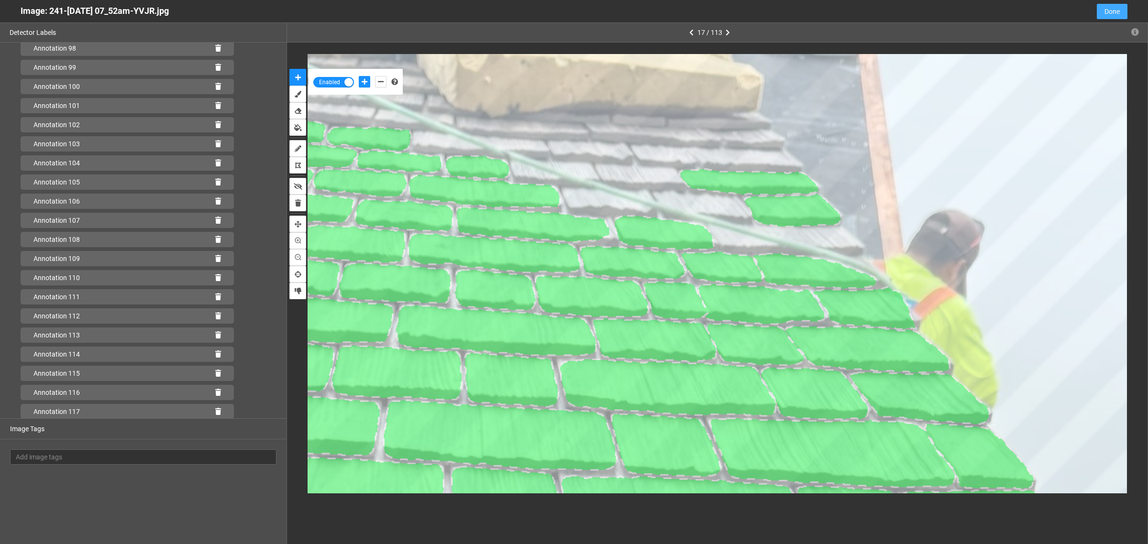
click at [1112, 7] on span "Done" at bounding box center [1111, 11] width 15 height 11
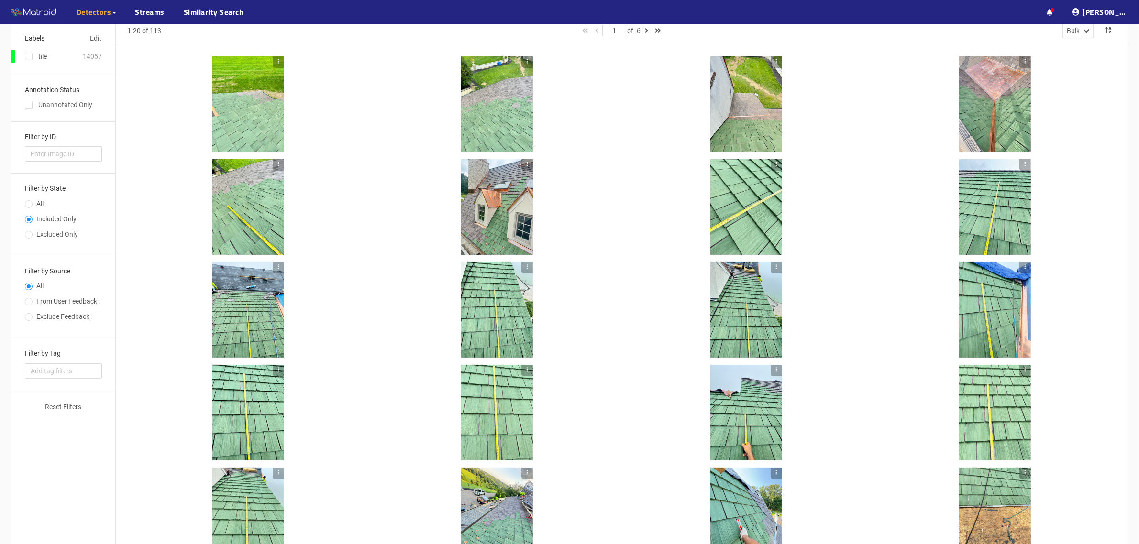
scroll to position [0, 0]
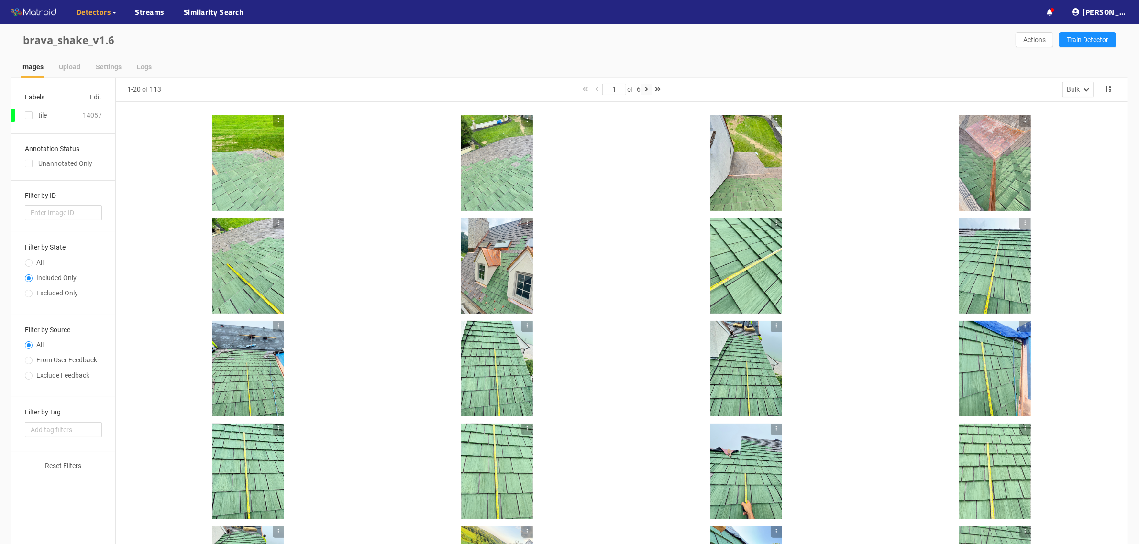
click at [648, 88] on icon "button" at bounding box center [646, 89] width 3 height 7
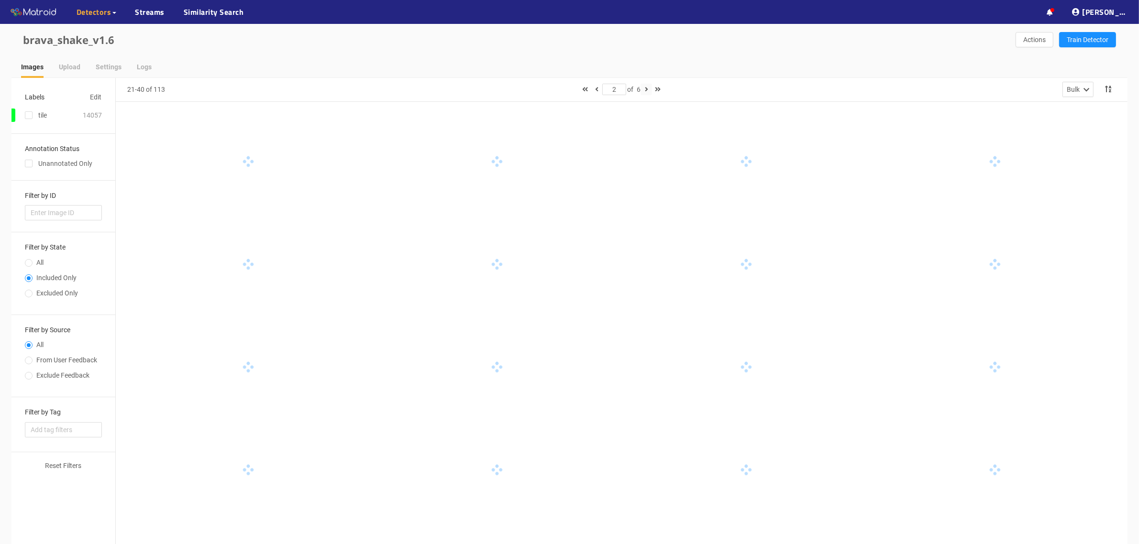
type input "2"
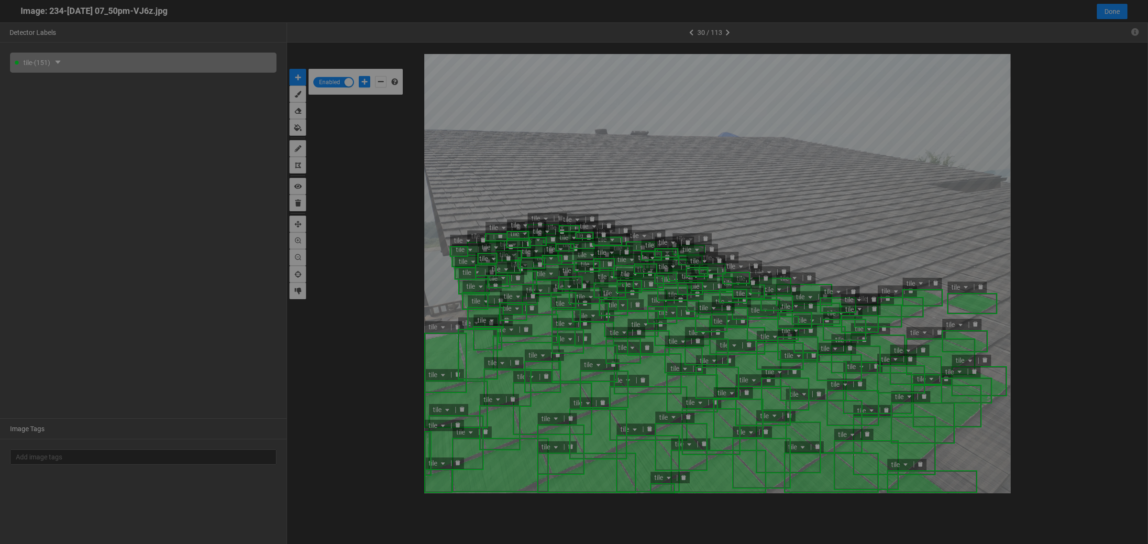
scroll to position [539, 0]
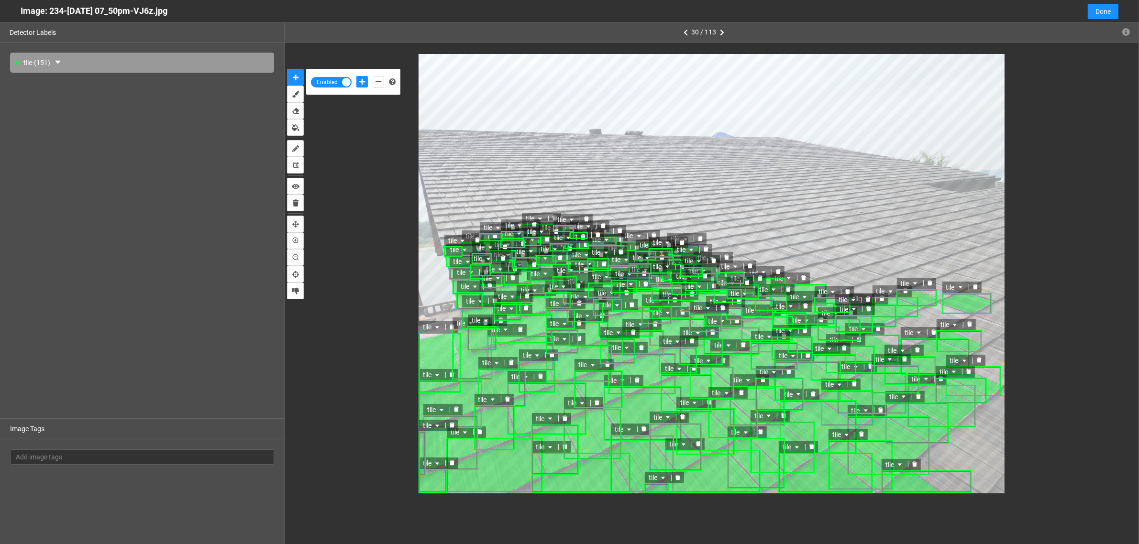
scroll to position [60, 0]
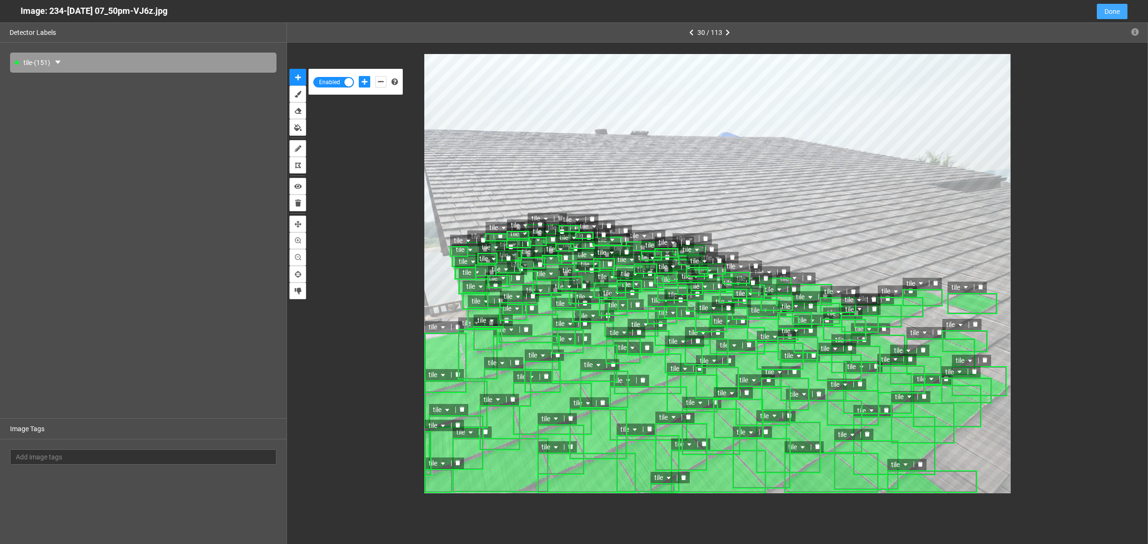
click at [1118, 11] on span "Done" at bounding box center [1111, 11] width 15 height 11
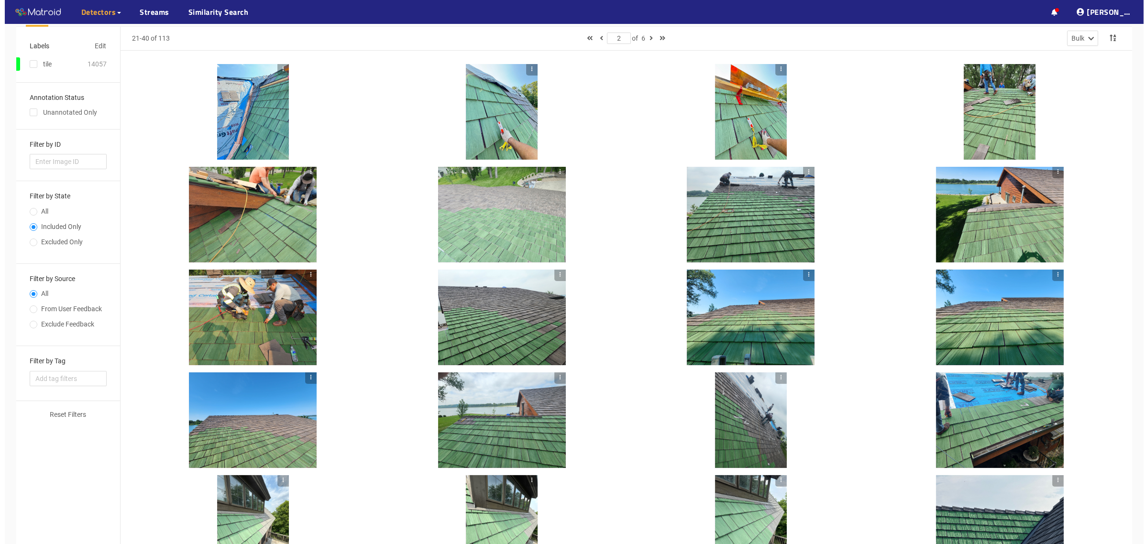
scroll to position [0, 0]
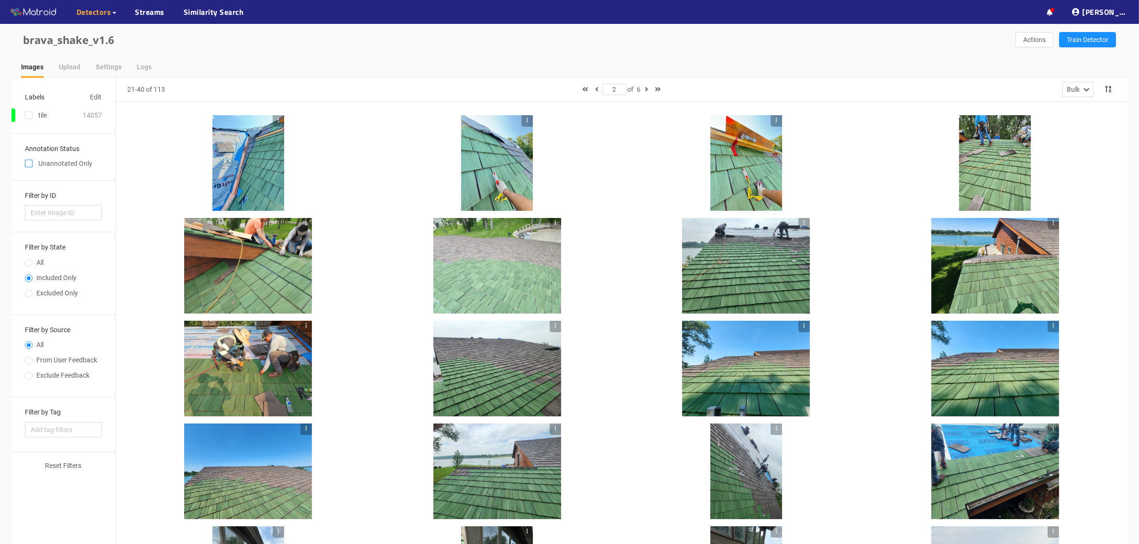
click at [29, 162] on input "checkbox" at bounding box center [29, 166] width 8 height 8
checkbox input "true"
type input "1"
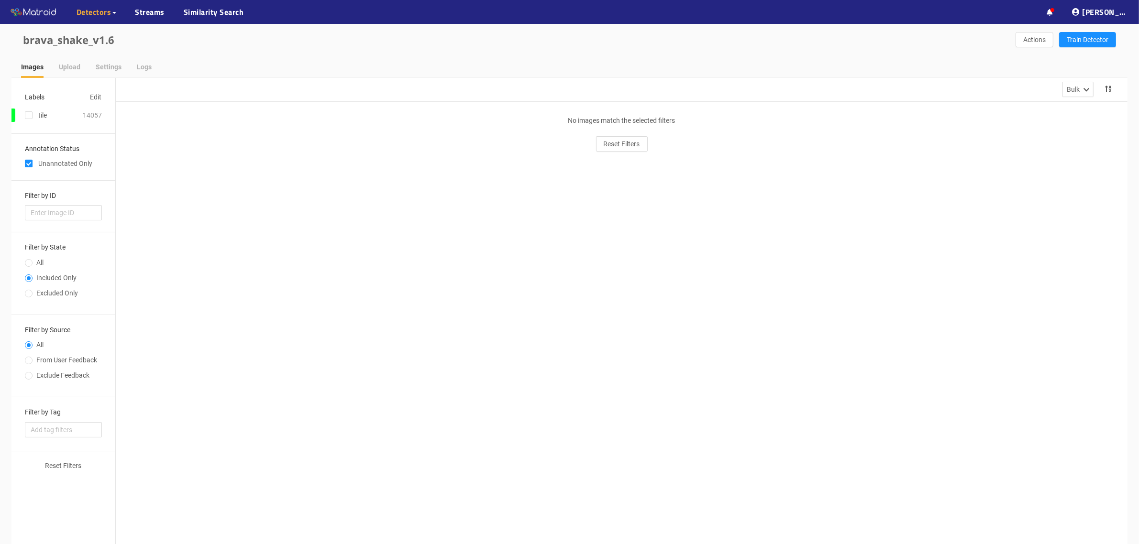
click at [29, 162] on input "checkbox" at bounding box center [29, 166] width 8 height 8
checkbox input "false"
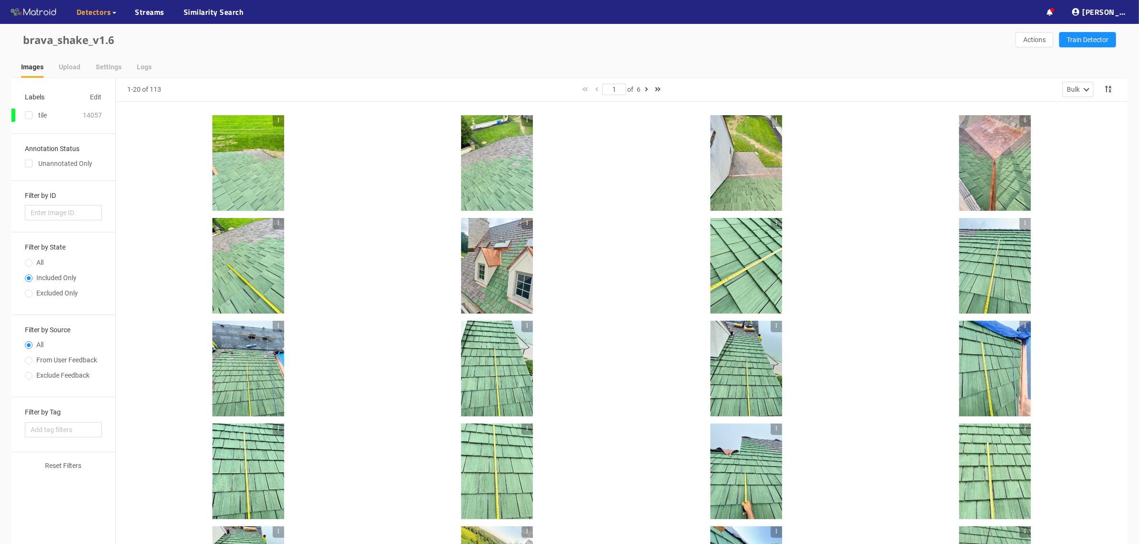
click at [251, 152] on div at bounding box center [248, 163] width 72 height 96
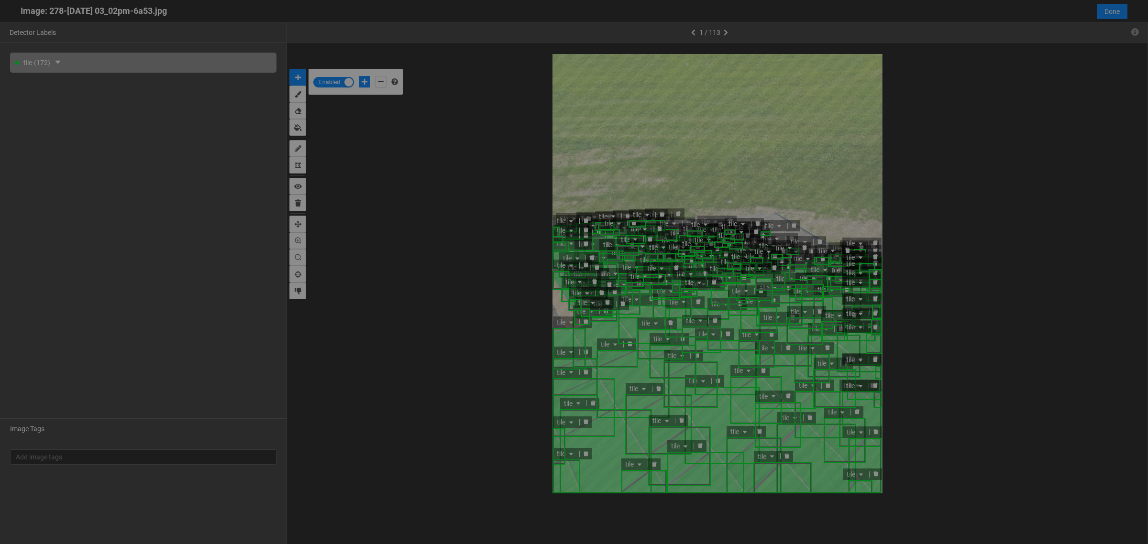
scroll to position [539, 0]
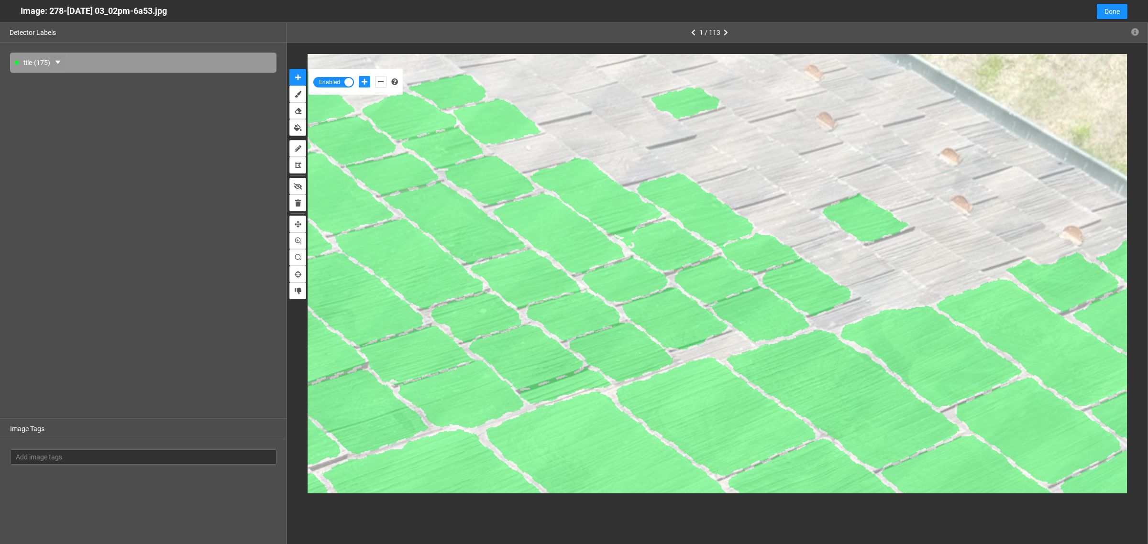
drag, startPoint x: 58, startPoint y: 60, endPoint x: 78, endPoint y: 111, distance: 54.4
click at [58, 61] on icon "caret-down" at bounding box center [58, 62] width 8 height 8
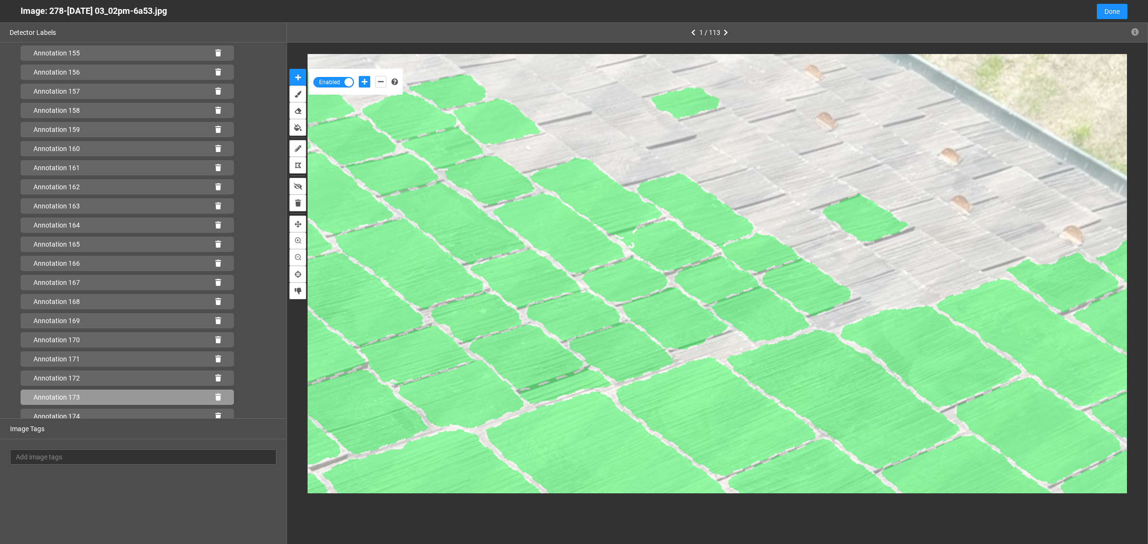
scroll to position [3000, 0]
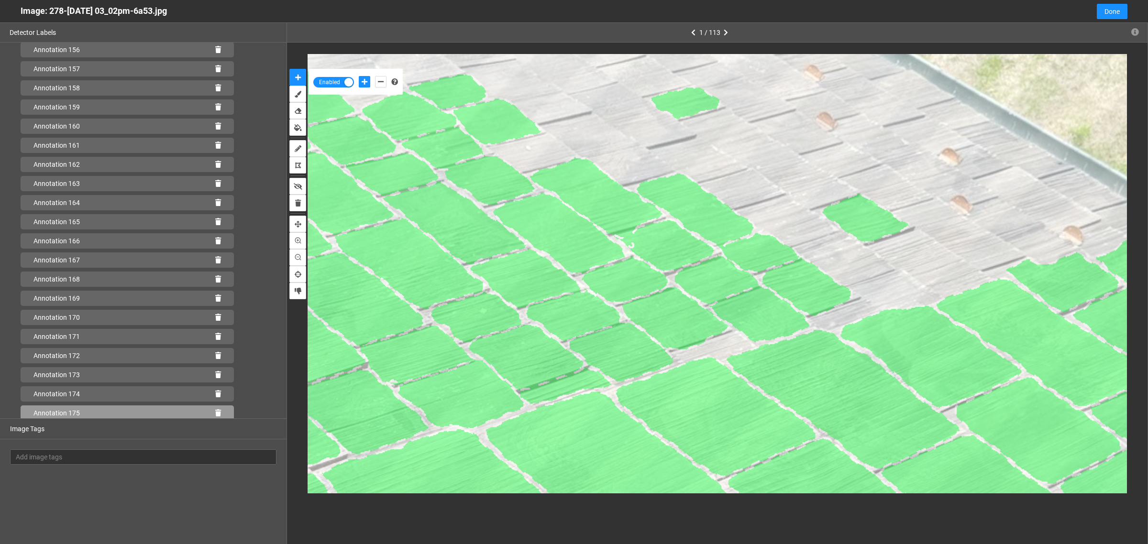
click at [215, 410] on icon at bounding box center [218, 413] width 6 height 7
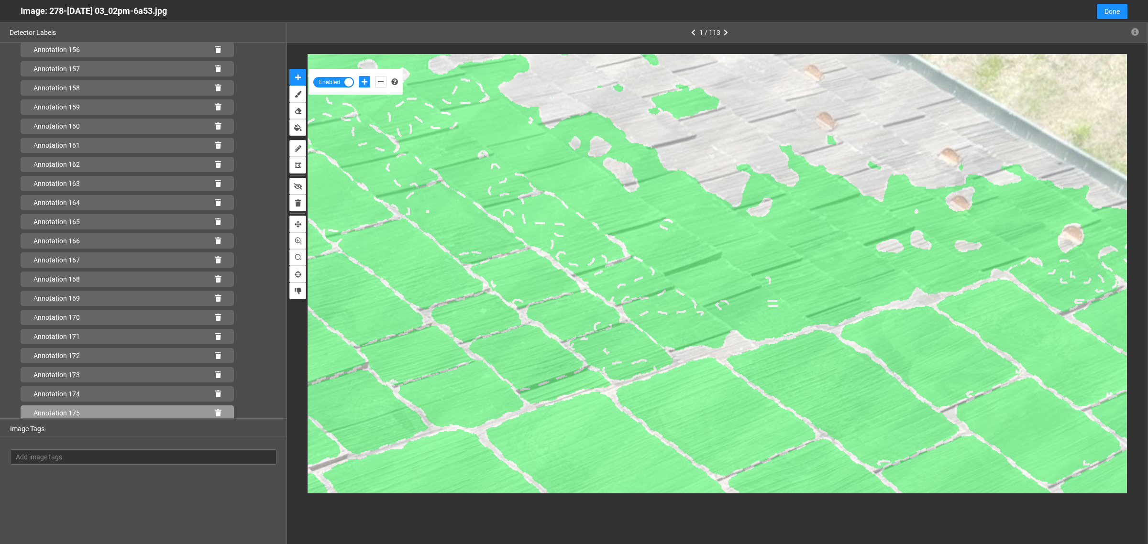
click at [215, 411] on icon at bounding box center [218, 413] width 6 height 7
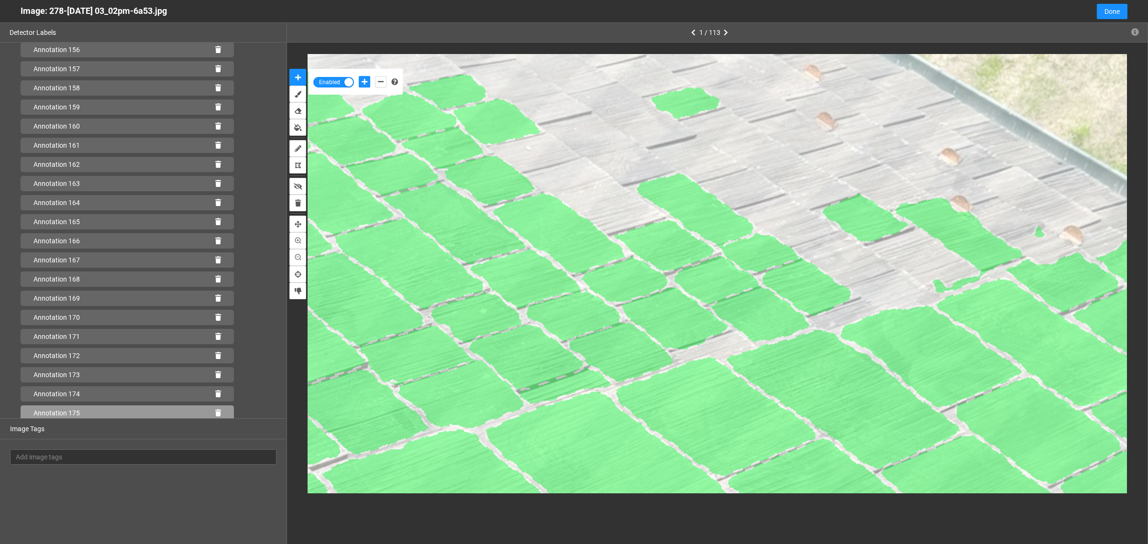
click at [215, 413] on icon at bounding box center [218, 413] width 6 height 7
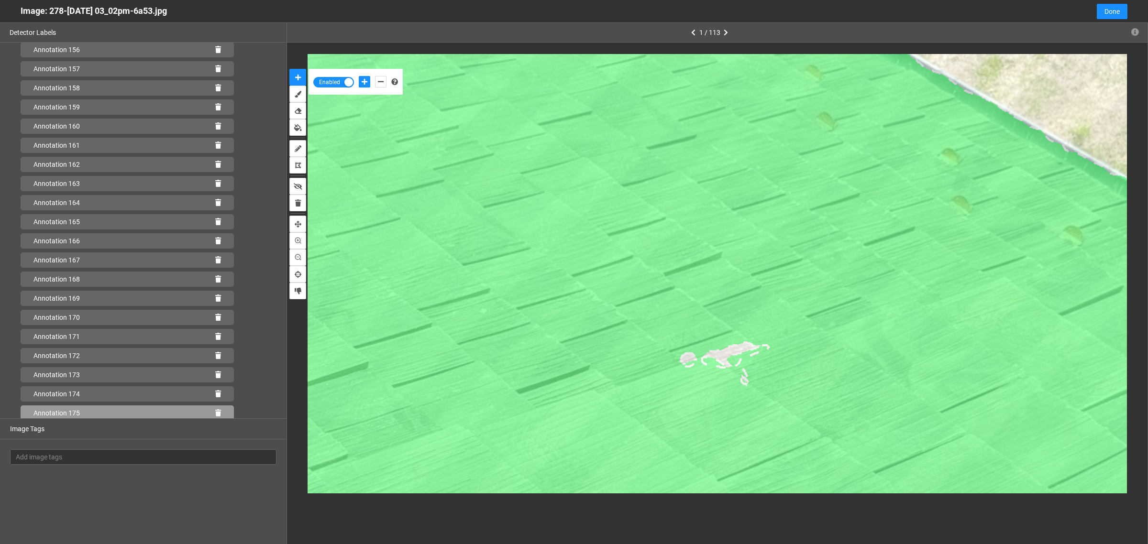
click at [215, 411] on icon at bounding box center [218, 413] width 6 height 7
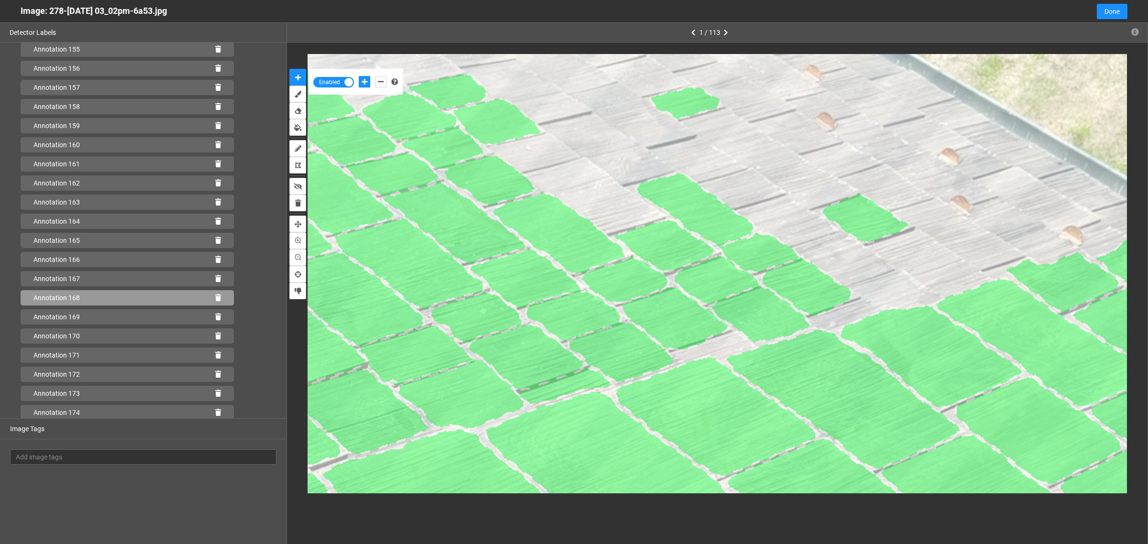
scroll to position [2980, 0]
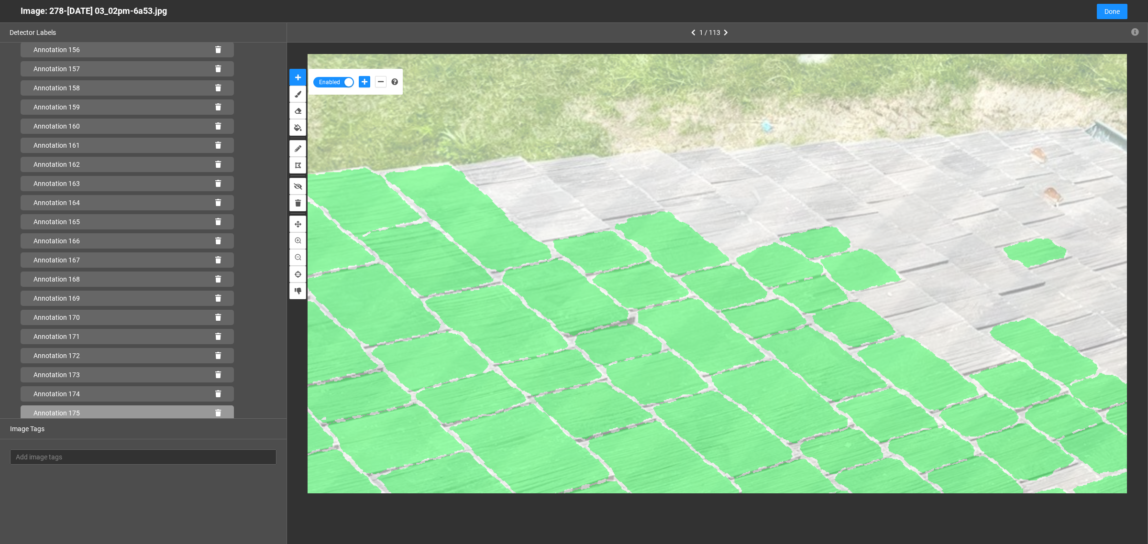
click at [215, 412] on icon at bounding box center [218, 413] width 6 height 7
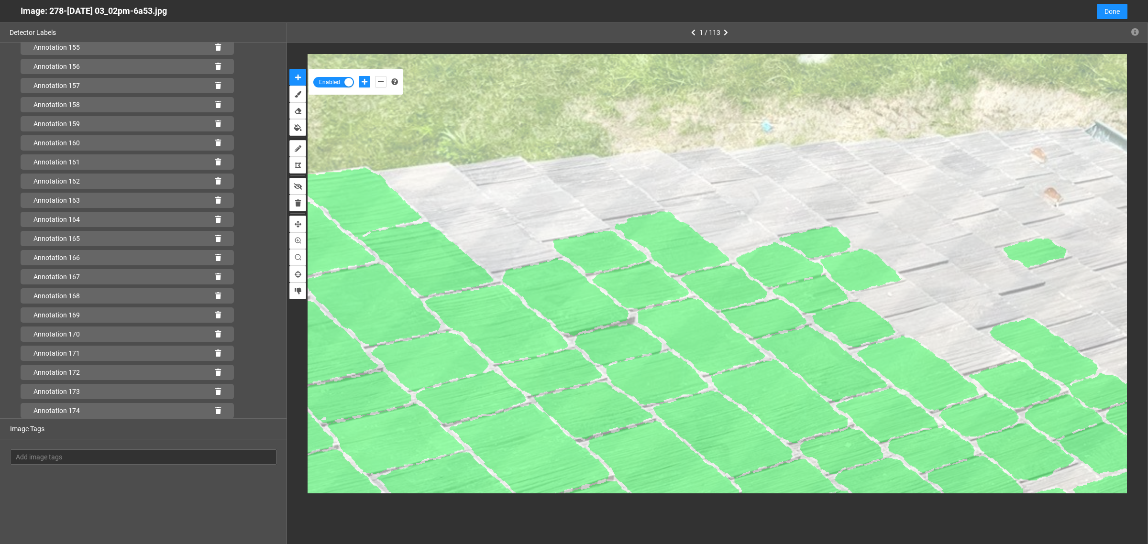
scroll to position [2981, 0]
click at [379, 80] on icon "add-negative-points" at bounding box center [381, 81] width 6 height 7
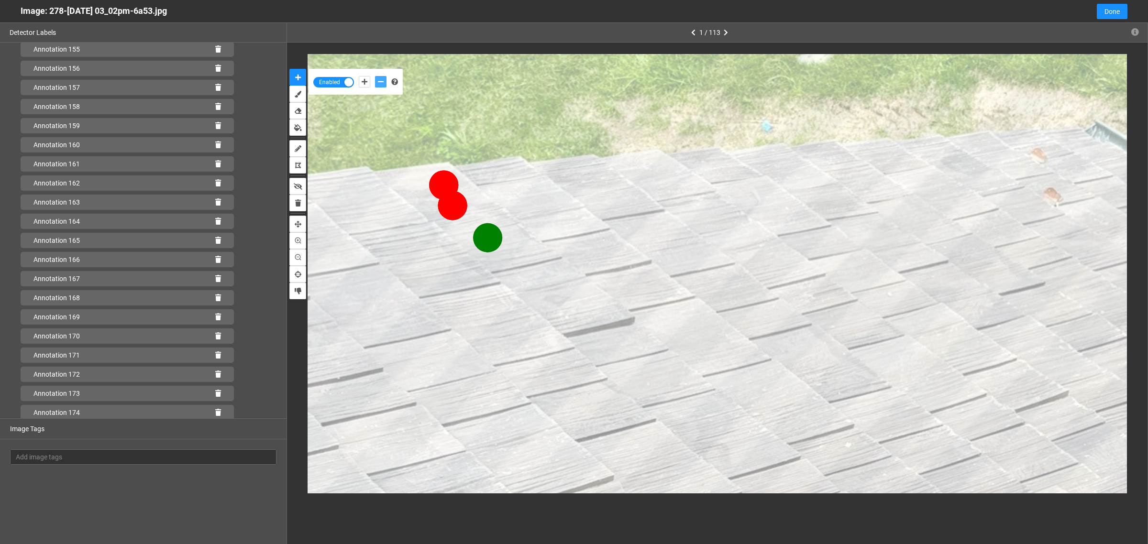
click at [375, 76] on button "add-negative-points" at bounding box center [380, 81] width 11 height 11
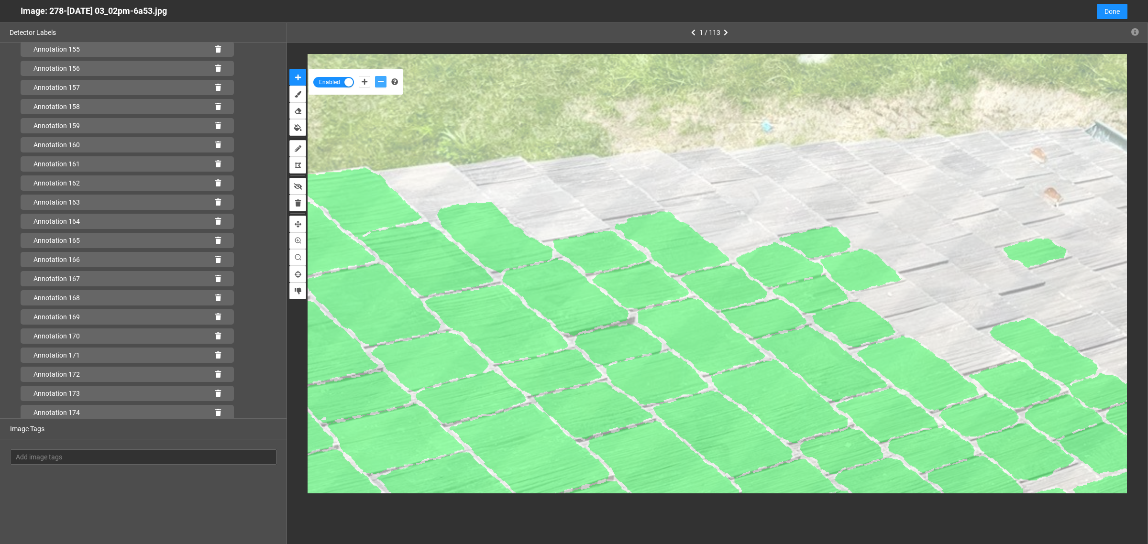
scroll to position [3000, 0]
click at [215, 410] on icon at bounding box center [218, 413] width 6 height 7
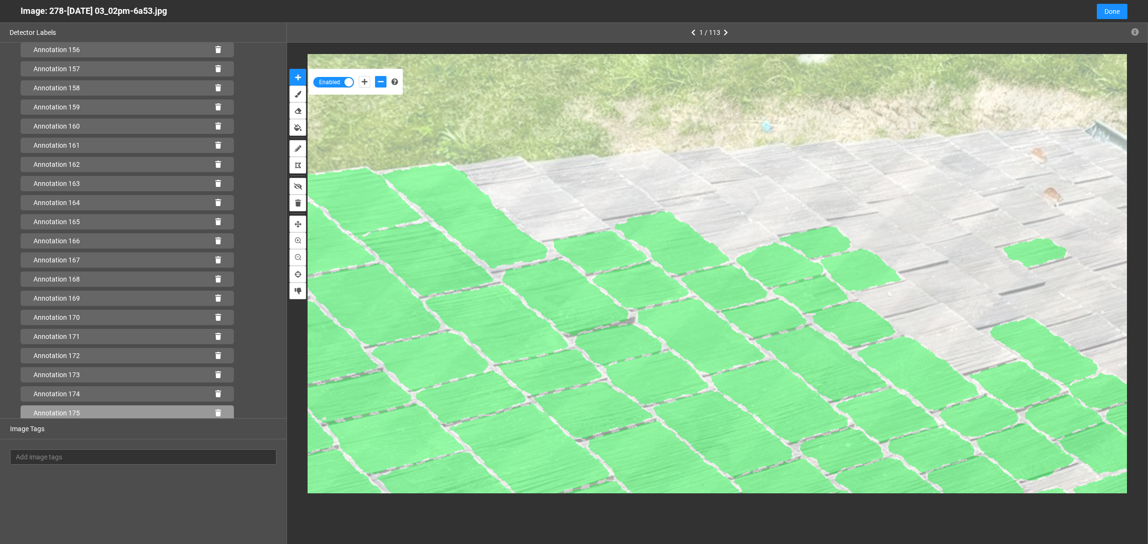
click at [215, 412] on icon at bounding box center [218, 413] width 6 height 7
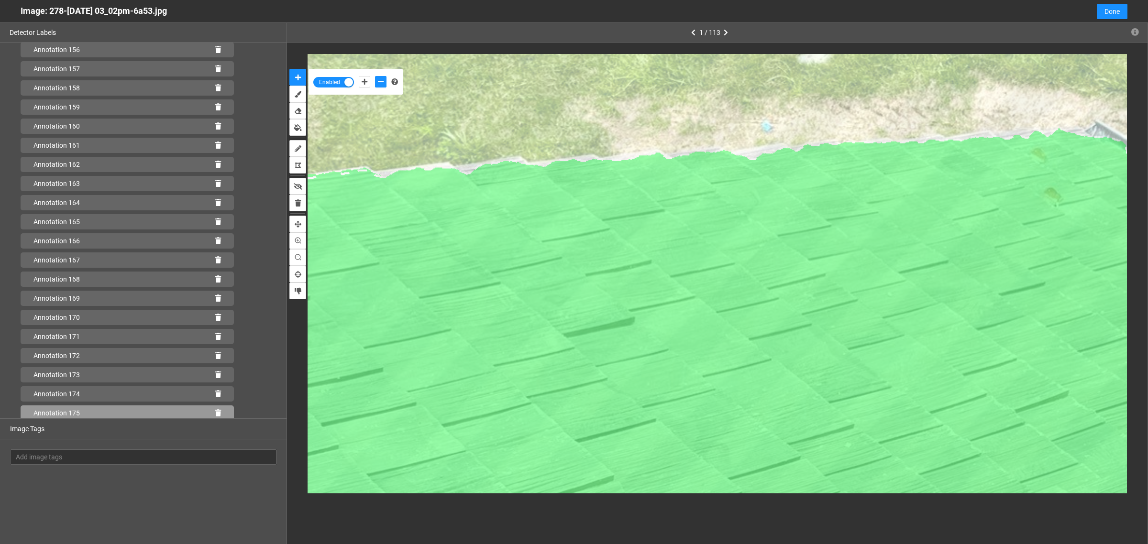
click at [215, 410] on icon at bounding box center [218, 413] width 6 height 7
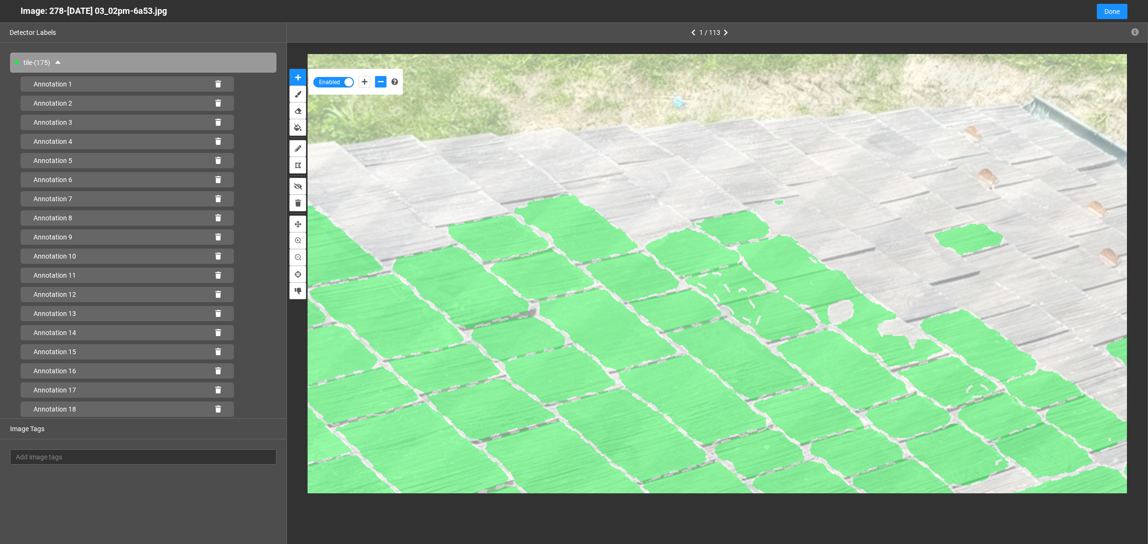
scroll to position [3000, 0]
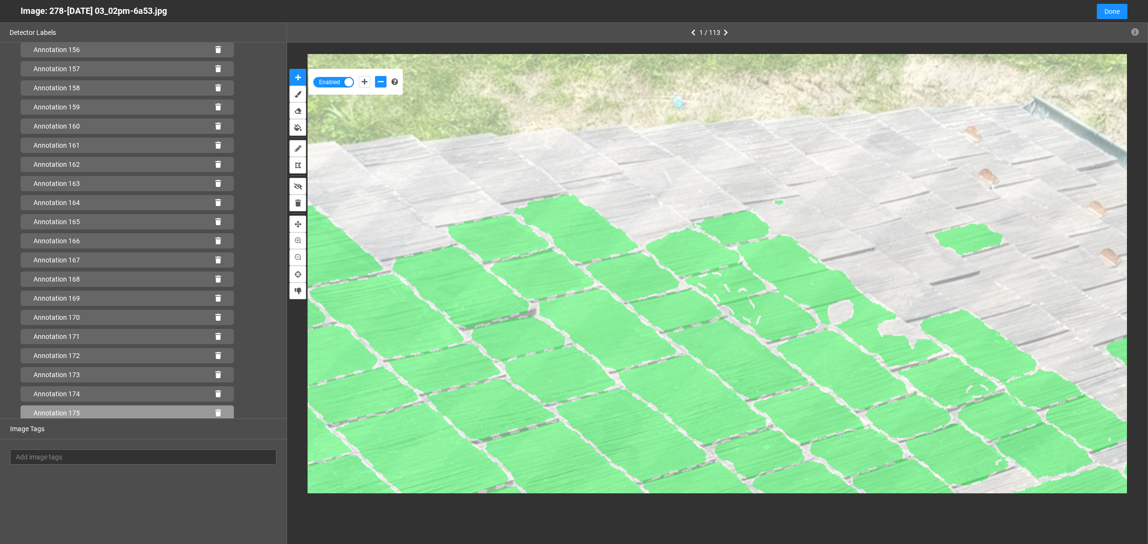
click at [215, 413] on icon at bounding box center [218, 413] width 6 height 7
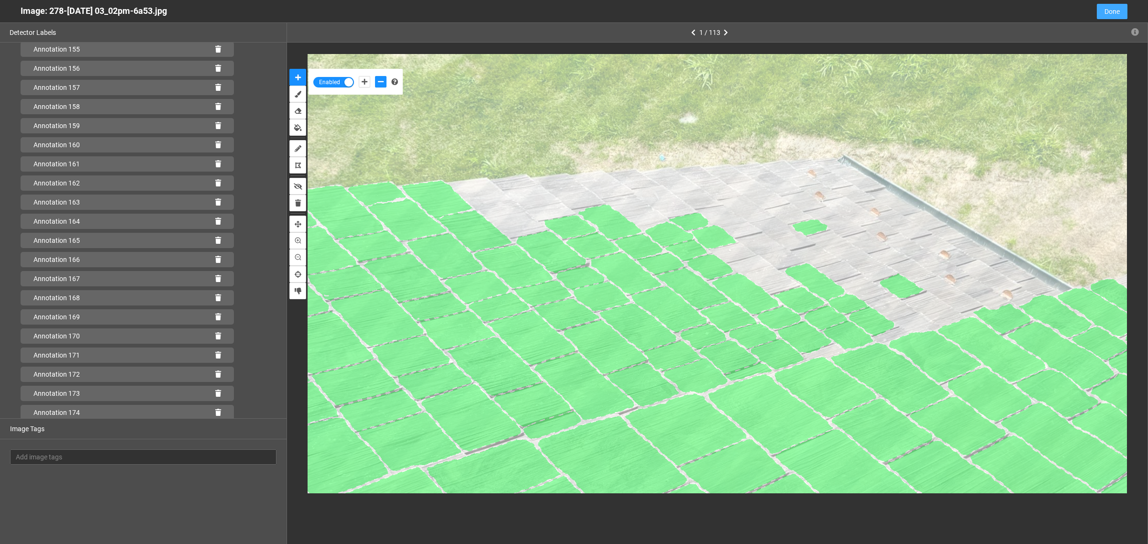
click at [1111, 11] on span "Done" at bounding box center [1111, 11] width 15 height 11
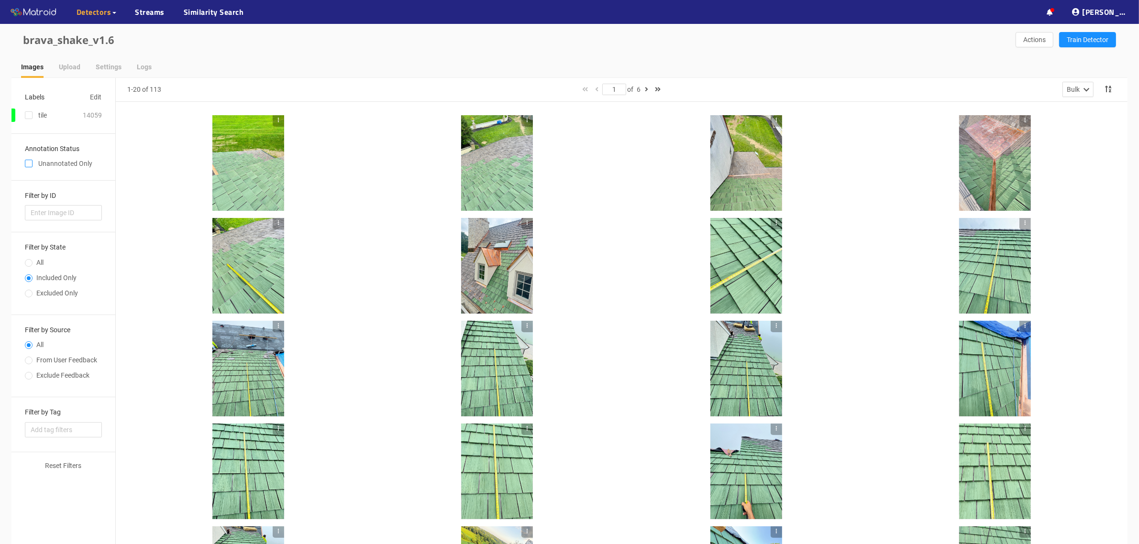
click at [25, 163] on input "checkbox" at bounding box center [29, 166] width 8 height 8
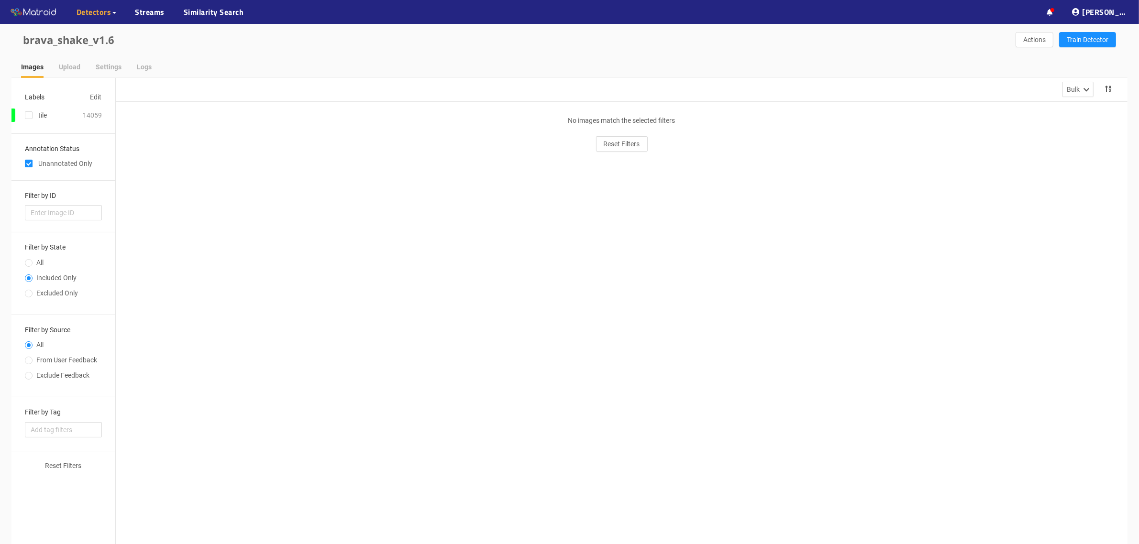
click at [27, 163] on input "checkbox" at bounding box center [29, 166] width 8 height 8
checkbox input "false"
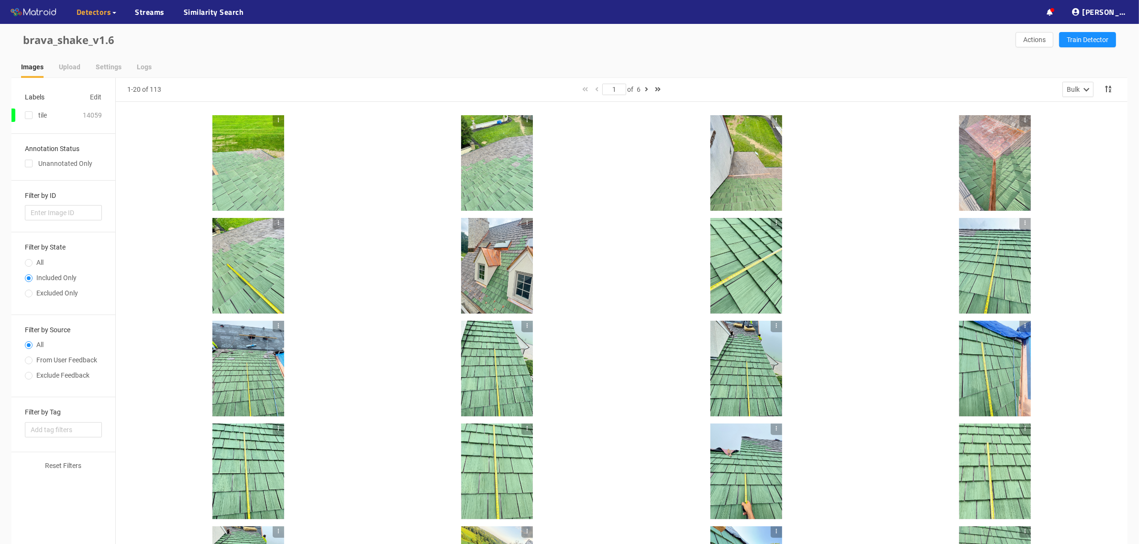
click at [239, 152] on div at bounding box center [248, 163] width 72 height 96
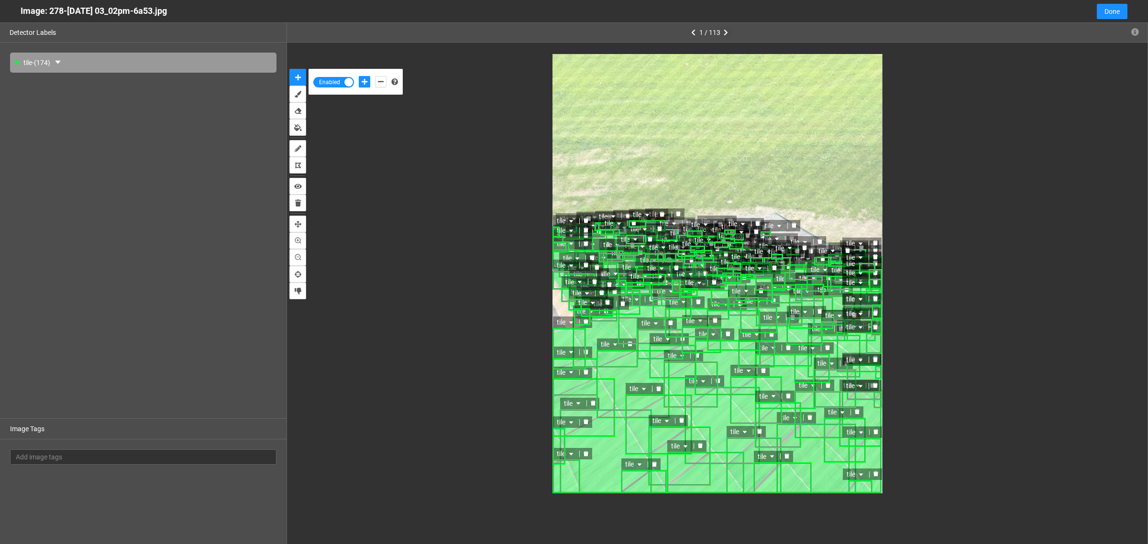
click at [726, 33] on icon "button" at bounding box center [726, 32] width 4 height 7
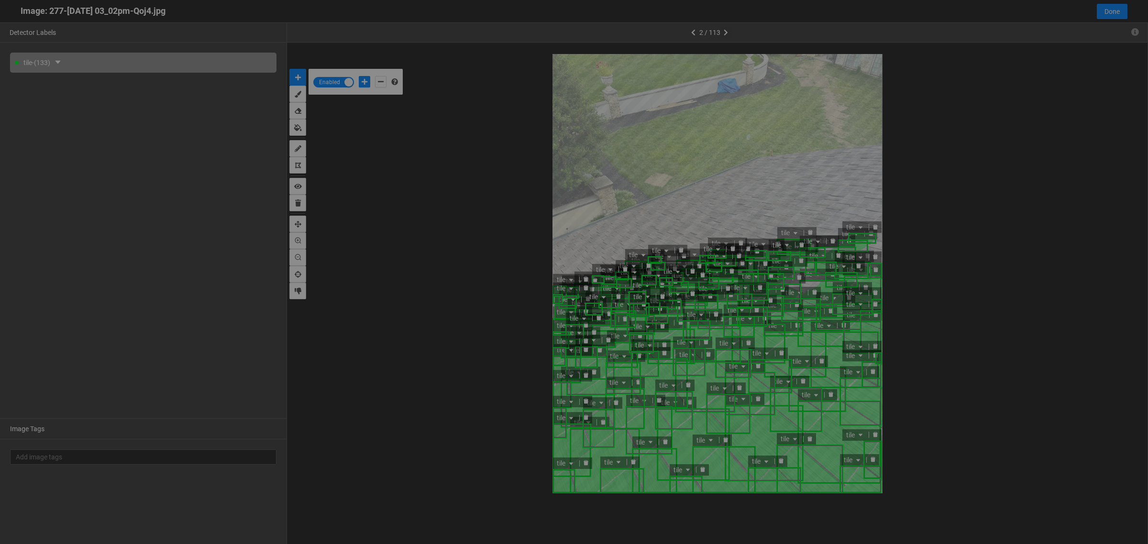
scroll to position [539, 0]
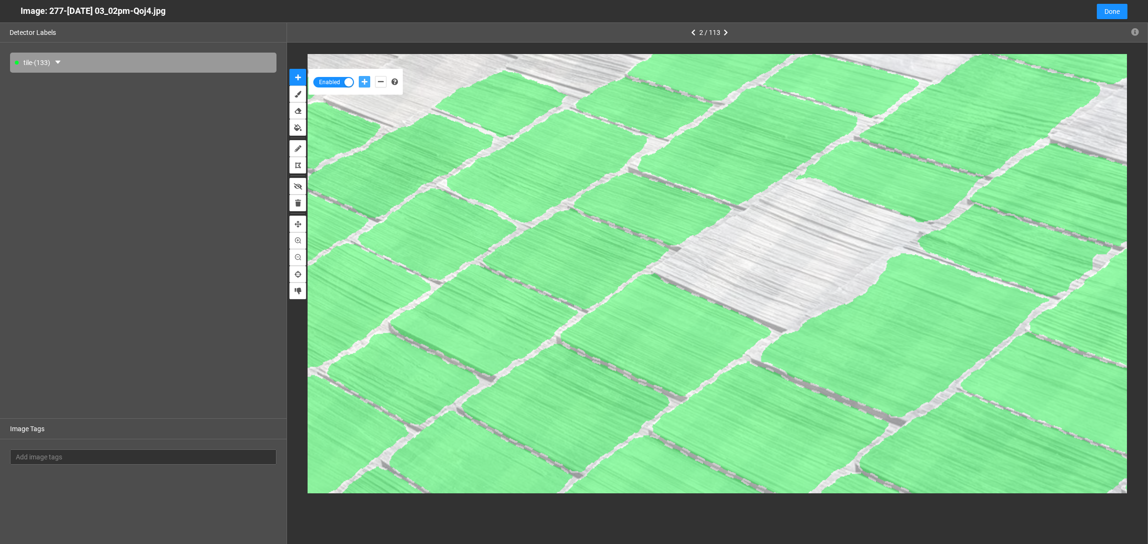
click at [360, 82] on button "add-positive-points" at bounding box center [364, 81] width 11 height 11
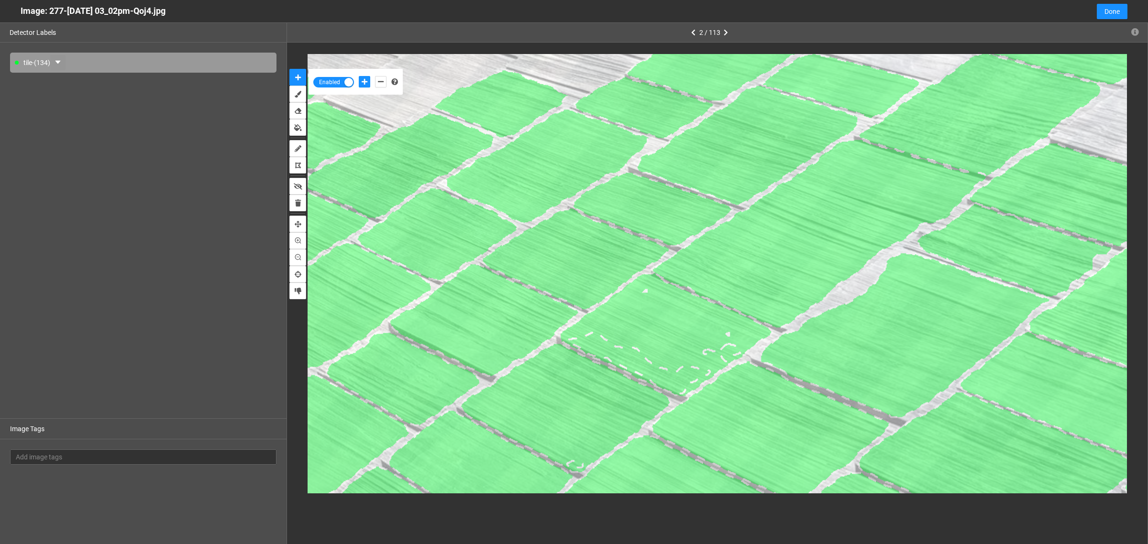
click at [60, 62] on icon "caret-down" at bounding box center [57, 62] width 5 height 3
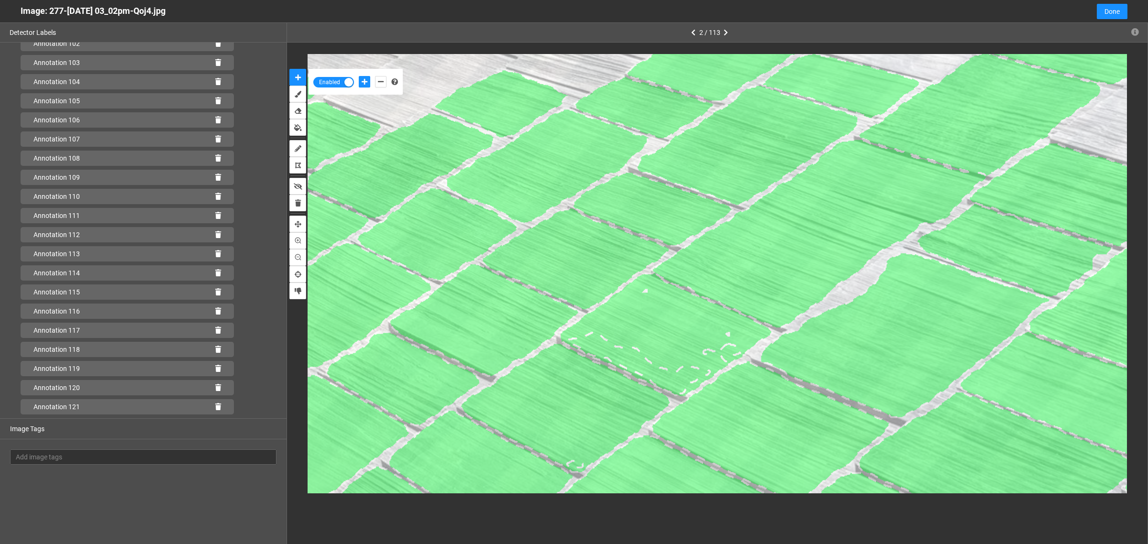
scroll to position [2216, 0]
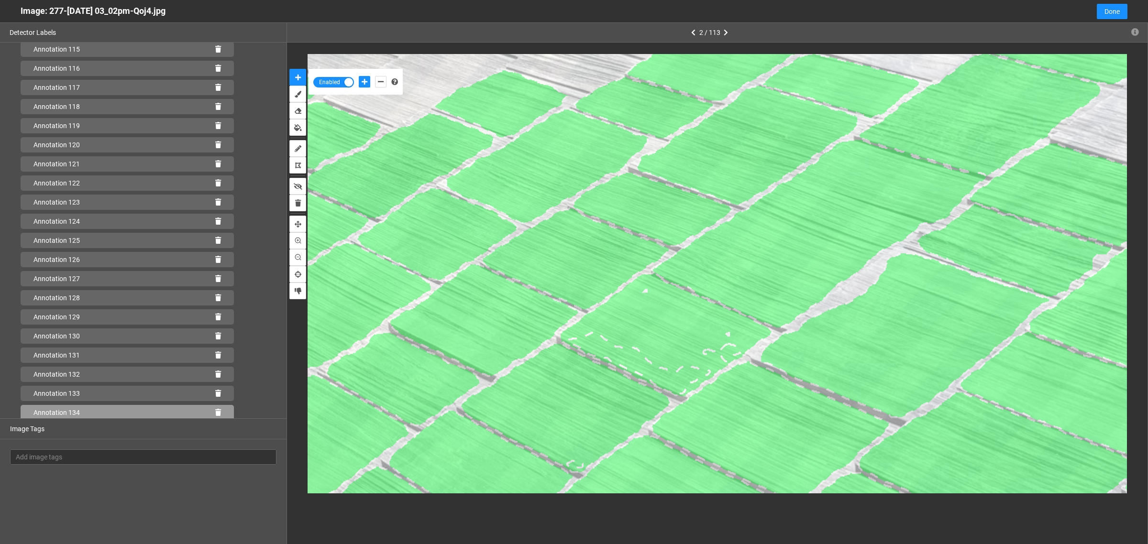
click at [215, 413] on icon at bounding box center [218, 412] width 6 height 7
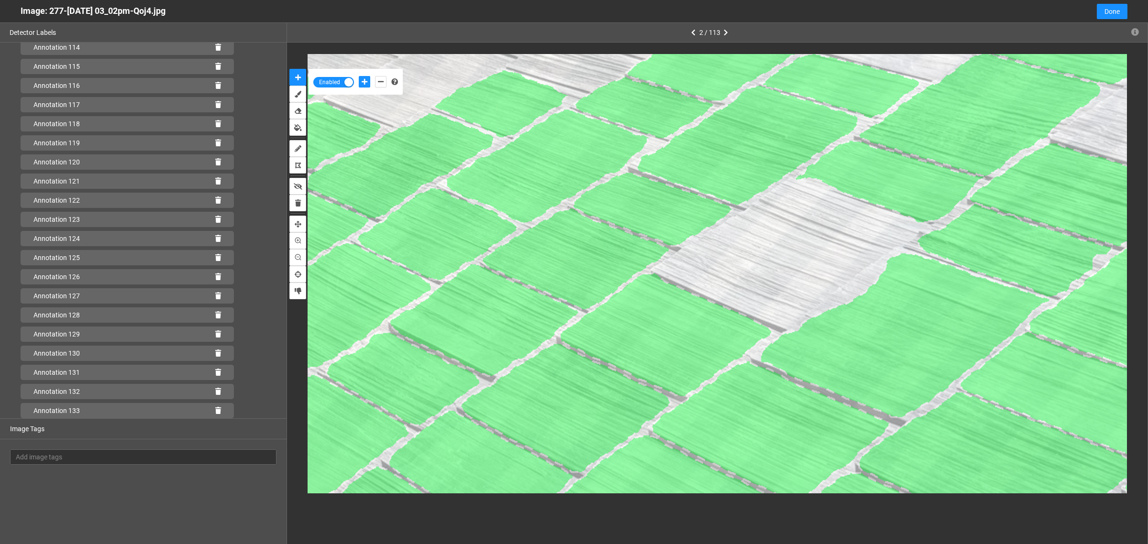
scroll to position [2197, 0]
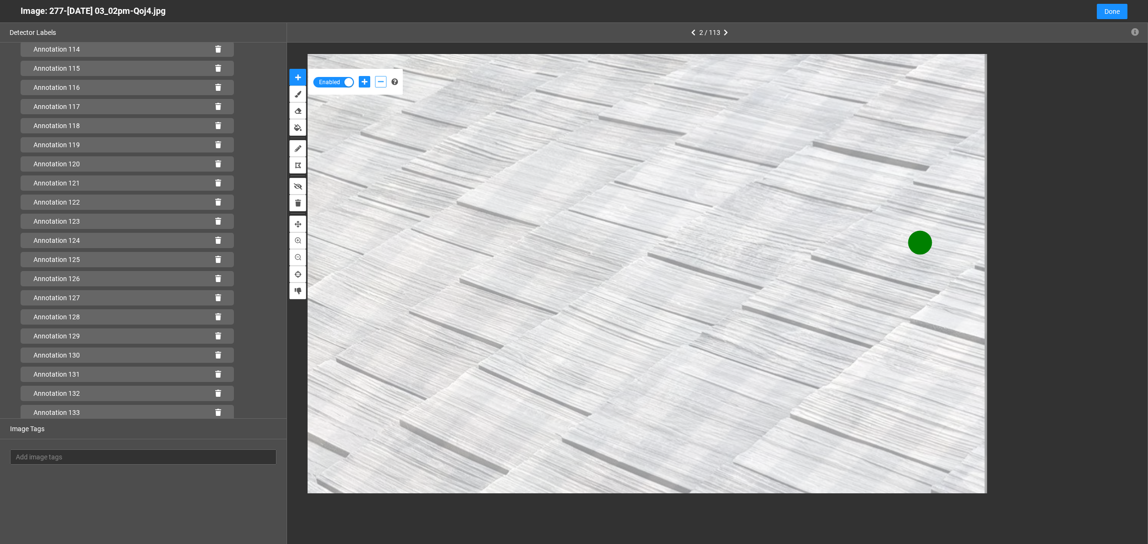
click at [378, 77] on button "add-negative-points" at bounding box center [380, 81] width 11 height 11
drag, startPoint x: 362, startPoint y: 84, endPoint x: 396, endPoint y: 92, distance: 34.9
click at [370, 85] on button "add-positive-points" at bounding box center [364, 81] width 11 height 11
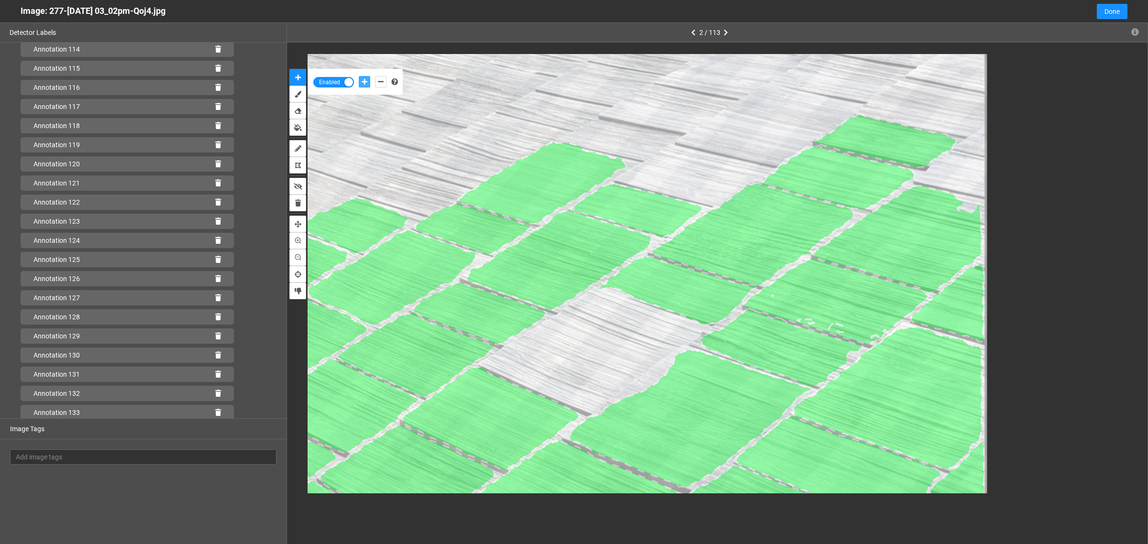
scroll to position [2216, 0]
click at [215, 413] on icon at bounding box center [218, 412] width 6 height 7
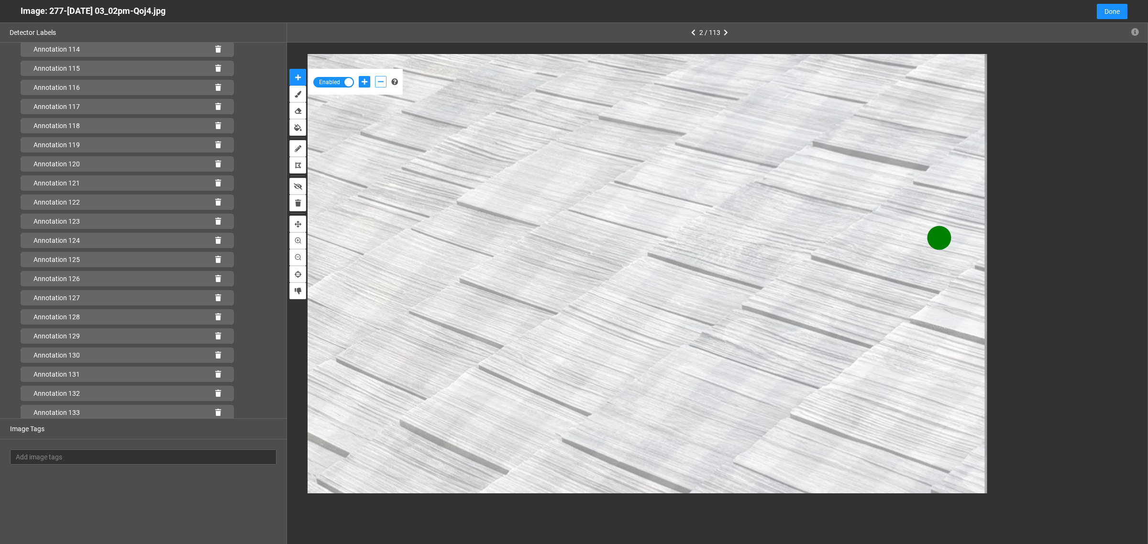
click at [378, 85] on button "add-negative-points" at bounding box center [380, 81] width 11 height 11
click at [375, 76] on button "add-negative-points" at bounding box center [380, 81] width 11 height 11
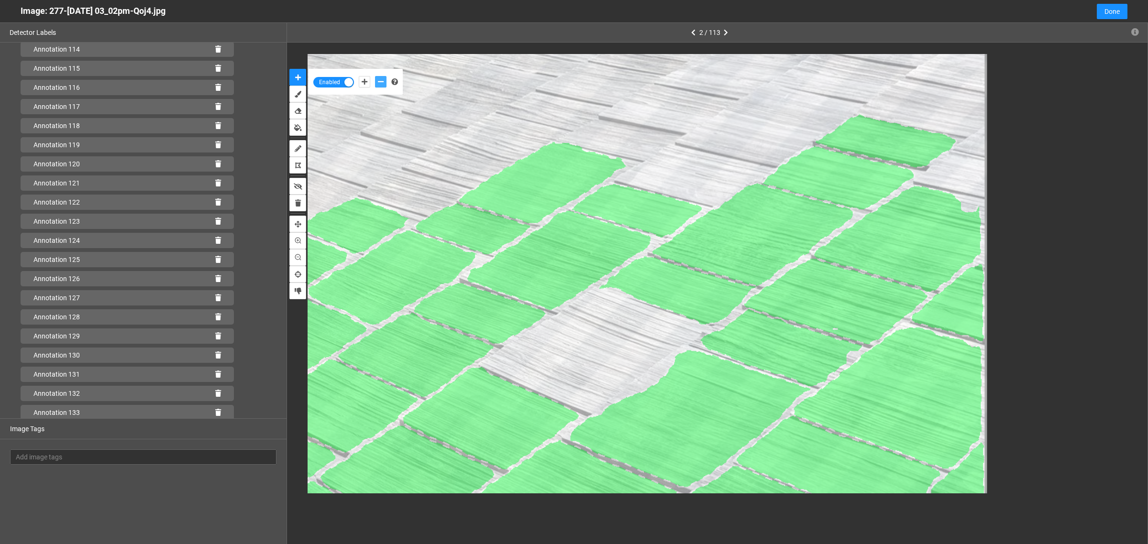
scroll to position [2216, 0]
click at [215, 413] on icon at bounding box center [218, 412] width 6 height 7
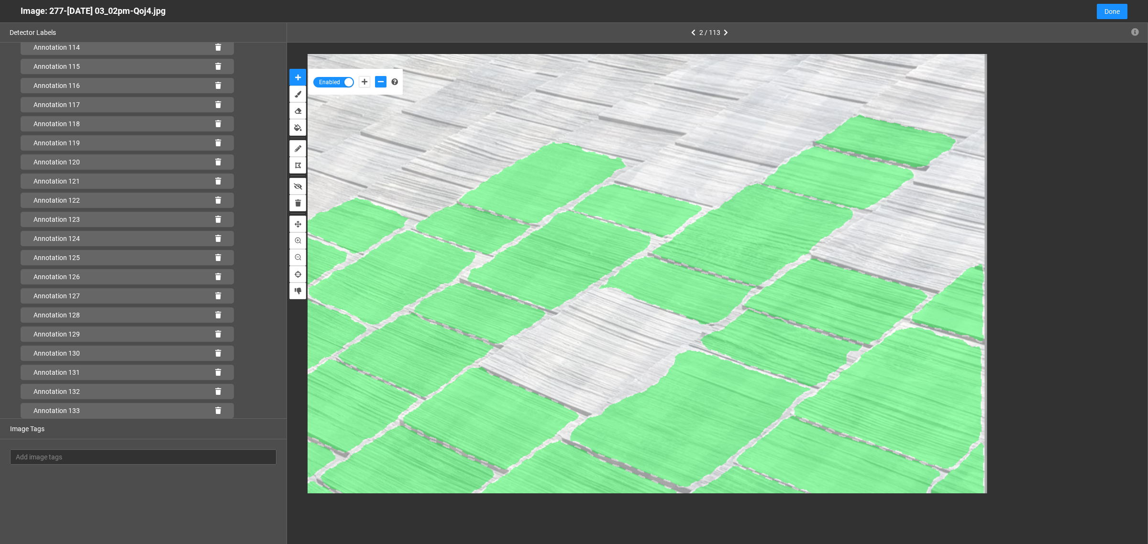
scroll to position [2197, 0]
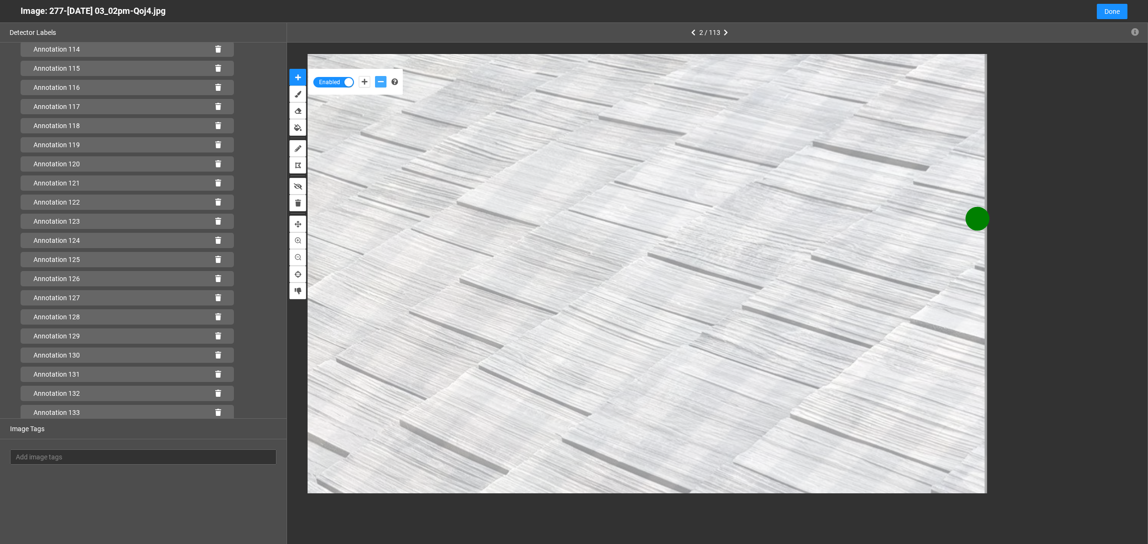
click at [379, 80] on icon "add-negative-points" at bounding box center [381, 81] width 6 height 7
click at [375, 76] on button "add-negative-points" at bounding box center [380, 81] width 11 height 11
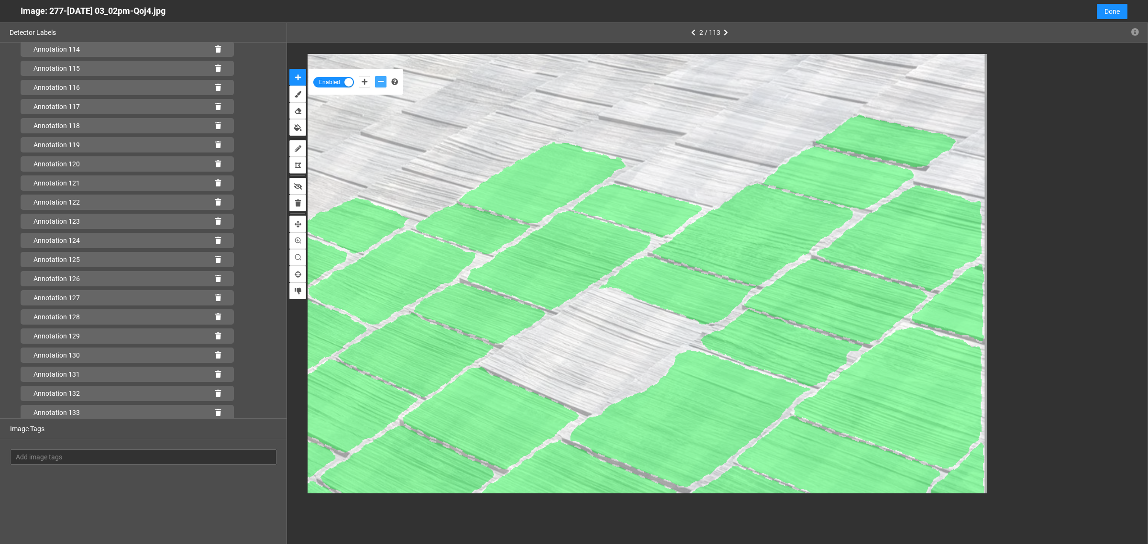
scroll to position [2216, 0]
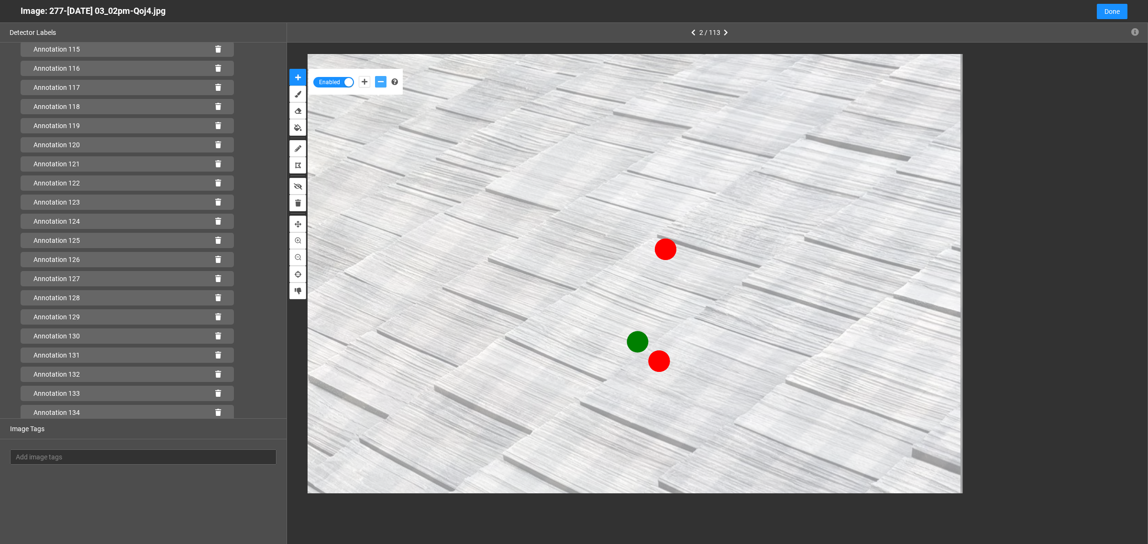
click at [375, 76] on button "add-negative-points" at bounding box center [380, 81] width 11 height 11
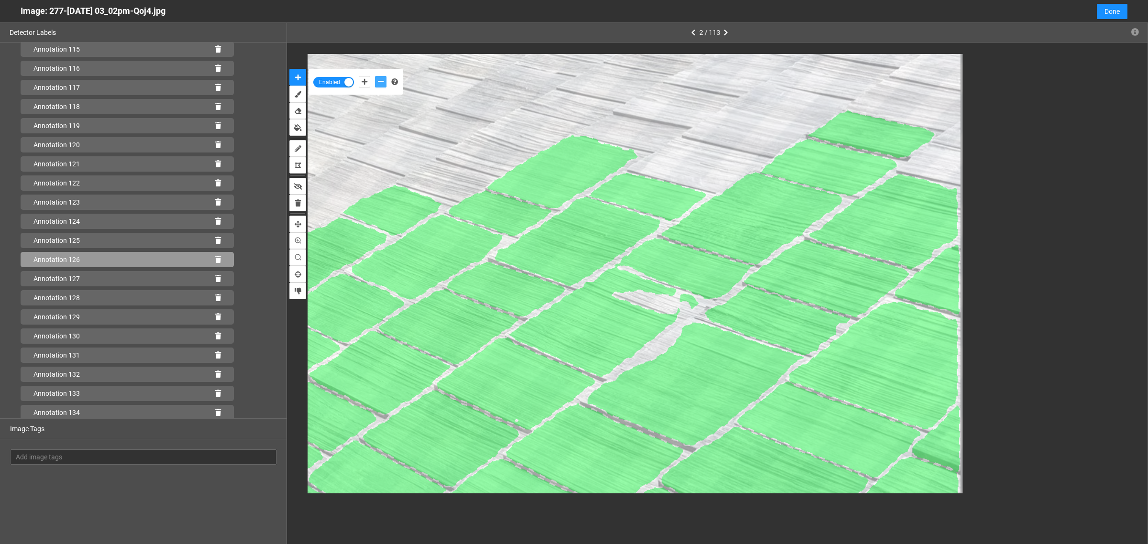
scroll to position [2235, 0]
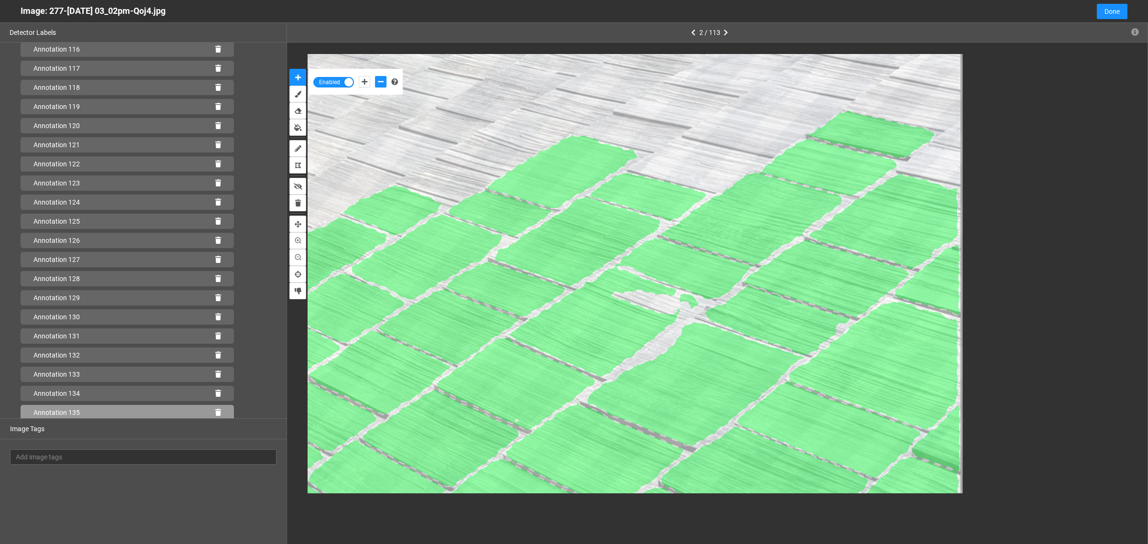
click at [215, 409] on icon at bounding box center [218, 412] width 6 height 7
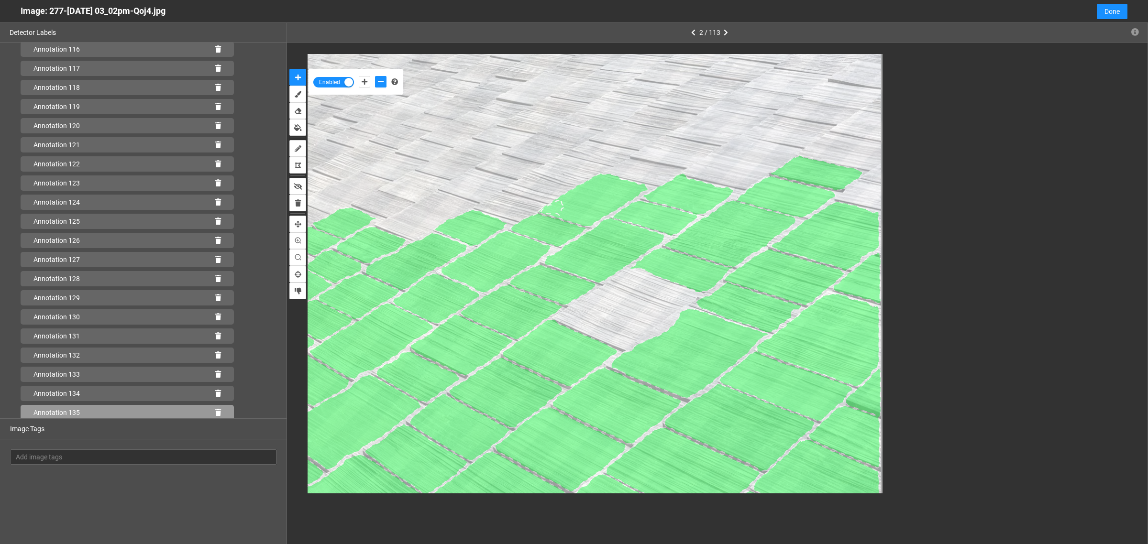
click at [215, 410] on icon at bounding box center [218, 412] width 6 height 7
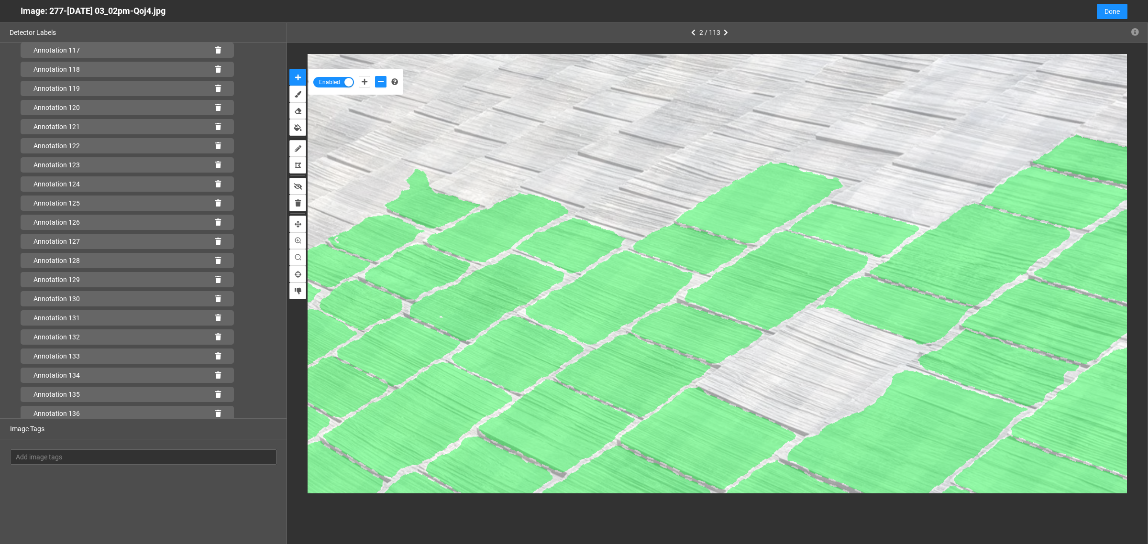
scroll to position [2254, 0]
click at [215, 412] on icon at bounding box center [218, 412] width 6 height 7
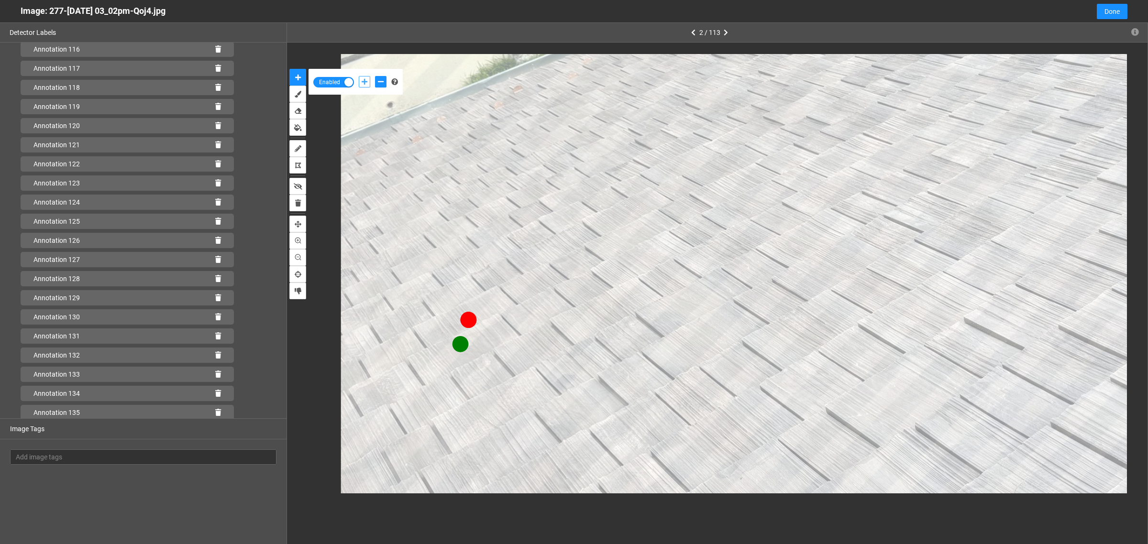
click at [363, 81] on icon "add-positive-points" at bounding box center [365, 81] width 6 height 7
click at [359, 76] on button "add-positive-points" at bounding box center [364, 81] width 11 height 11
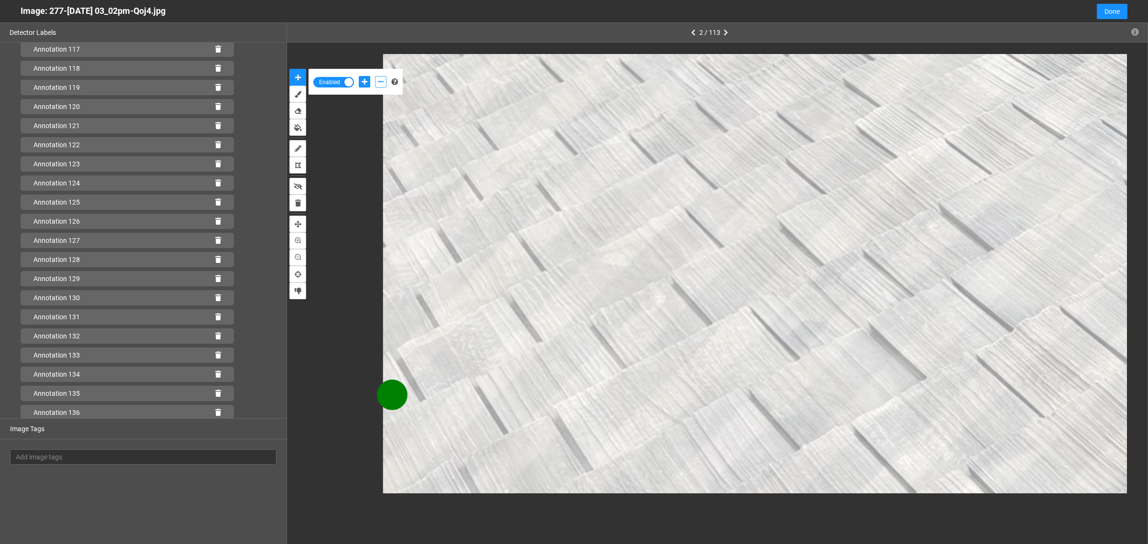
click at [379, 84] on icon "add-negative-points" at bounding box center [381, 81] width 6 height 7
click at [375, 76] on button "add-negative-points" at bounding box center [380, 81] width 11 height 11
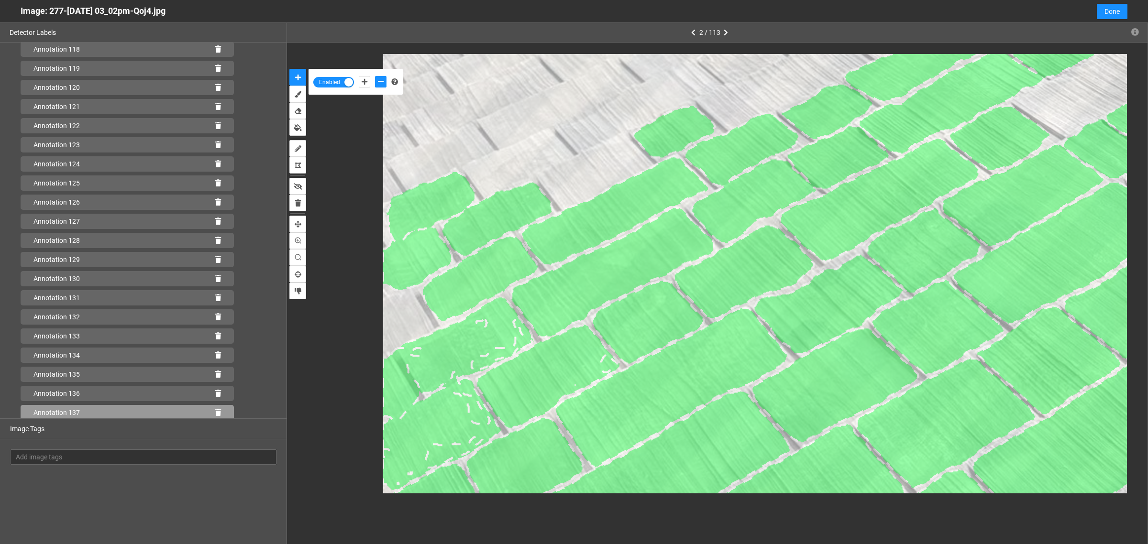
click at [215, 413] on icon at bounding box center [218, 412] width 6 height 7
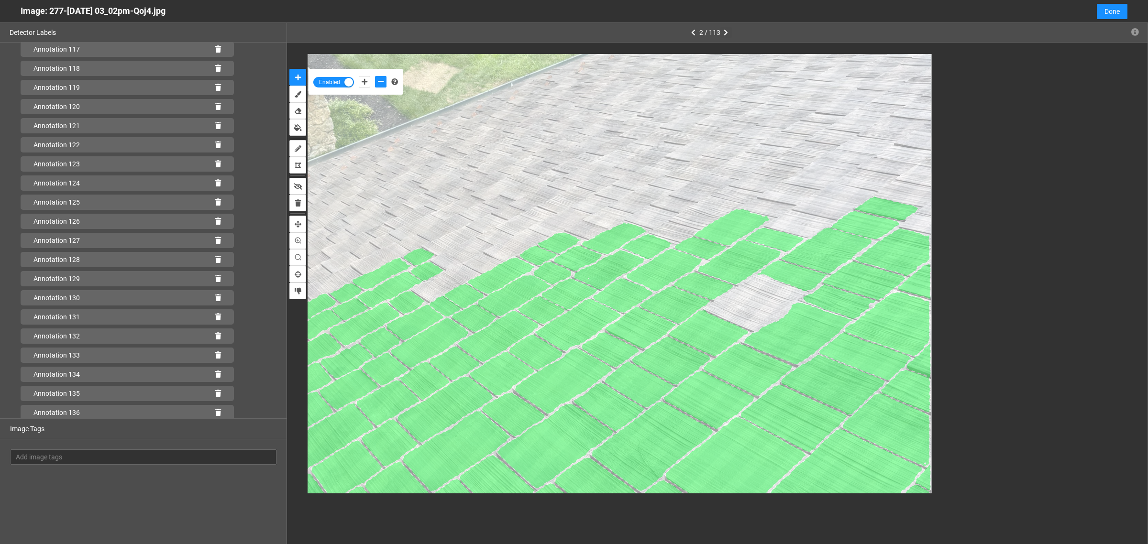
click at [725, 33] on icon "button" at bounding box center [726, 32] width 4 height 7
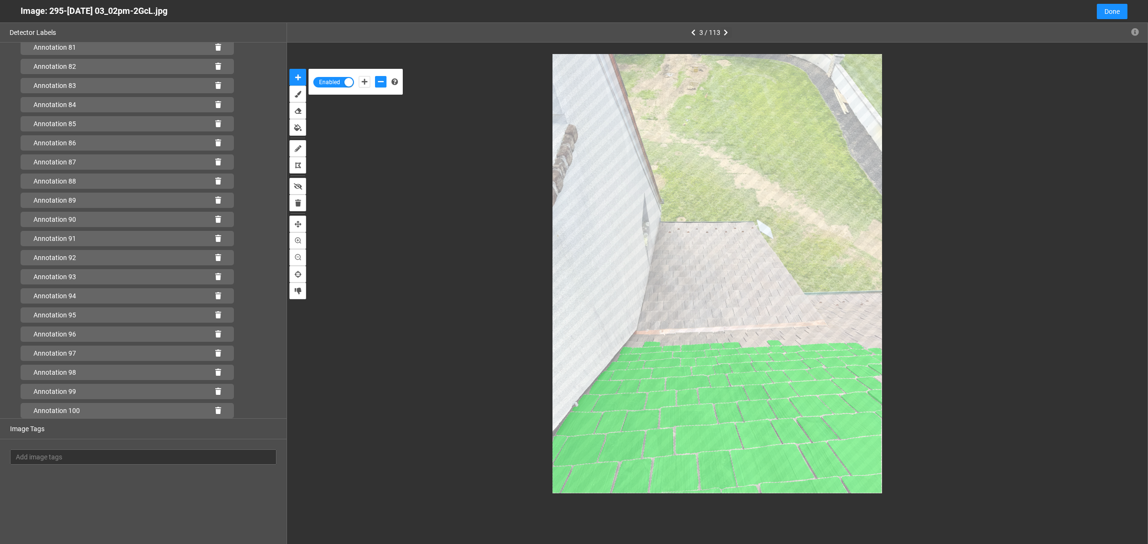
scroll to position [1566, 0]
click at [690, 32] on div at bounding box center [574, 272] width 1148 height 544
click at [693, 30] on icon "button" at bounding box center [693, 32] width 4 height 7
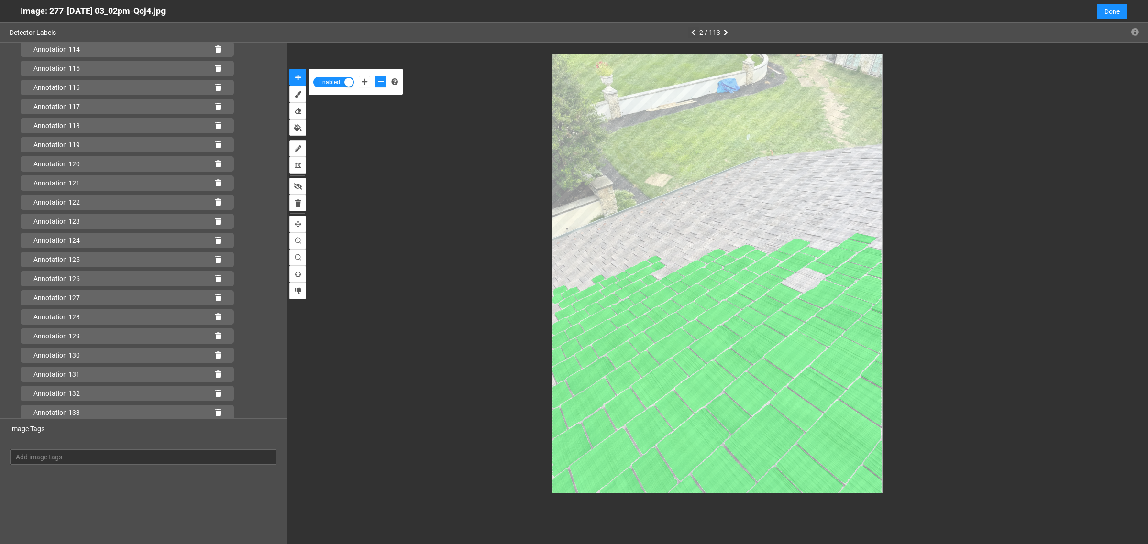
scroll to position [2254, 0]
click at [723, 33] on button "button" at bounding box center [725, 32] width 11 height 11
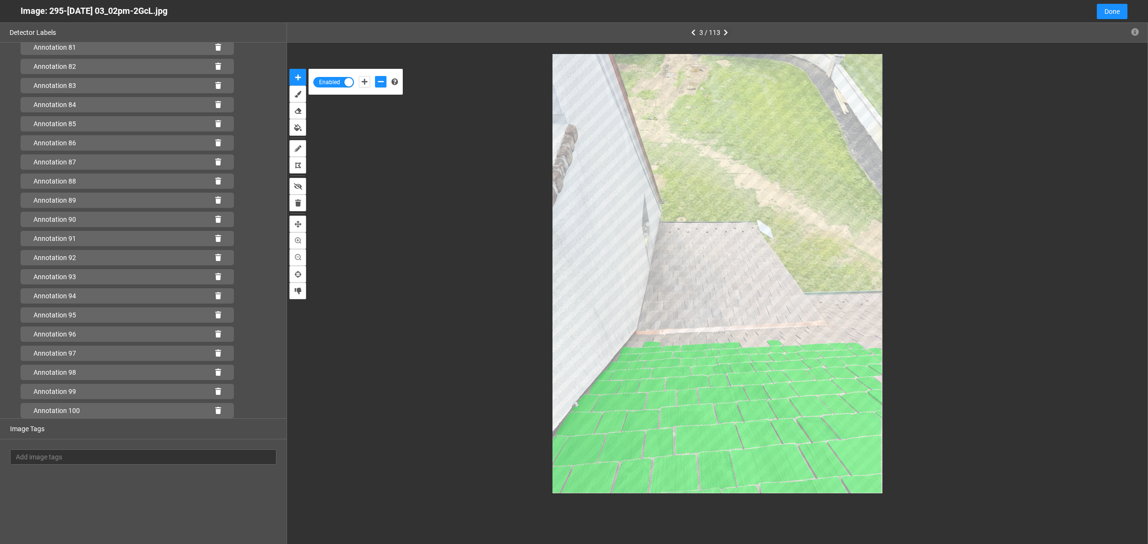
scroll to position [1566, 0]
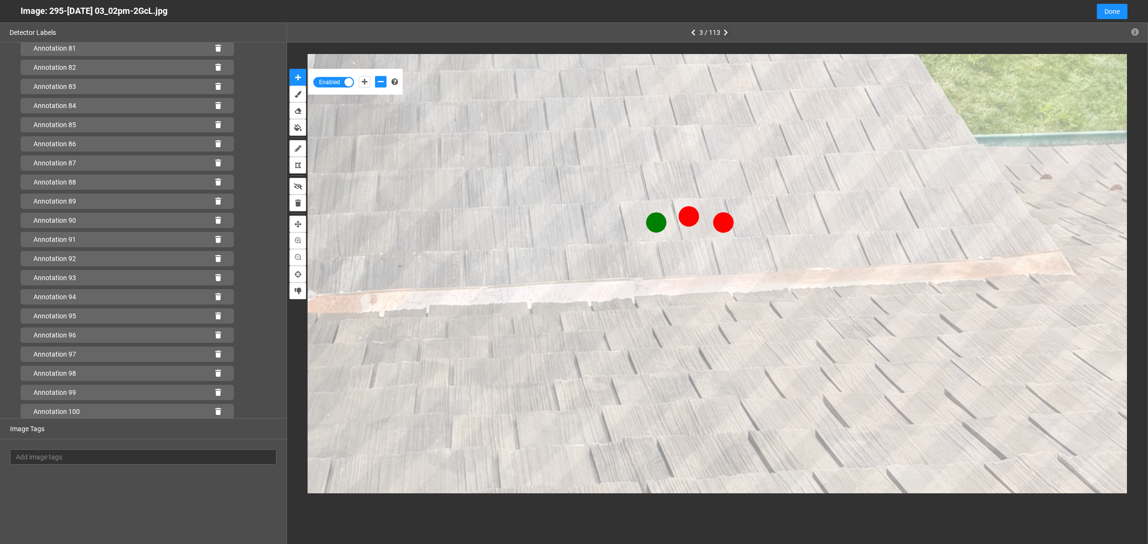
click at [720, 27] on button "button" at bounding box center [725, 32] width 11 height 11
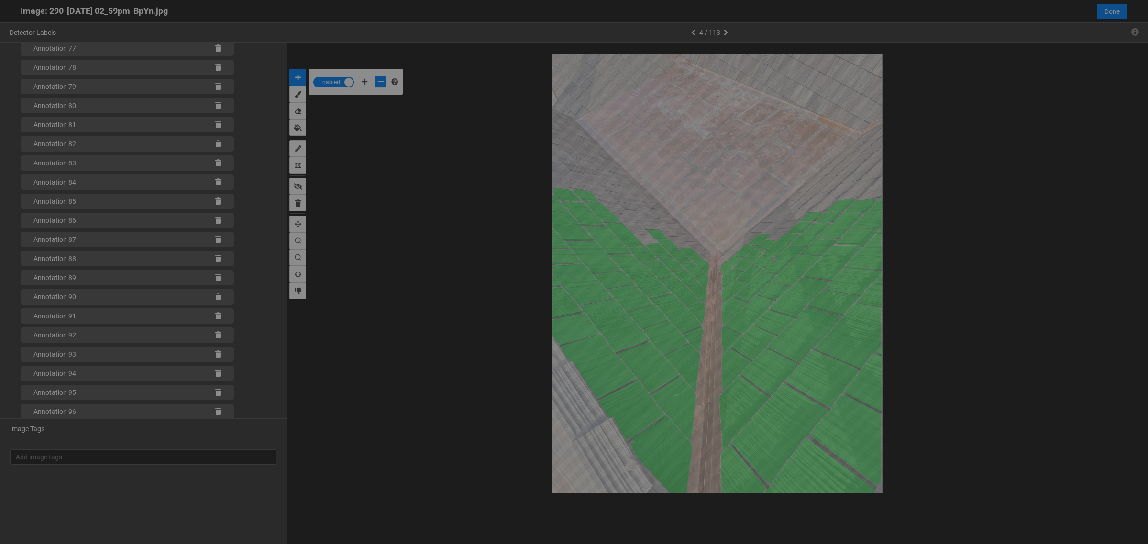
scroll to position [539, 0]
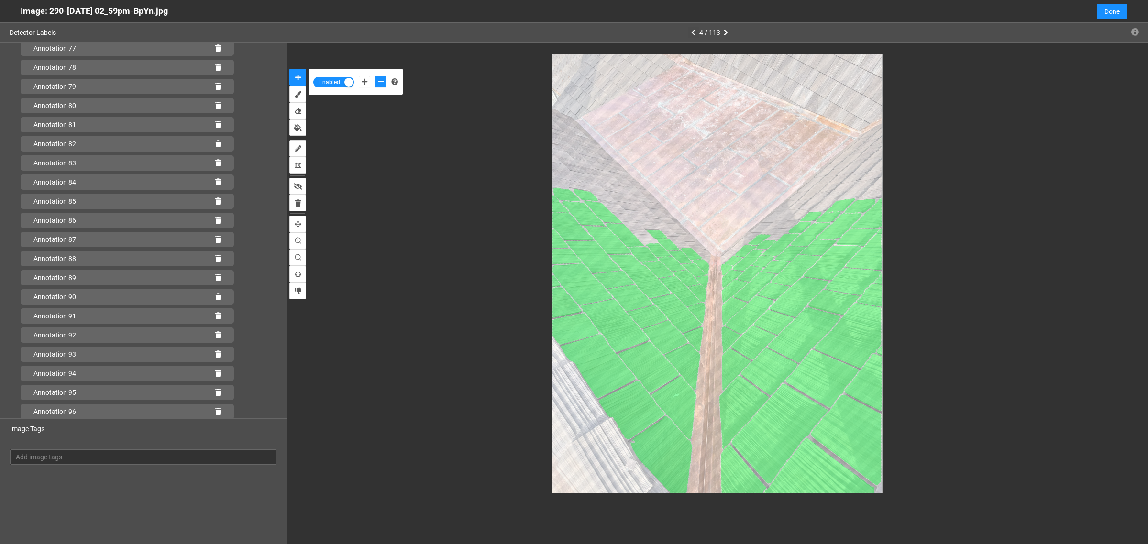
click at [692, 32] on icon "button" at bounding box center [693, 32] width 4 height 7
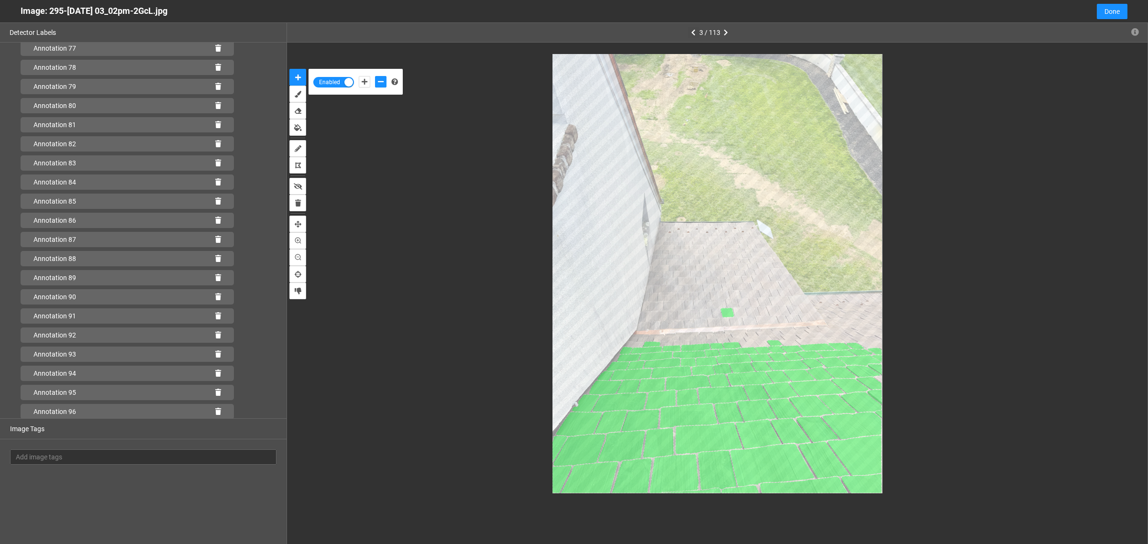
scroll to position [1585, 0]
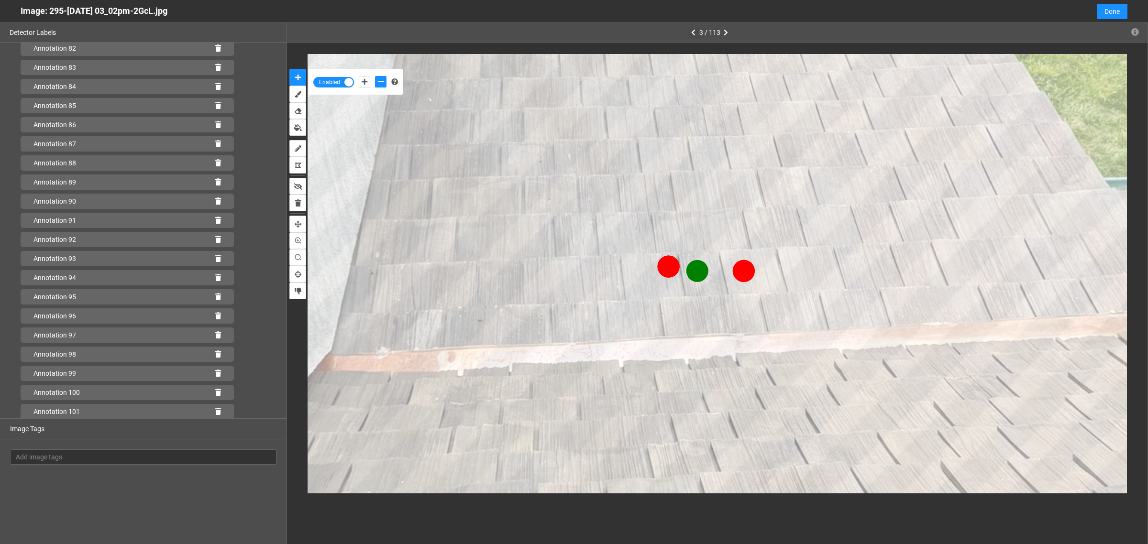
click at [688, 27] on button "button" at bounding box center [693, 32] width 11 height 11
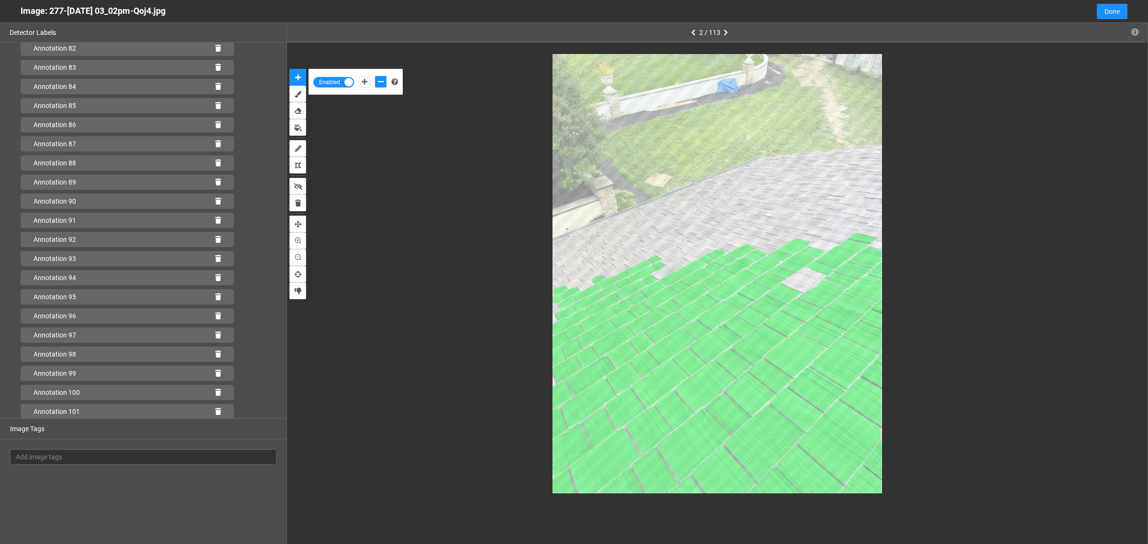
scroll to position [2254, 0]
click at [692, 32] on icon "button" at bounding box center [693, 32] width 4 height 7
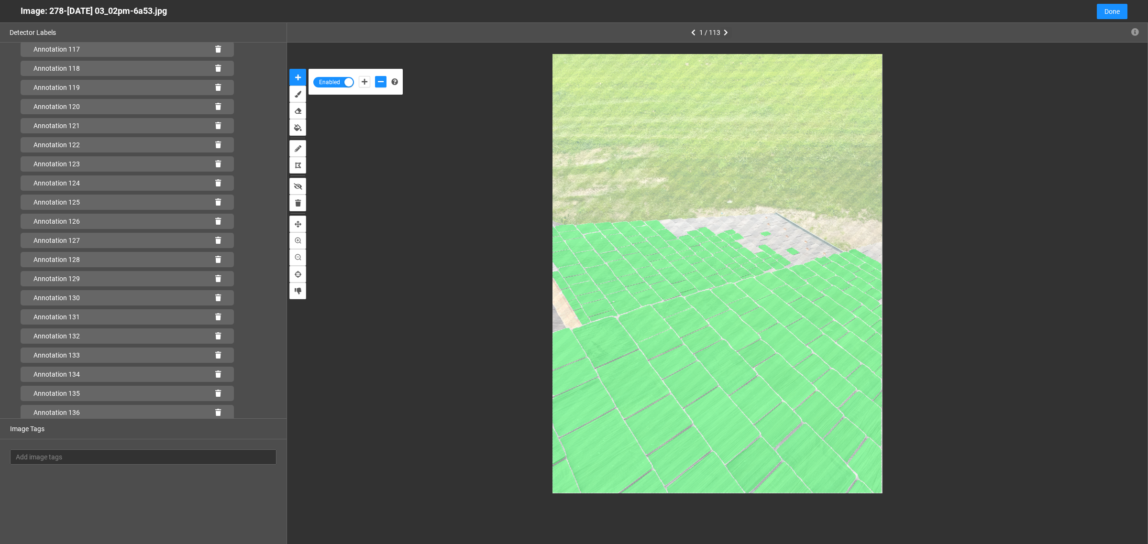
click at [726, 31] on icon "button" at bounding box center [726, 32] width 4 height 7
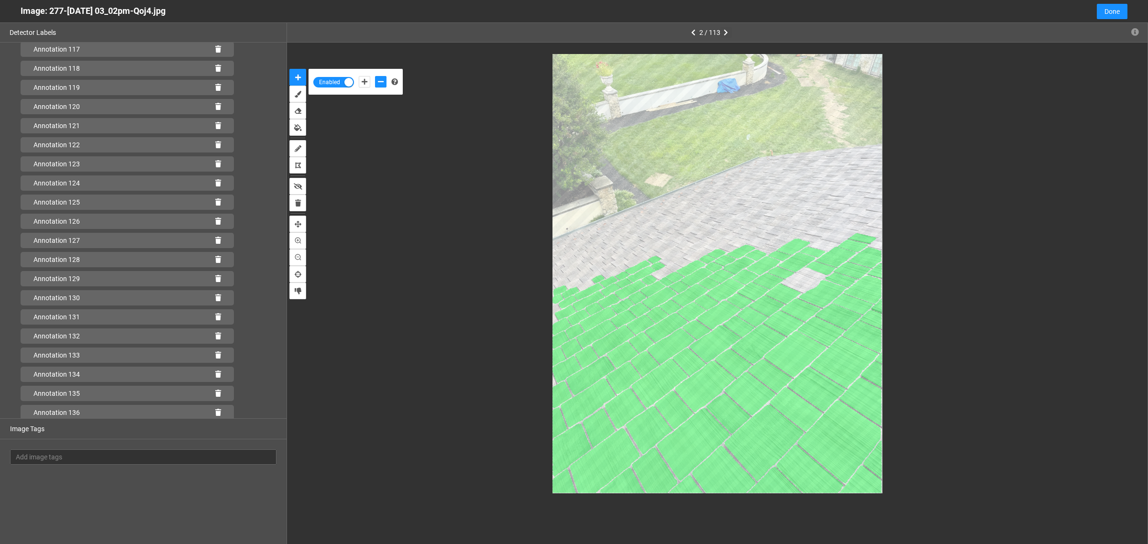
click at [726, 31] on icon "button" at bounding box center [726, 32] width 4 height 7
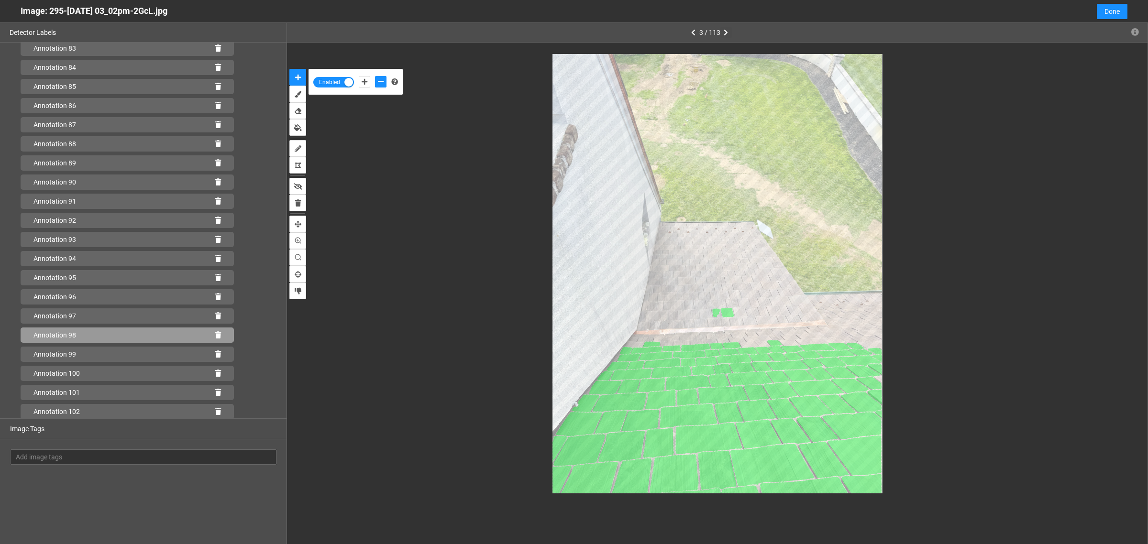
scroll to position [1604, 0]
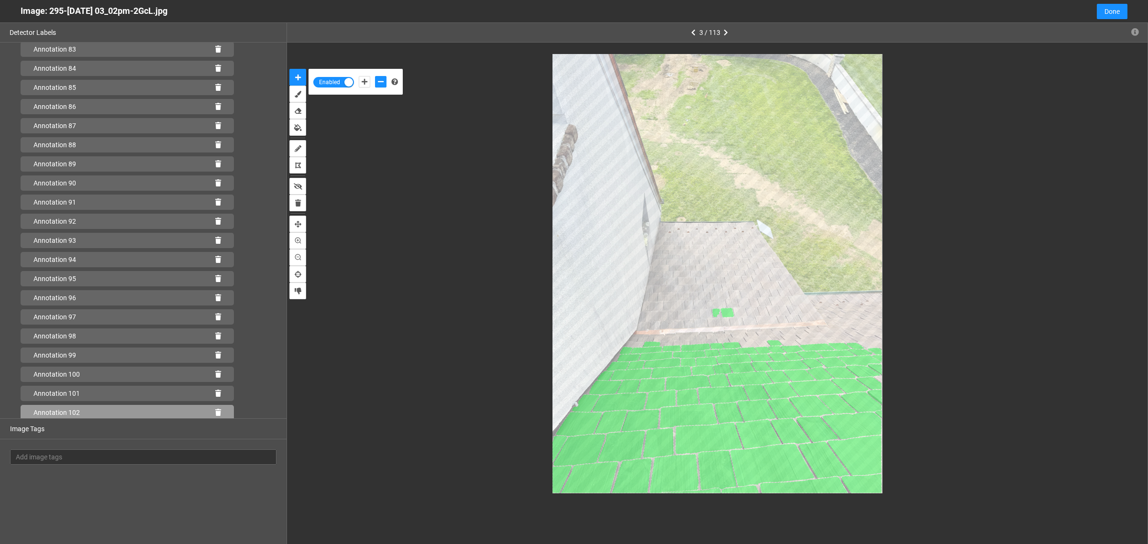
click at [215, 411] on icon at bounding box center [218, 412] width 6 height 7
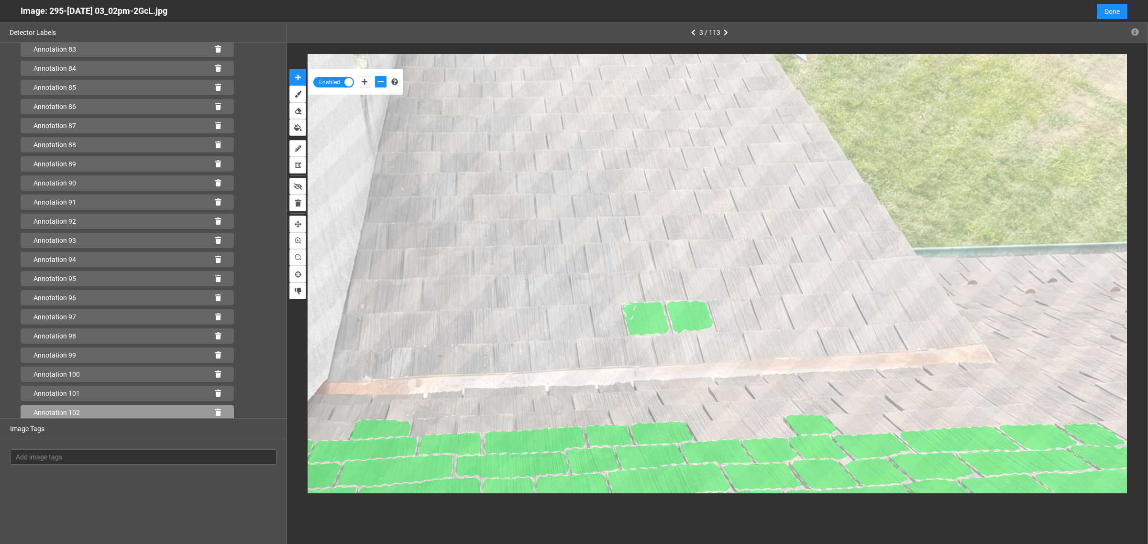
click at [215, 411] on icon at bounding box center [218, 412] width 6 height 7
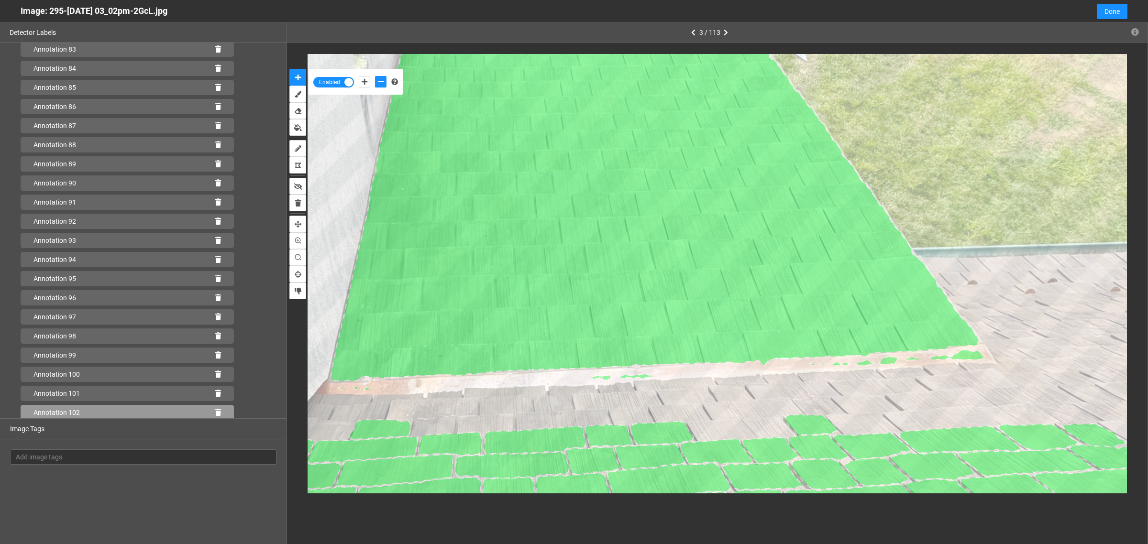
click at [215, 409] on icon at bounding box center [218, 412] width 6 height 7
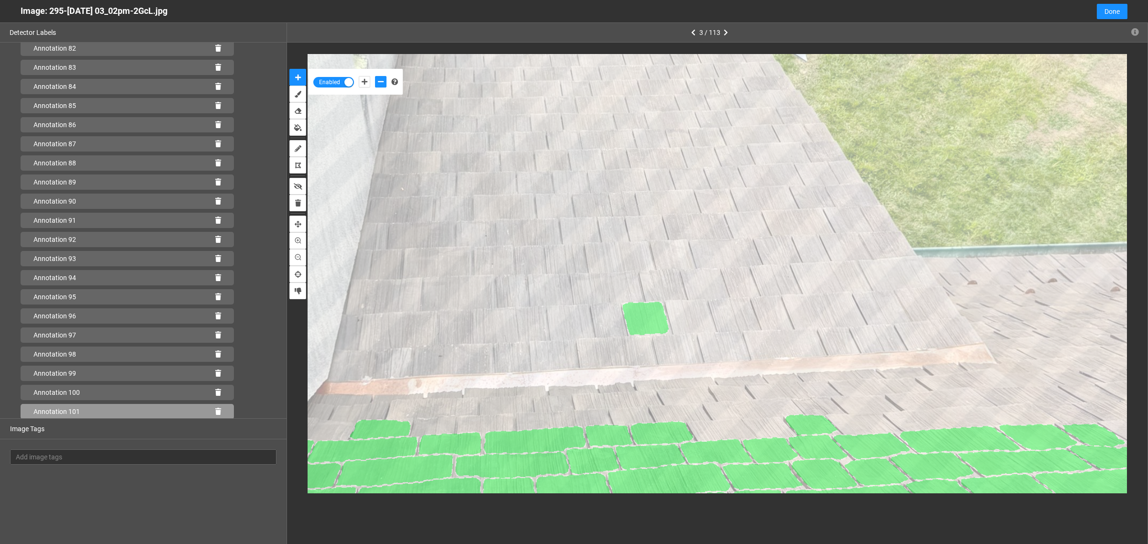
click at [215, 408] on icon at bounding box center [218, 411] width 6 height 7
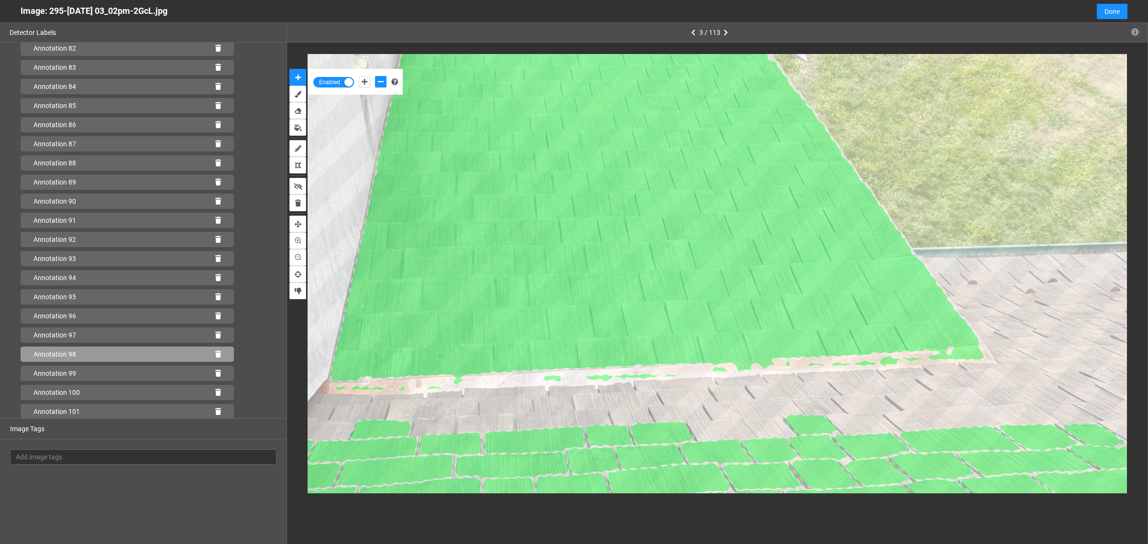
scroll to position [1584, 0]
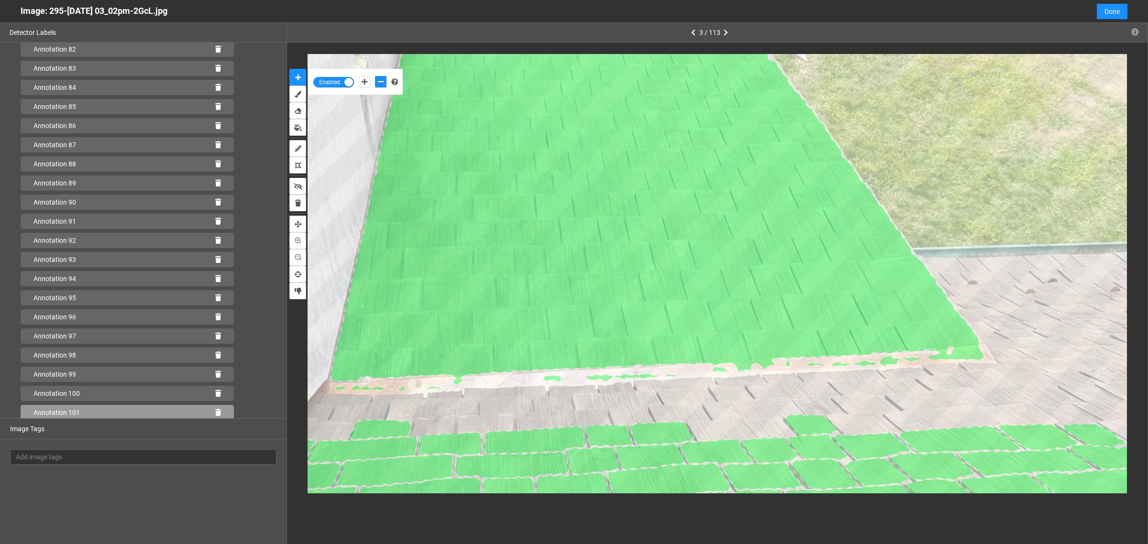
click at [215, 409] on icon at bounding box center [218, 412] width 6 height 7
click at [215, 413] on icon at bounding box center [218, 412] width 6 height 7
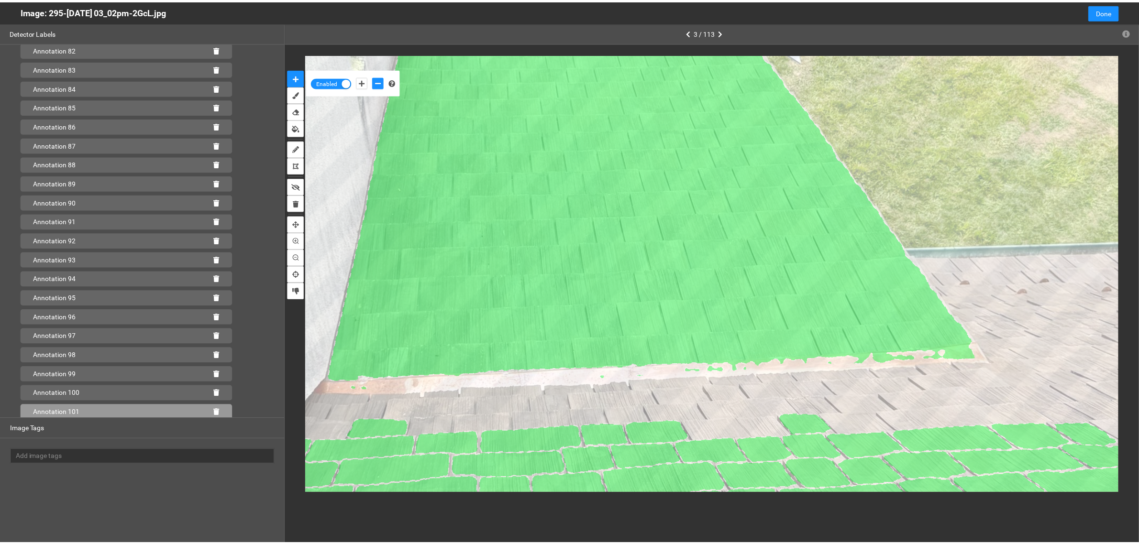
scroll to position [1566, 0]
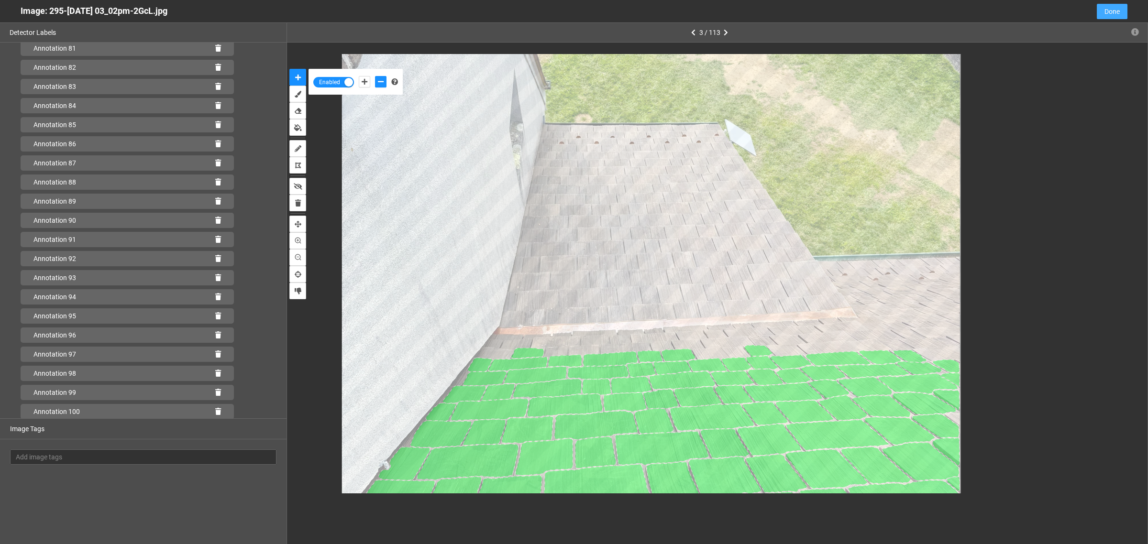
click at [1112, 12] on span "Done" at bounding box center [1111, 11] width 15 height 11
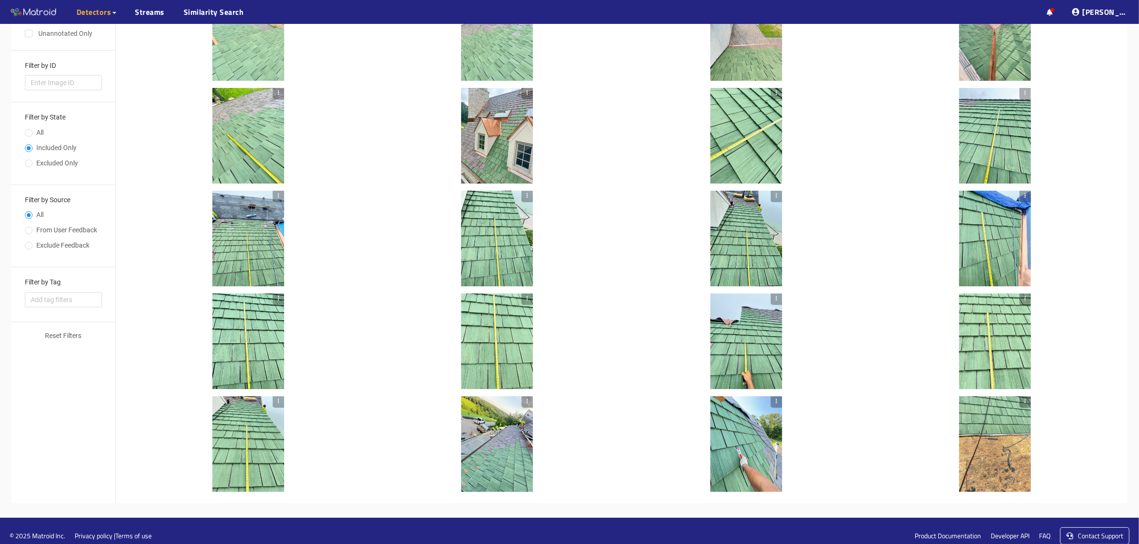
scroll to position [0, 0]
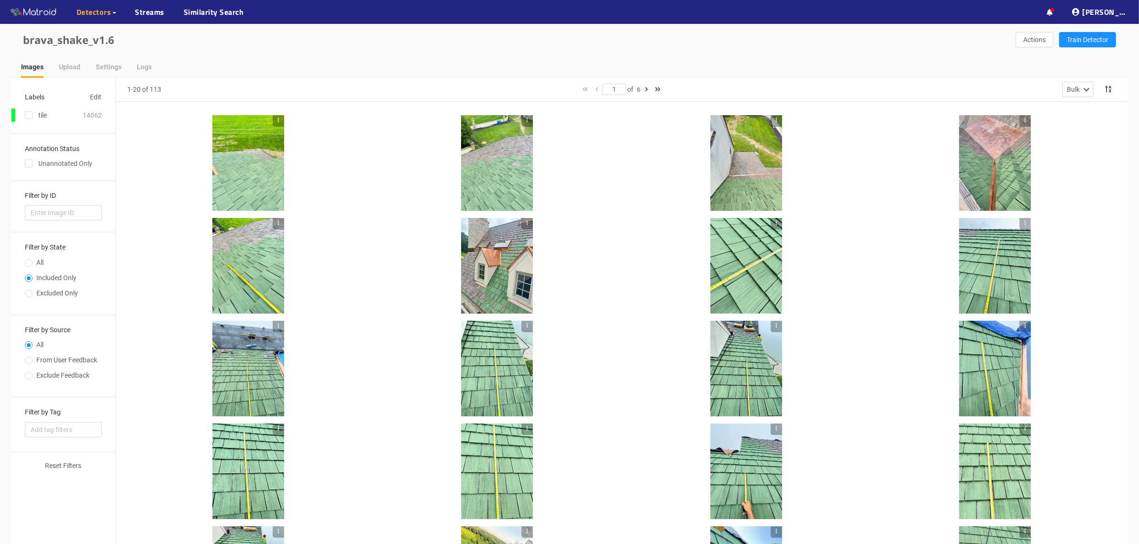
click at [997, 168] on div at bounding box center [995, 163] width 72 height 96
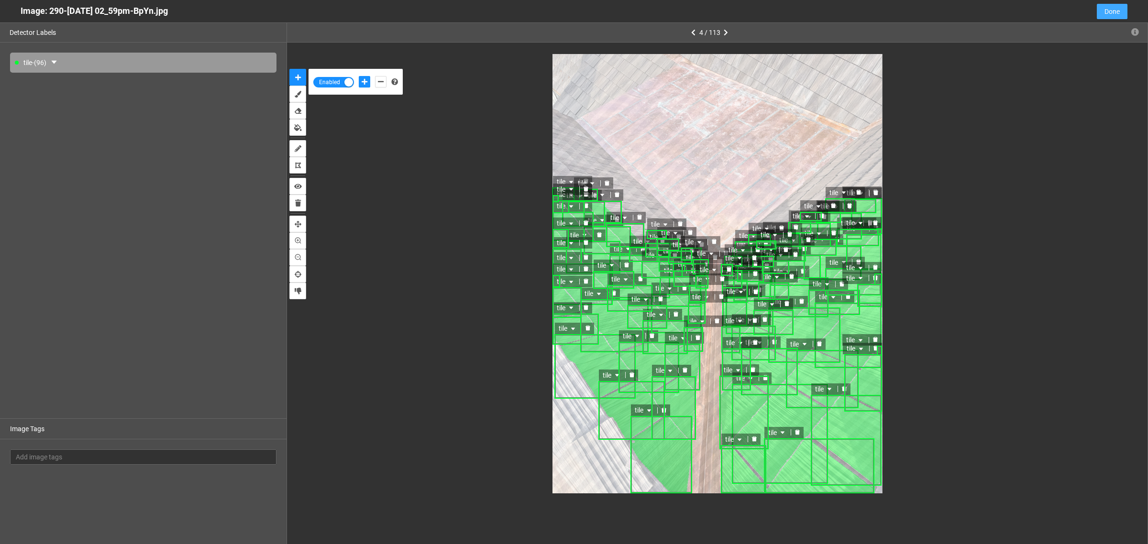
click at [1110, 9] on span "Done" at bounding box center [1111, 11] width 15 height 11
